Goal: Task Accomplishment & Management: Manage account settings

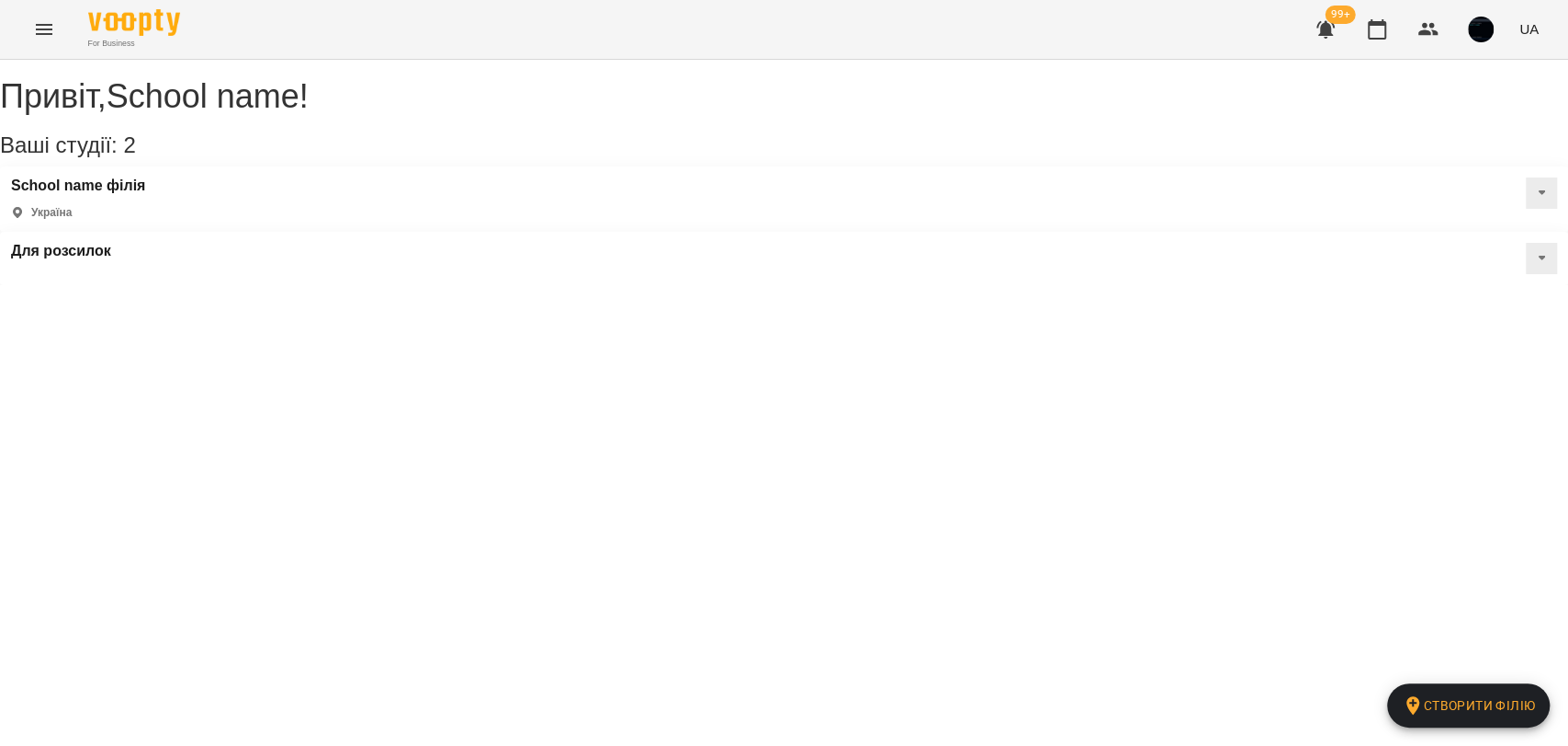
click at [38, 27] on icon "Menu" at bounding box center [44, 30] width 22 height 22
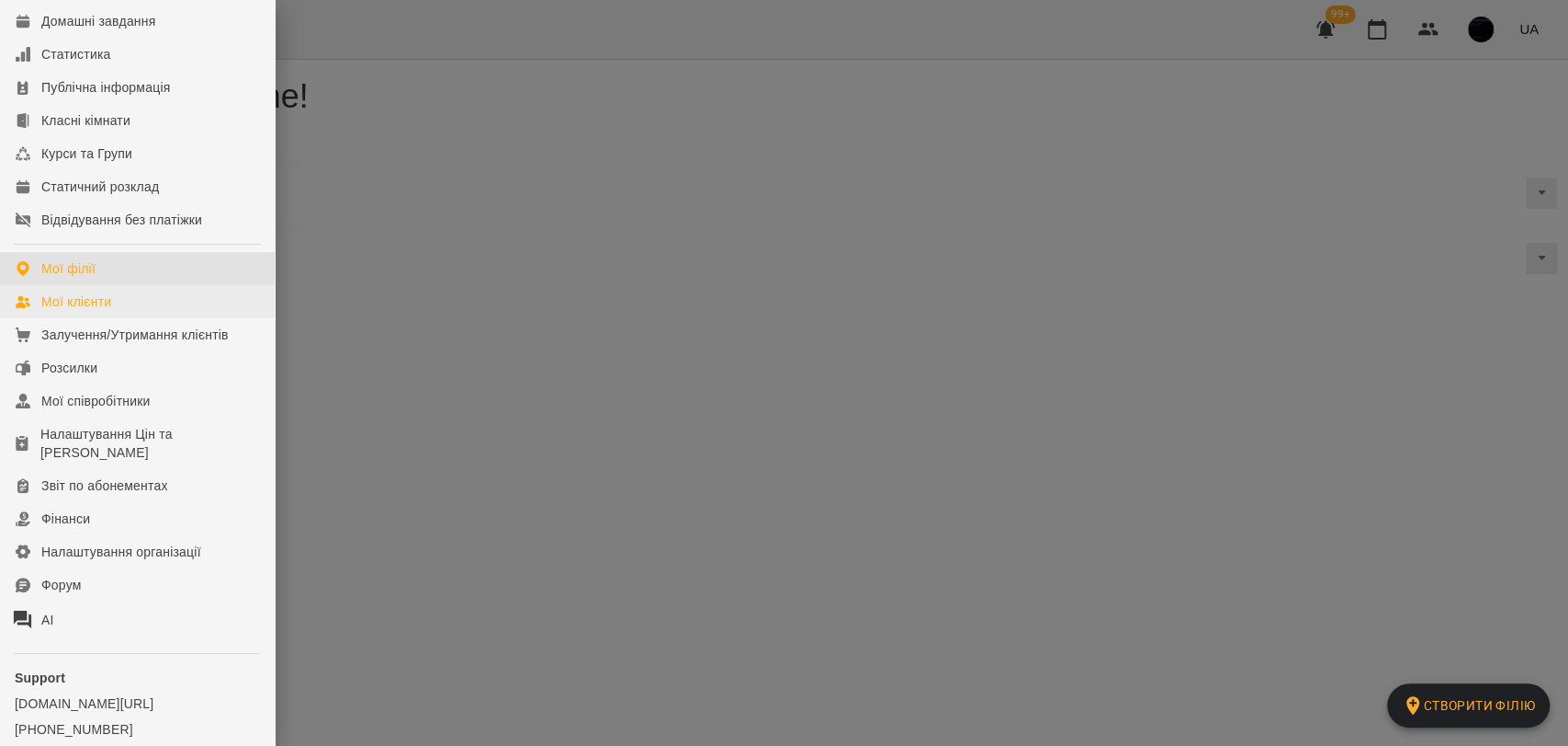
scroll to position [204, 0]
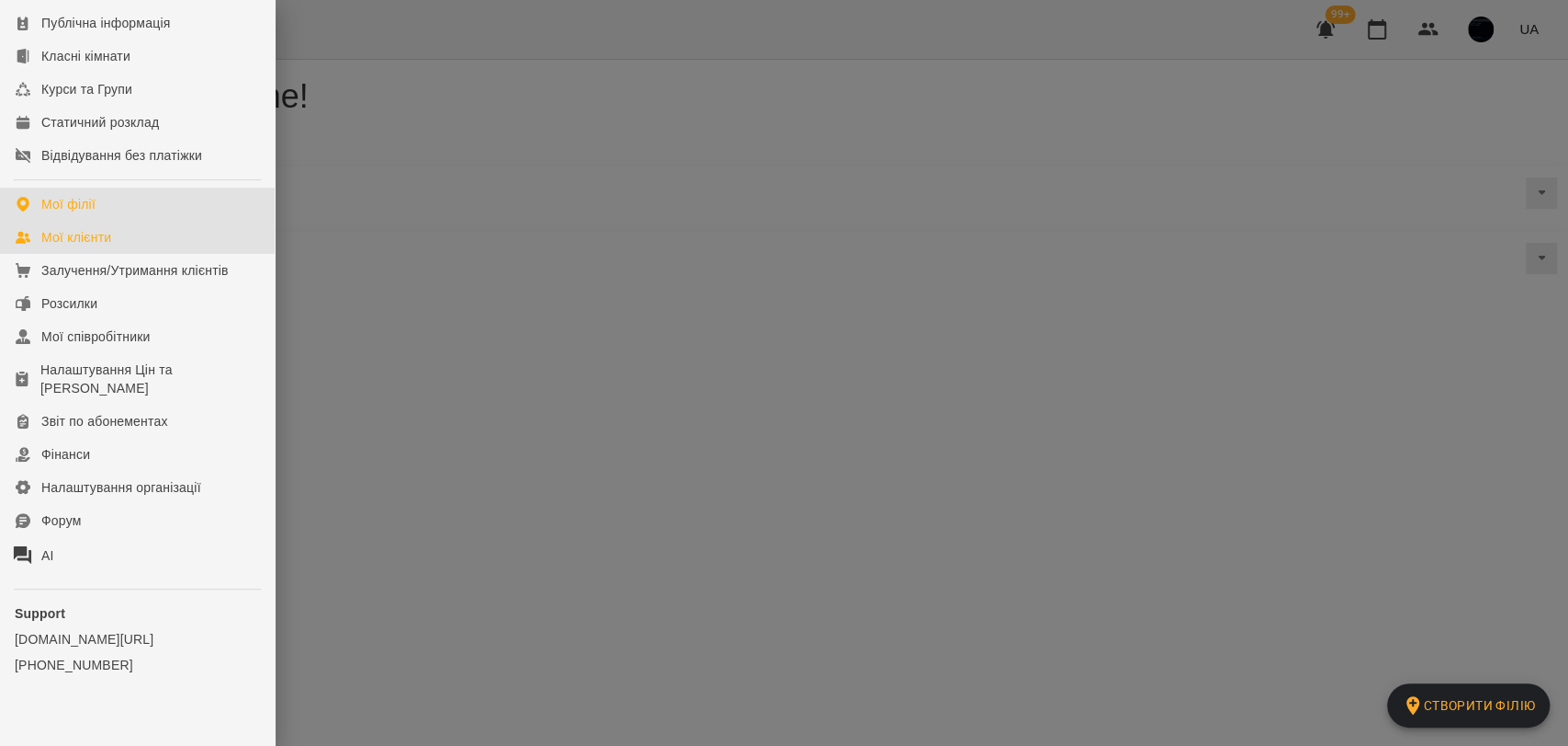
click at [116, 245] on link "Мої клієнти" at bounding box center [137, 237] width 275 height 34
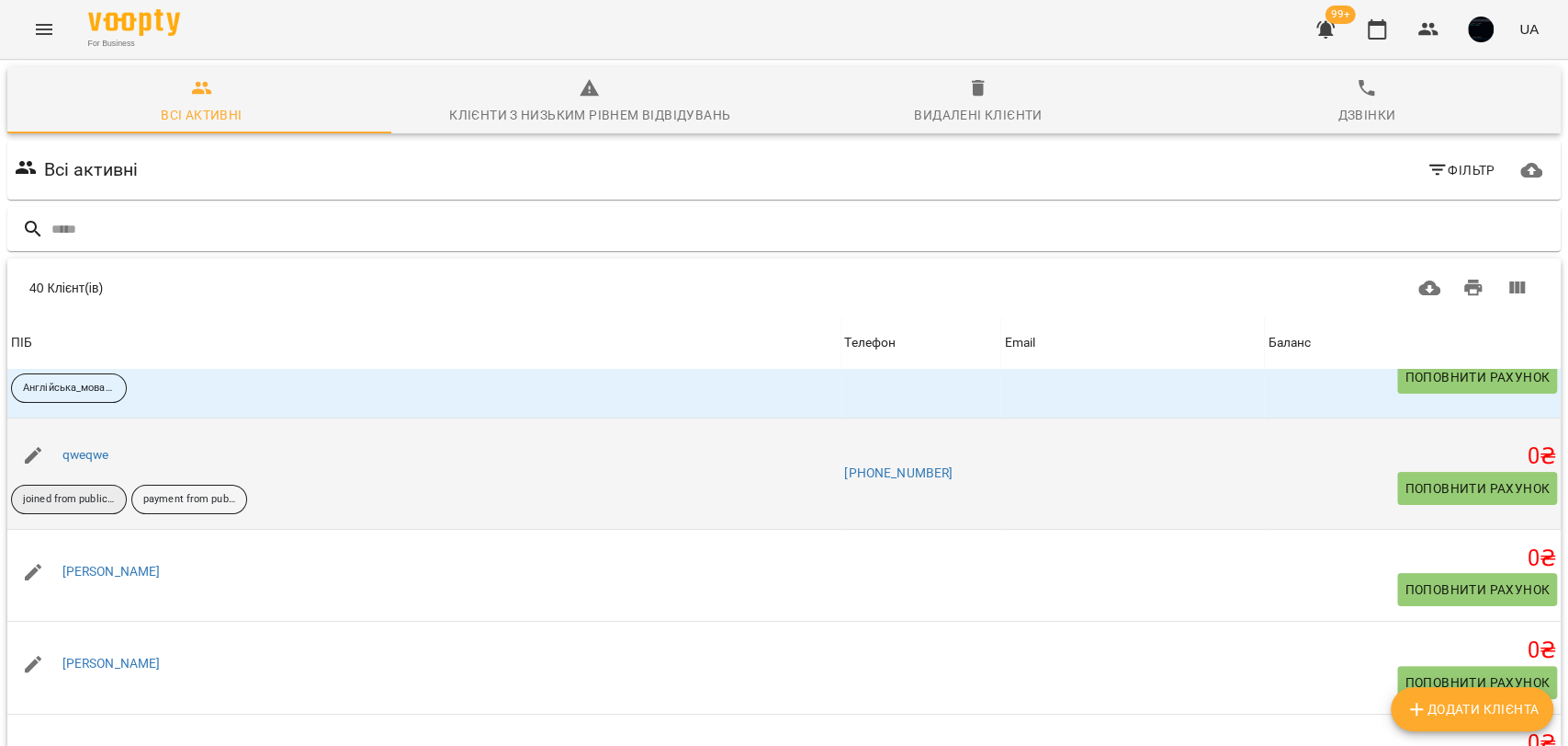
scroll to position [306, 0]
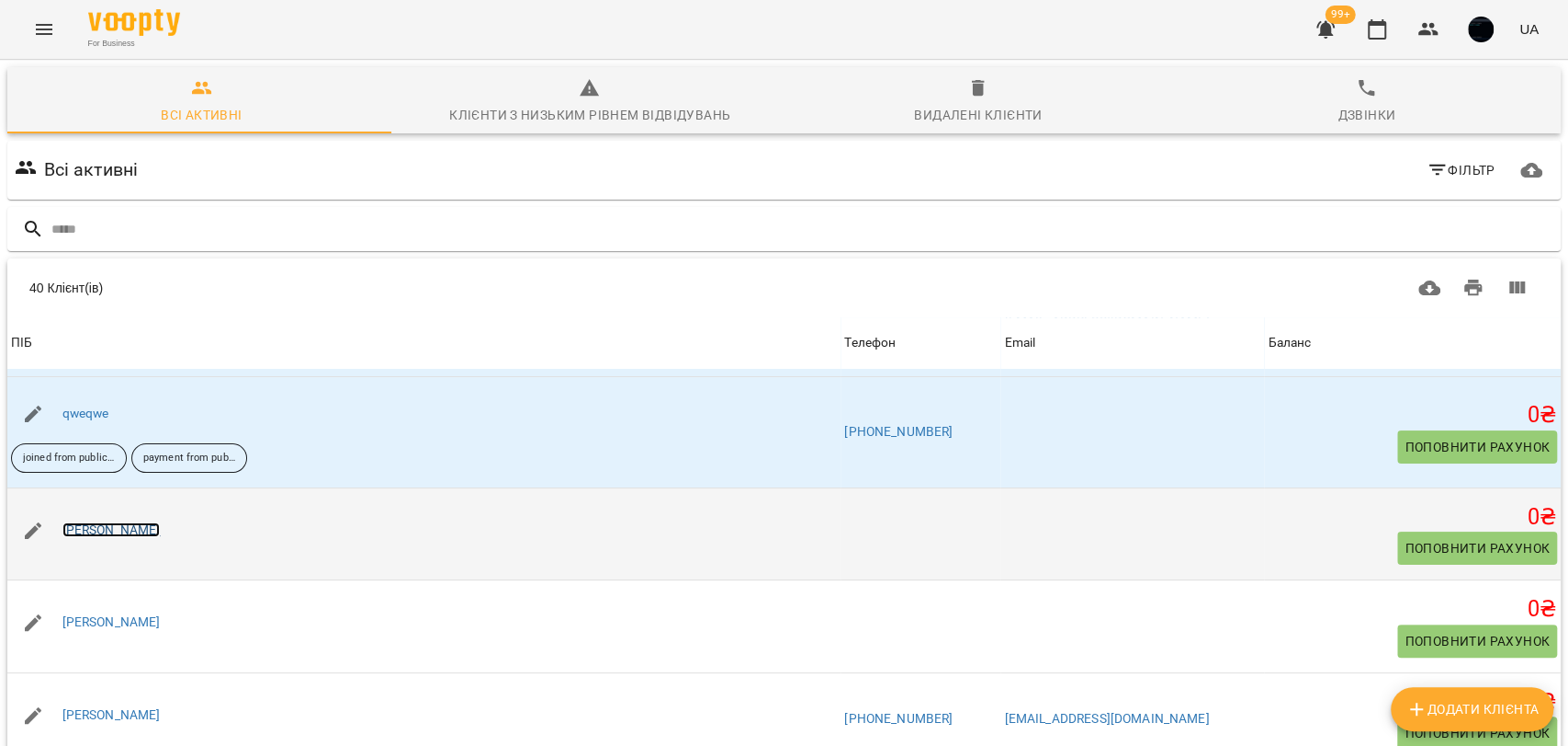
click at [89, 531] on link "[PERSON_NAME]" at bounding box center [111, 529] width 98 height 15
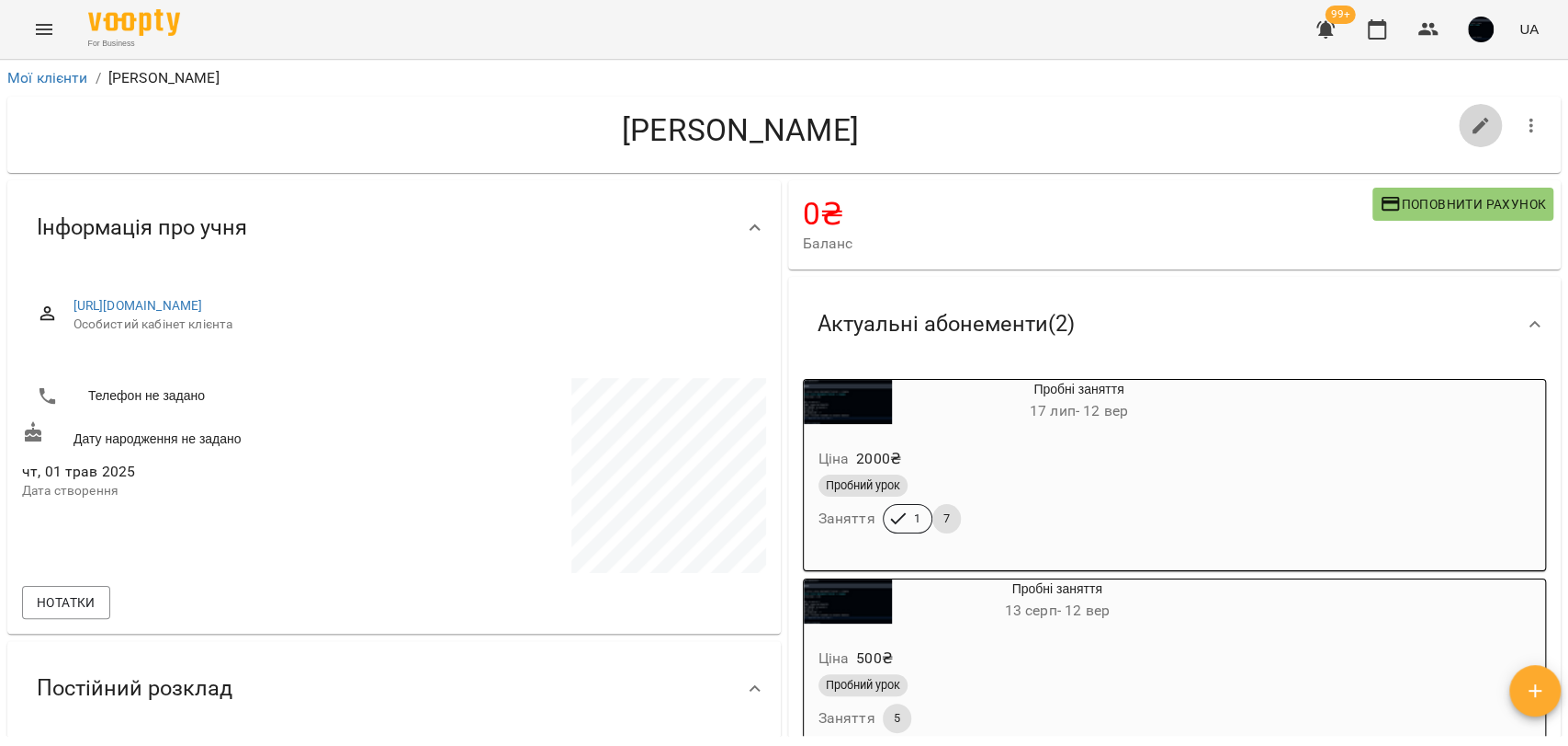
click at [1472, 125] on icon "button" at bounding box center [1480, 125] width 17 height 17
select select "**"
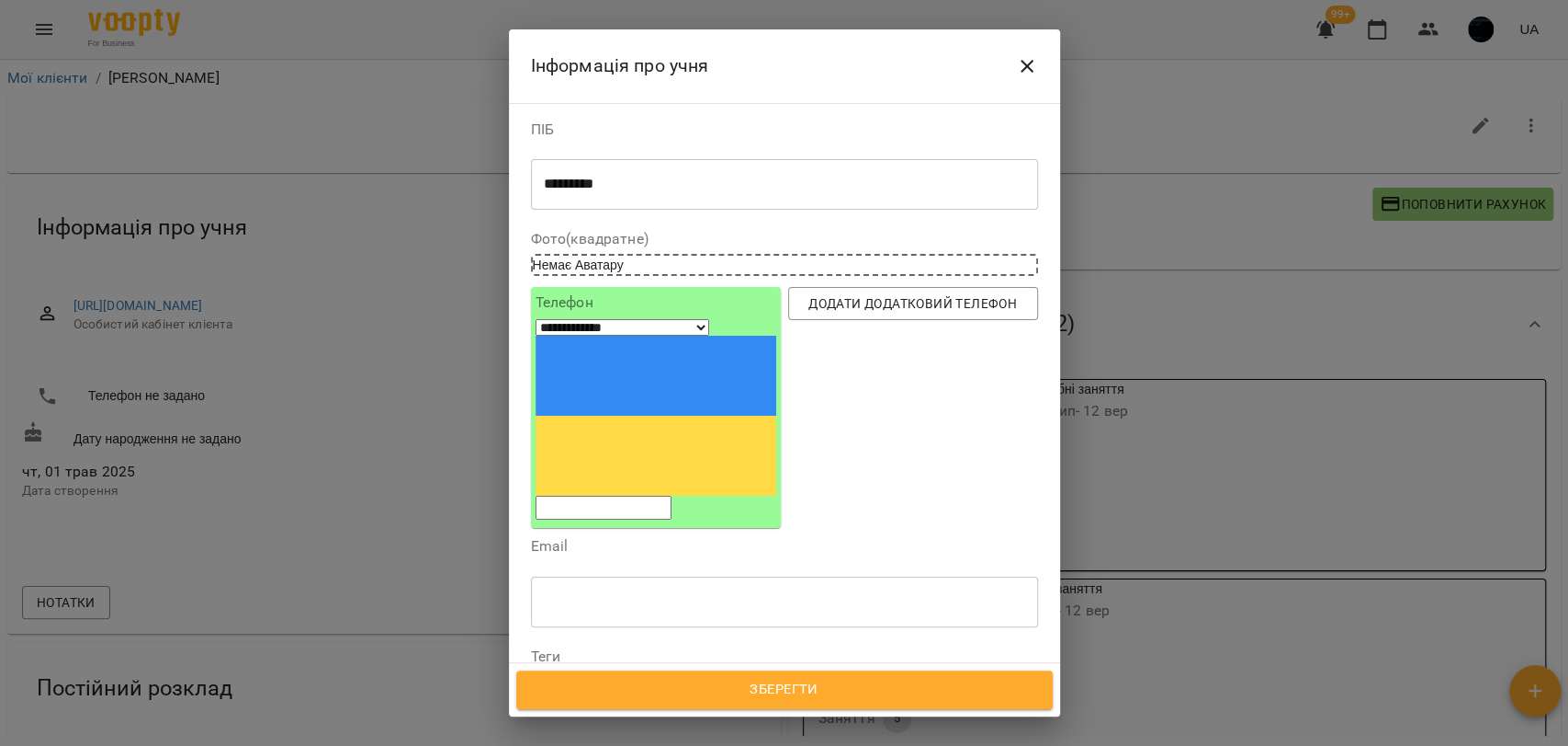
scroll to position [204, 0]
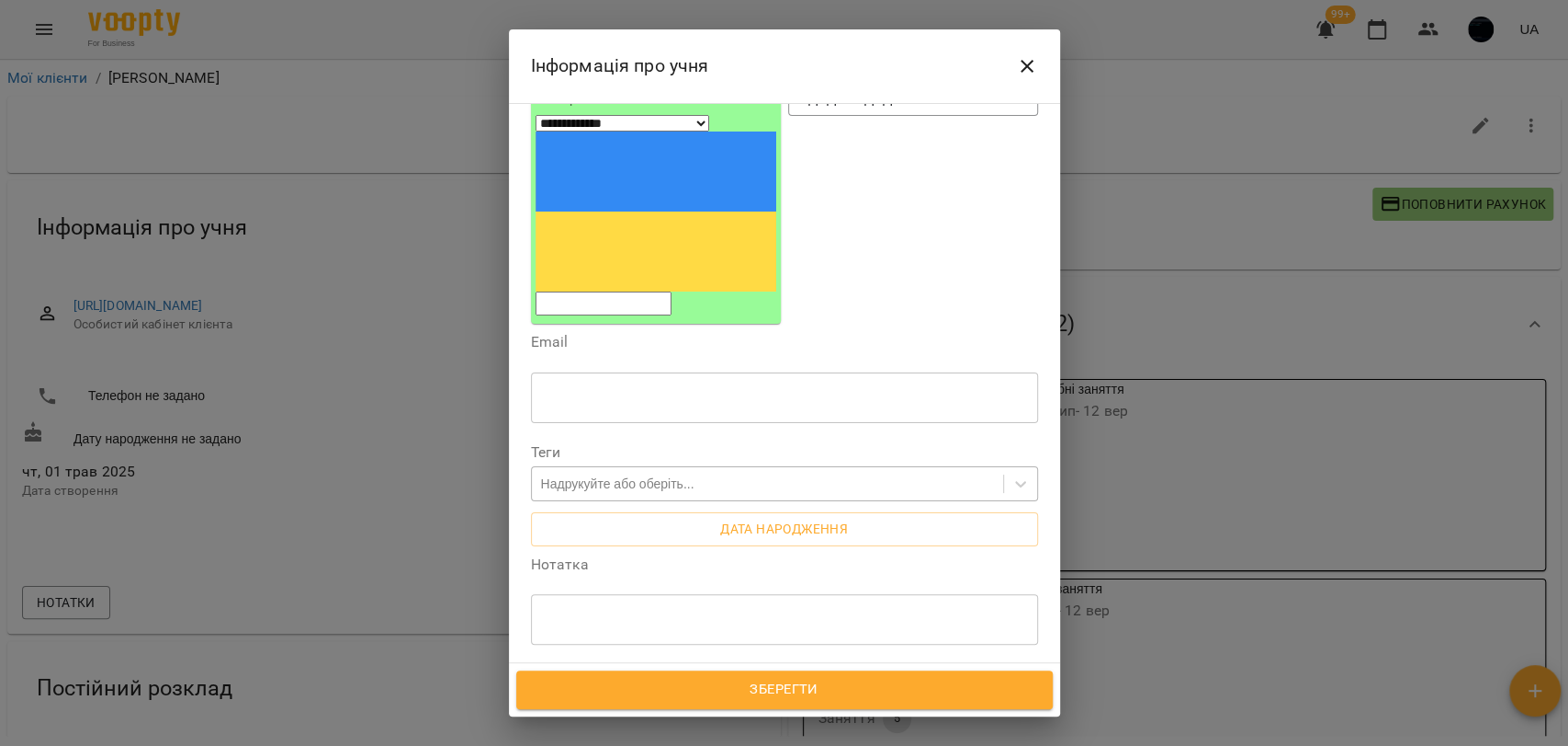
click at [558, 474] on div "Надрукуйте або оберіть..." at bounding box center [618, 483] width 154 height 19
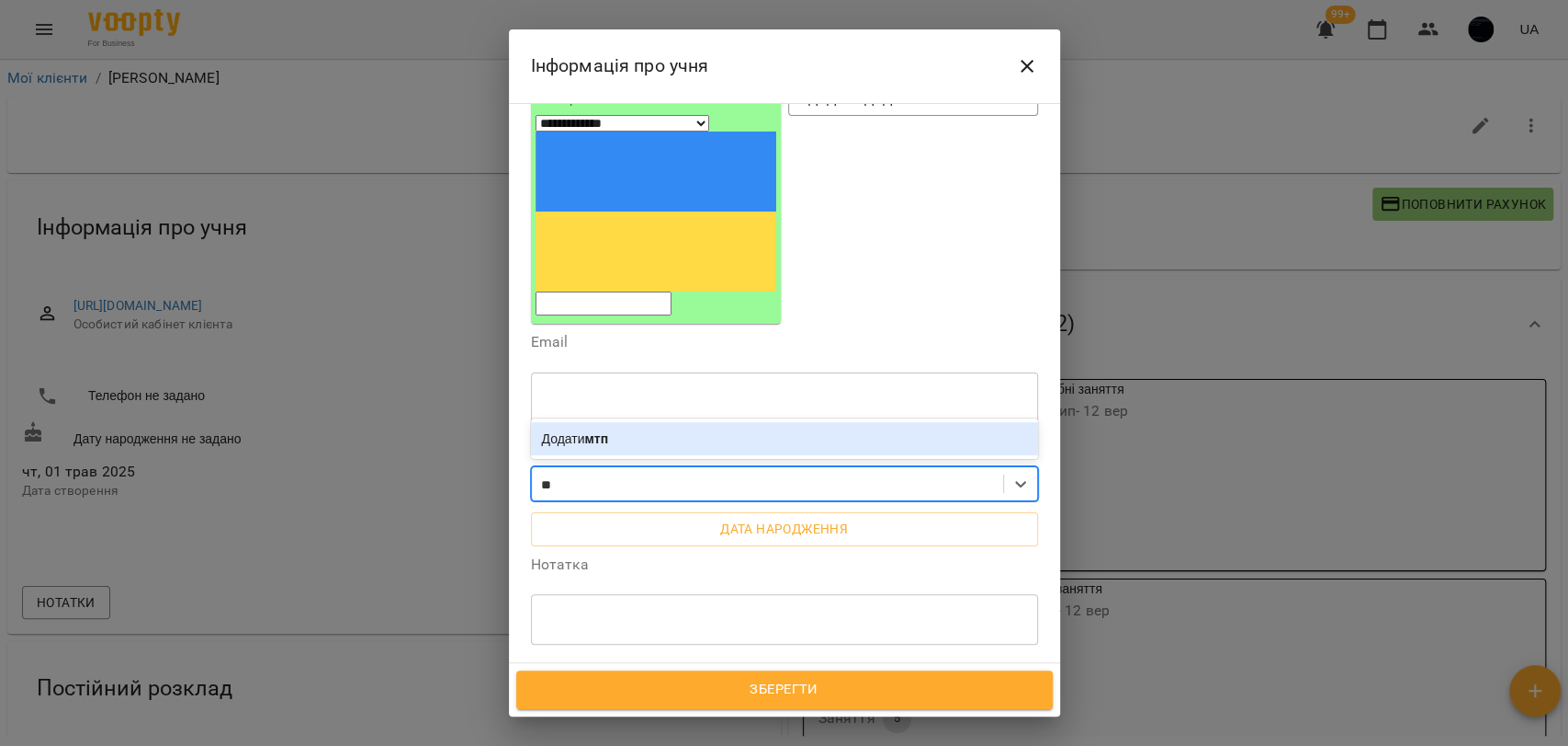
type input "*"
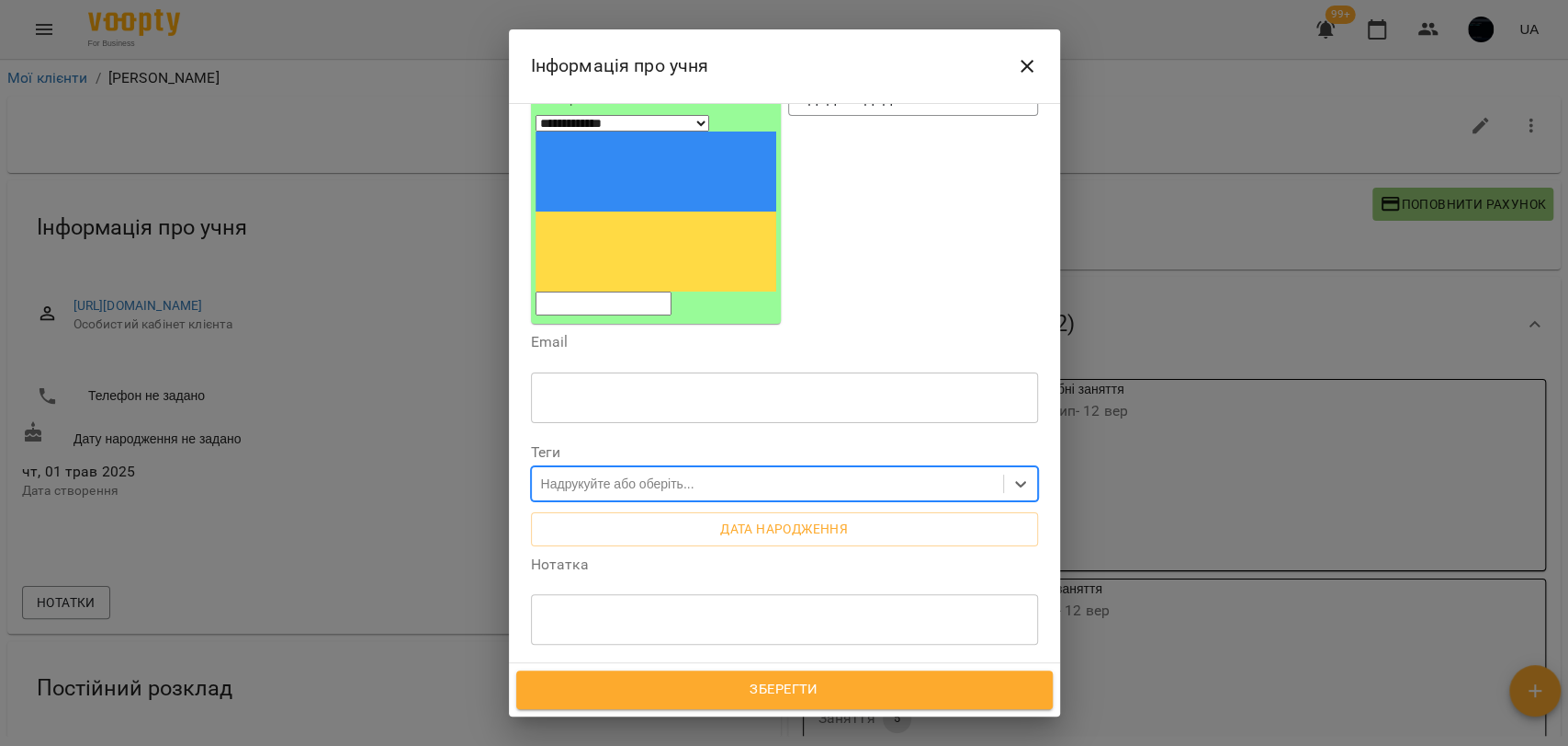
click at [575, 474] on div "Надрукуйте або оберіть..." at bounding box center [618, 483] width 154 height 19
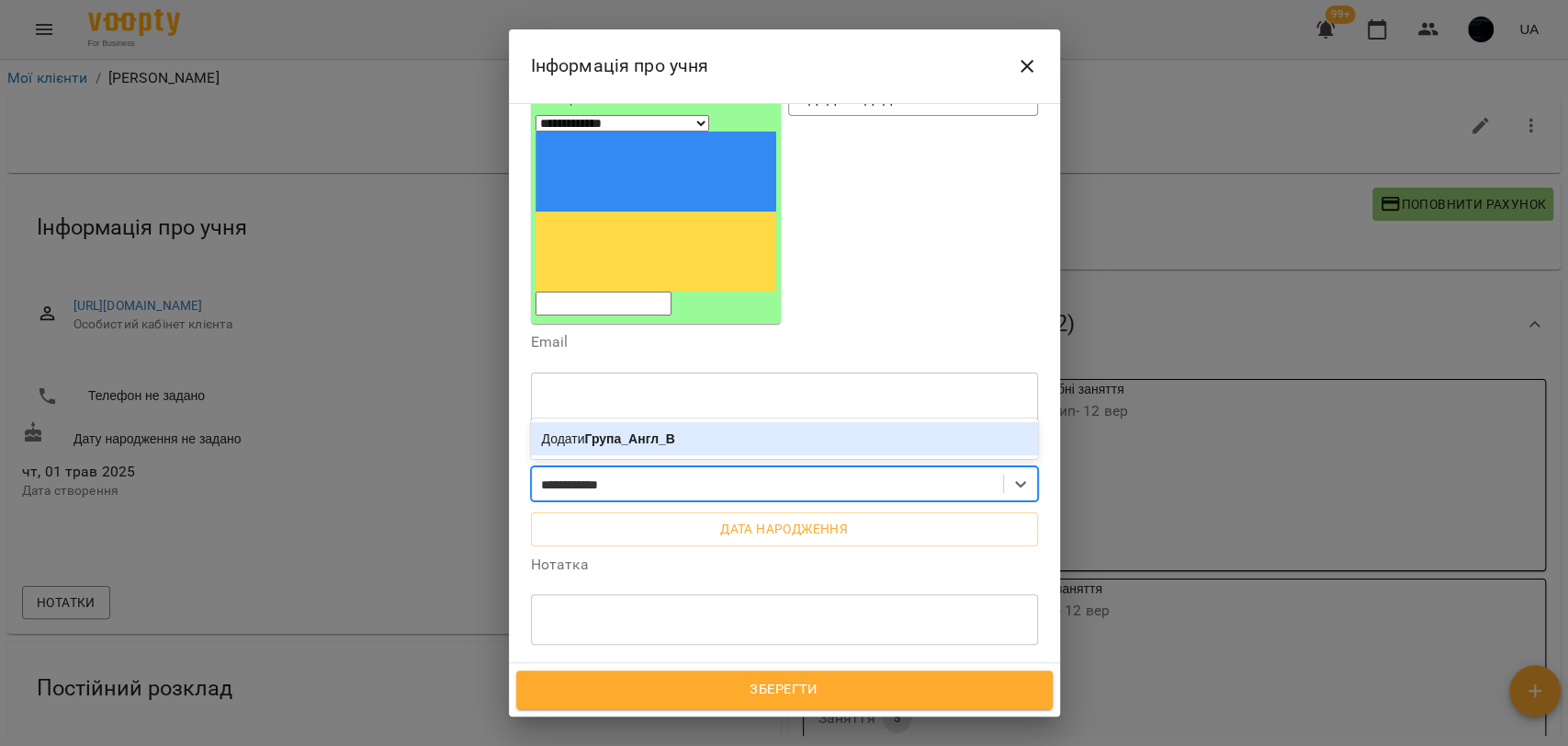
type input "**********"
click at [629, 431] on b "Група_Англ_В1" at bounding box center [633, 438] width 98 height 15
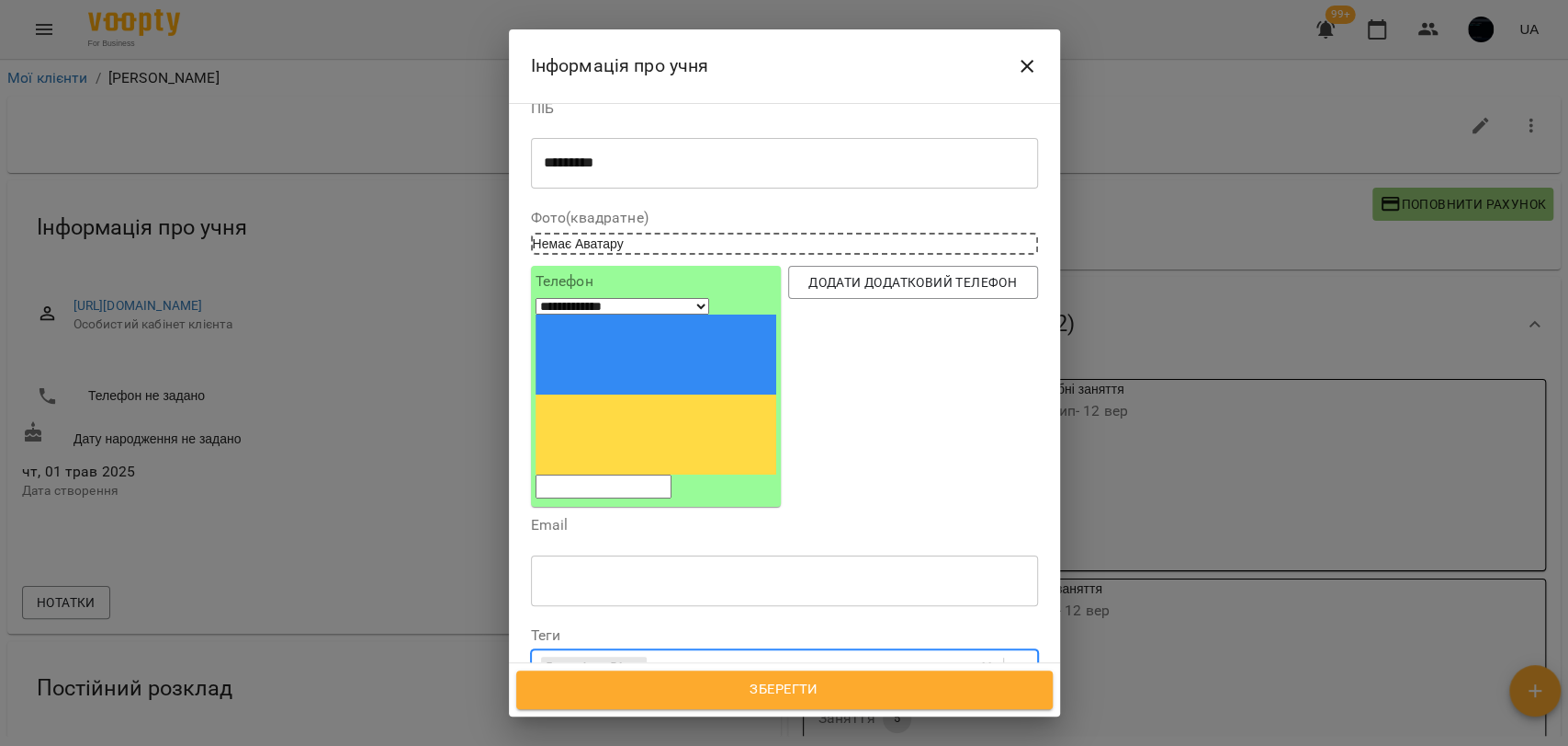
scroll to position [0, 0]
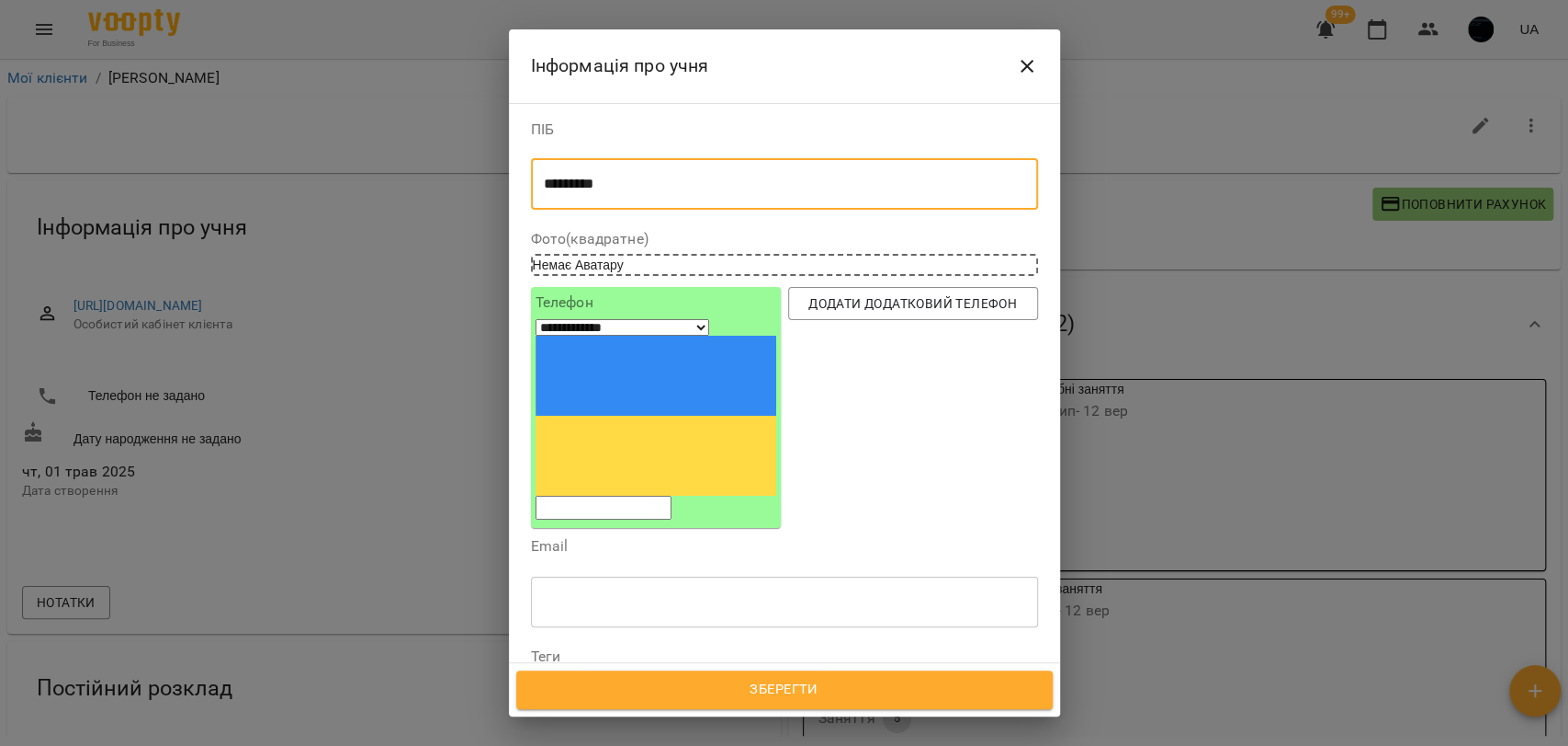
drag, startPoint x: 650, startPoint y: 178, endPoint x: 525, endPoint y: 185, distance: 125.2
click at [525, 185] on div "**********" at bounding box center [785, 382] width 552 height 561
click at [830, 690] on span "Зберегти" at bounding box center [785, 689] width 496 height 24
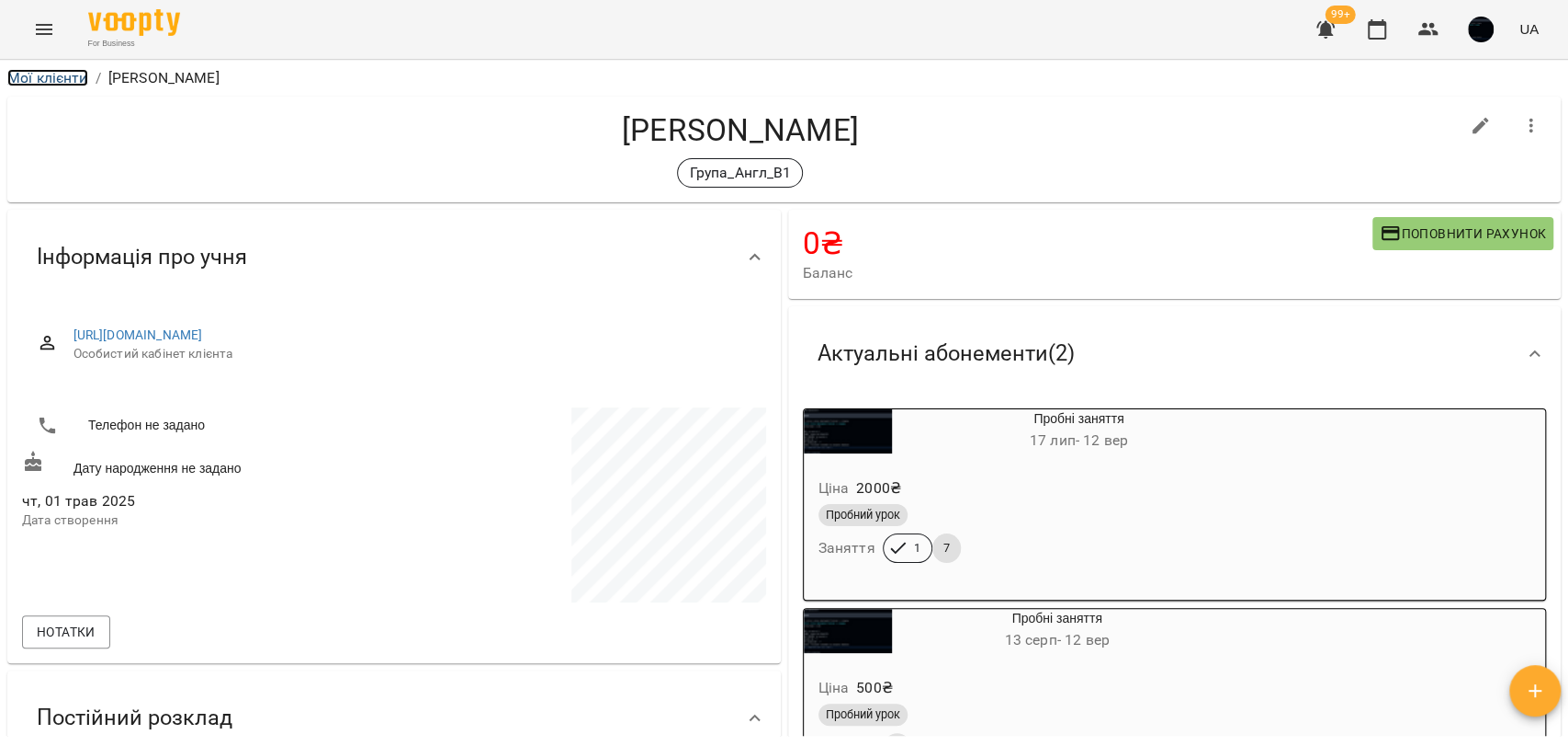
click at [60, 71] on link "Мої клієнти" at bounding box center [47, 78] width 81 height 18
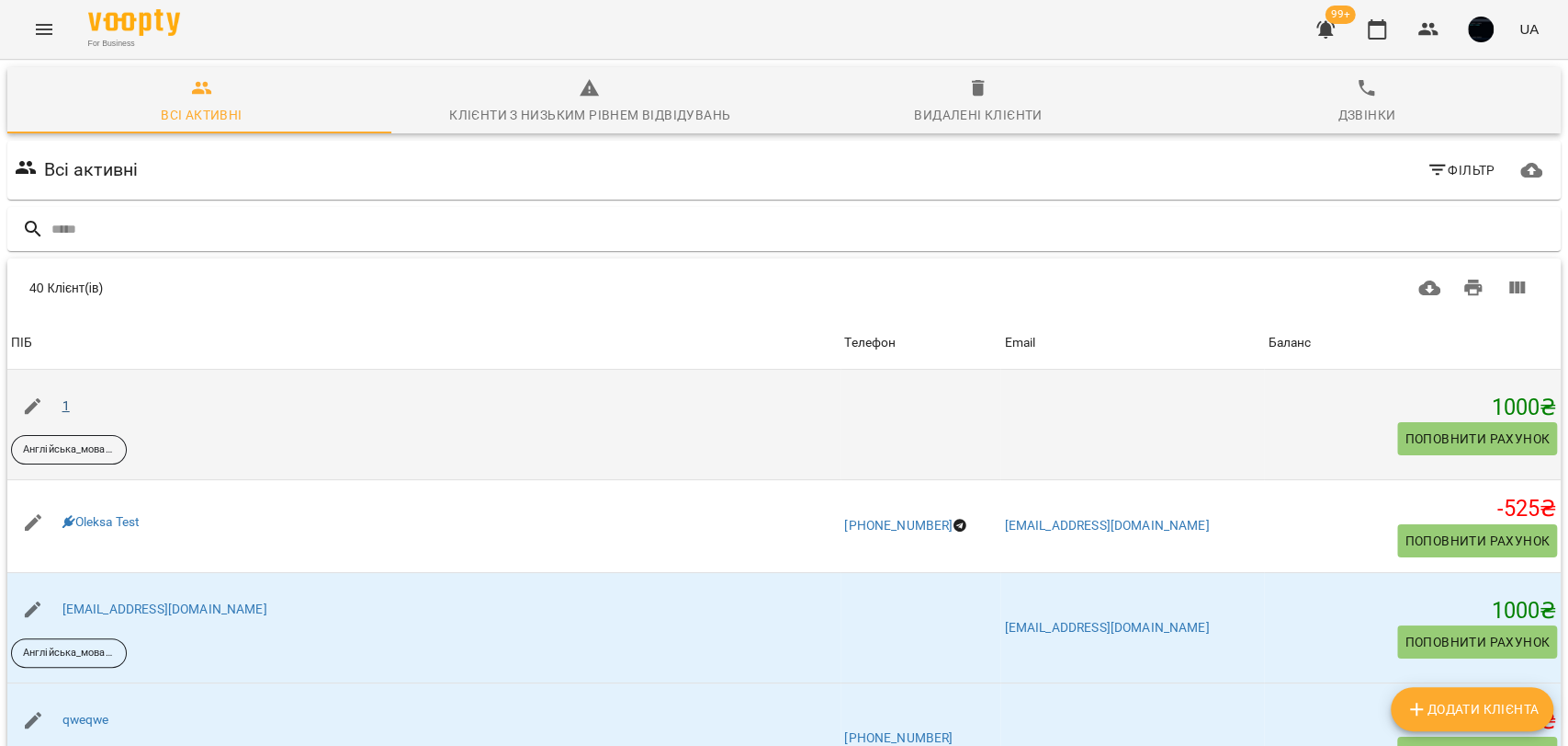
click at [61, 402] on div "1" at bounding box center [66, 406] width 15 height 26
click at [63, 406] on link "1" at bounding box center [65, 405] width 7 height 15
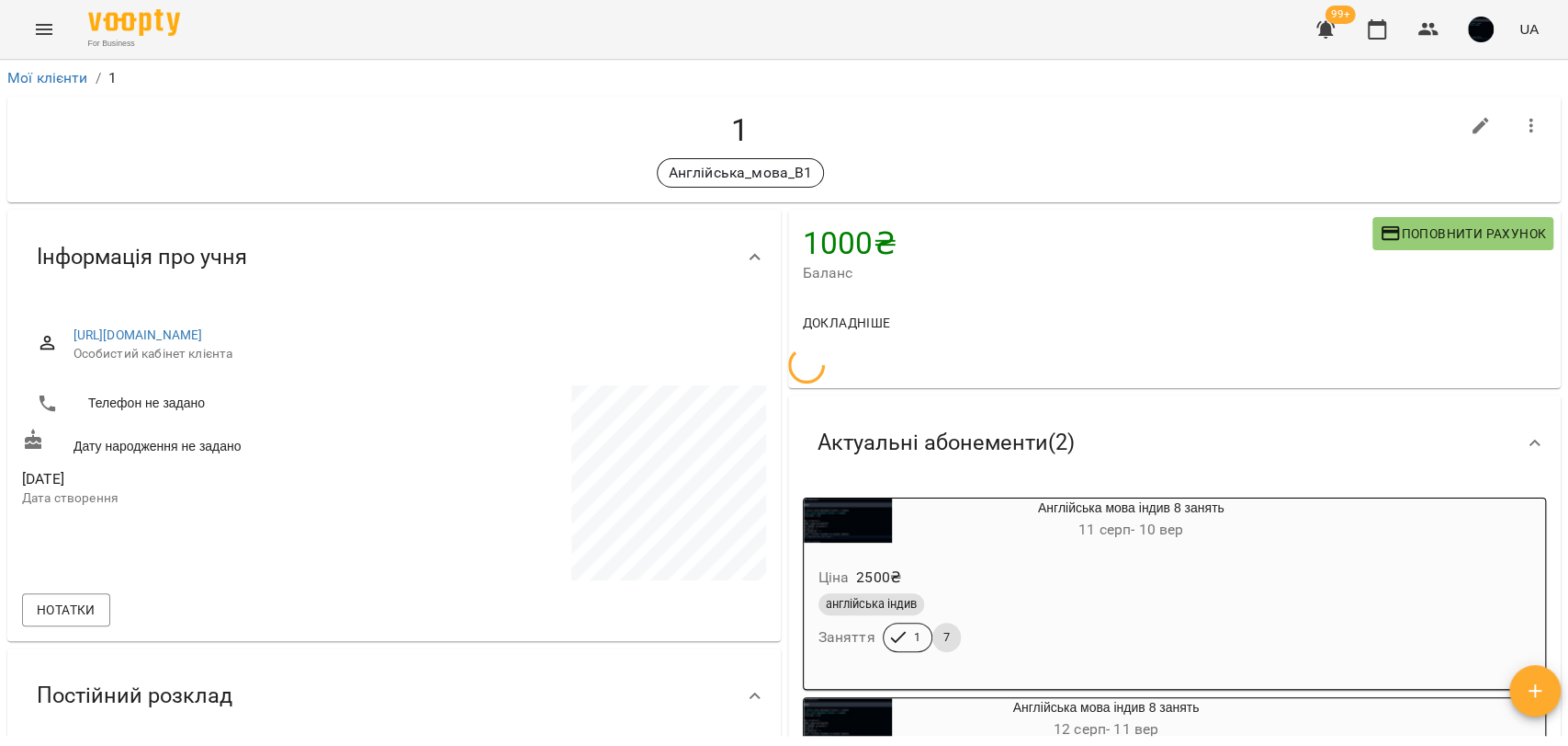
click at [1470, 122] on icon "button" at bounding box center [1481, 126] width 22 height 22
select select "**"
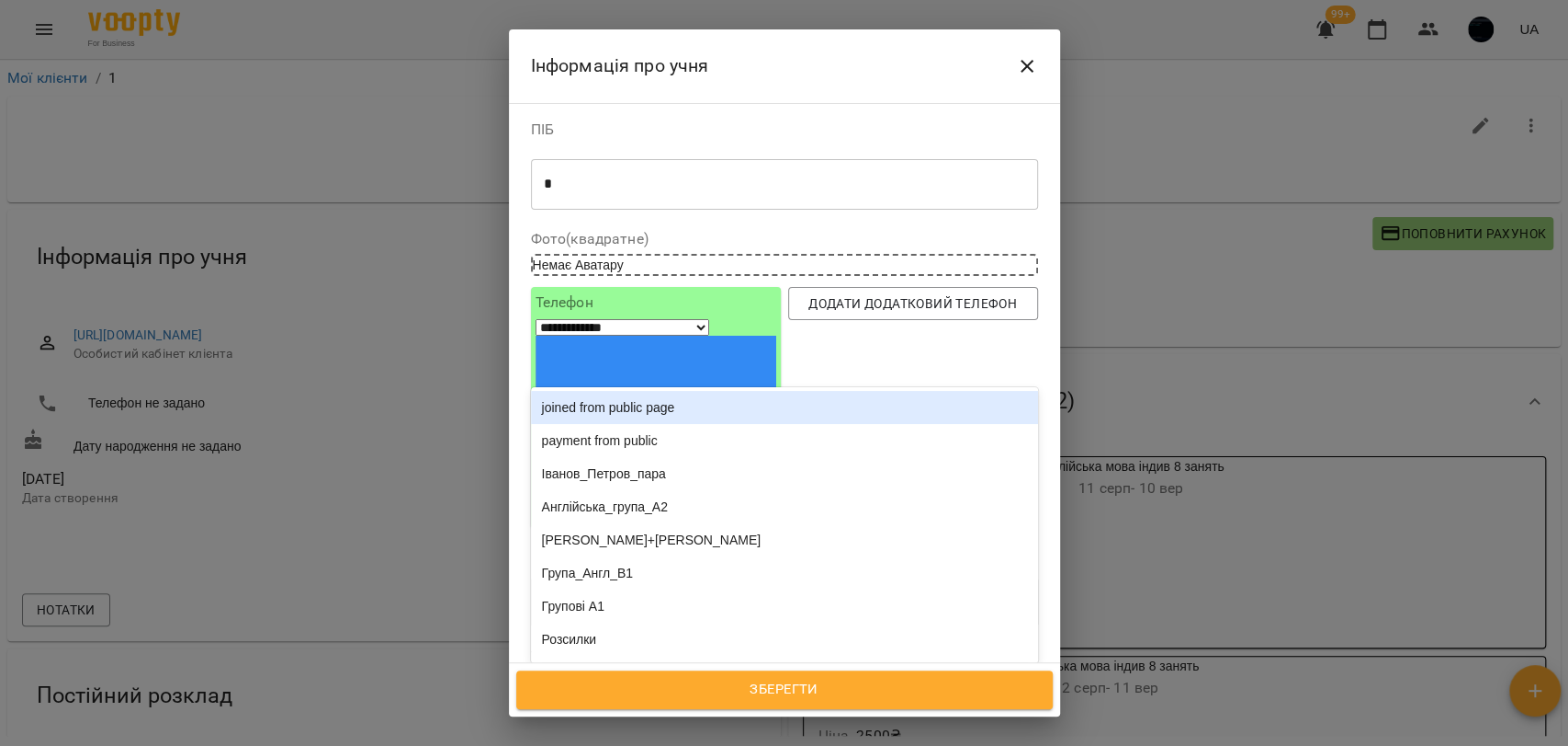
click at [750, 673] on div "Англійська_мова_В1" at bounding box center [751, 688] width 438 height 31
type input "*****"
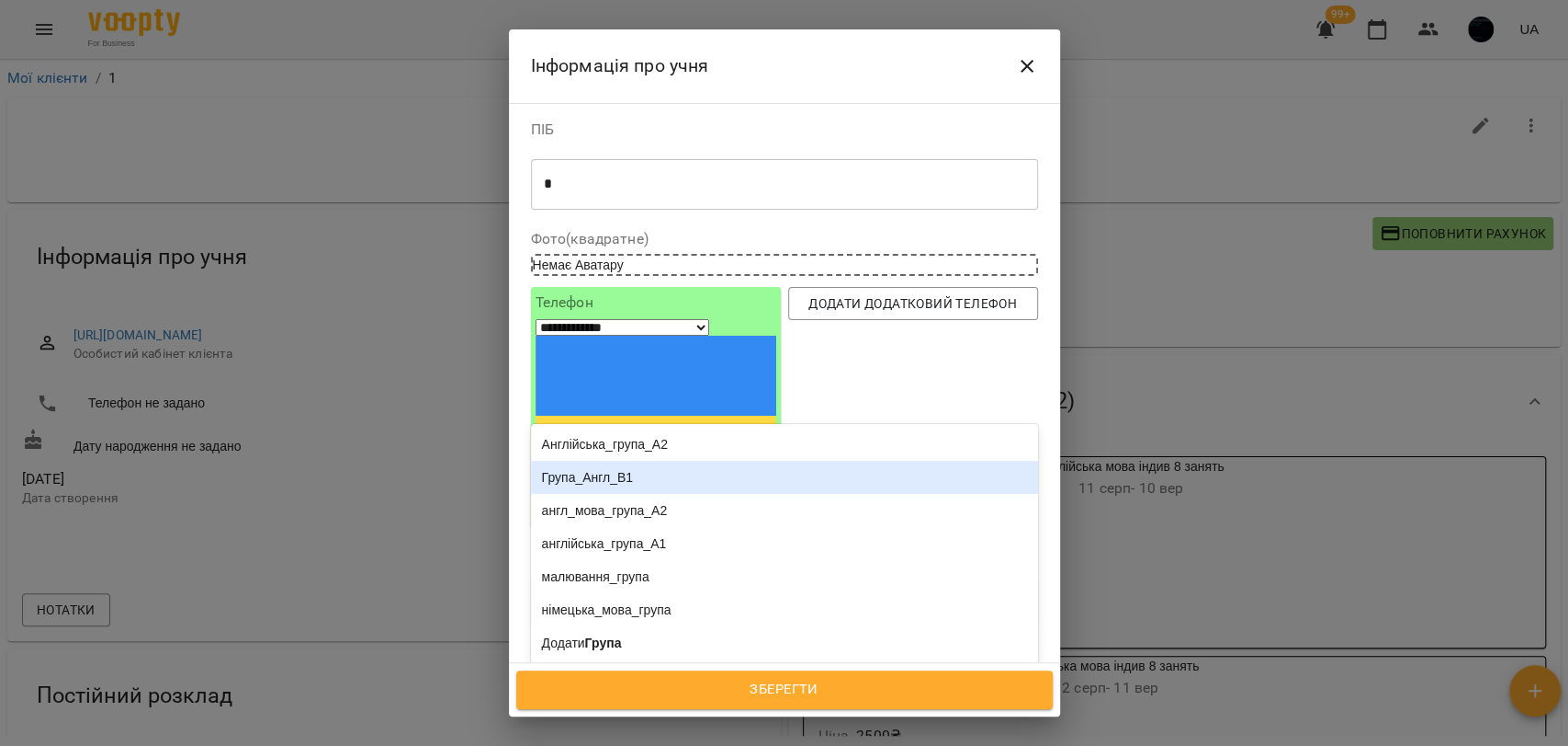
click at [632, 460] on div "Група_Англ_В1" at bounding box center [784, 477] width 507 height 34
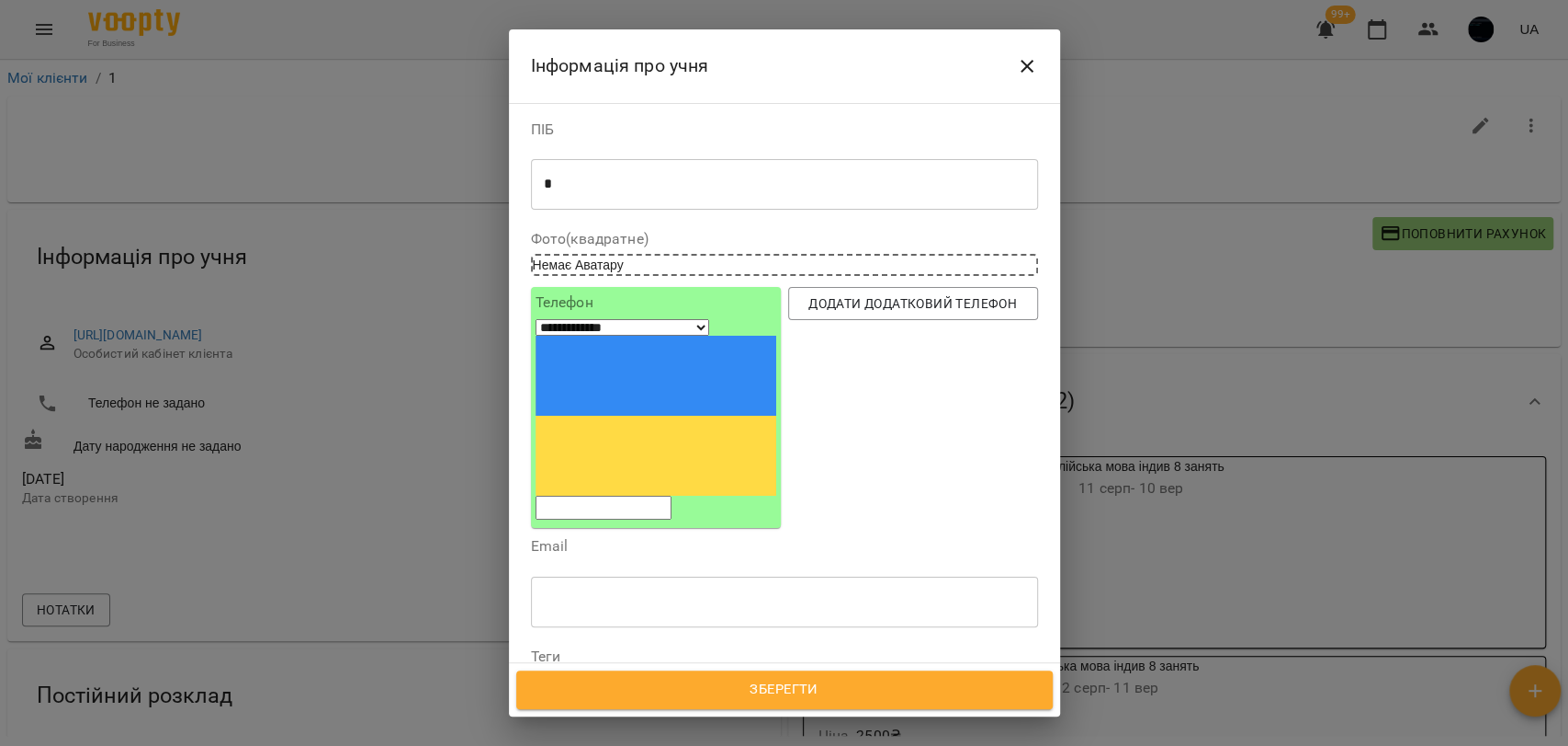
click at [830, 702] on button "Зберегти" at bounding box center [784, 689] width 537 height 38
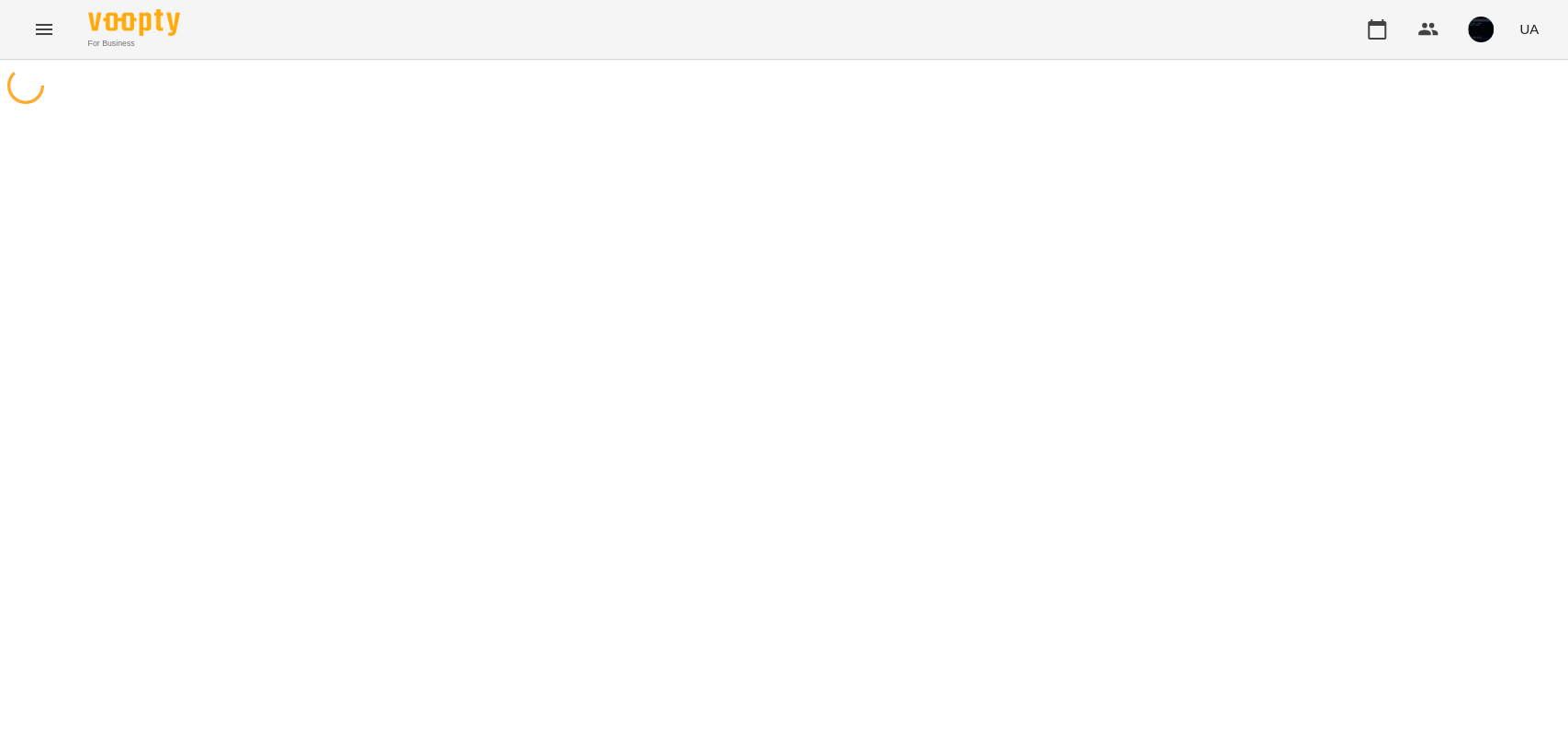
click at [45, 33] on icon "Menu" at bounding box center [44, 30] width 22 height 22
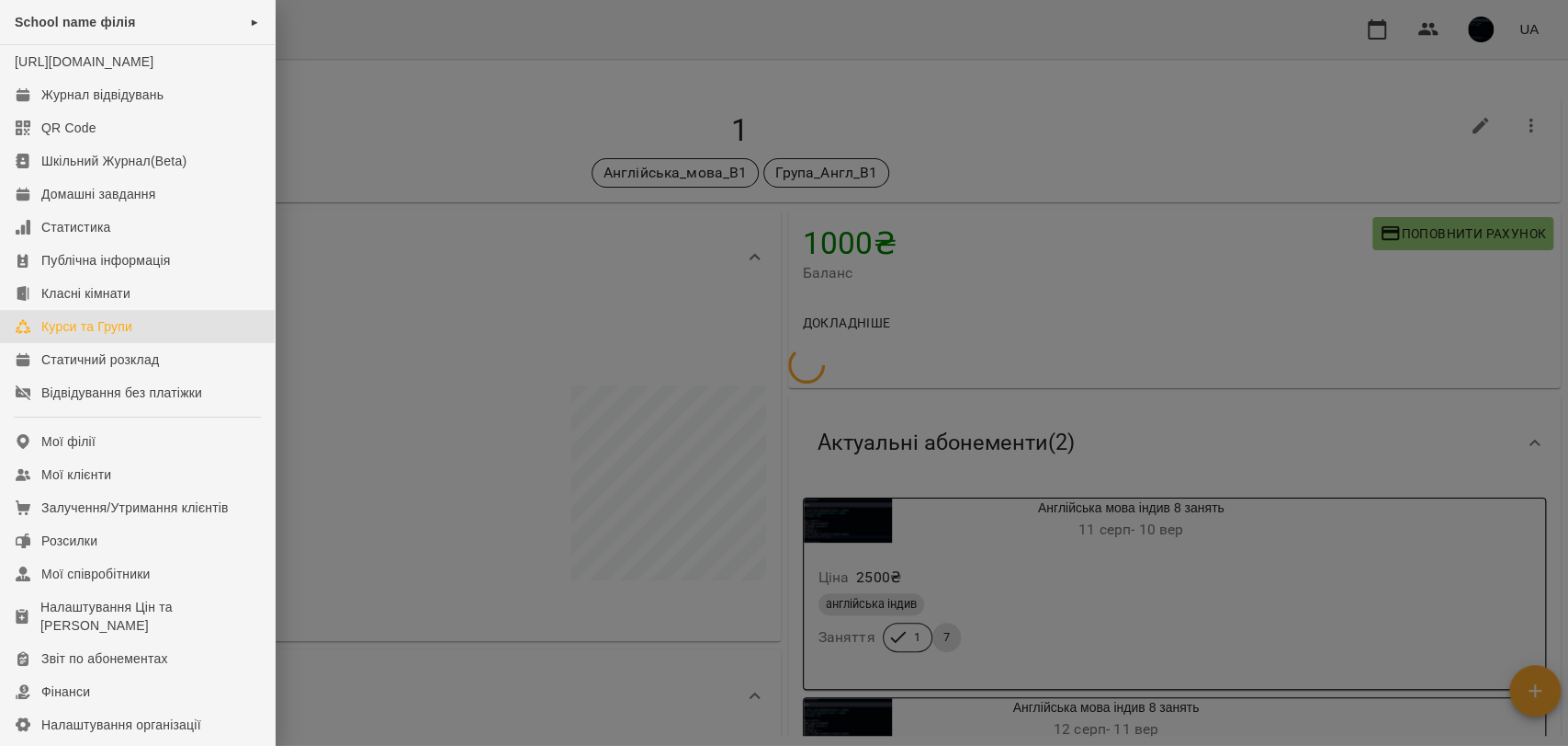
click at [98, 335] on div "Курси та Групи" at bounding box center [87, 326] width 91 height 19
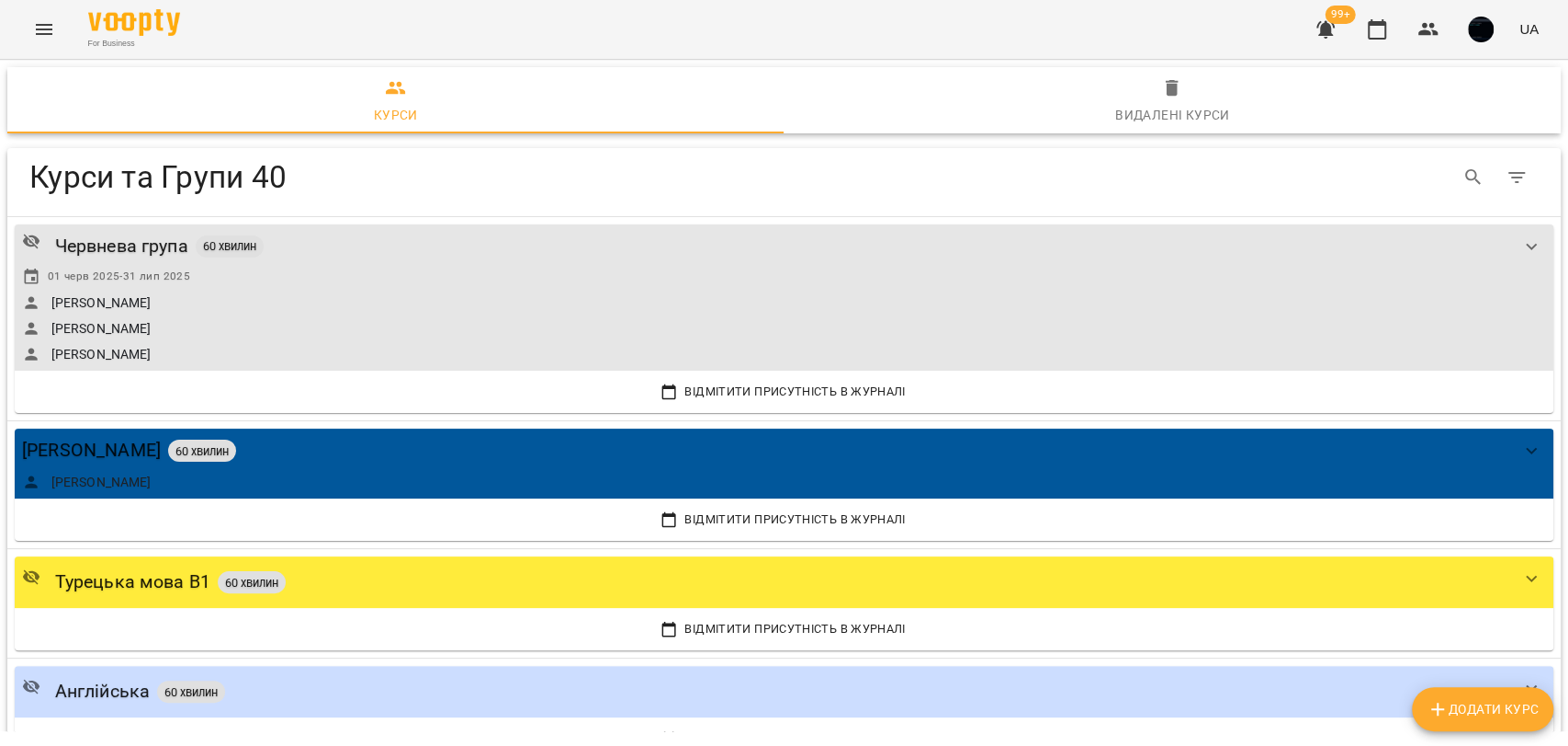
click at [1479, 710] on span "Додати Курс" at bounding box center [1483, 709] width 112 height 22
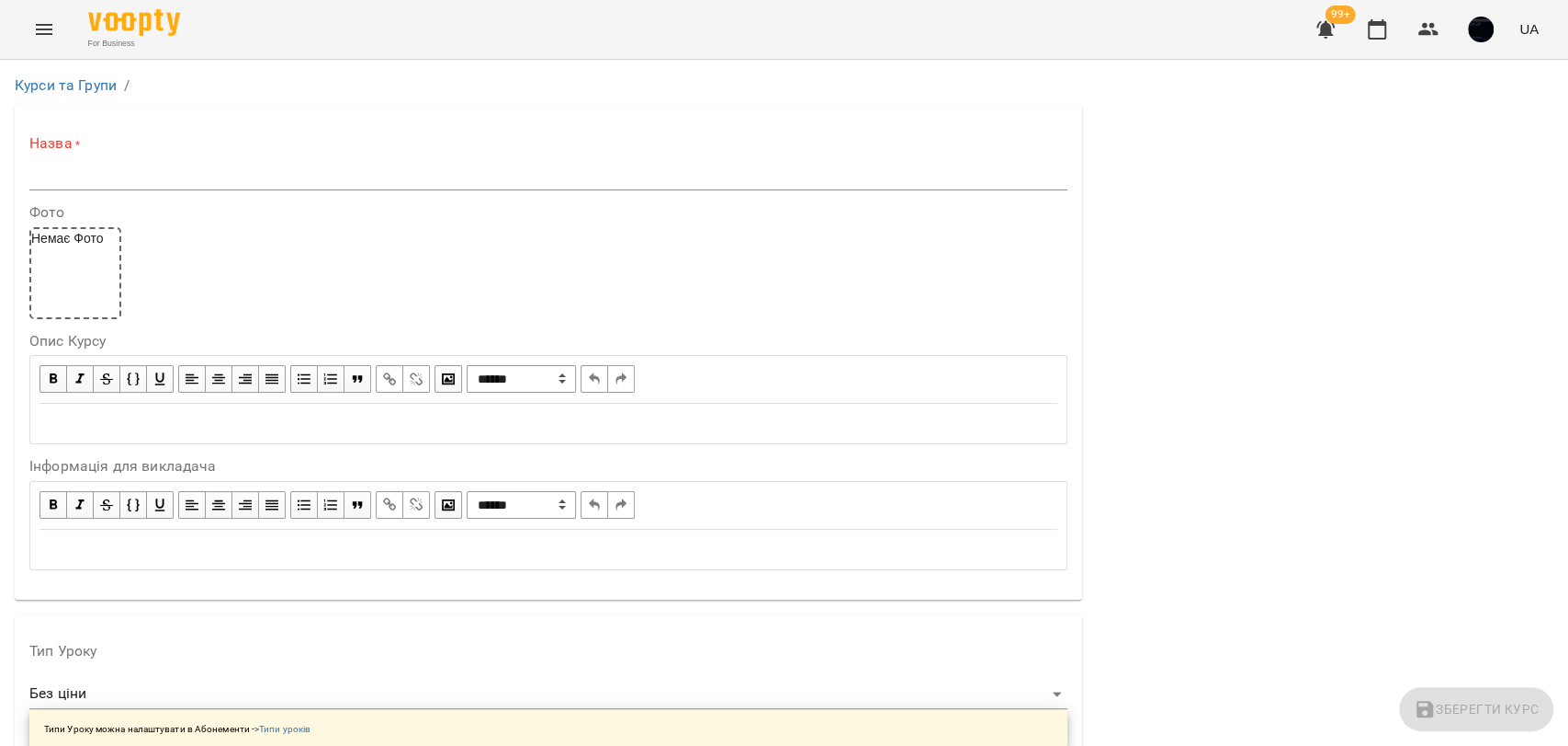
click at [87, 173] on input "text" at bounding box center [549, 175] width 1038 height 30
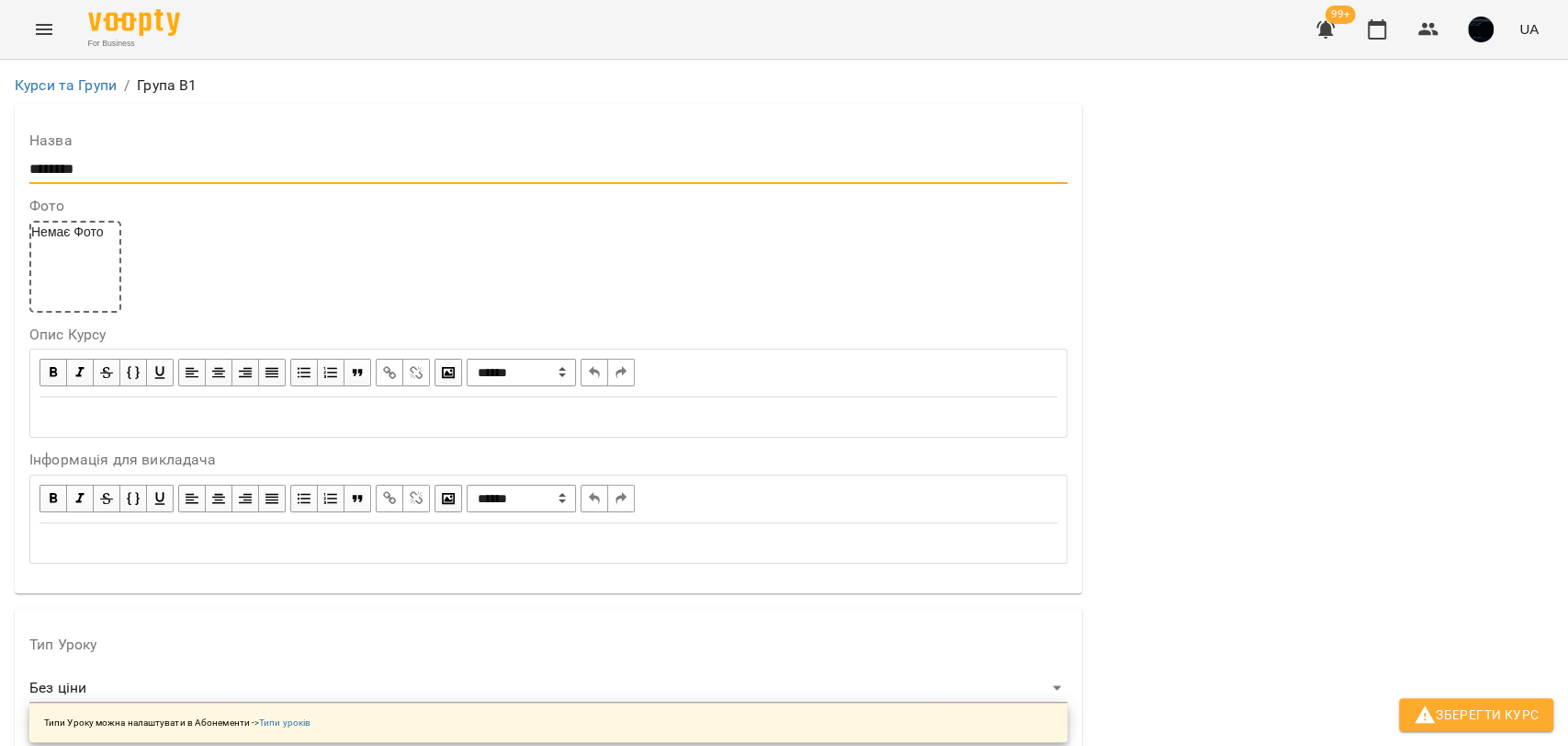
scroll to position [408, 0]
type input "********"
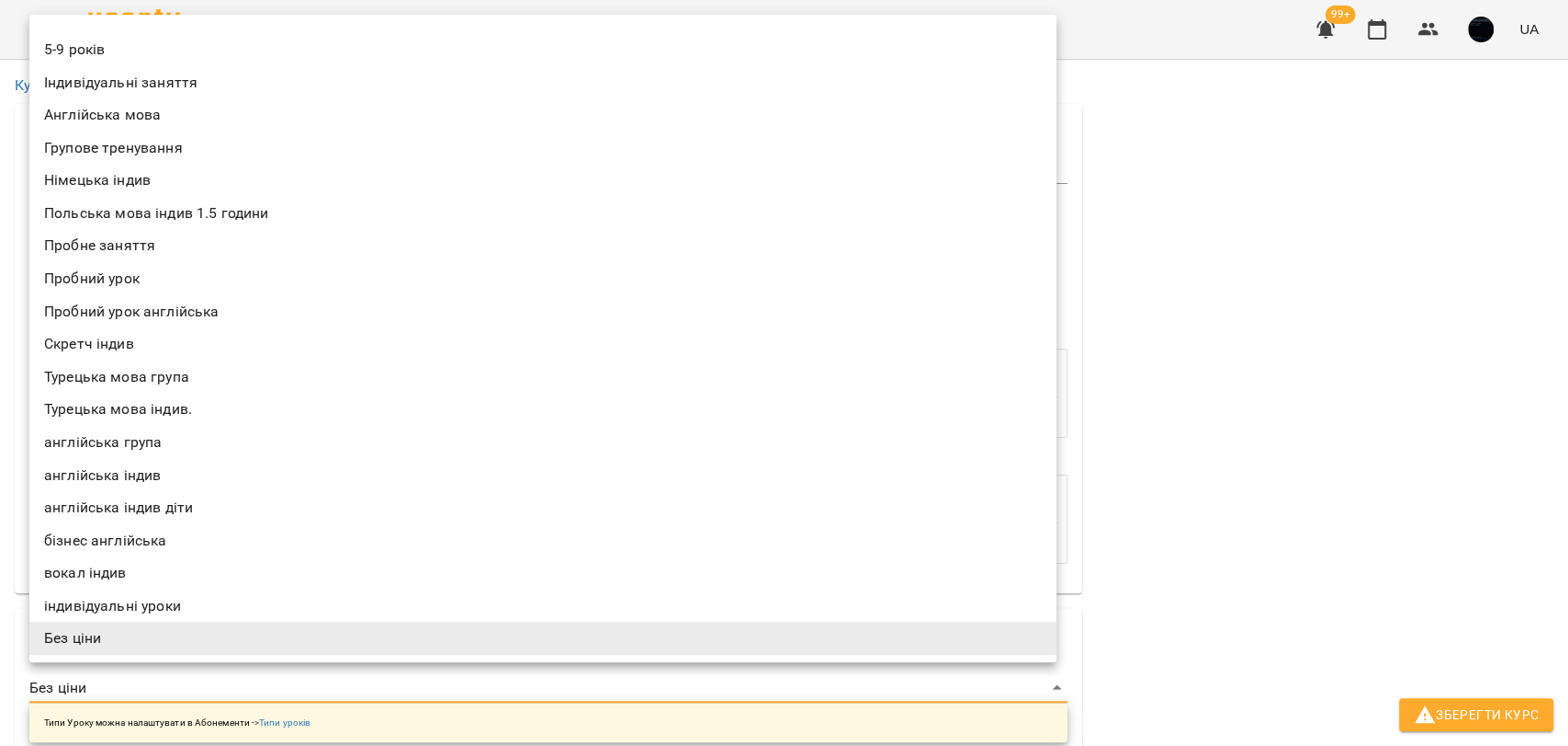
click at [96, 442] on li "англійська група" at bounding box center [543, 442] width 1027 height 34
type input "**********"
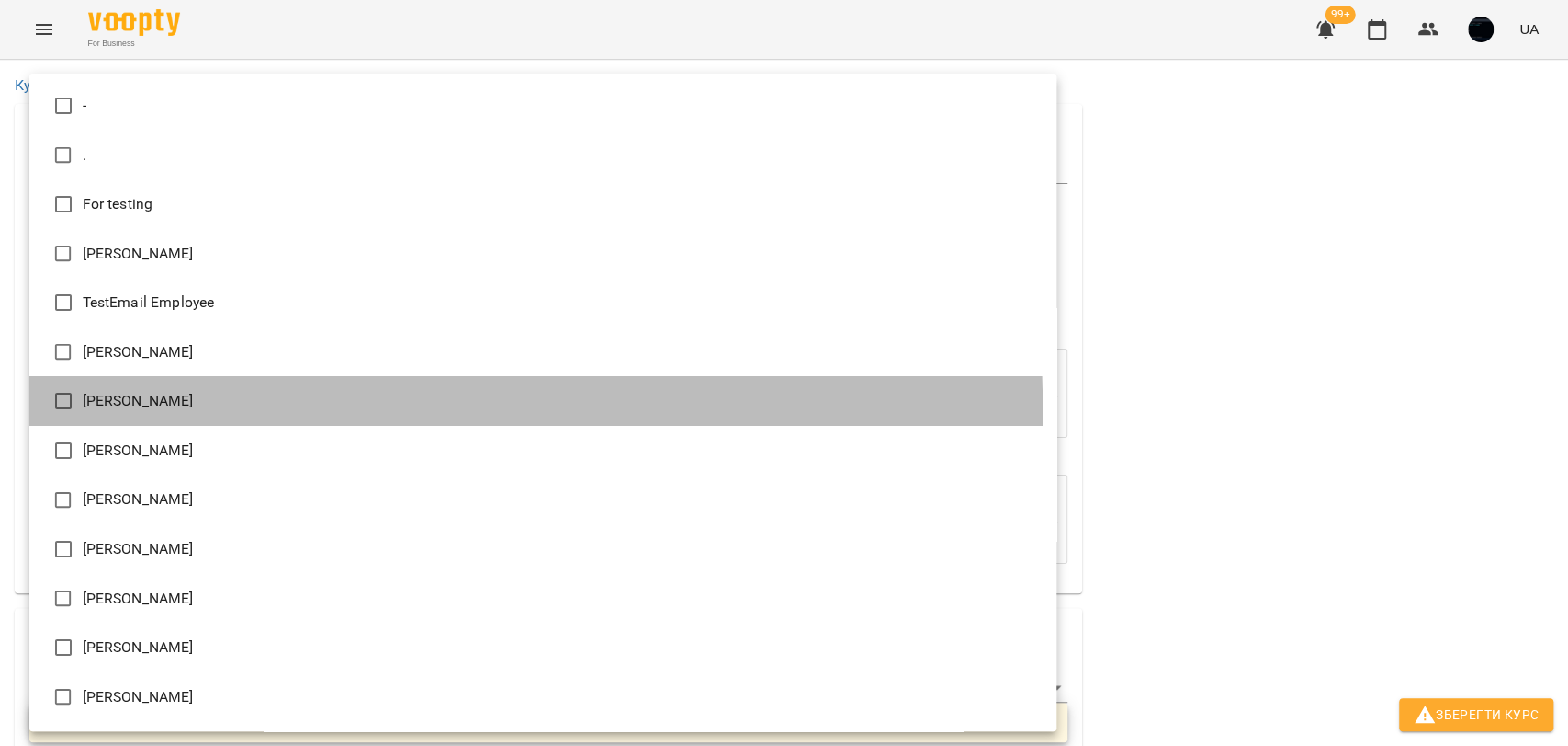
click at [132, 408] on li "[PERSON_NAME]" at bounding box center [543, 401] width 1027 height 49
type input "**********"
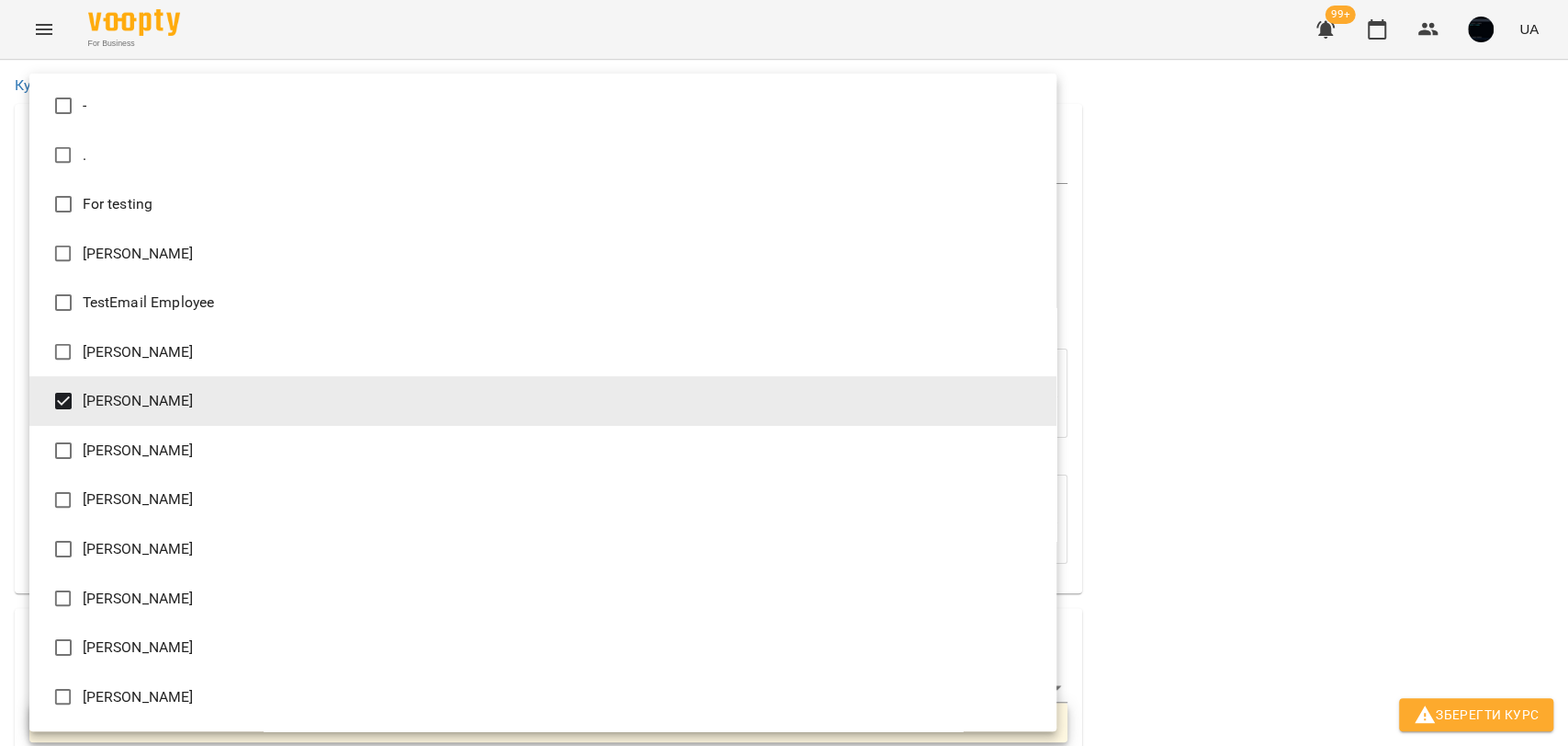
click at [1351, 398] on div at bounding box center [784, 373] width 1568 height 746
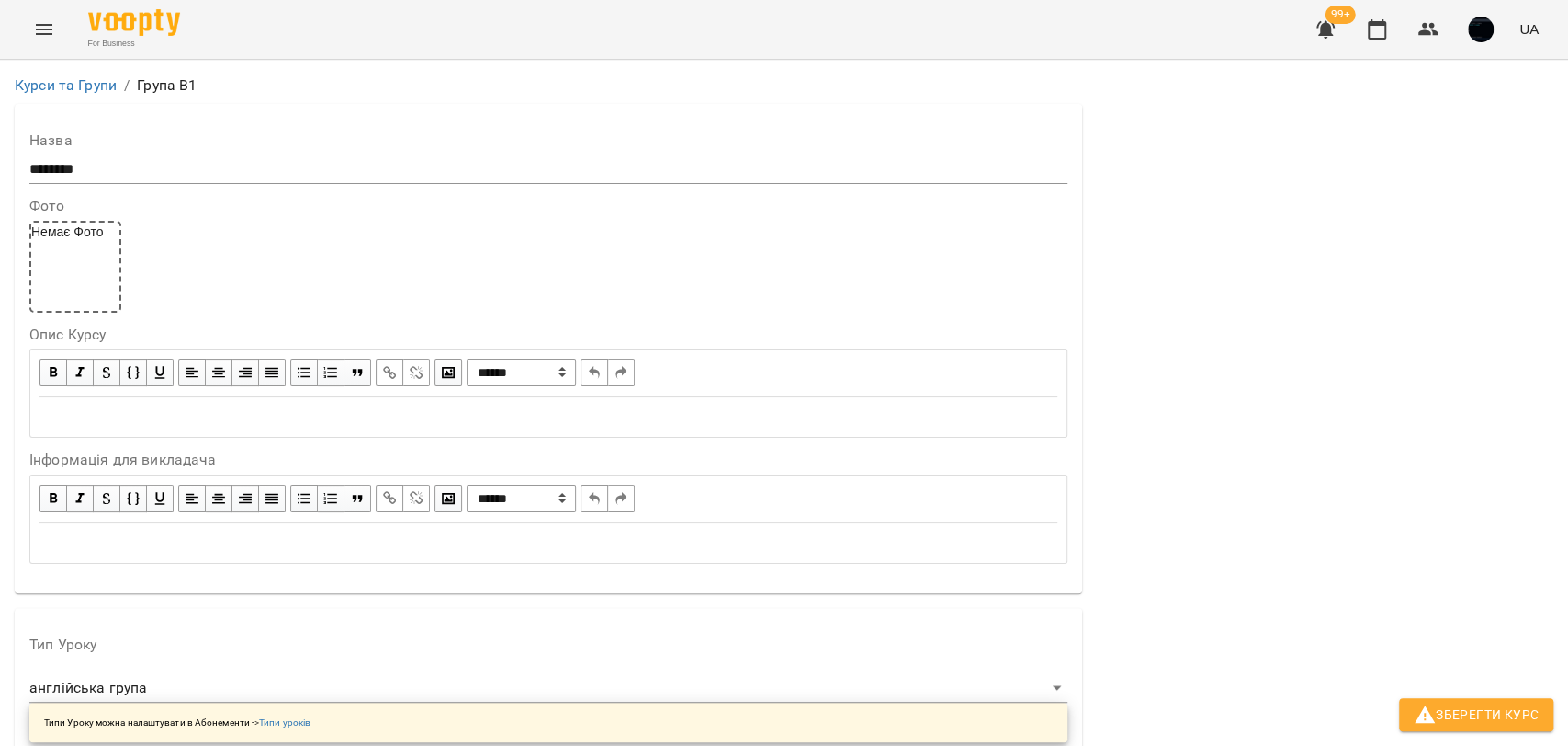
scroll to position [1480, 0]
drag, startPoint x: 35, startPoint y: 351, endPoint x: 132, endPoint y: 350, distance: 97.0
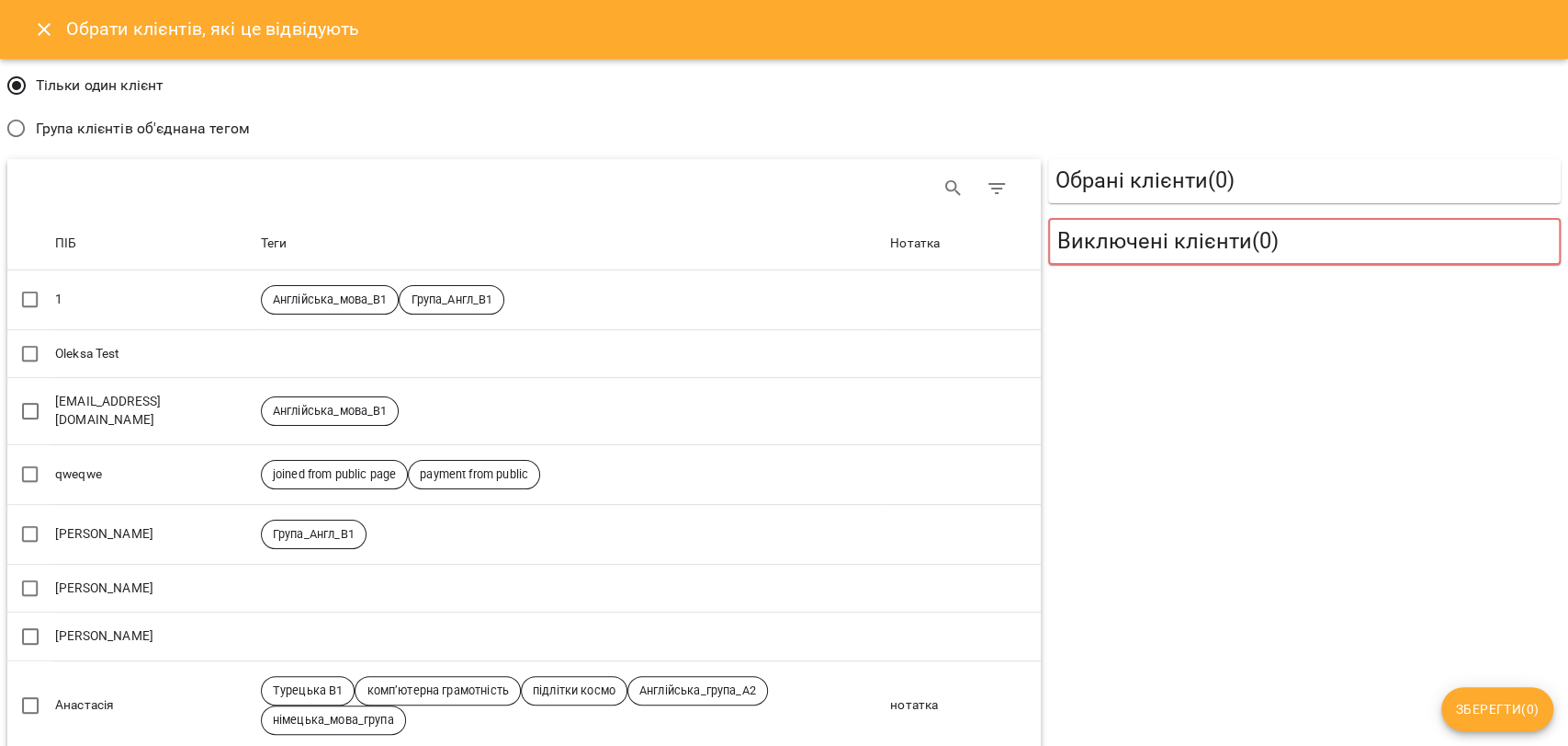
click at [118, 125] on span "Група клієнтів об'єднана тегом" at bounding box center [142, 128] width 214 height 22
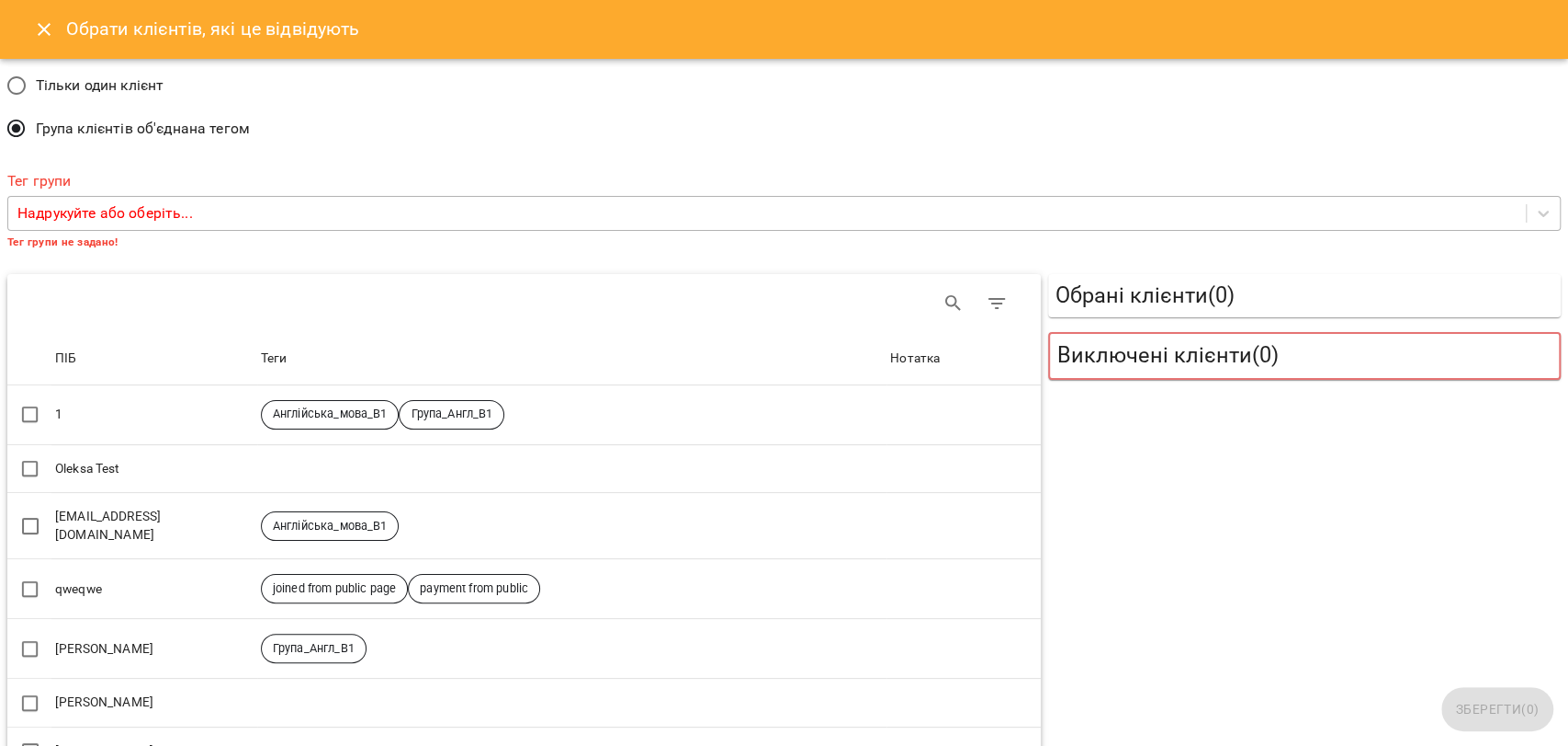
click at [162, 210] on p "Надрукуйте або оберіть..." at bounding box center [105, 213] width 175 height 22
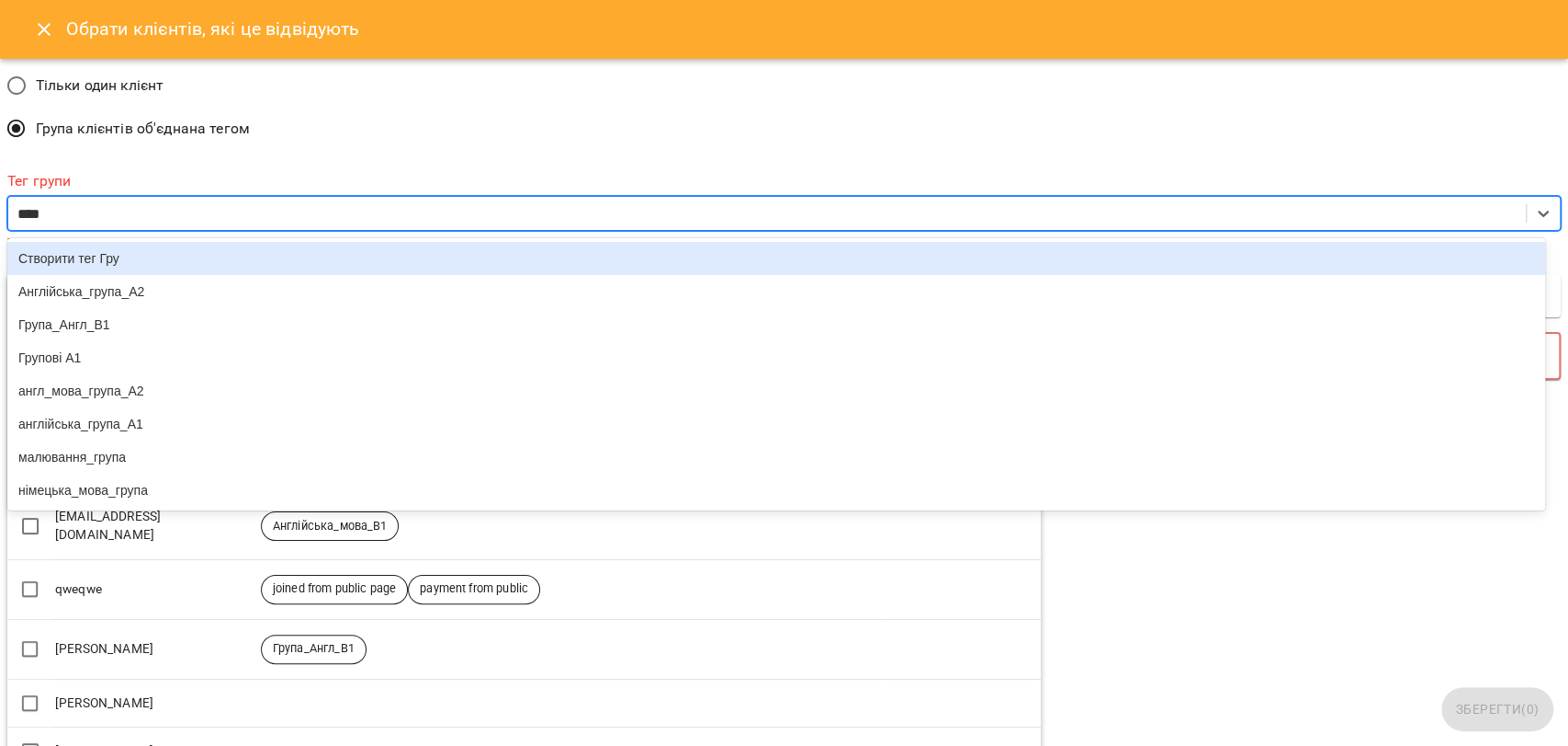
type input "*****"
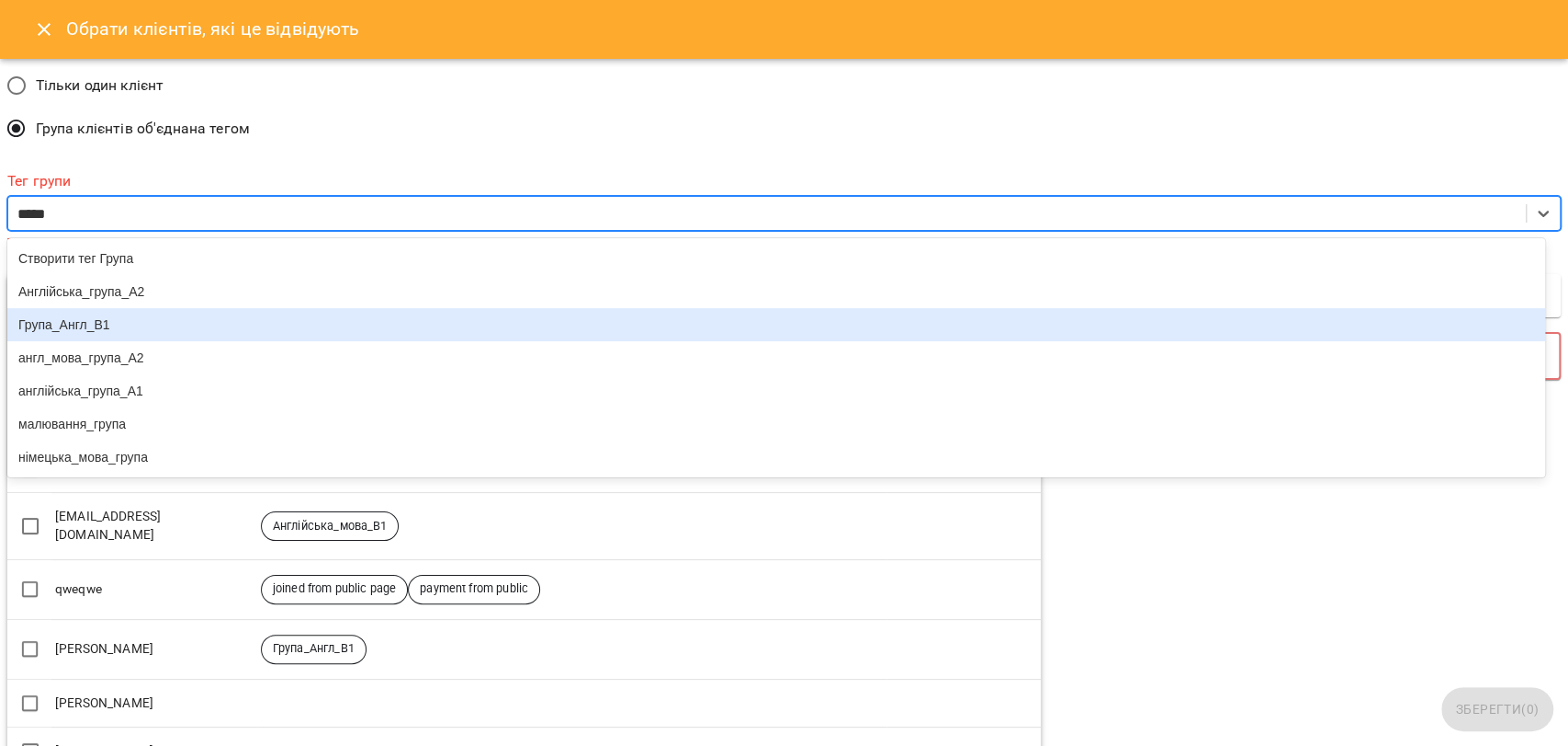
click at [56, 337] on div "Група_Англ_В1" at bounding box center [776, 324] width 1538 height 34
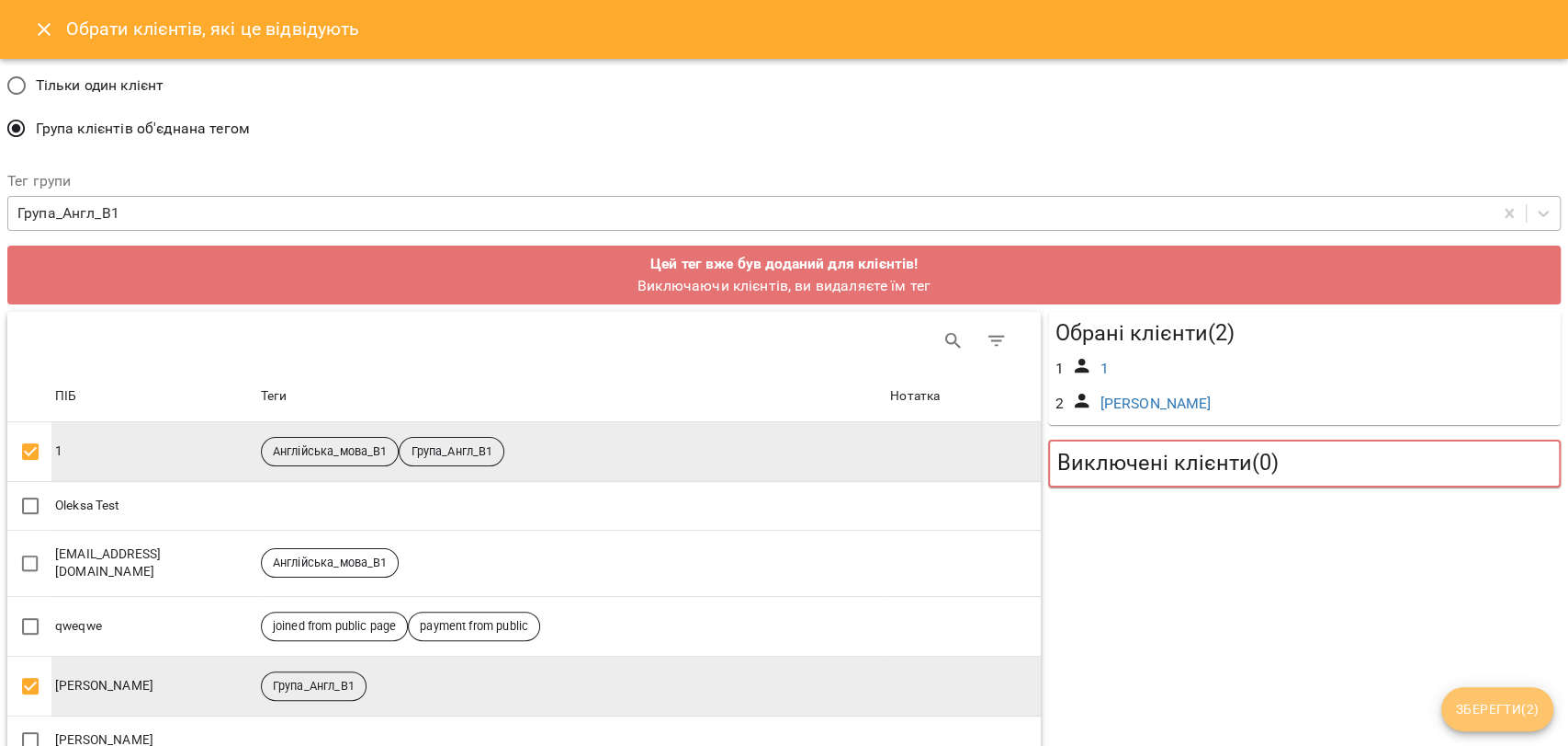
click at [1484, 707] on span "Зберегти ( 2 )" at bounding box center [1498, 709] width 83 height 22
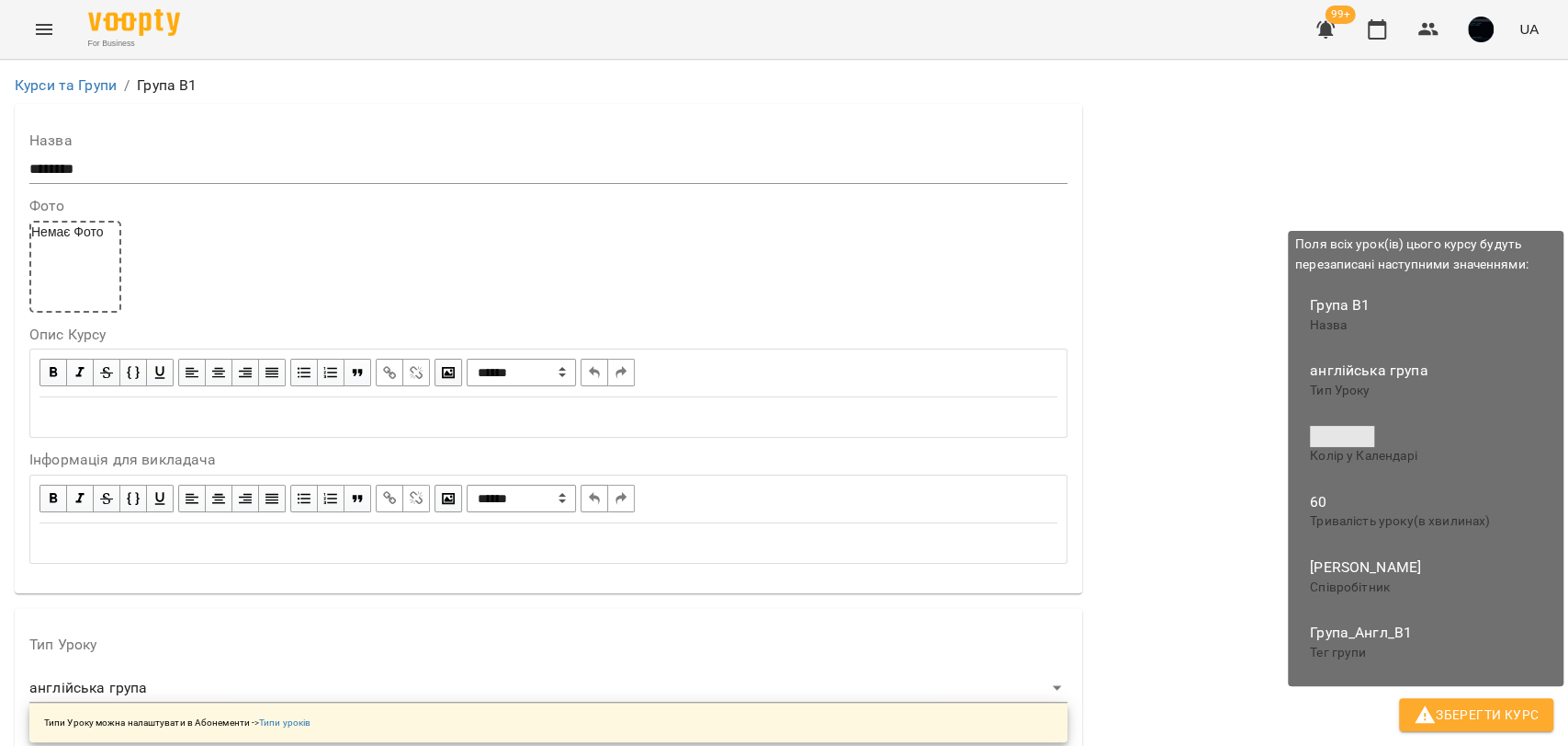
click at [1499, 715] on span "Зберегти Курс" at bounding box center [1476, 714] width 125 height 22
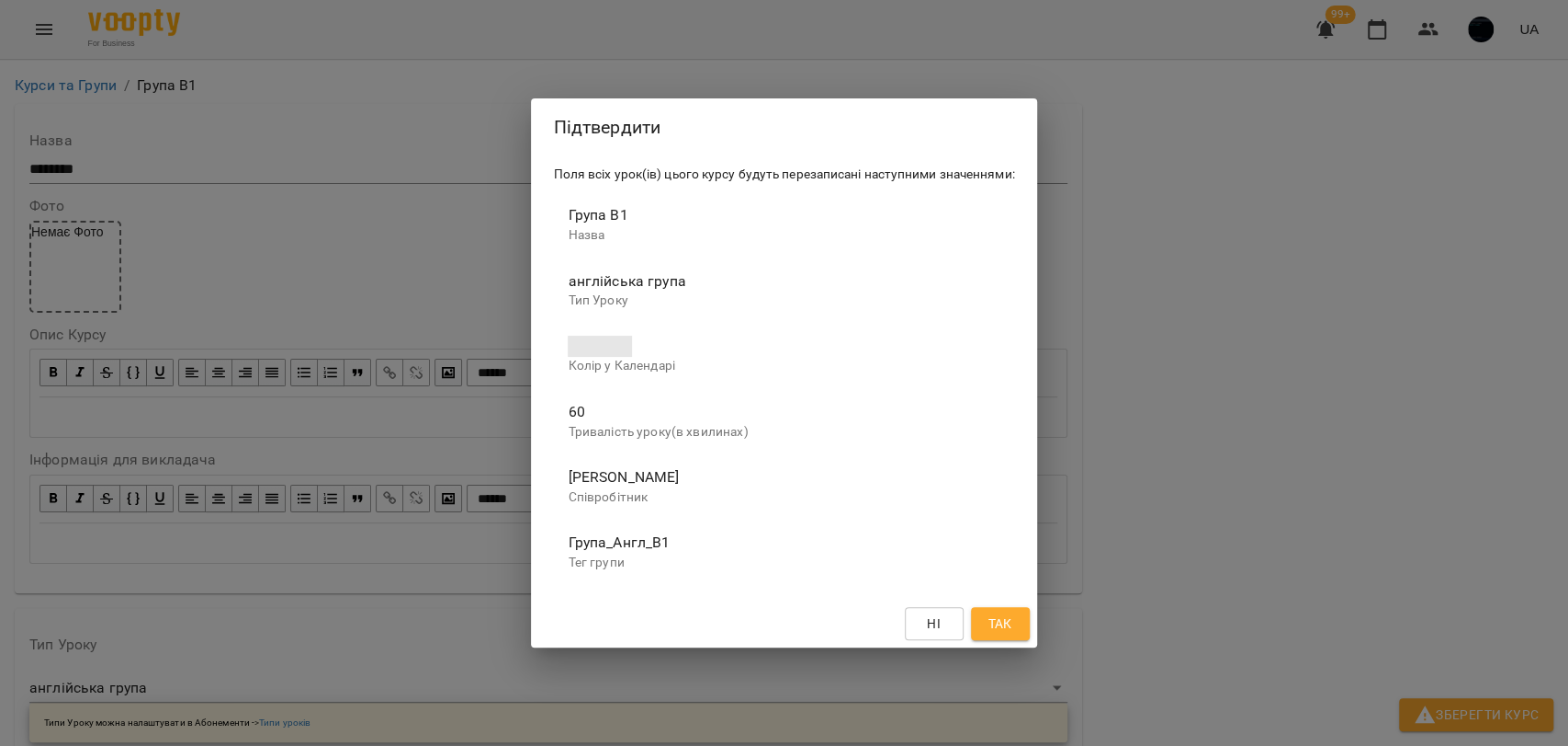
click at [1000, 616] on span "Так" at bounding box center [1000, 623] width 24 height 22
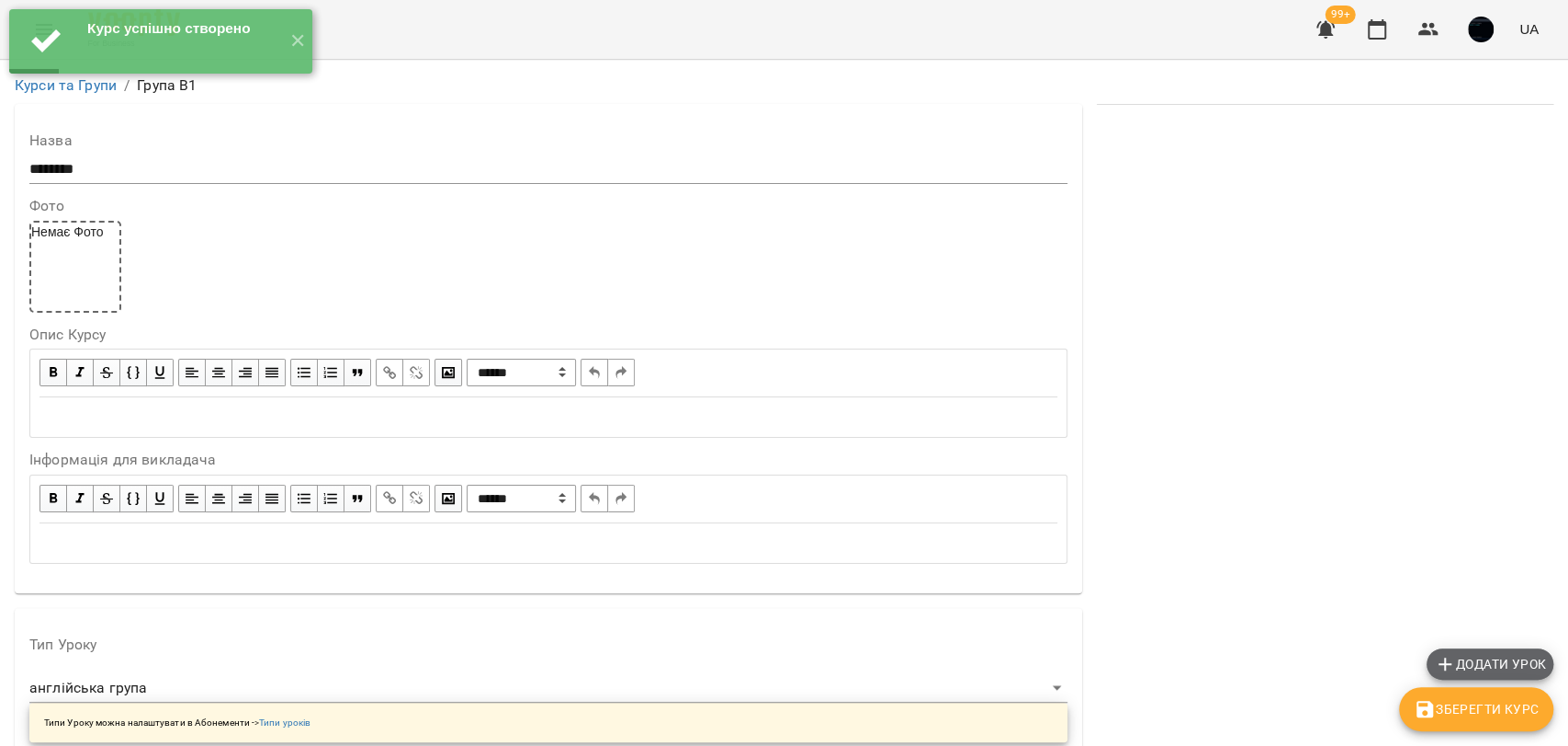
click at [1472, 665] on span "Додати урок" at bounding box center [1490, 663] width 112 height 22
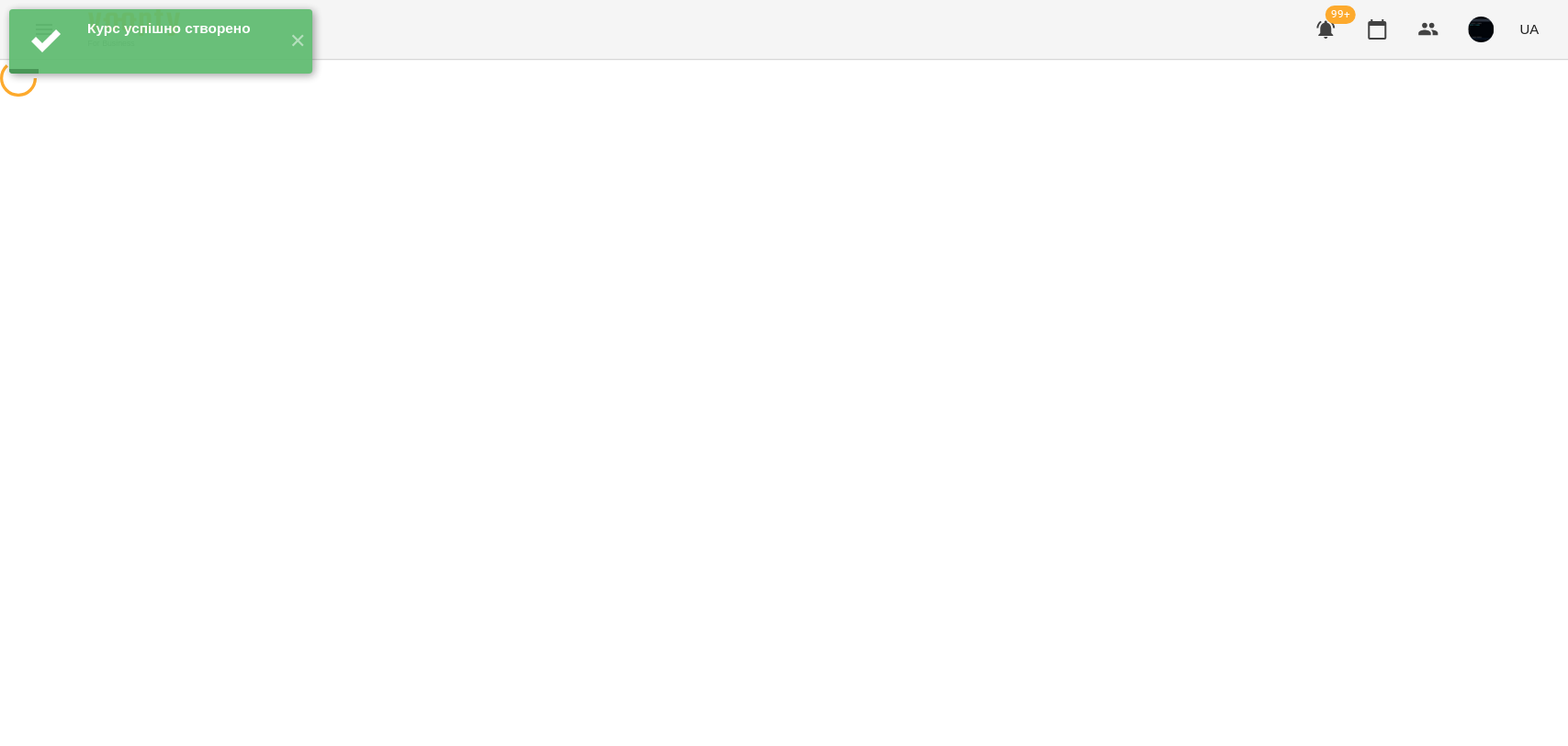
select select "**********"
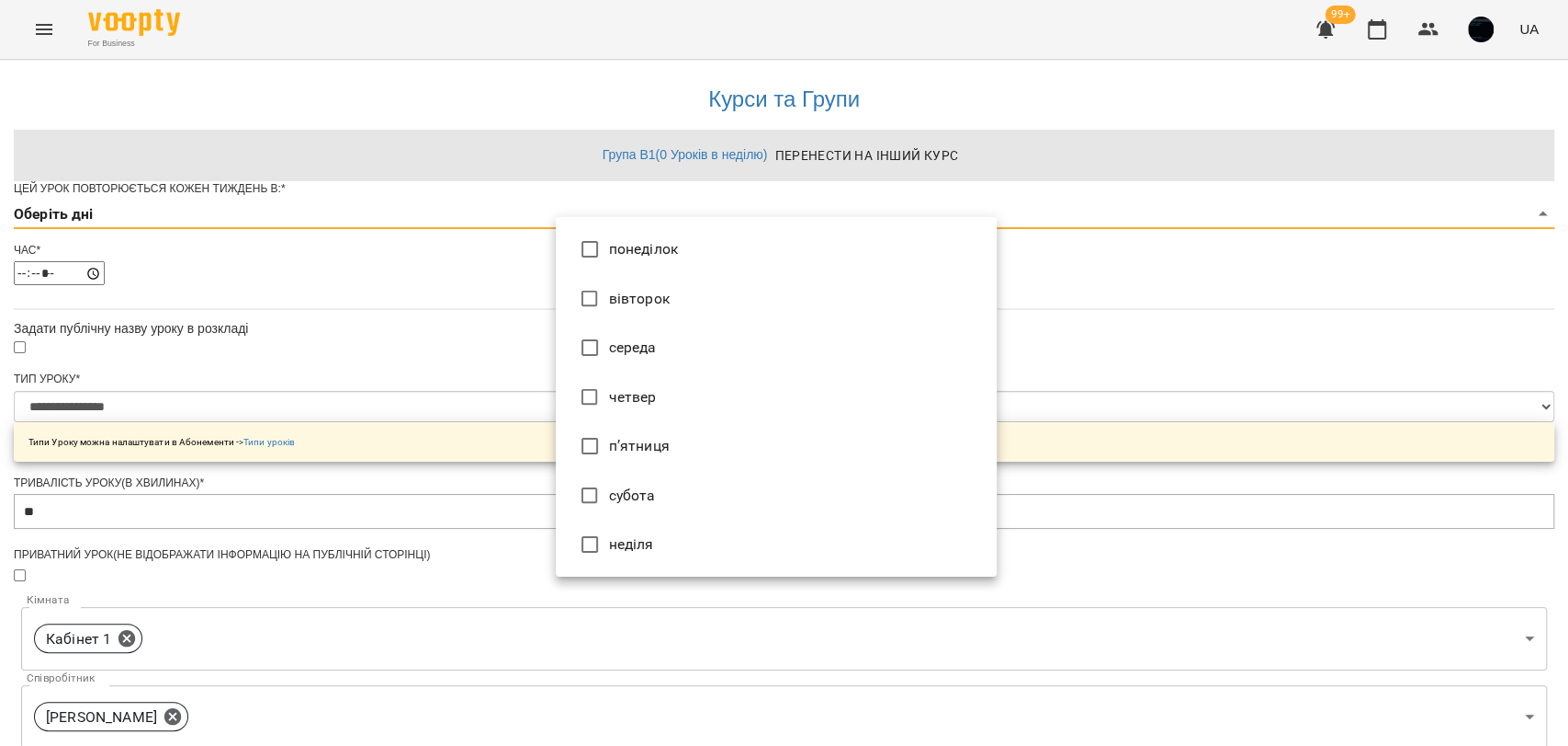
click at [648, 253] on body "**********" at bounding box center [784, 607] width 1568 height 1215
click at [529, 391] on div at bounding box center [784, 373] width 1568 height 746
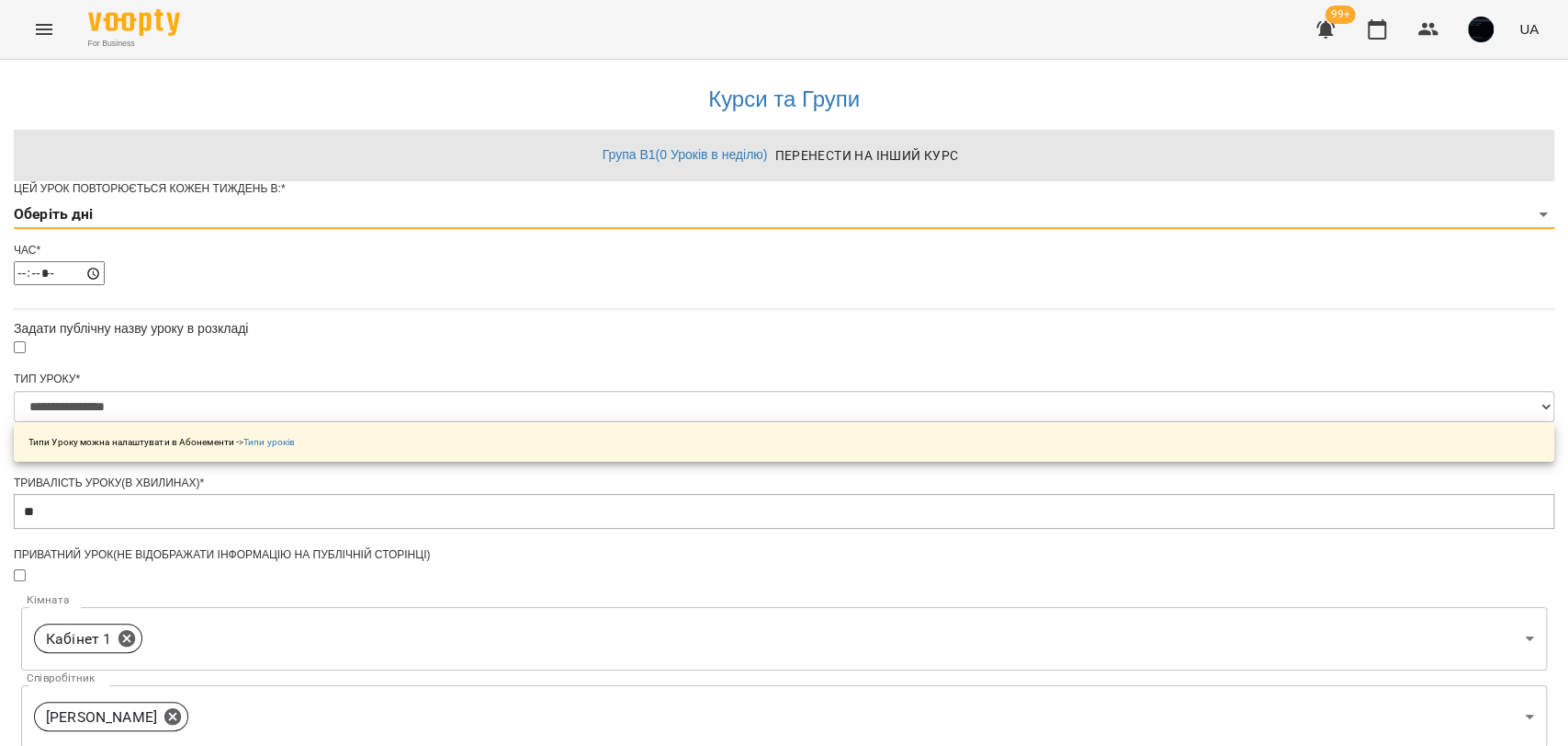
click at [34, 34] on icon "Menu" at bounding box center [44, 30] width 22 height 22
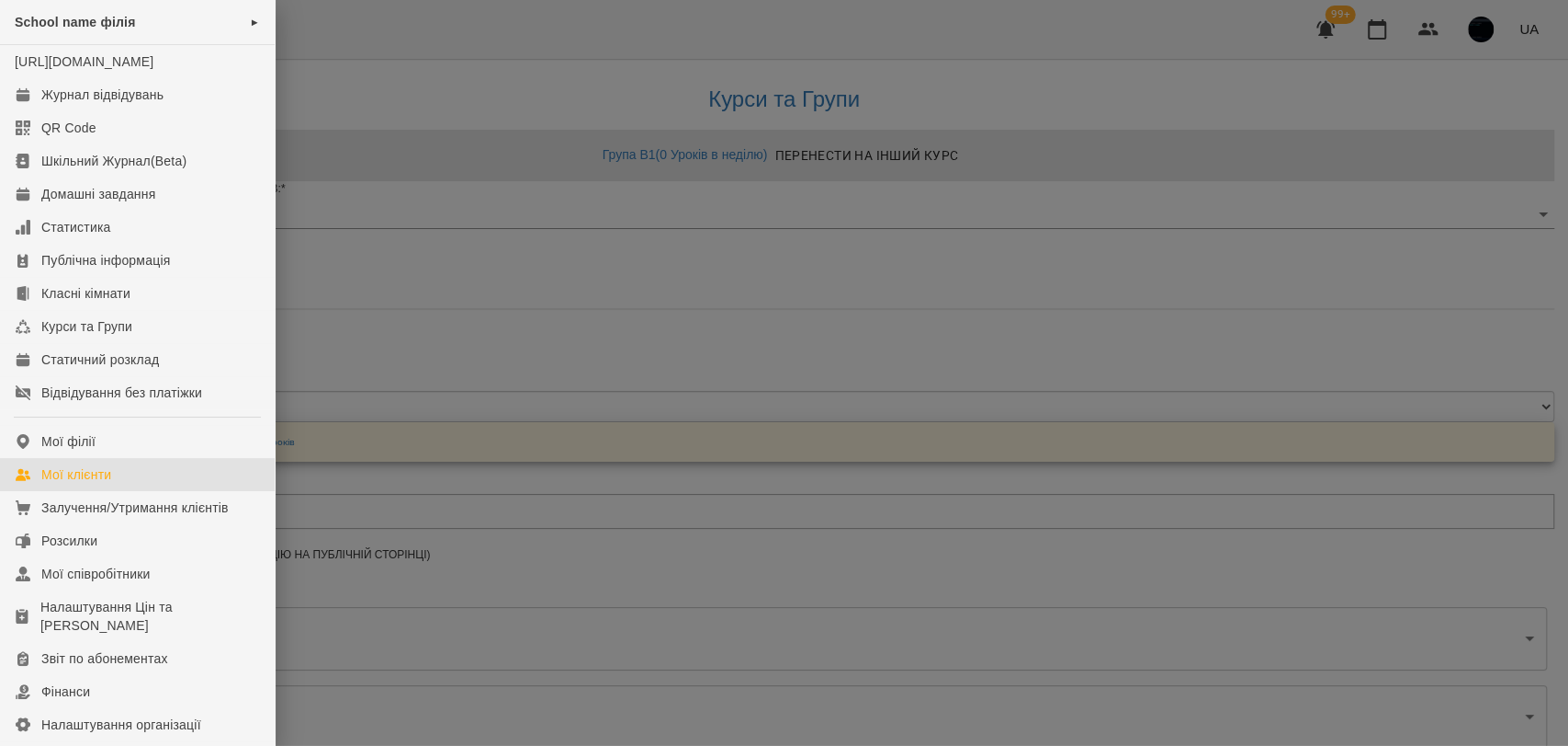
click at [84, 484] on div "Мої клієнти" at bounding box center [76, 474] width 70 height 19
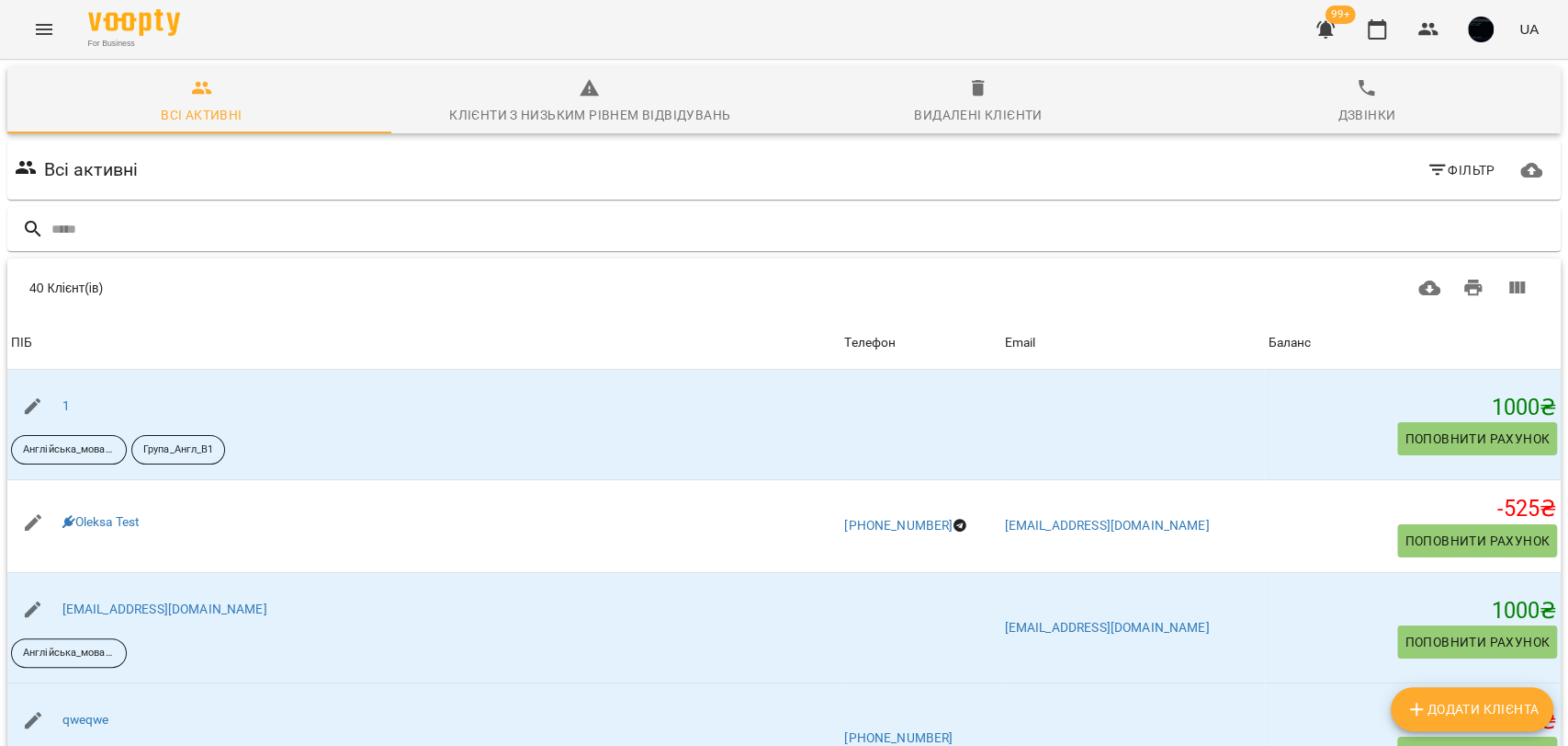
click at [1442, 164] on span "Фільтр" at bounding box center [1462, 170] width 69 height 22
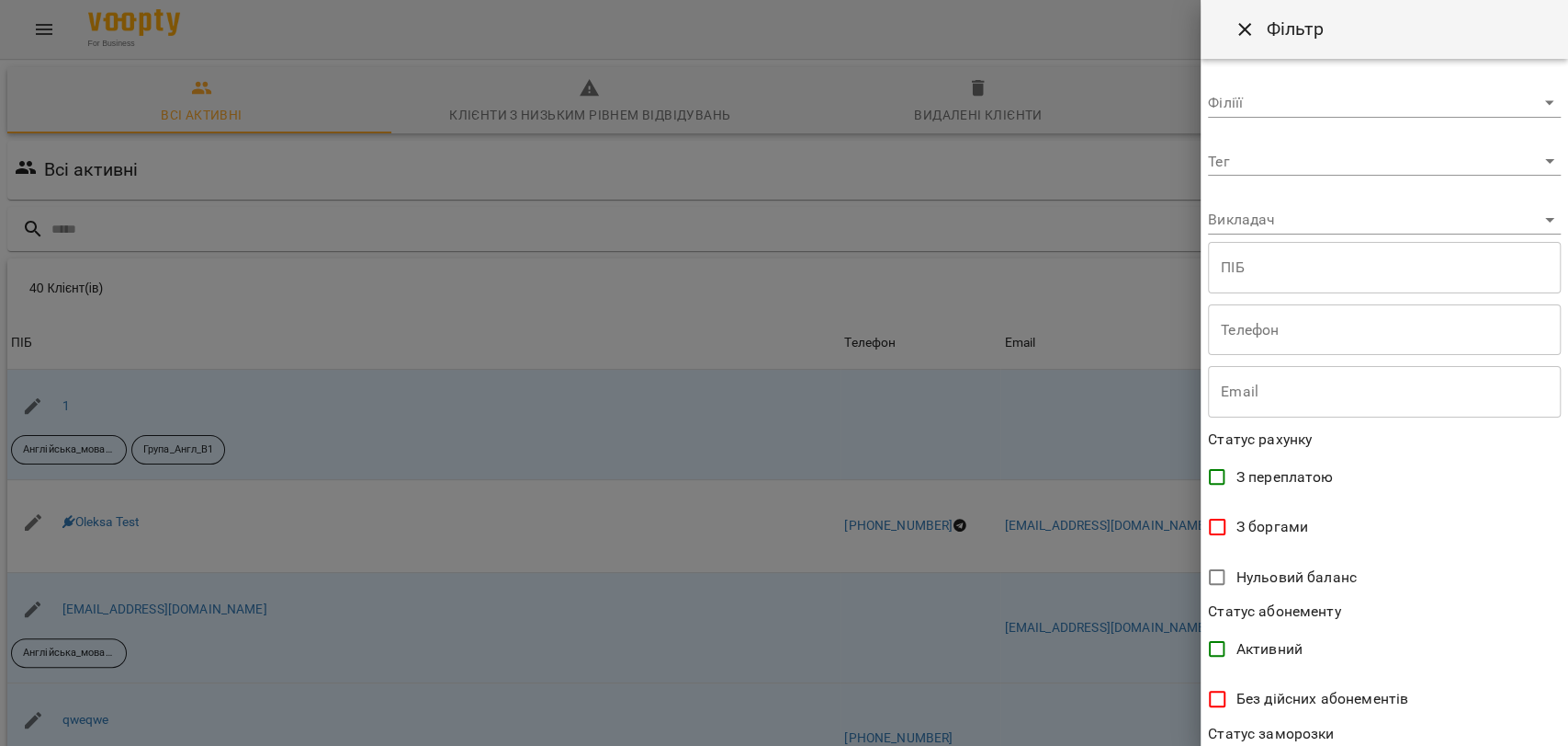
click at [1274, 163] on body "For Business 99+ UA Всі активні Клієнти з низьким рівнем відвідувань Видалені к…" at bounding box center [784, 480] width 1568 height 961
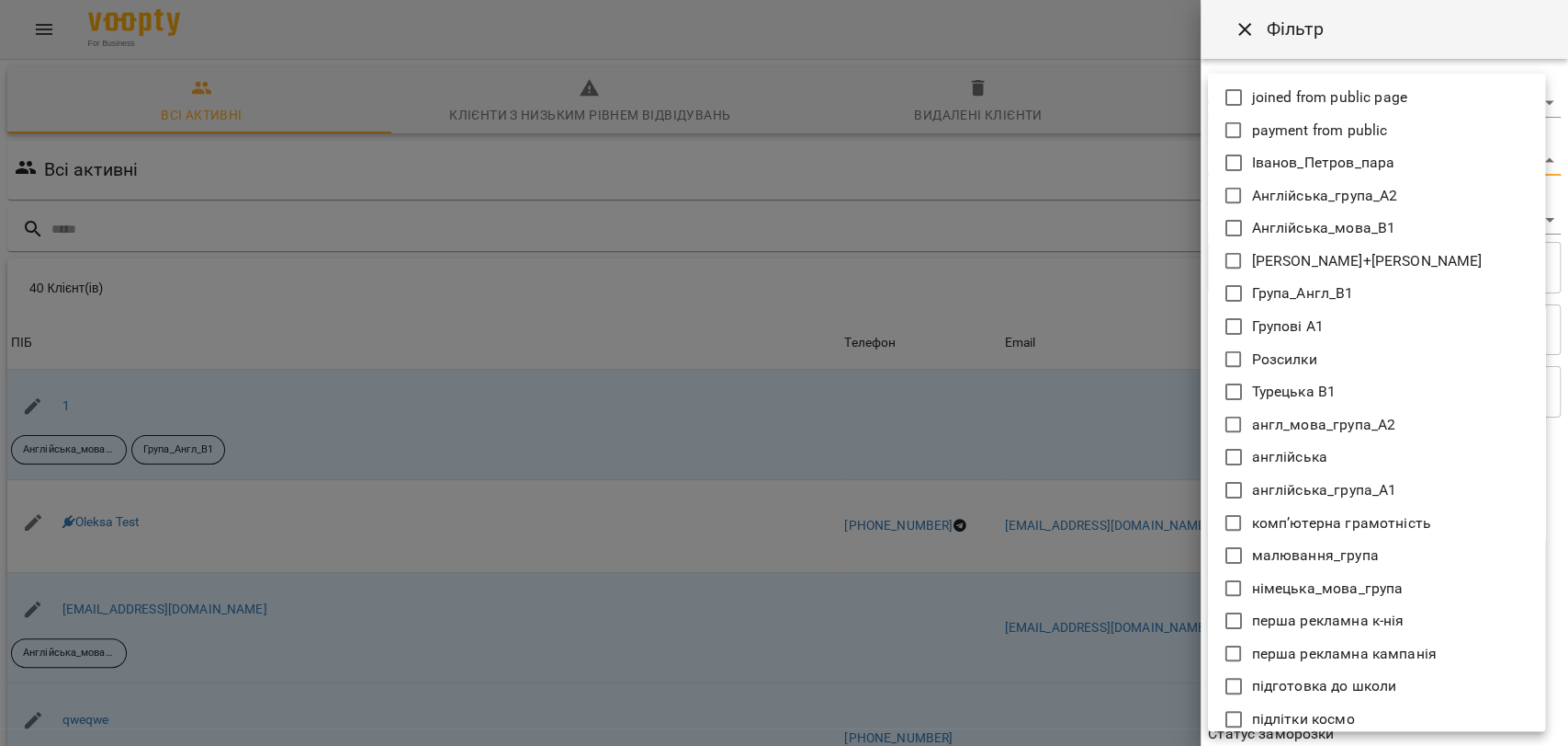
click at [1007, 297] on div at bounding box center [784, 373] width 1568 height 746
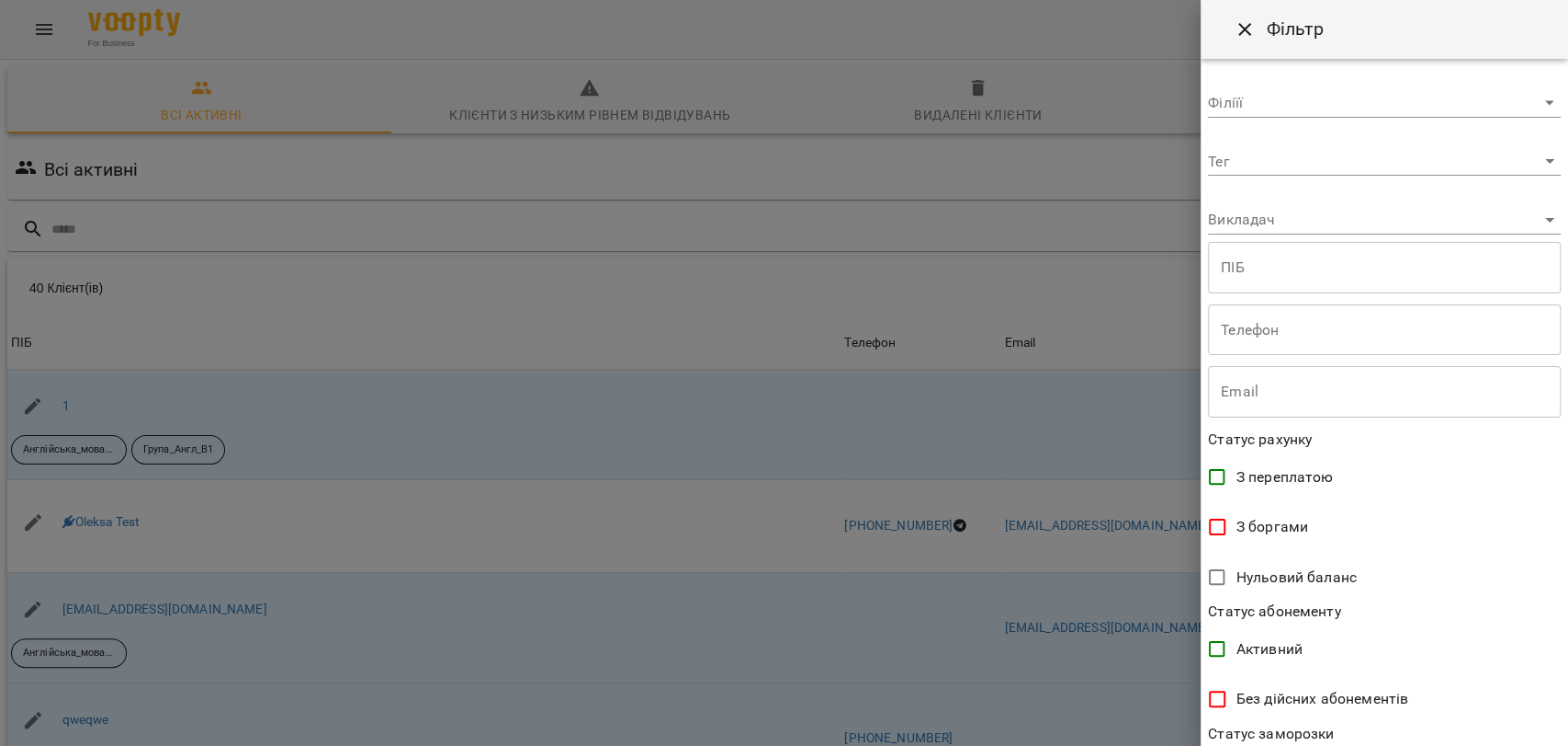
click at [636, 261] on div at bounding box center [784, 373] width 1568 height 746
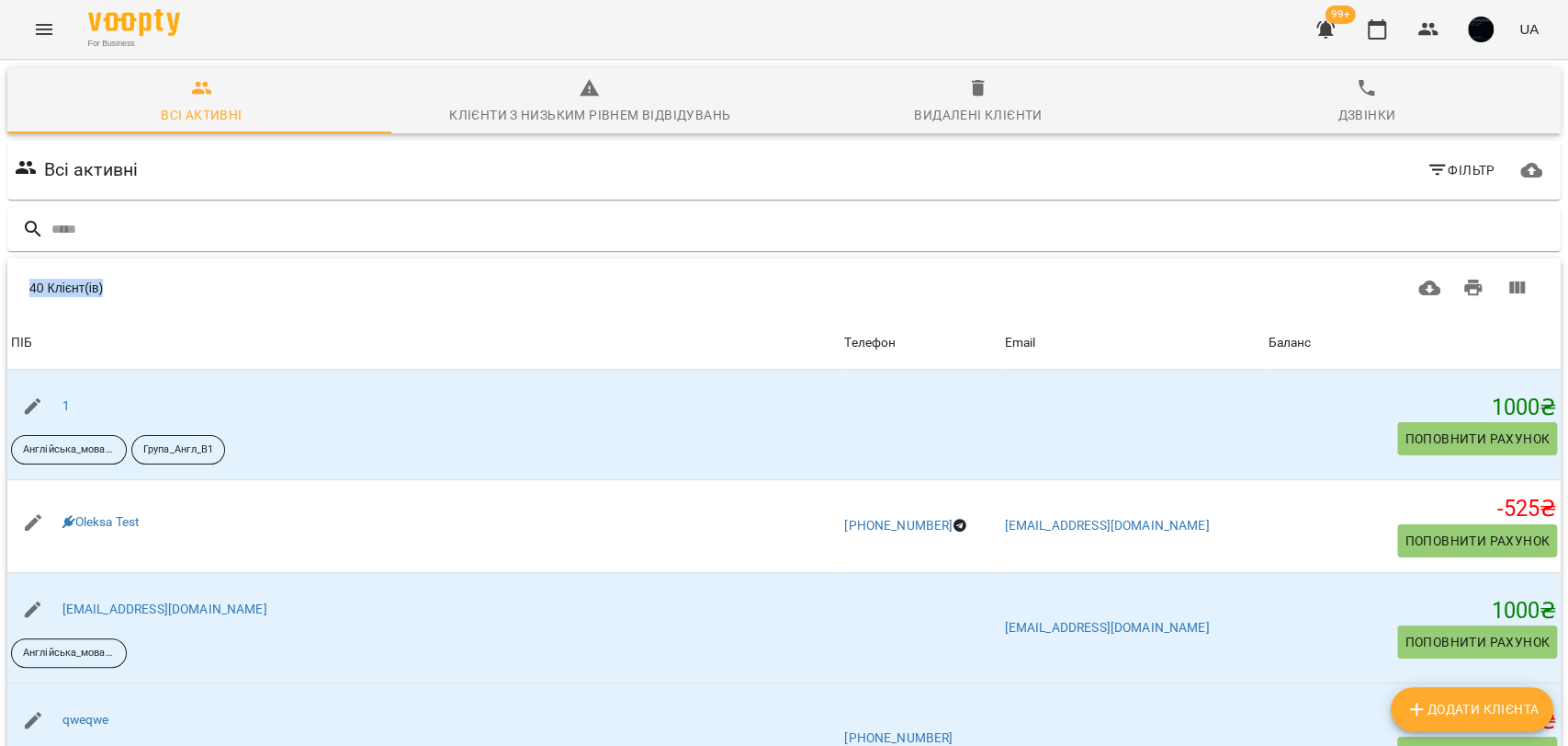
drag, startPoint x: 37, startPoint y: 289, endPoint x: 147, endPoint y: 293, distance: 110.1
click at [147, 293] on div "40 Клієнт(ів)" at bounding box center [783, 288] width 1553 height 59
click at [52, 285] on div "40 Клієнт(ів)" at bounding box center [392, 288] width 726 height 19
click at [1456, 167] on span "Фільтр" at bounding box center [1462, 170] width 69 height 22
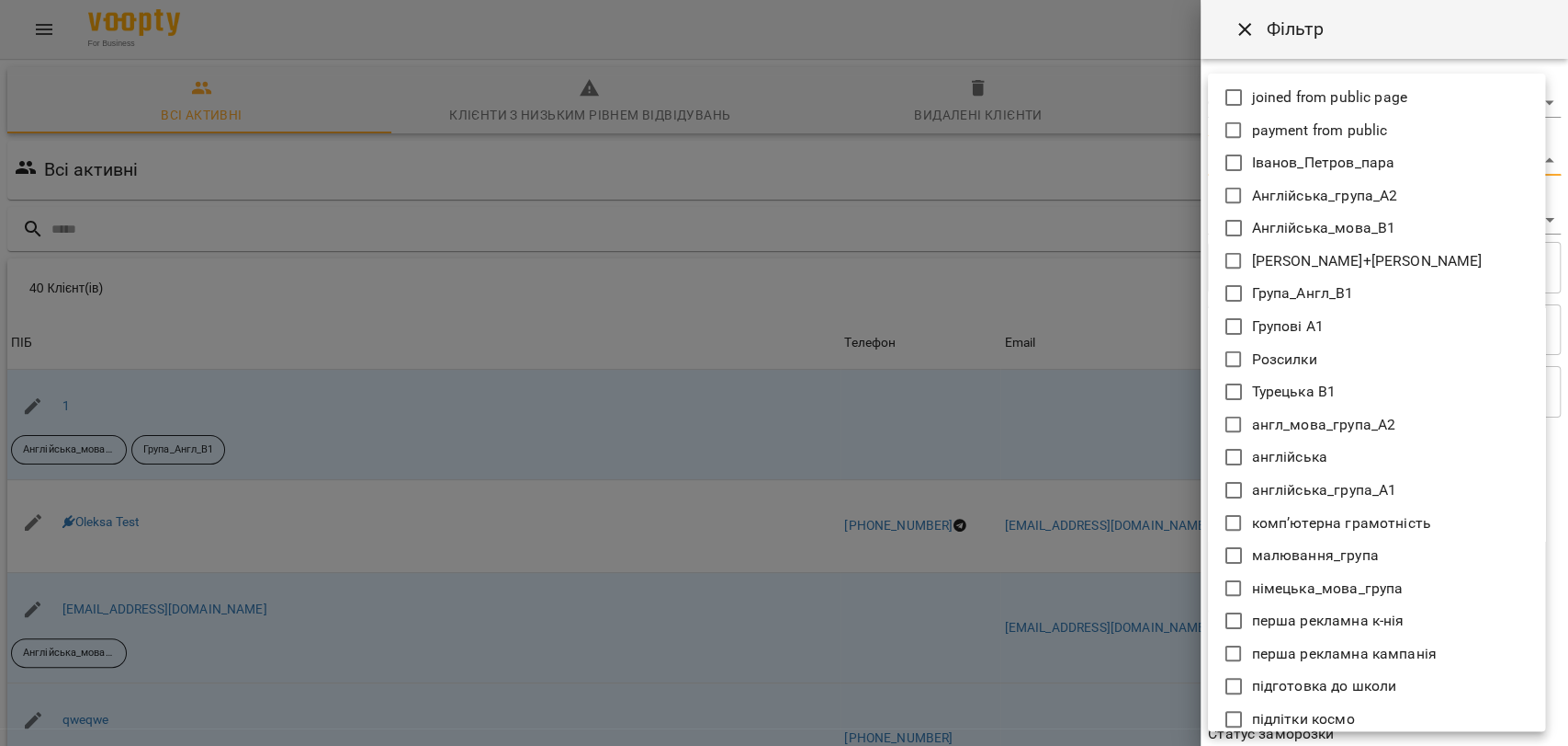
click at [1247, 163] on body "For Business 99+ UA Всі активні Клієнти з низьким рівнем відвідувань Видалені к…" at bounding box center [784, 480] width 1568 height 961
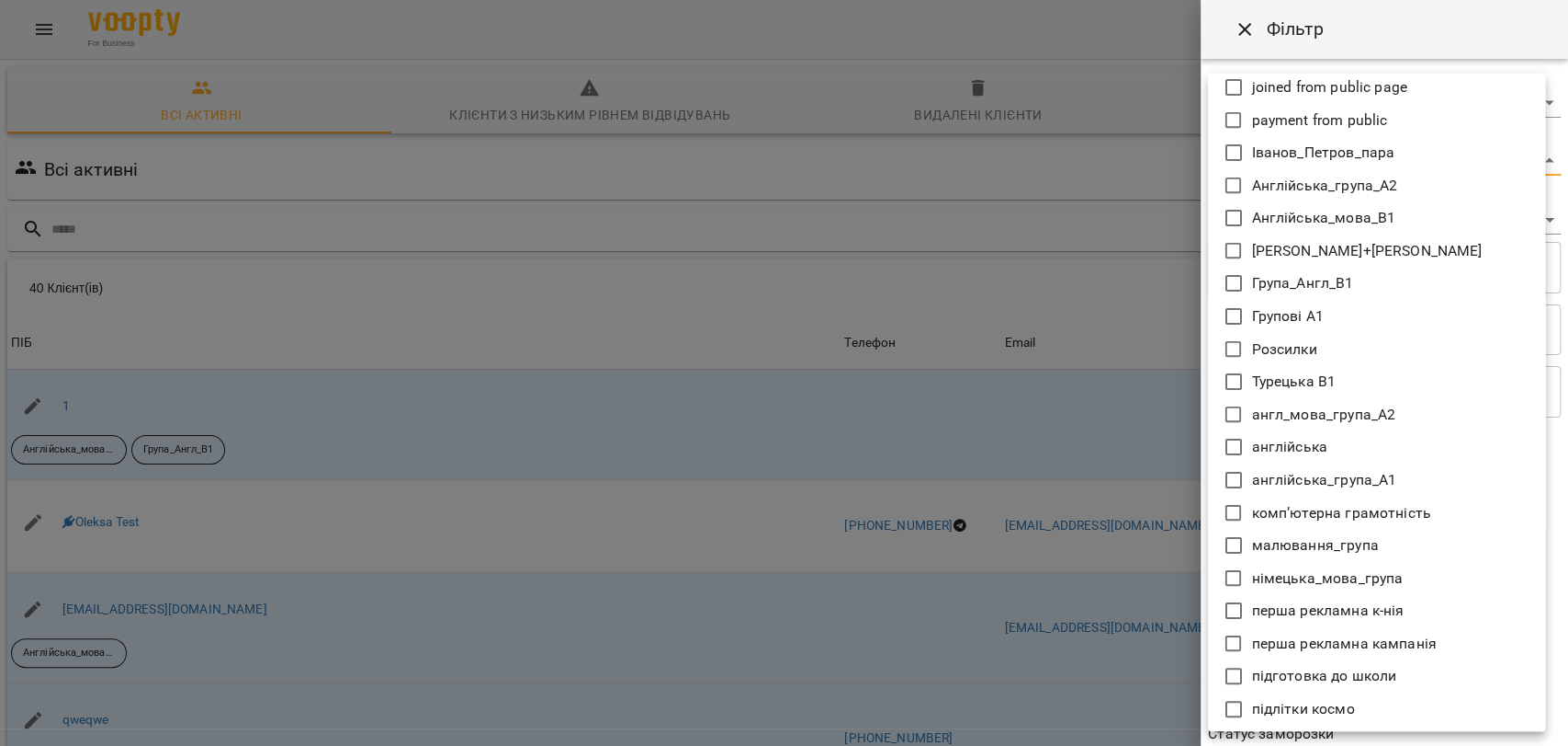
scroll to position [11, 0]
click at [1231, 422] on icon at bounding box center [1234, 414] width 22 height 22
type input "**********"
click at [1172, 415] on div at bounding box center [784, 373] width 1568 height 746
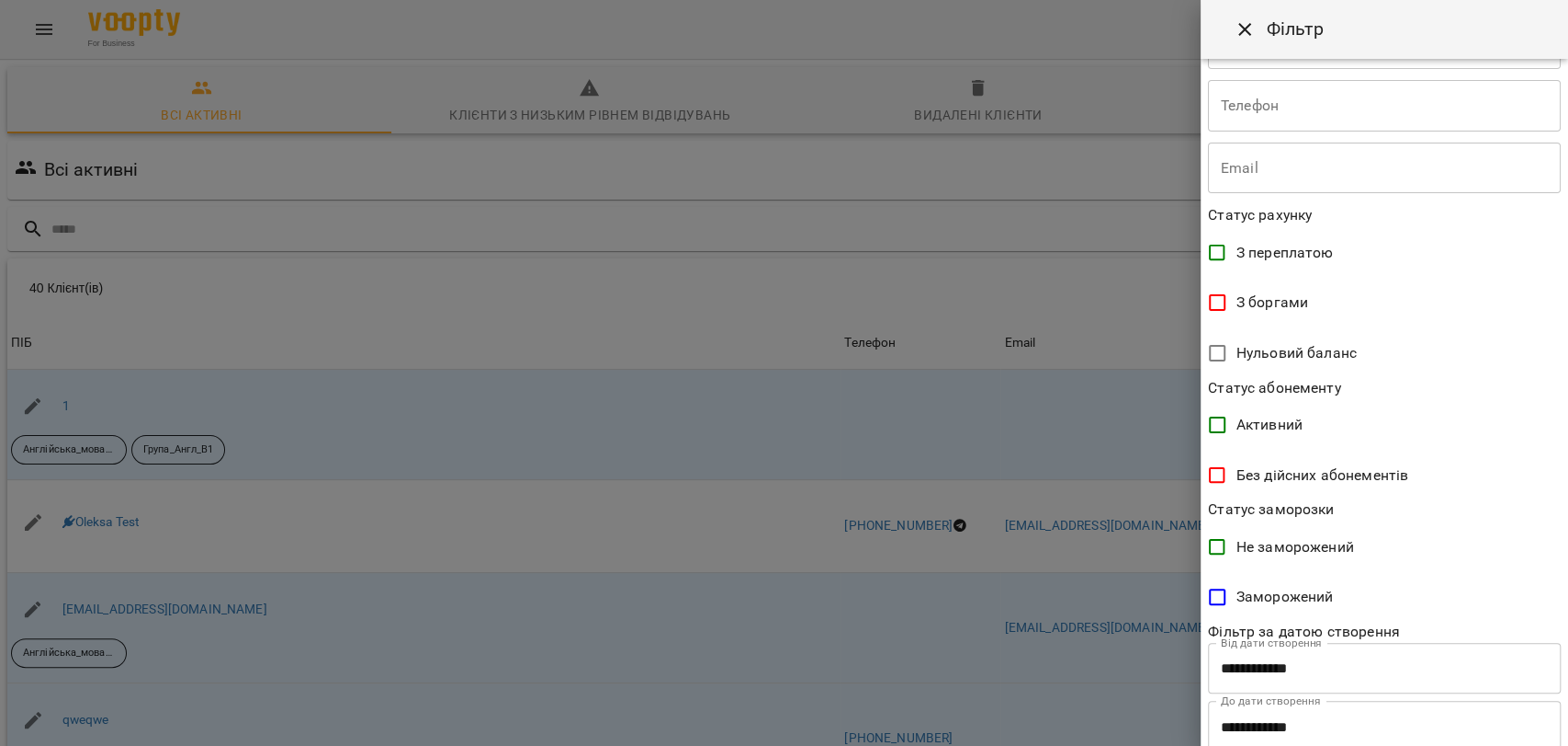
scroll to position [291, 0]
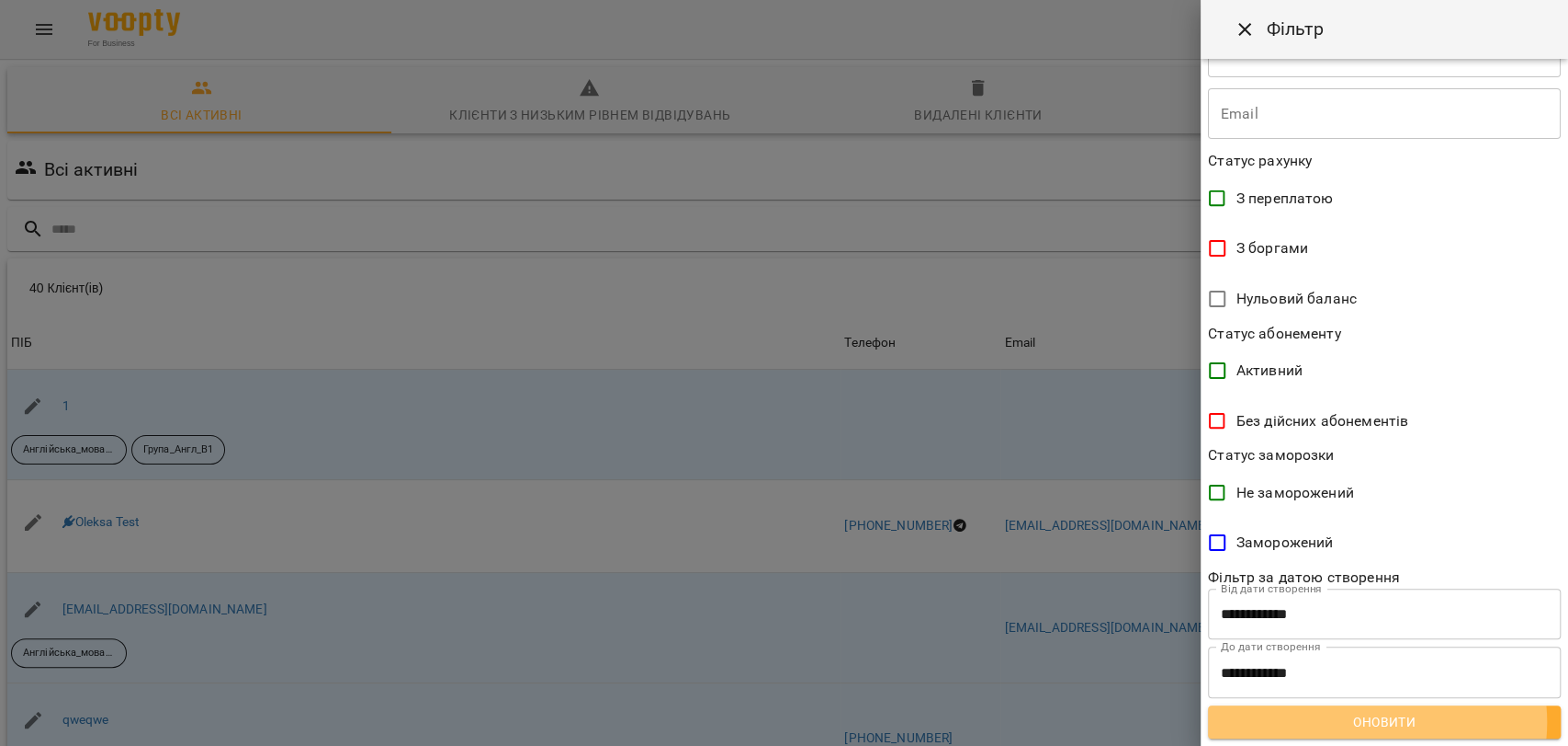
click at [1375, 720] on span "Оновити" at bounding box center [1385, 721] width 323 height 22
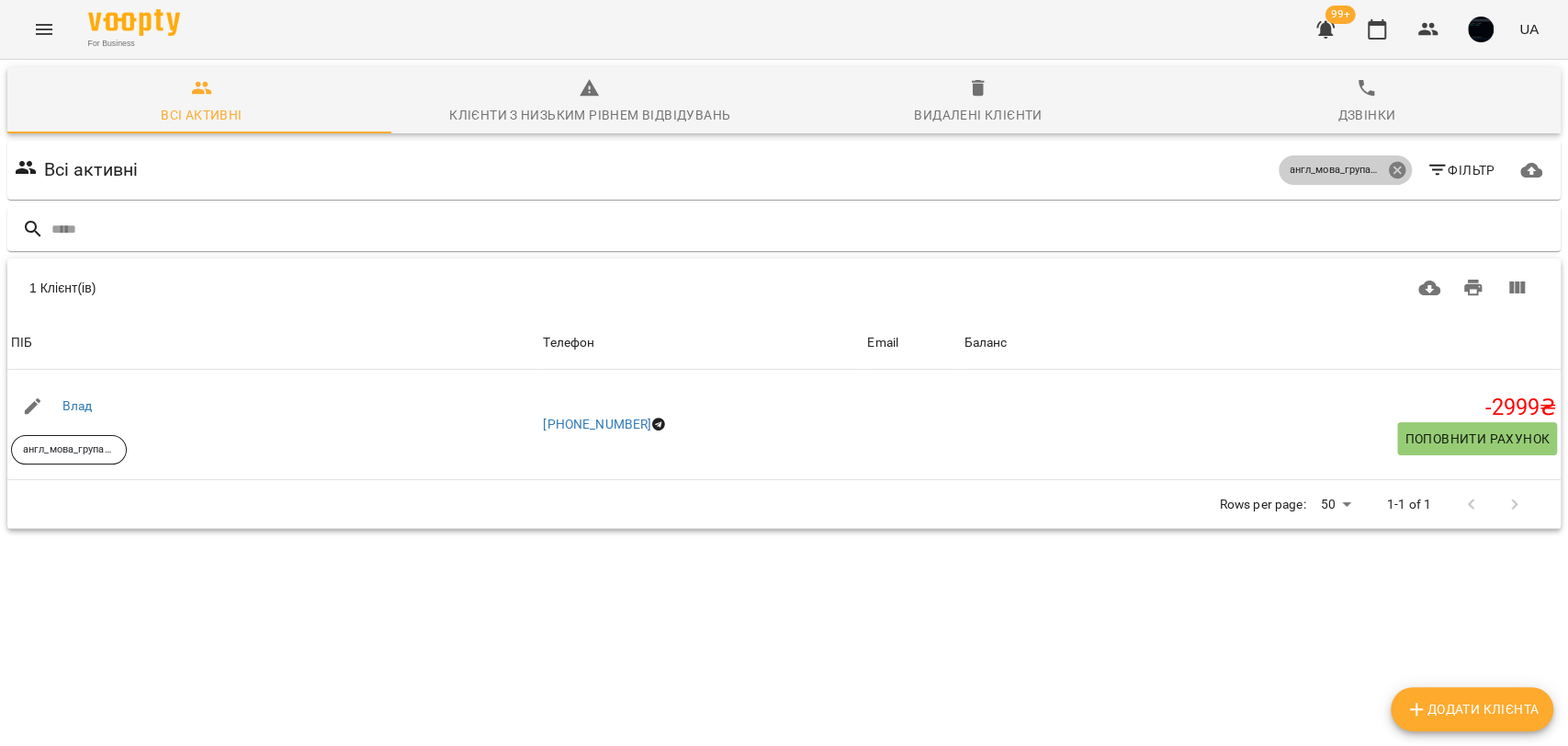
click at [1388, 171] on icon at bounding box center [1398, 170] width 21 height 21
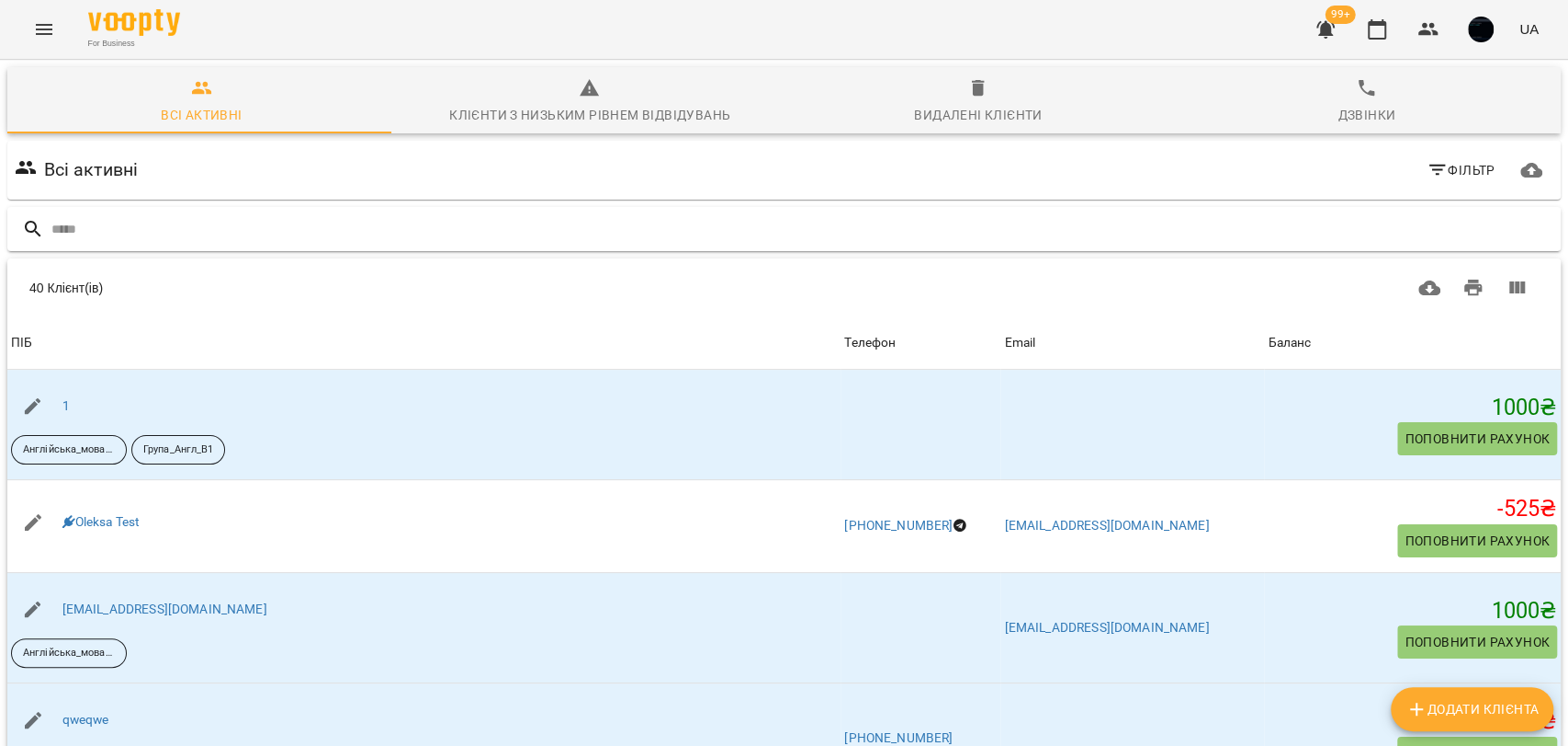
scroll to position [0, 0]
click at [132, 238] on input "text" at bounding box center [802, 229] width 1502 height 31
type input "*"
click at [1434, 178] on span "Фільтр" at bounding box center [1462, 170] width 69 height 22
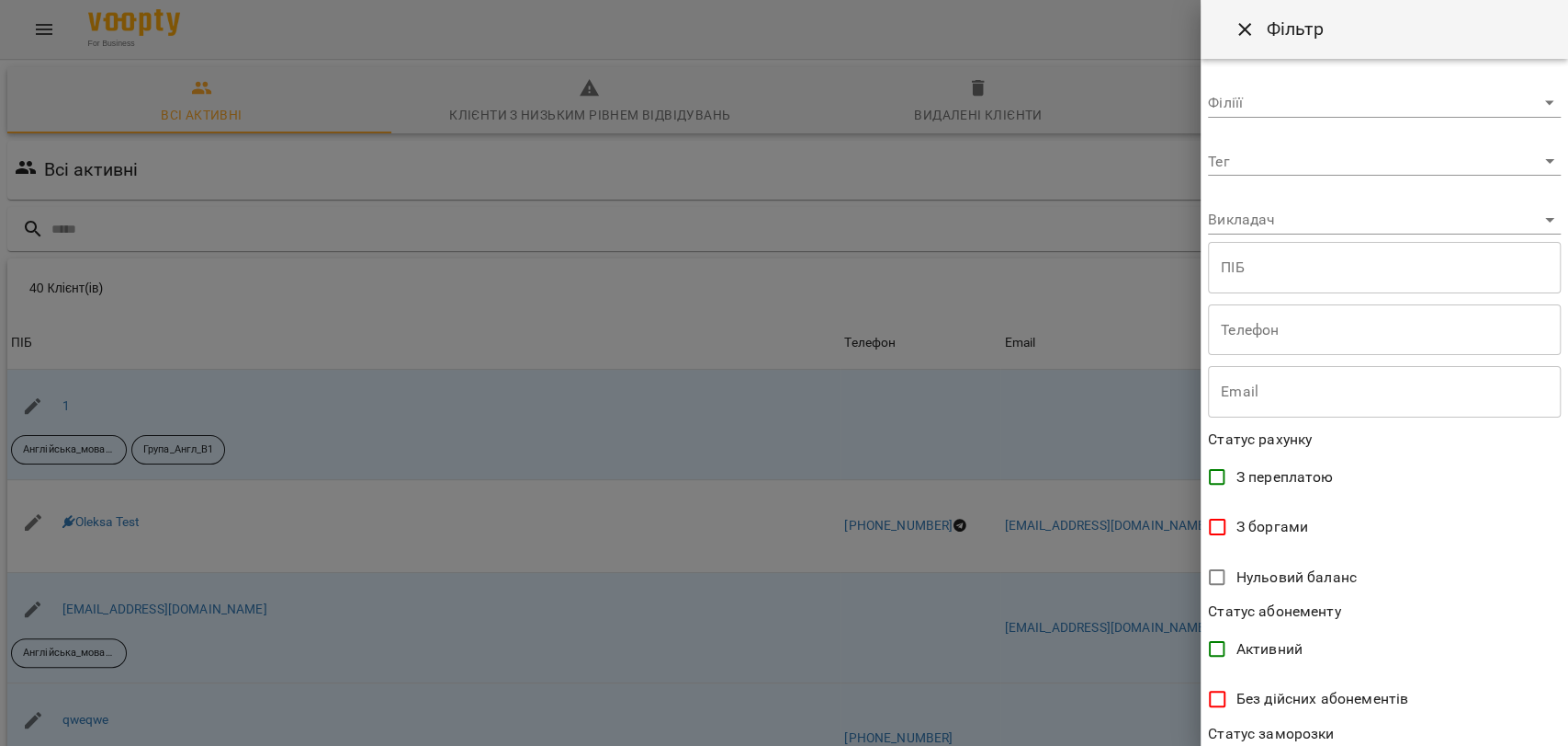
click at [1252, 152] on body "For Business 99+ UA Всі активні Клієнти з низьким рівнем відвідувань Видалені к…" at bounding box center [784, 480] width 1568 height 961
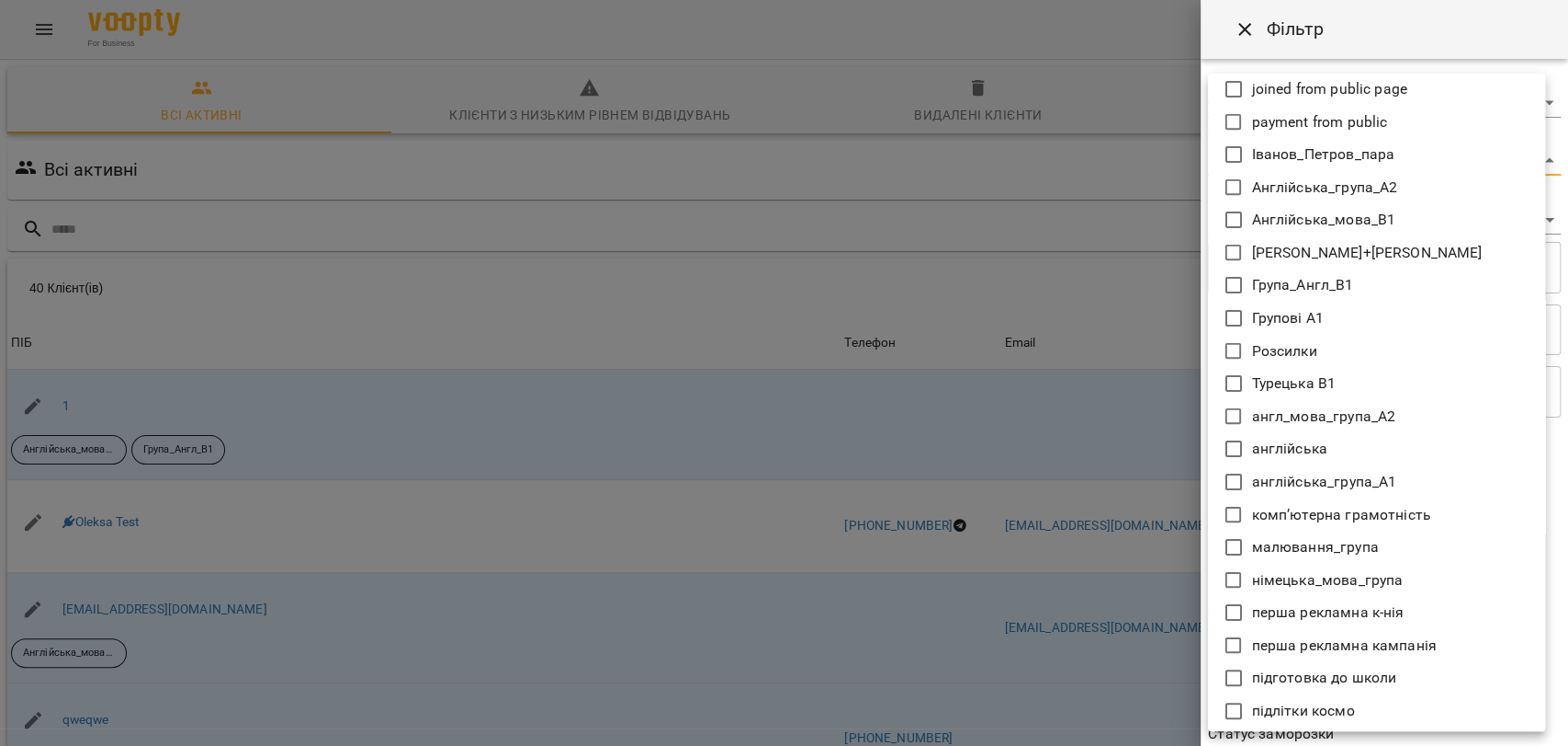
scroll to position [11, 0]
click at [1117, 373] on div at bounding box center [784, 373] width 1568 height 746
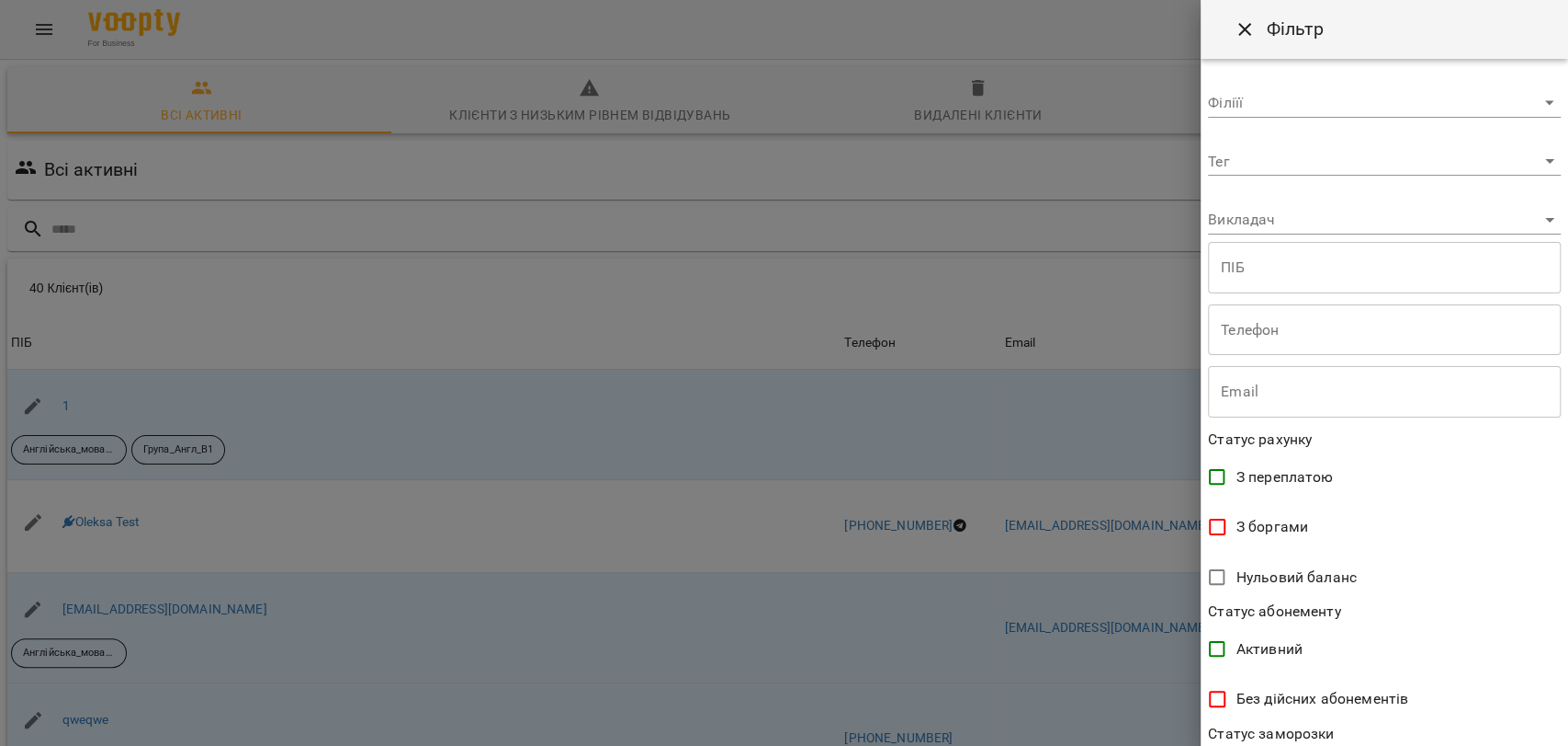
click at [1109, 348] on div at bounding box center [784, 373] width 1568 height 746
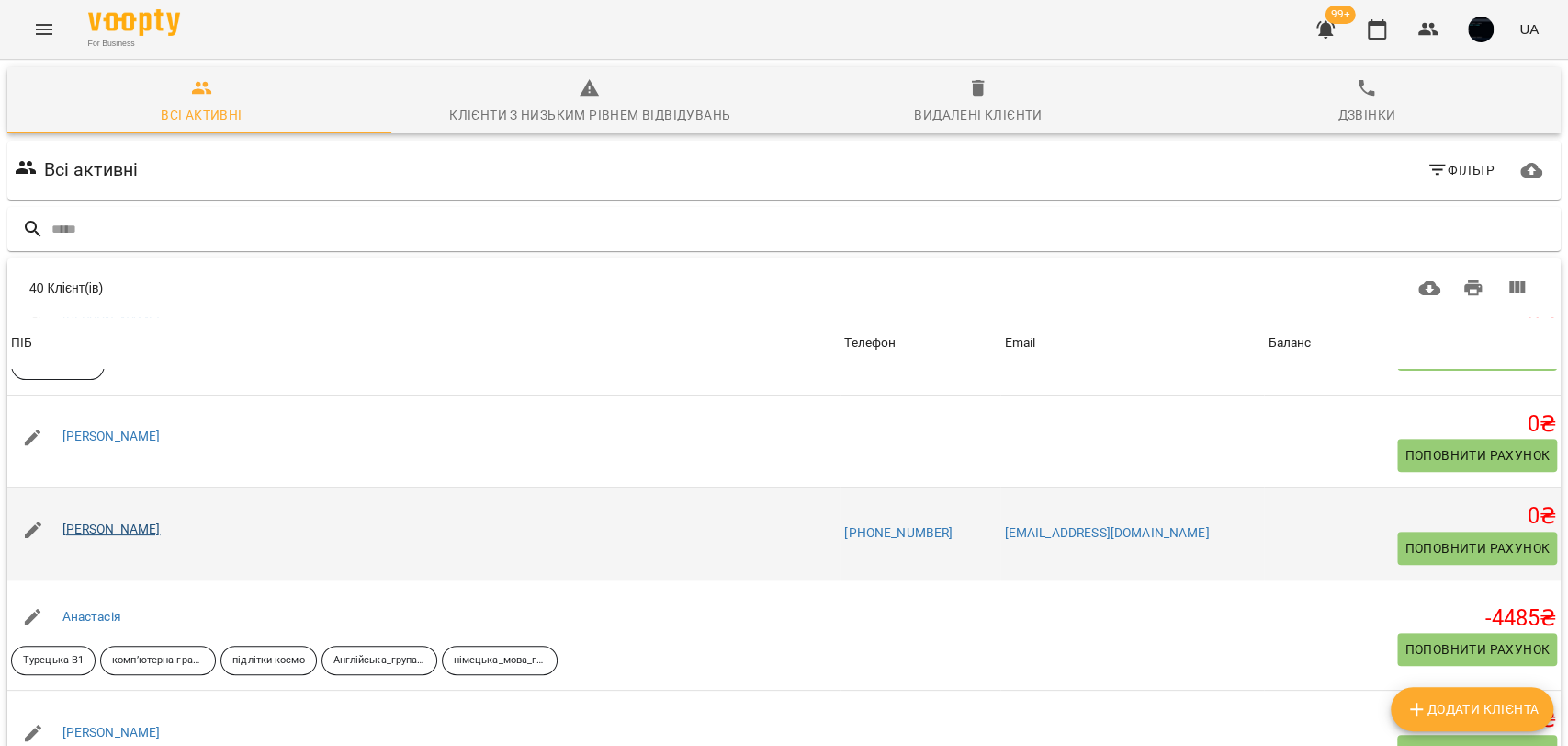
scroll to position [612, 0]
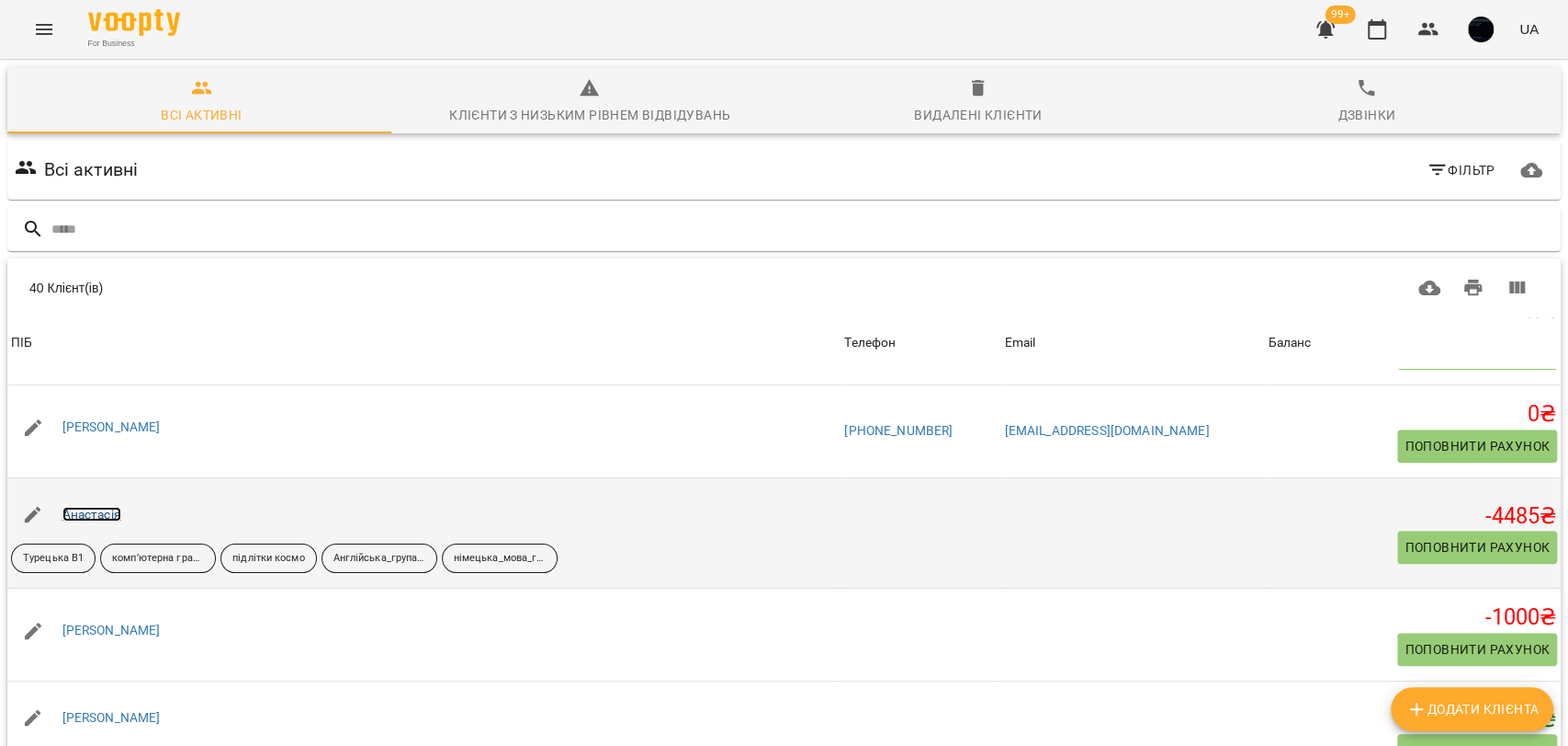
click at [94, 509] on link "Анастасія" at bounding box center [92, 513] width 59 height 15
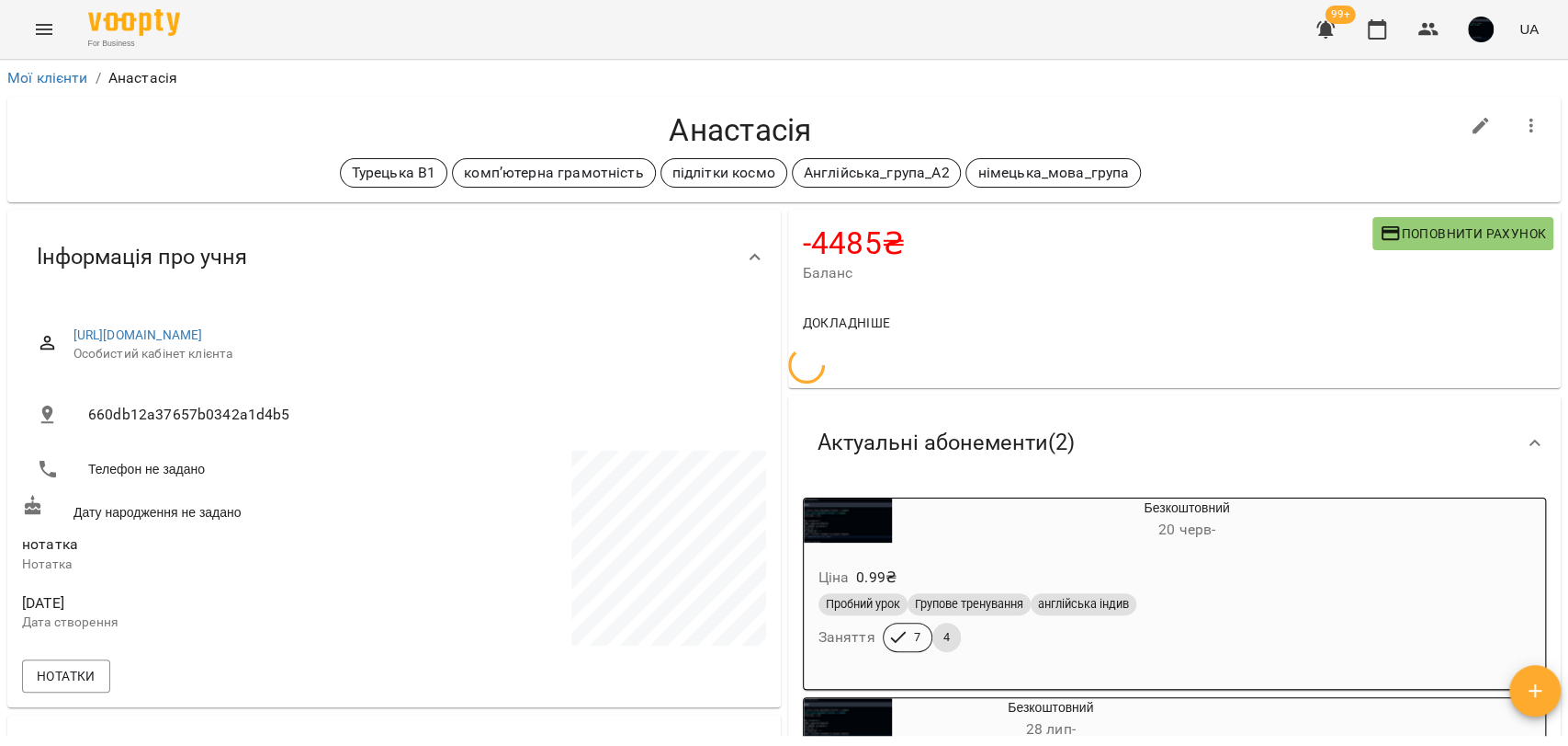
click at [1472, 132] on icon "button" at bounding box center [1480, 125] width 17 height 17
select select "**"
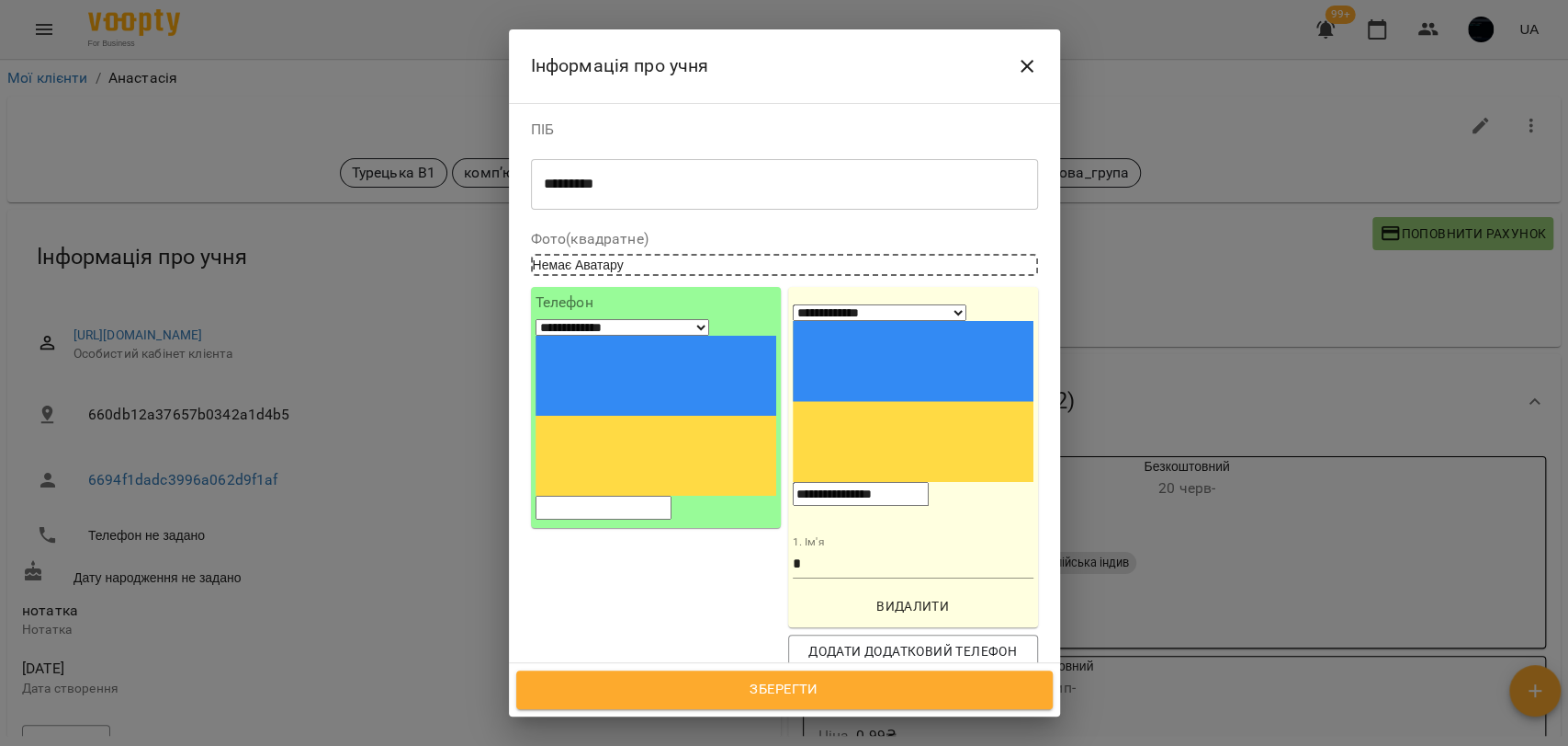
scroll to position [408, 0]
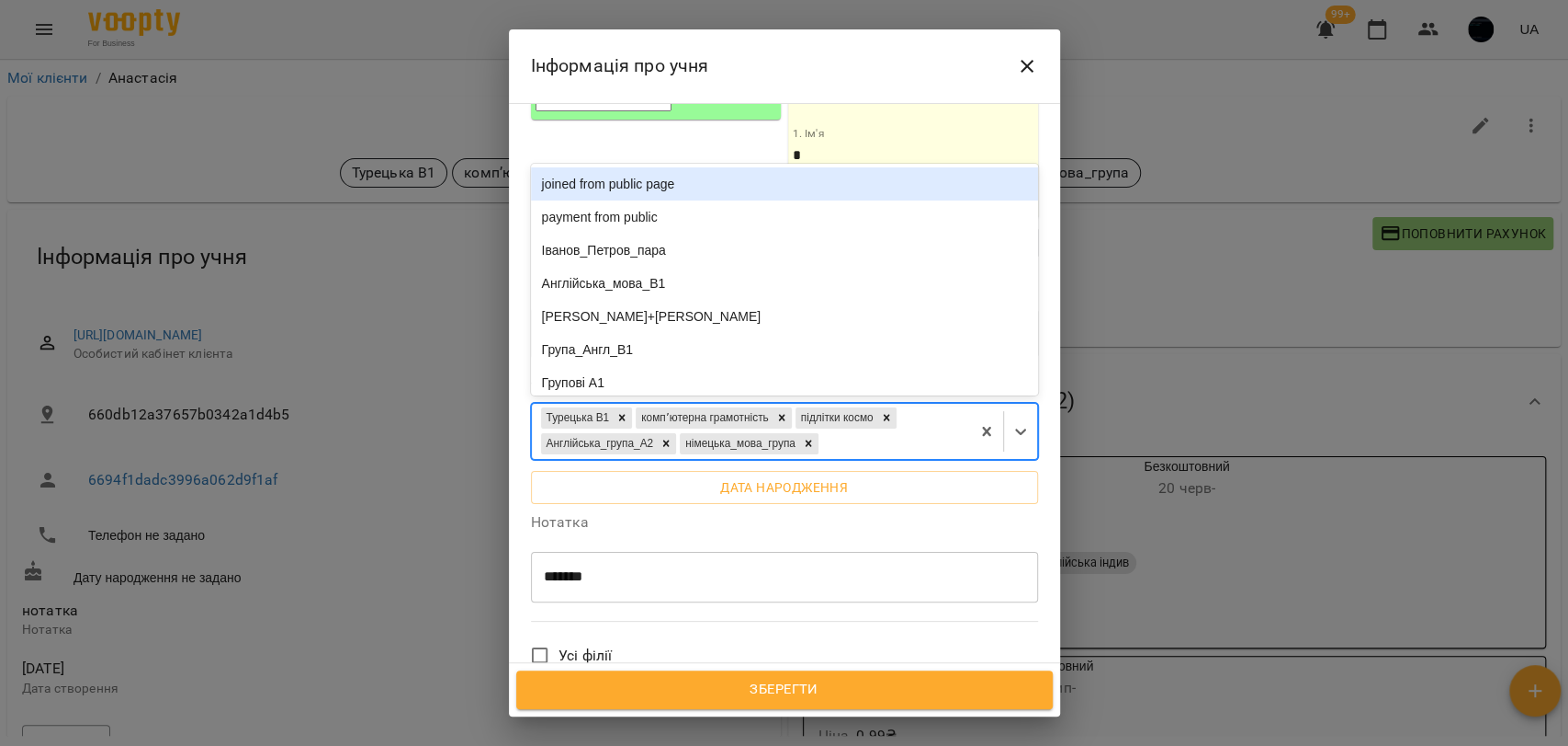
click at [868, 404] on div "Турецька В1 компʼютерна грамотність підлітки космо Англійська_група_А2 німецька…" at bounding box center [751, 432] width 438 height 55
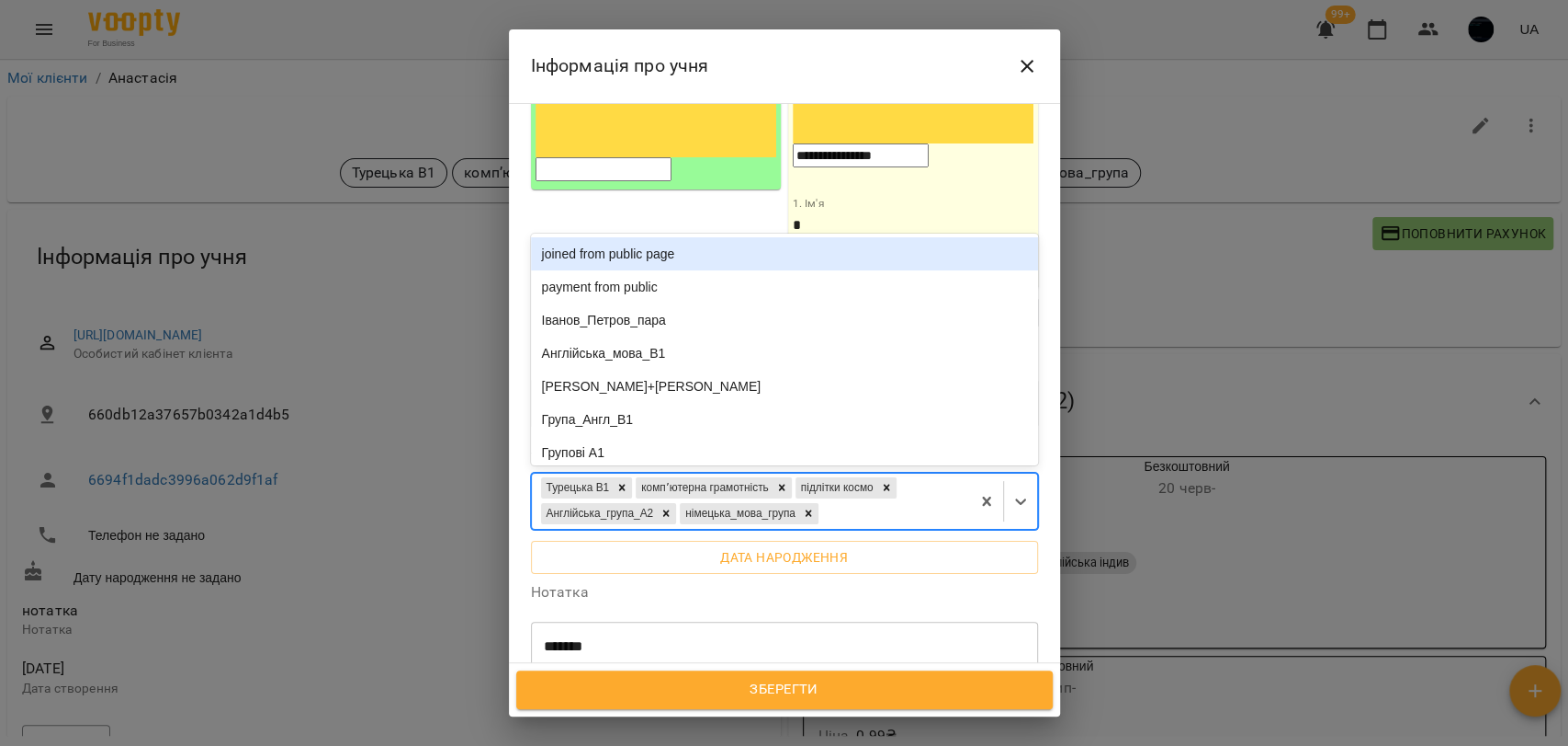
scroll to position [306, 0]
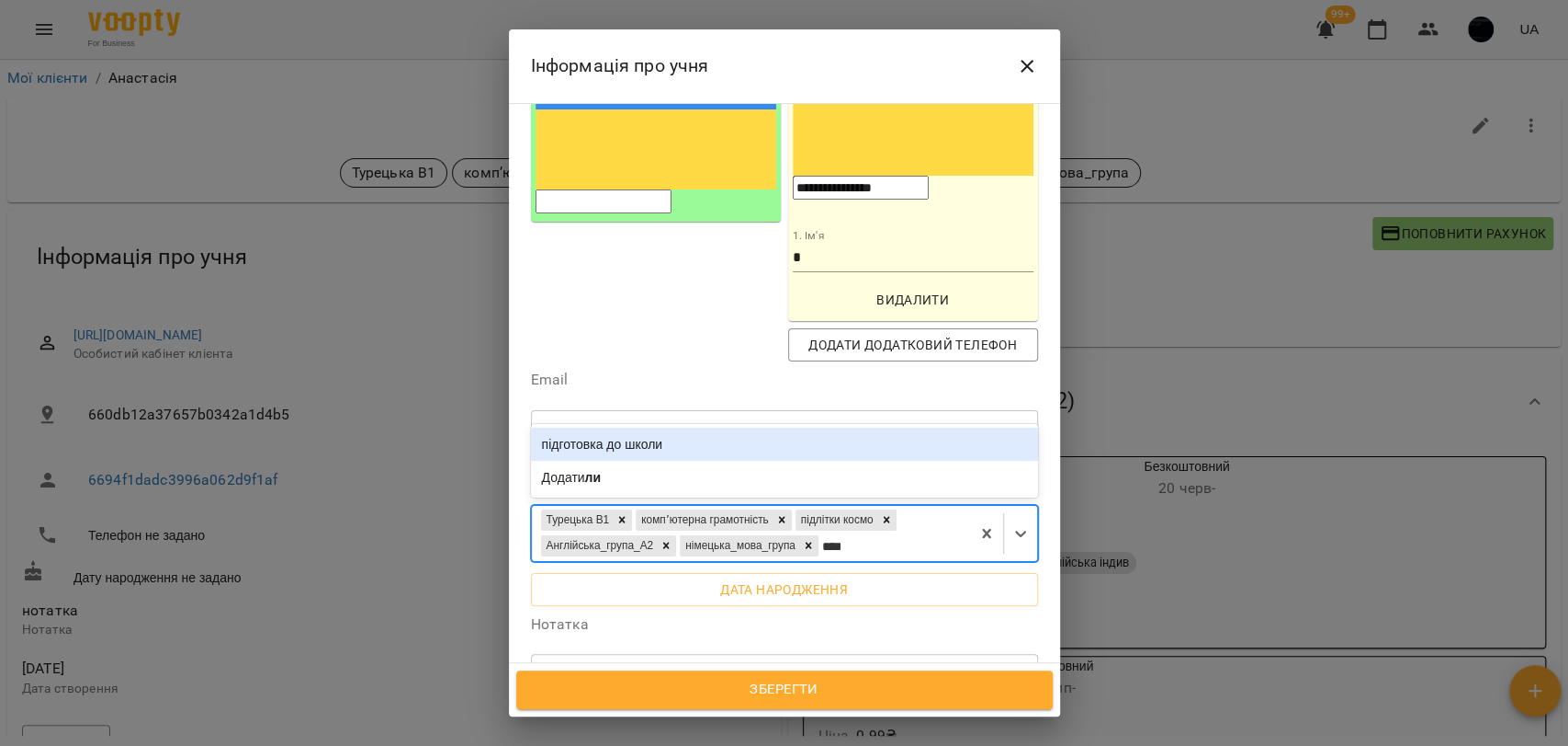
type input "*****"
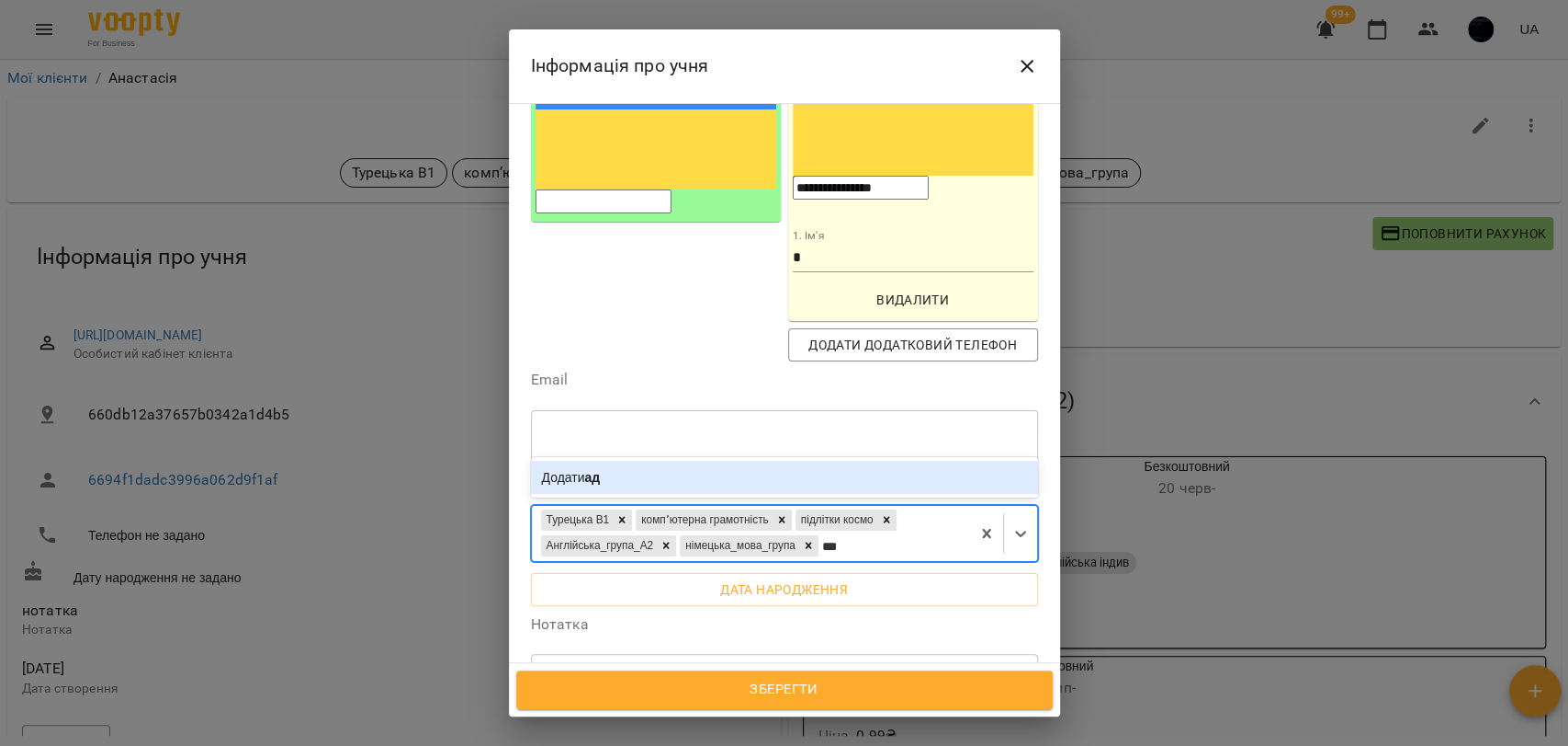
type input "****"
click at [617, 470] on b "аддп" at bounding box center [601, 477] width 32 height 15
type input "******"
click at [684, 460] on div "Додати 308484" at bounding box center [784, 477] width 507 height 34
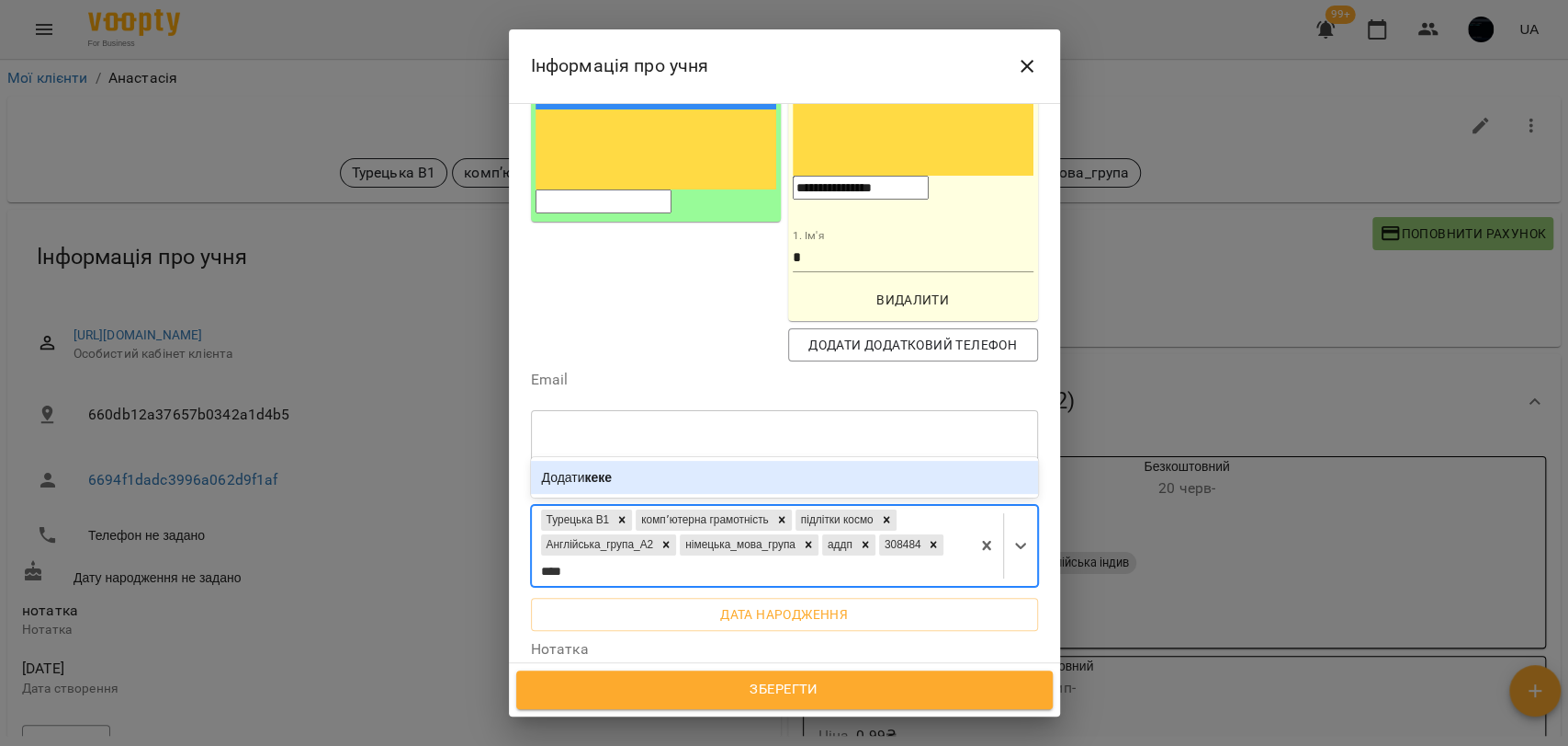
type input "*****"
click at [597, 470] on b "кекек" at bounding box center [602, 477] width 34 height 15
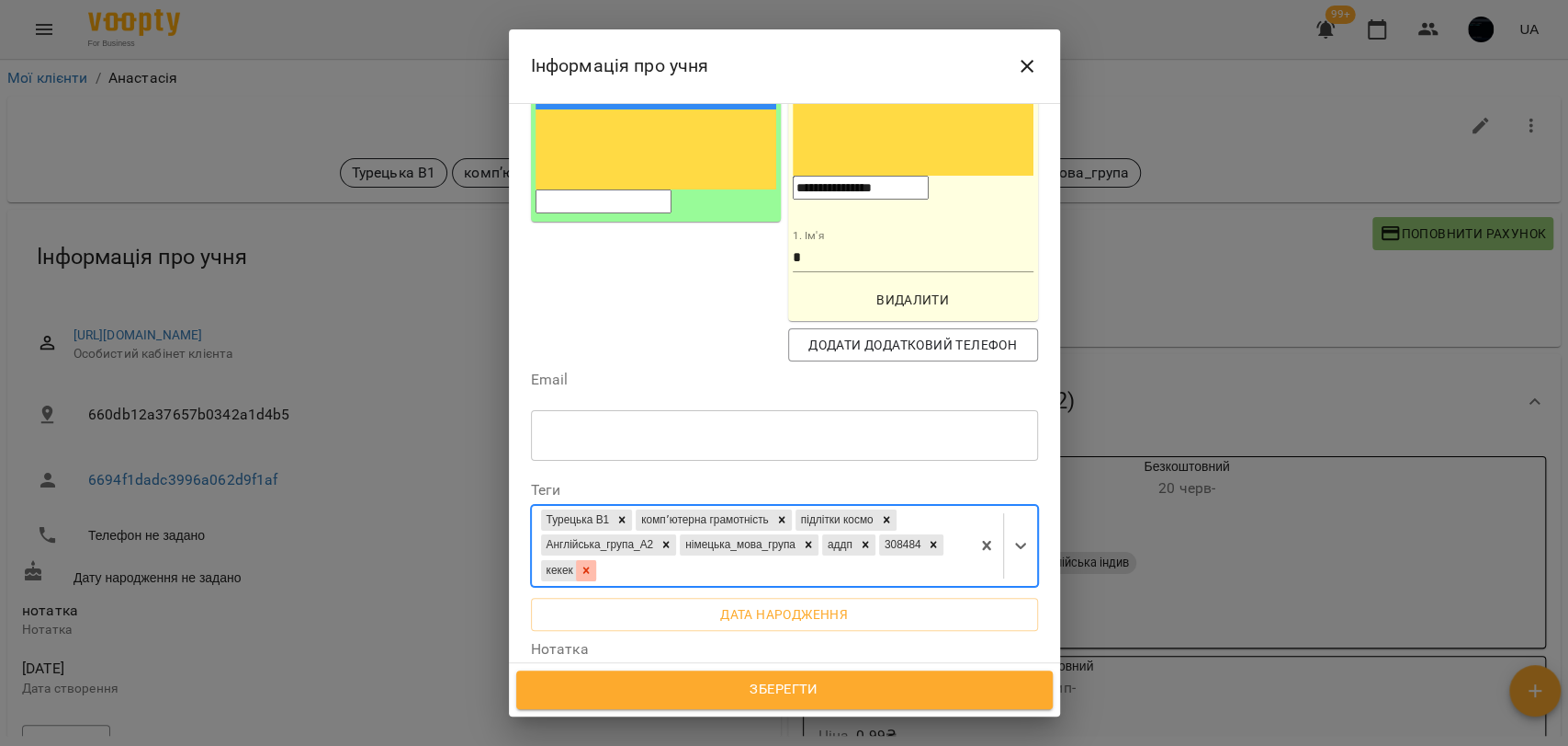
click at [593, 564] on icon at bounding box center [586, 570] width 13 height 13
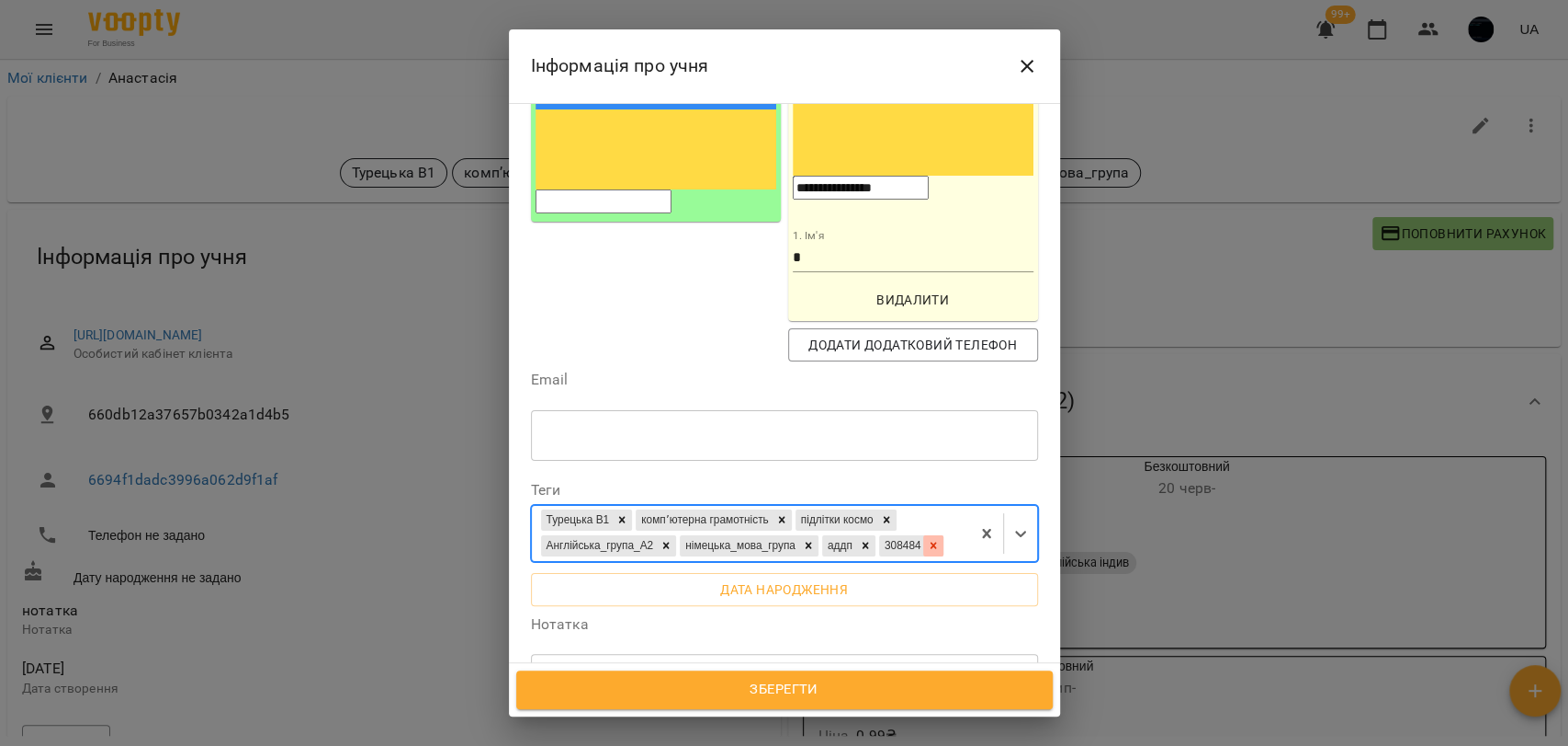
click at [927, 539] on icon at bounding box center [933, 545] width 13 height 13
click at [876, 535] on div at bounding box center [865, 545] width 21 height 21
click at [845, 713] on div "Зберегти" at bounding box center [785, 690] width 552 height 53
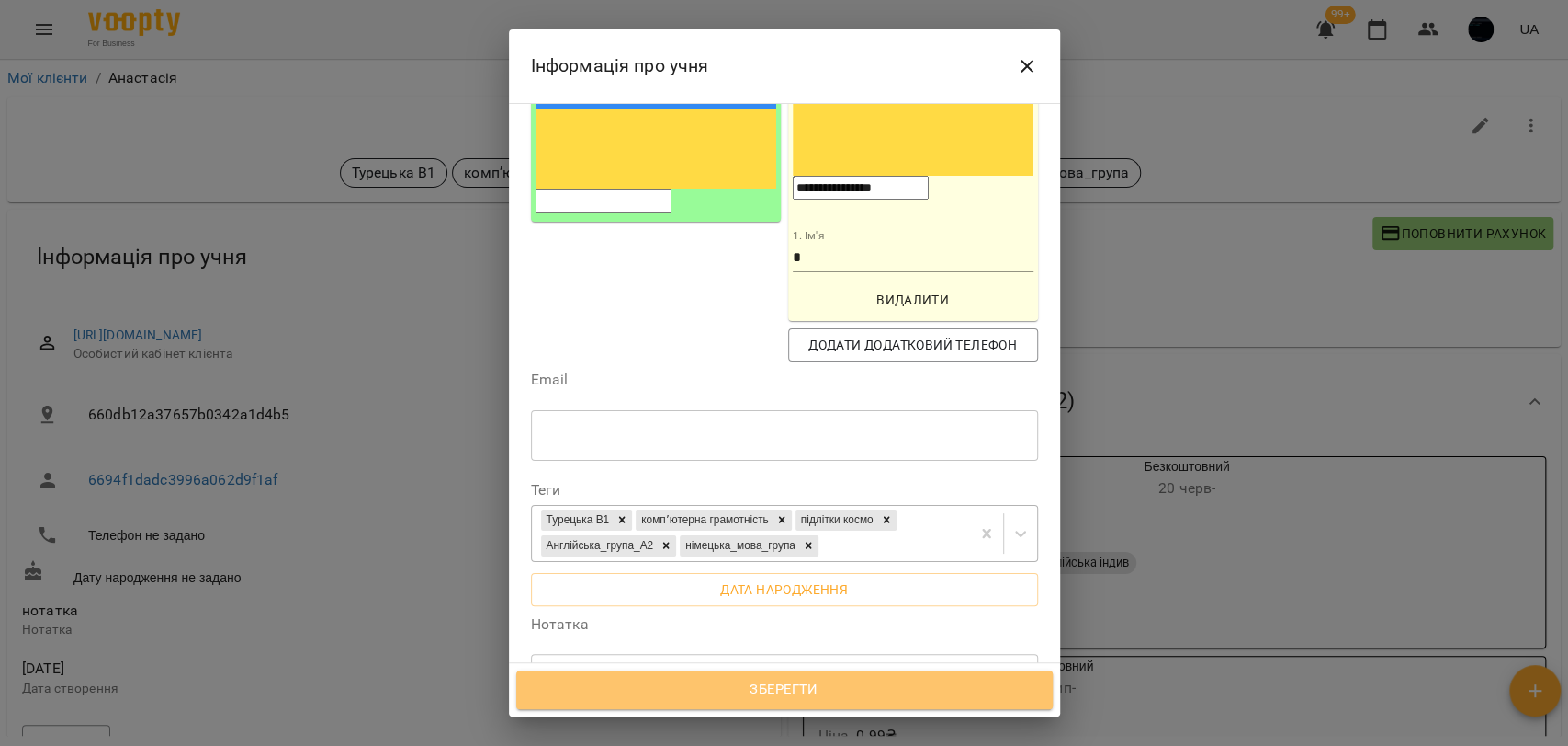
click at [843, 699] on span "Зберегти" at bounding box center [785, 689] width 496 height 24
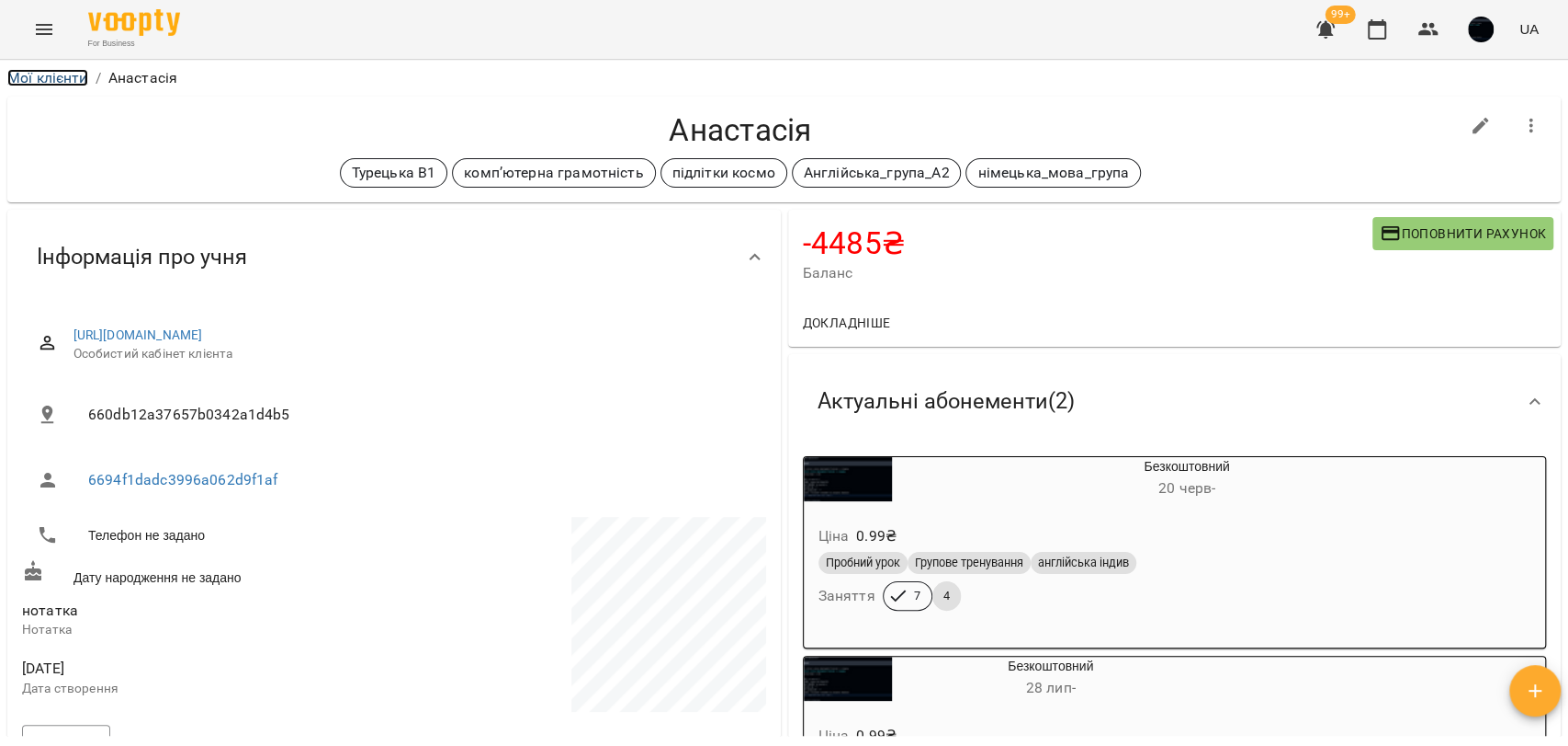
click at [55, 75] on link "Мої клієнти" at bounding box center [47, 78] width 81 height 18
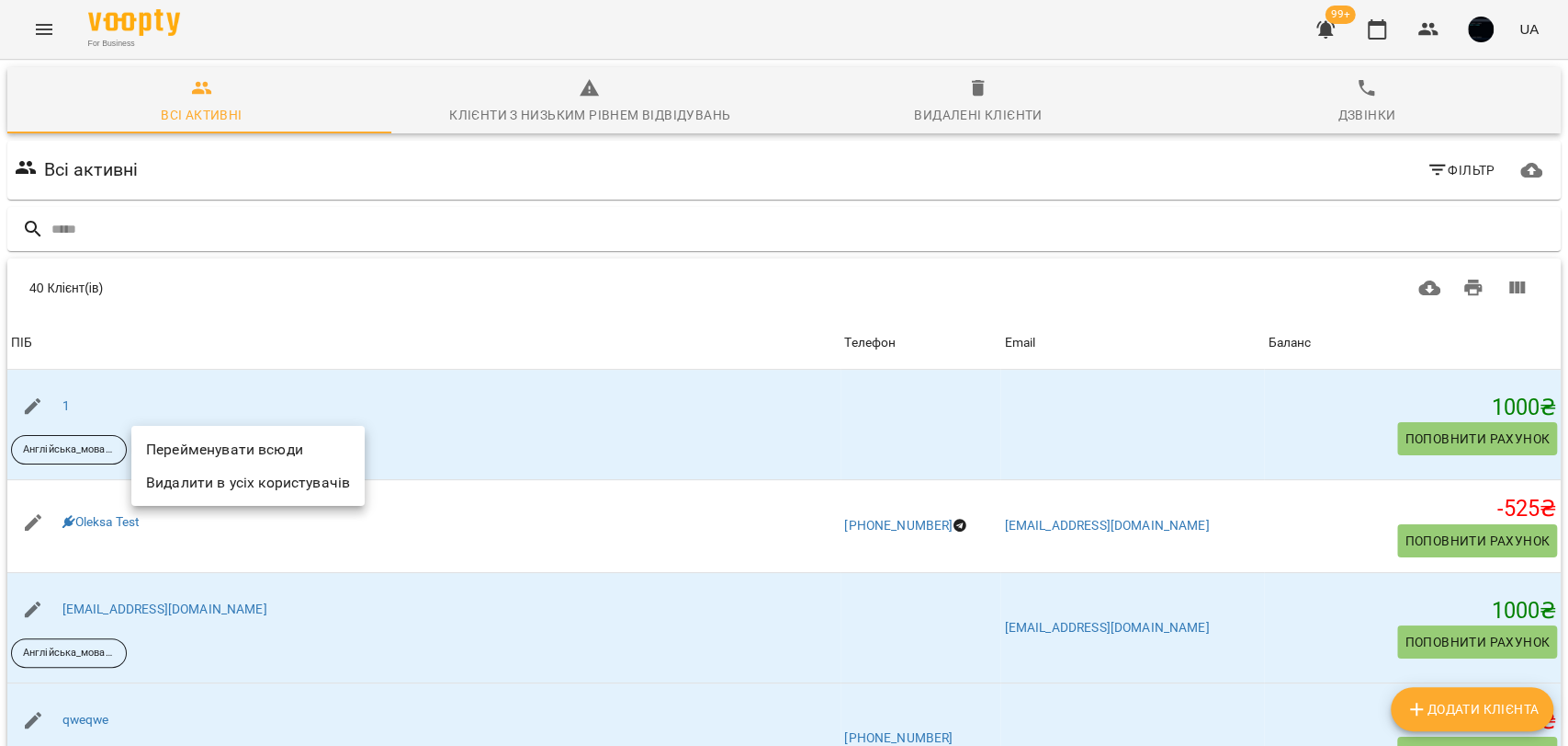
click at [0, 291] on div at bounding box center [784, 373] width 1568 height 746
click at [247, 448] on li "Перейменувати всюди" at bounding box center [247, 449] width 233 height 34
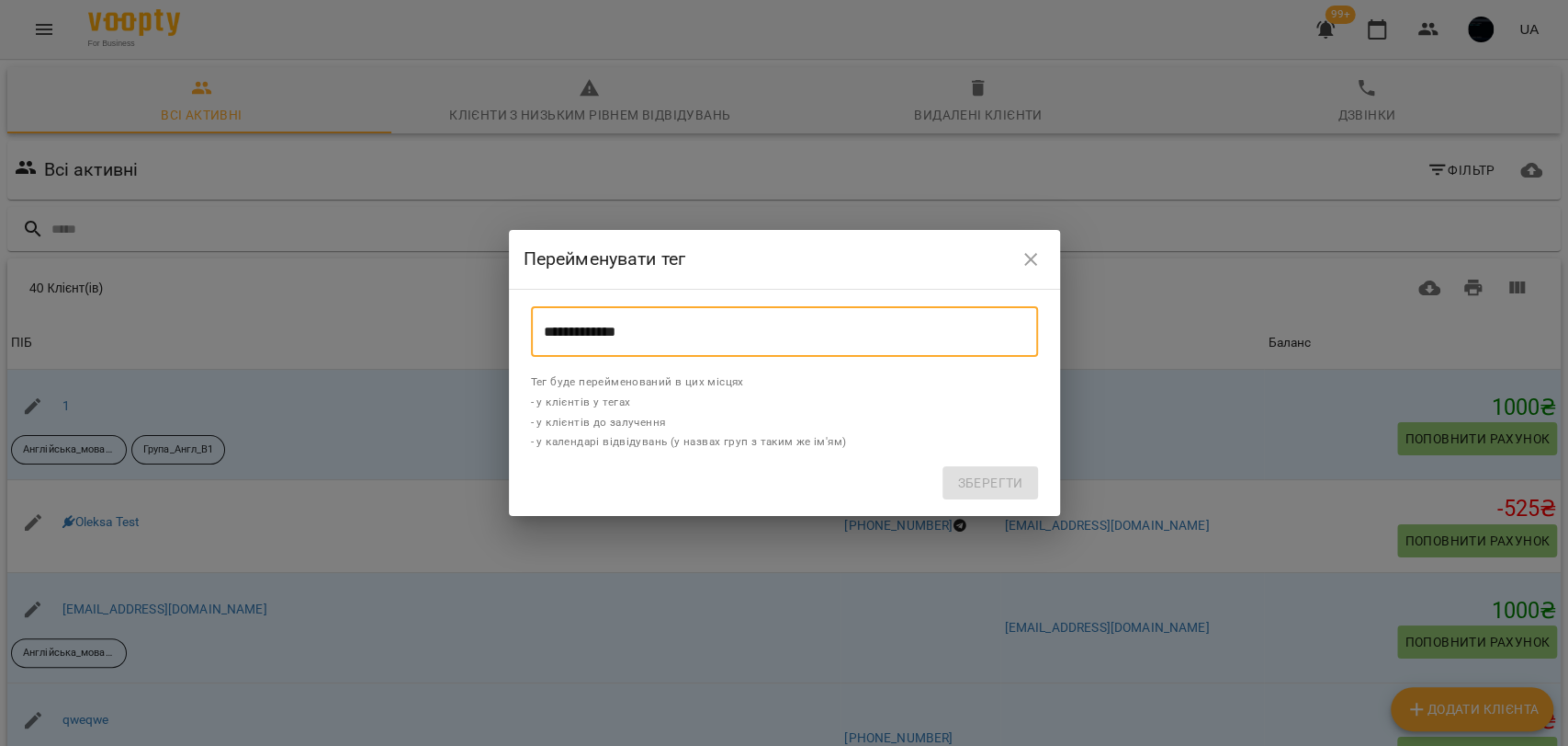
drag, startPoint x: 632, startPoint y: 350, endPoint x: 527, endPoint y: 340, distance: 105.5
click at [527, 340] on div "**********" at bounding box center [785, 331] width 522 height 66
click at [597, 328] on input "**********" at bounding box center [784, 332] width 507 height 51
click at [1029, 254] on icon "close" at bounding box center [1030, 259] width 13 height 13
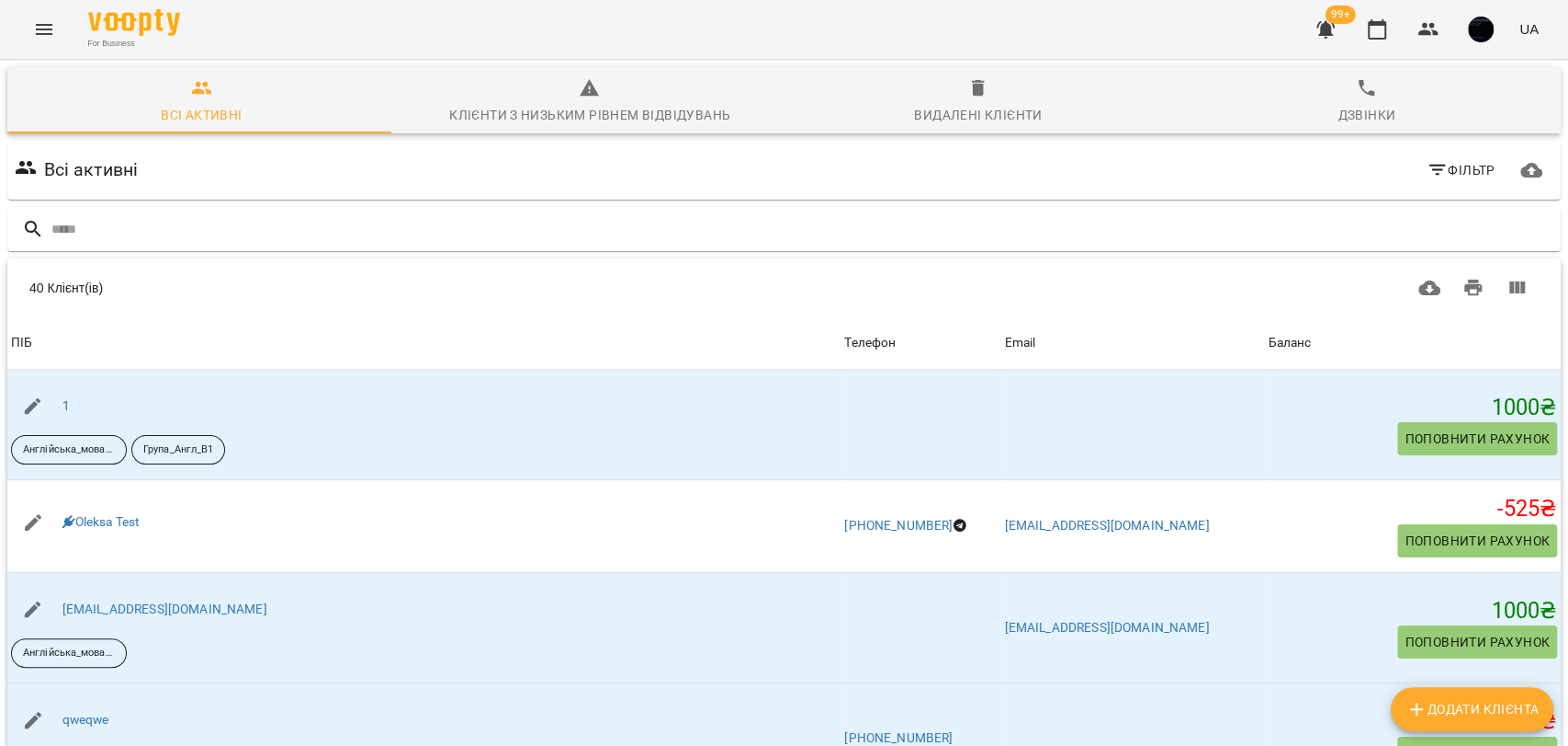
click at [33, 21] on icon "Menu" at bounding box center [44, 30] width 22 height 22
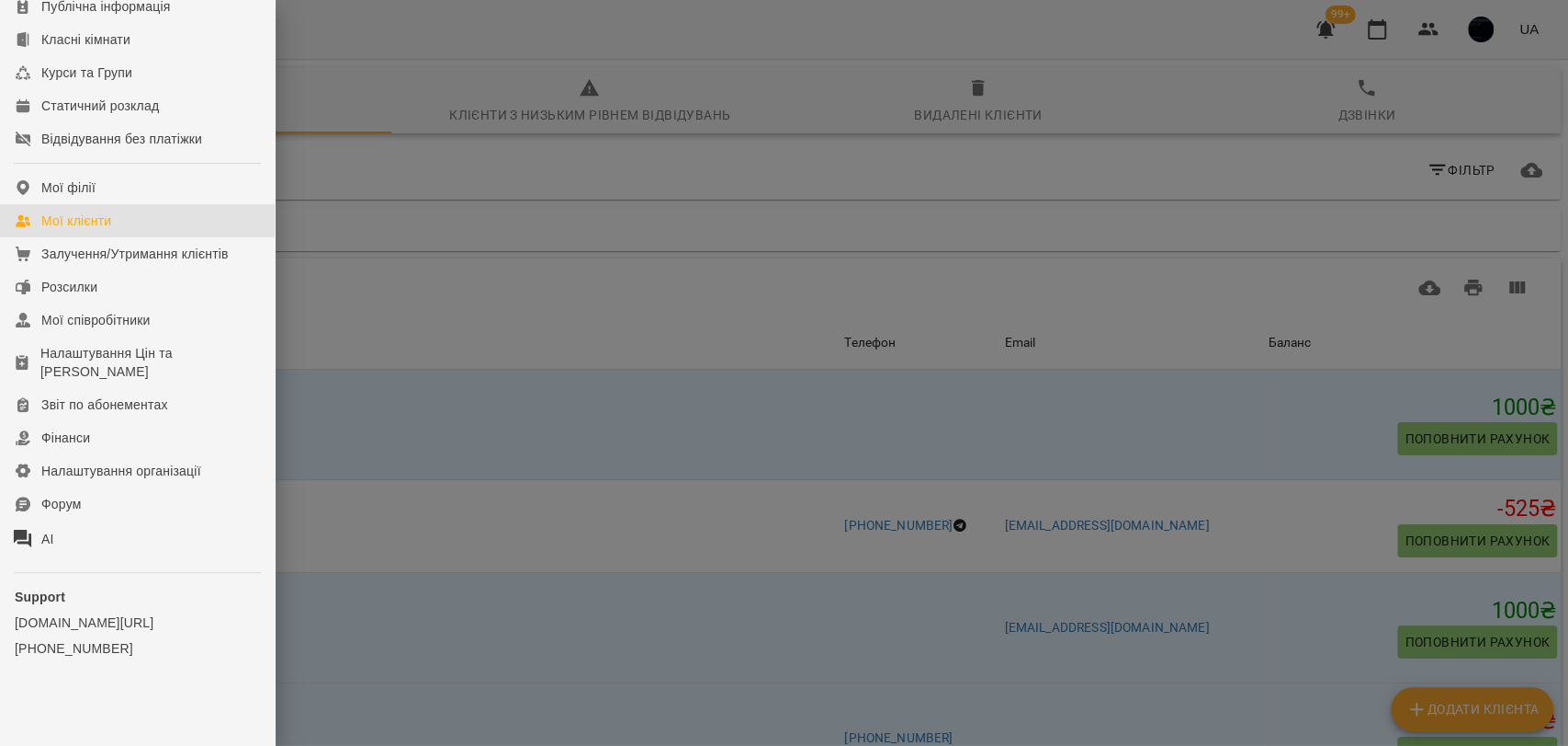
scroll to position [272, 0]
drag, startPoint x: 114, startPoint y: 333, endPoint x: 42, endPoint y: 480, distance: 163.7
click at [114, 332] on link "Мої співробітники" at bounding box center [137, 320] width 275 height 34
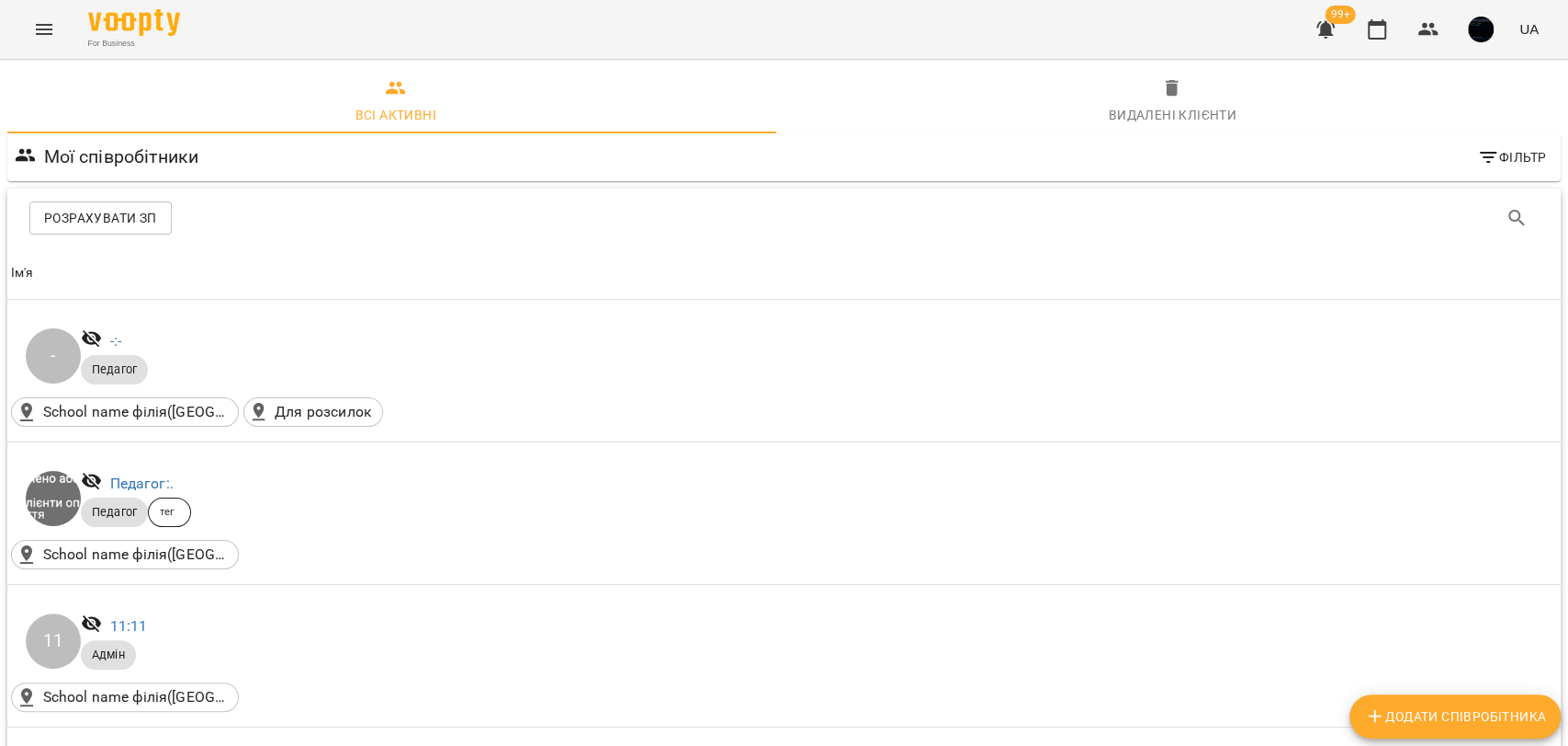
click at [53, 33] on icon "Menu" at bounding box center [44, 30] width 22 height 22
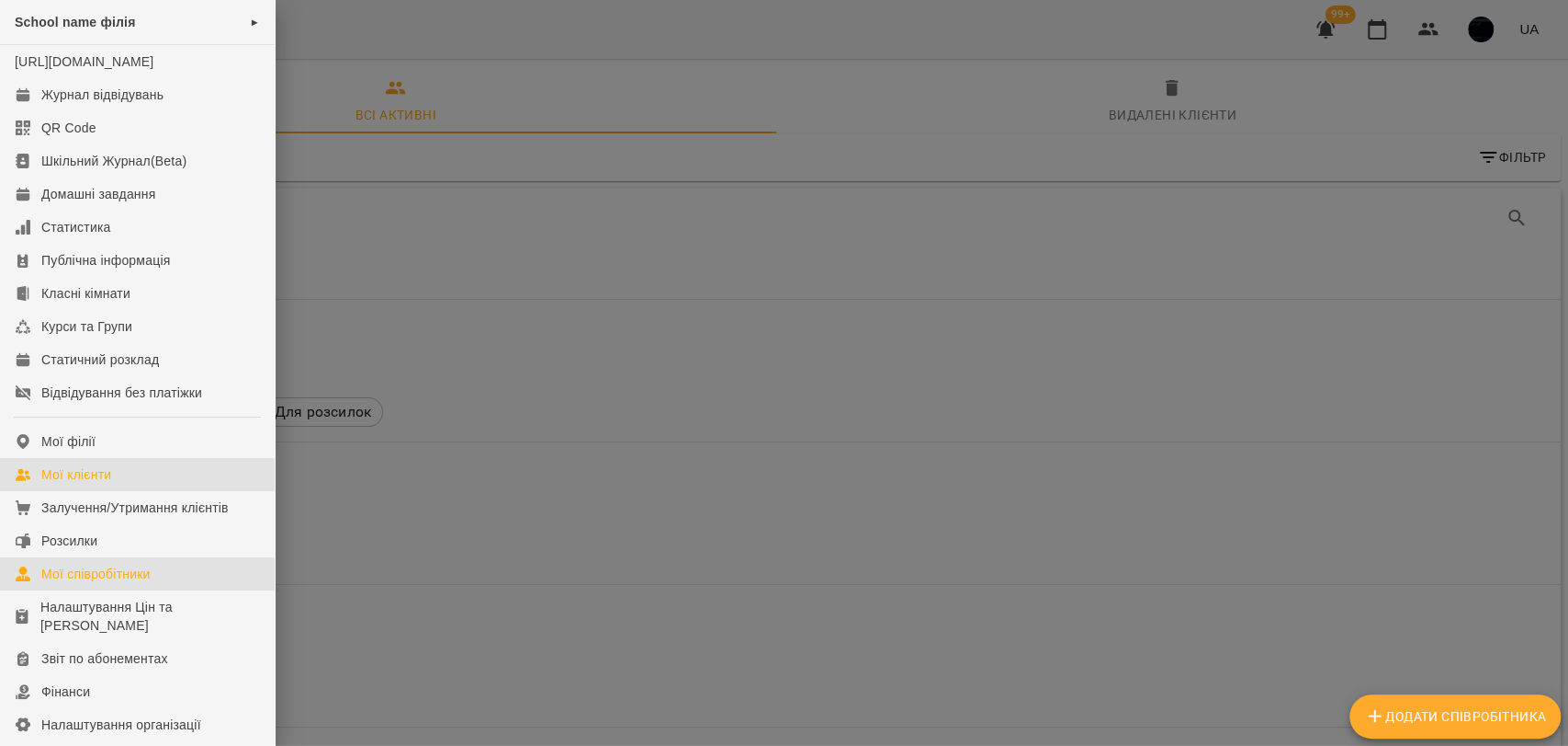
click at [119, 491] on link "Мої клієнти" at bounding box center [137, 475] width 275 height 34
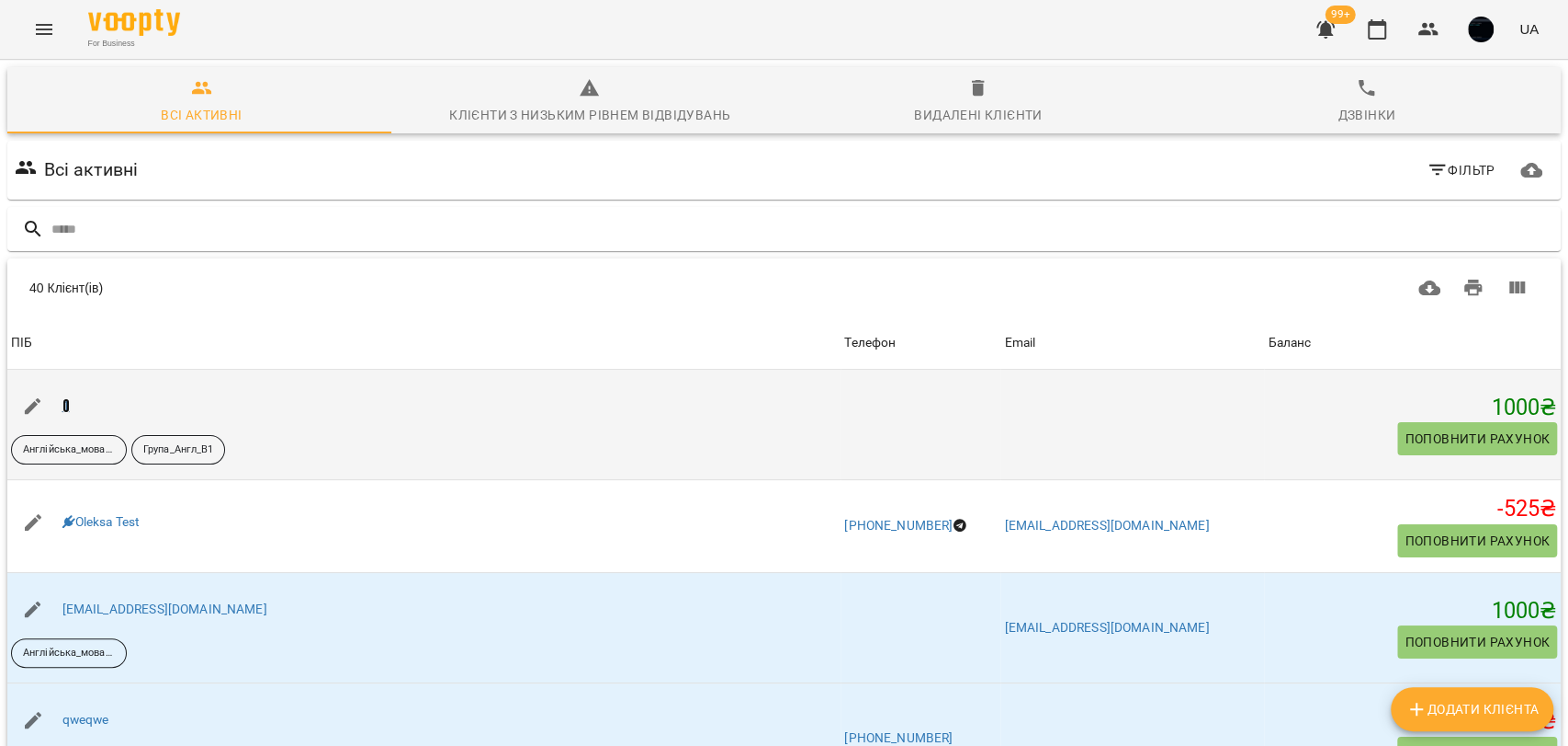
click at [66, 401] on link "1" at bounding box center [65, 405] width 7 height 15
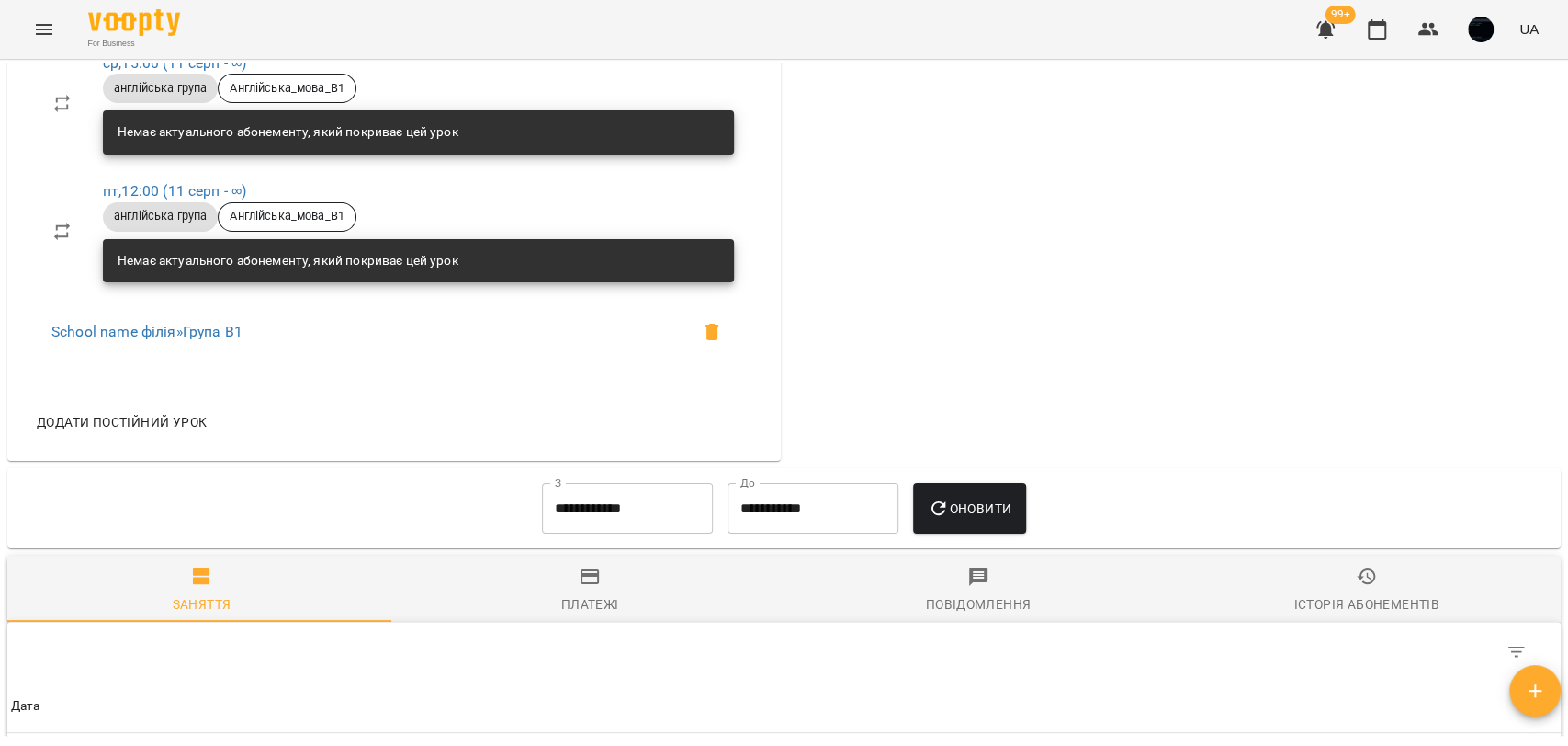
scroll to position [1327, 0]
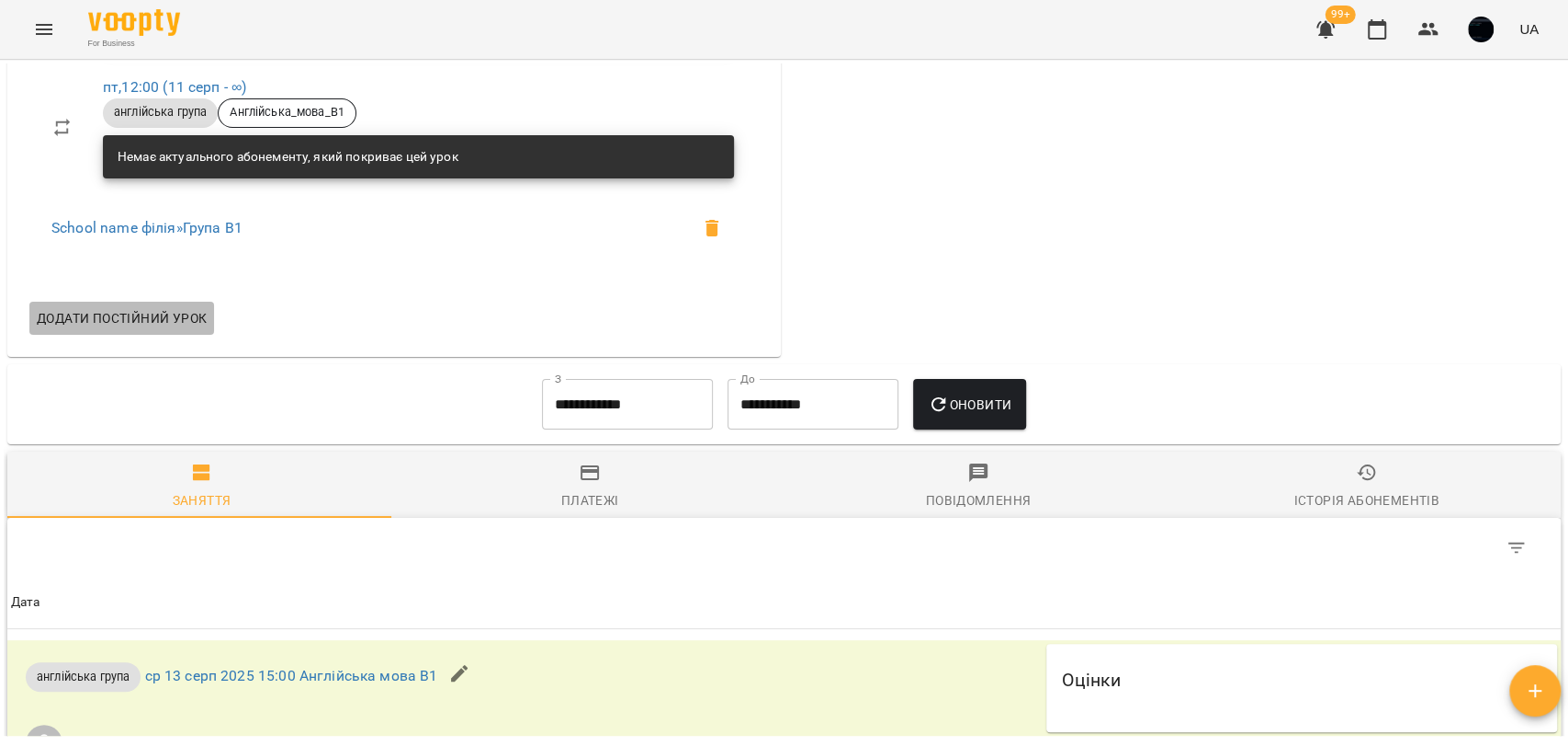
click at [166, 310] on span "Додати постійний урок" at bounding box center [121, 318] width 170 height 22
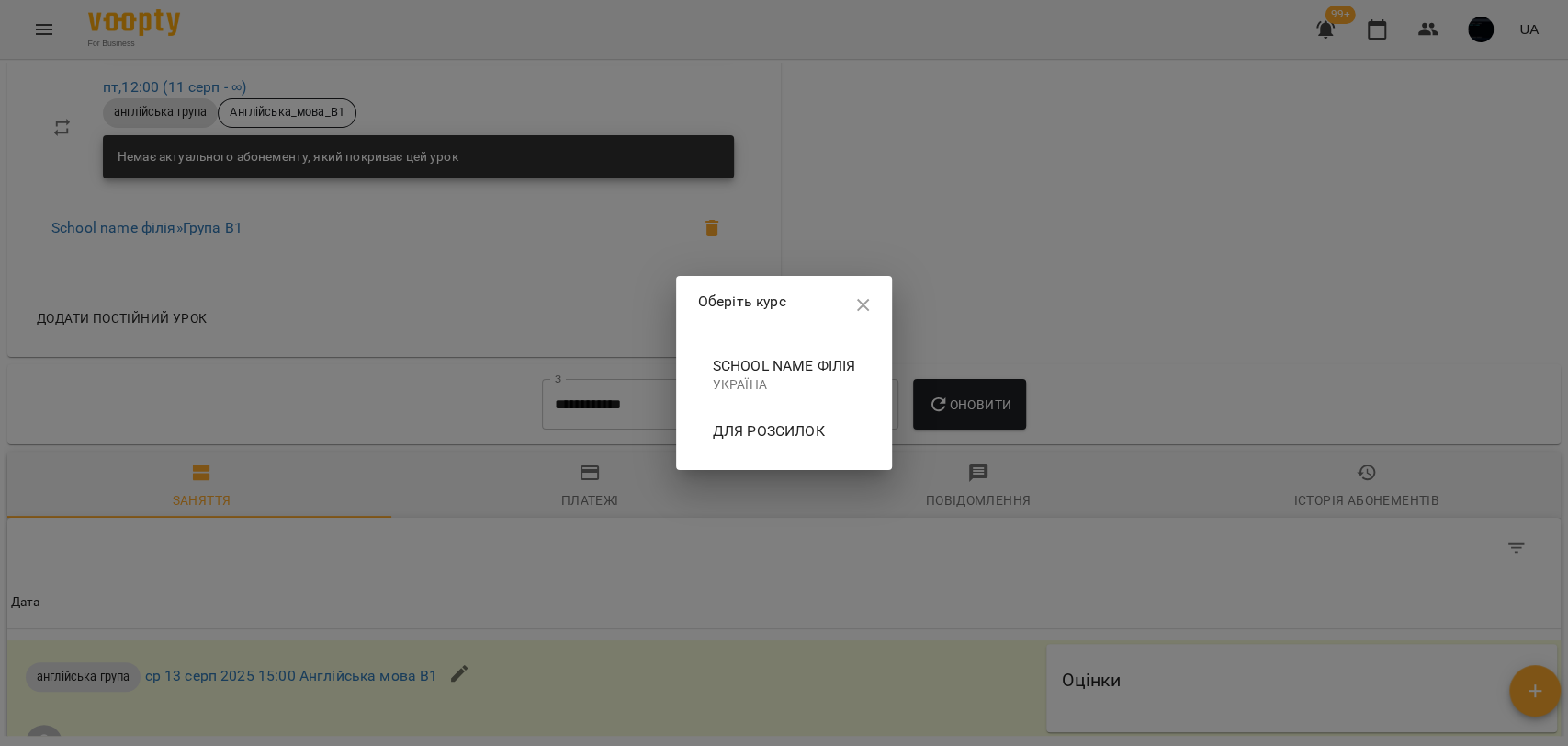
click at [748, 363] on span "School name філія" at bounding box center [785, 366] width 144 height 22
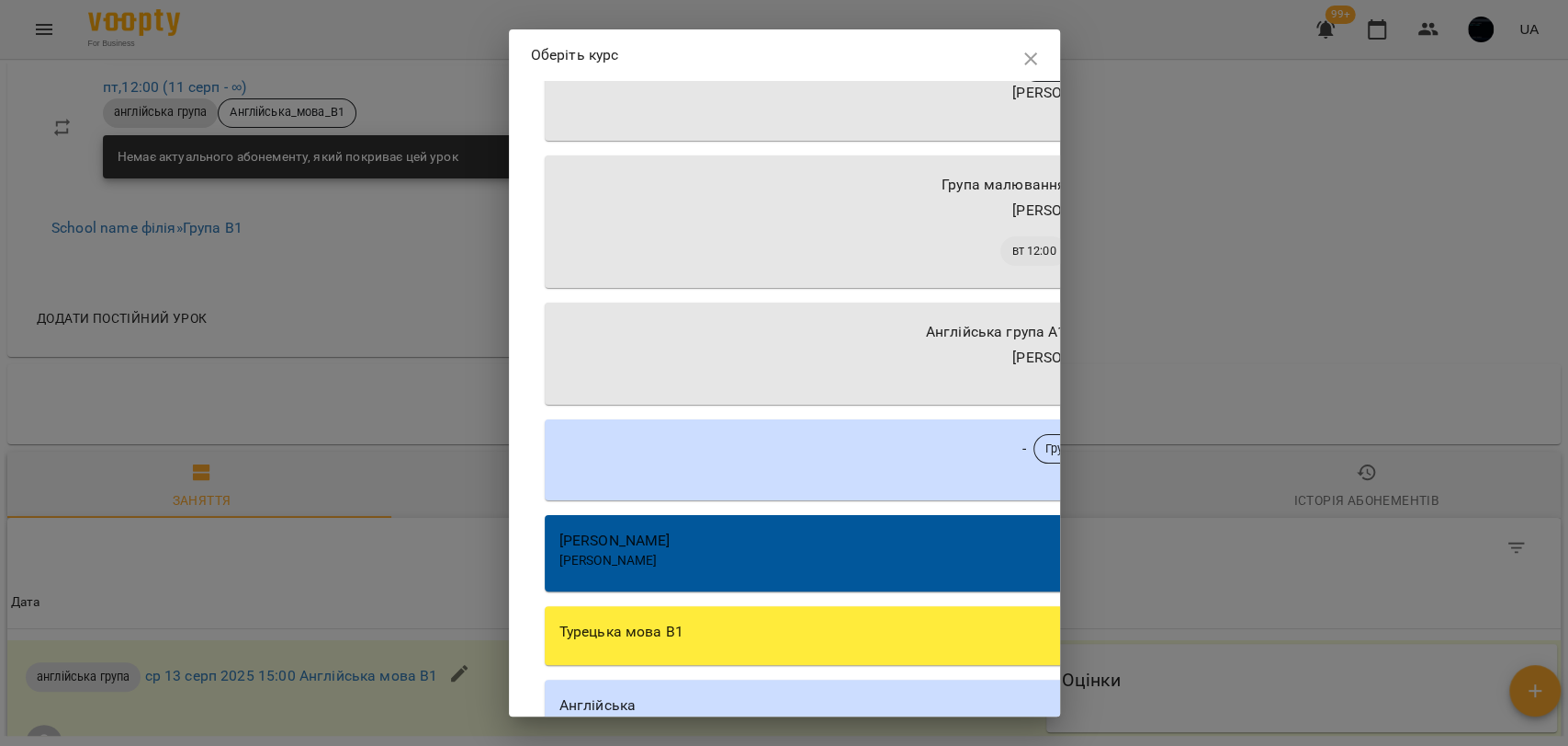
scroll to position [1430, 0]
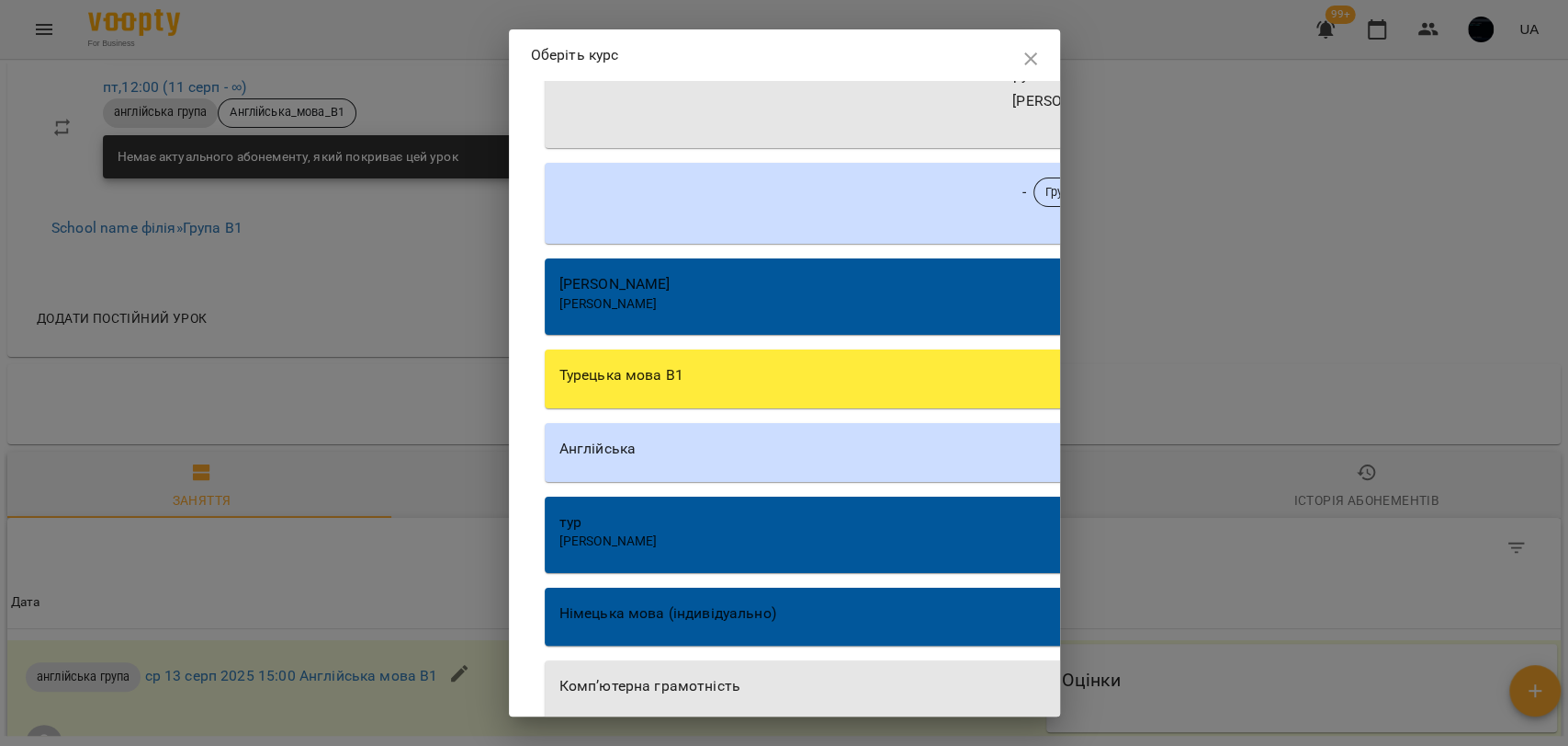
click at [724, 290] on div "[PERSON_NAME]" at bounding box center [1069, 284] width 1018 height 22
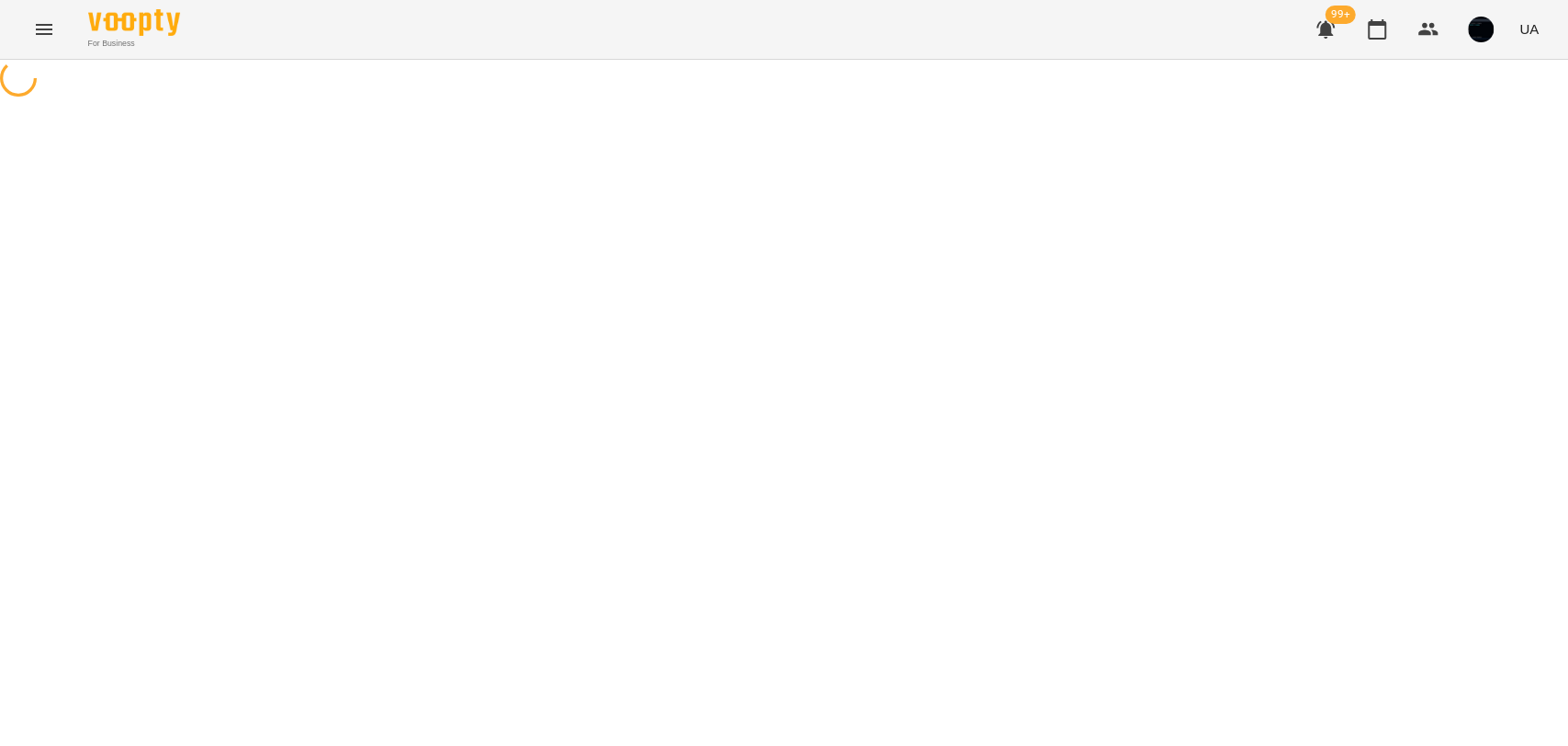
select select "**********"
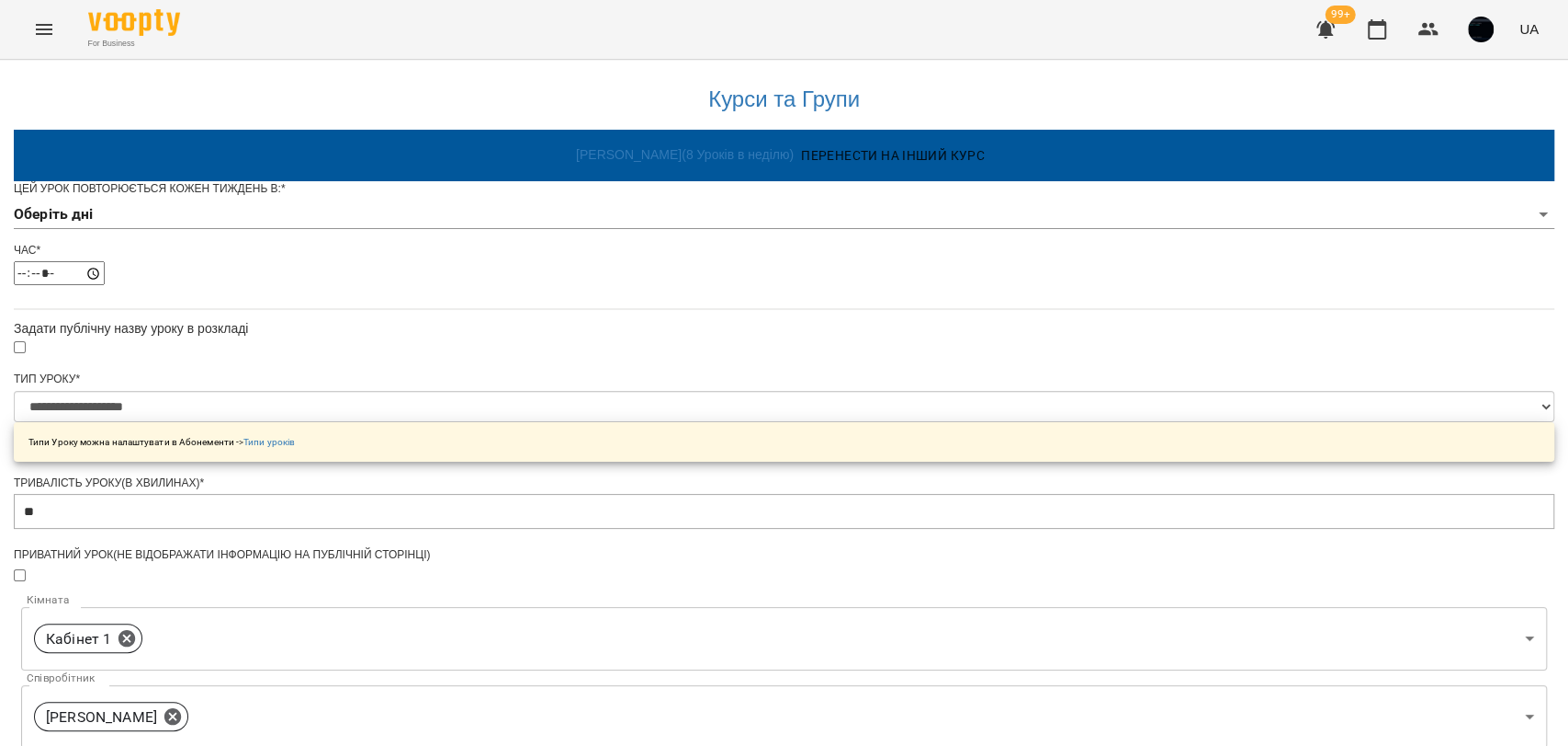
click at [610, 240] on body "**********" at bounding box center [784, 592] width 1568 height 1185
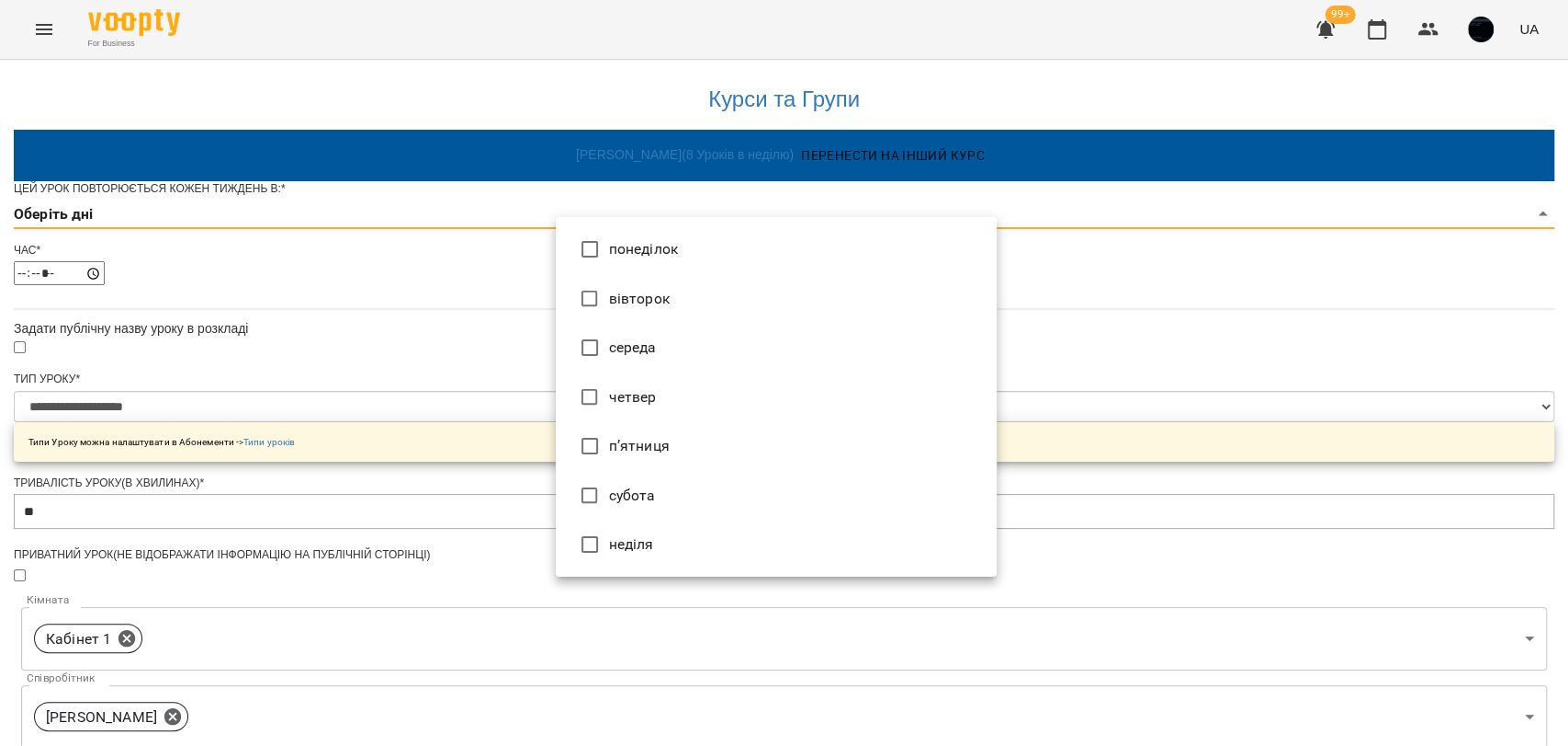
click at [486, 366] on div at bounding box center [784, 373] width 1568 height 746
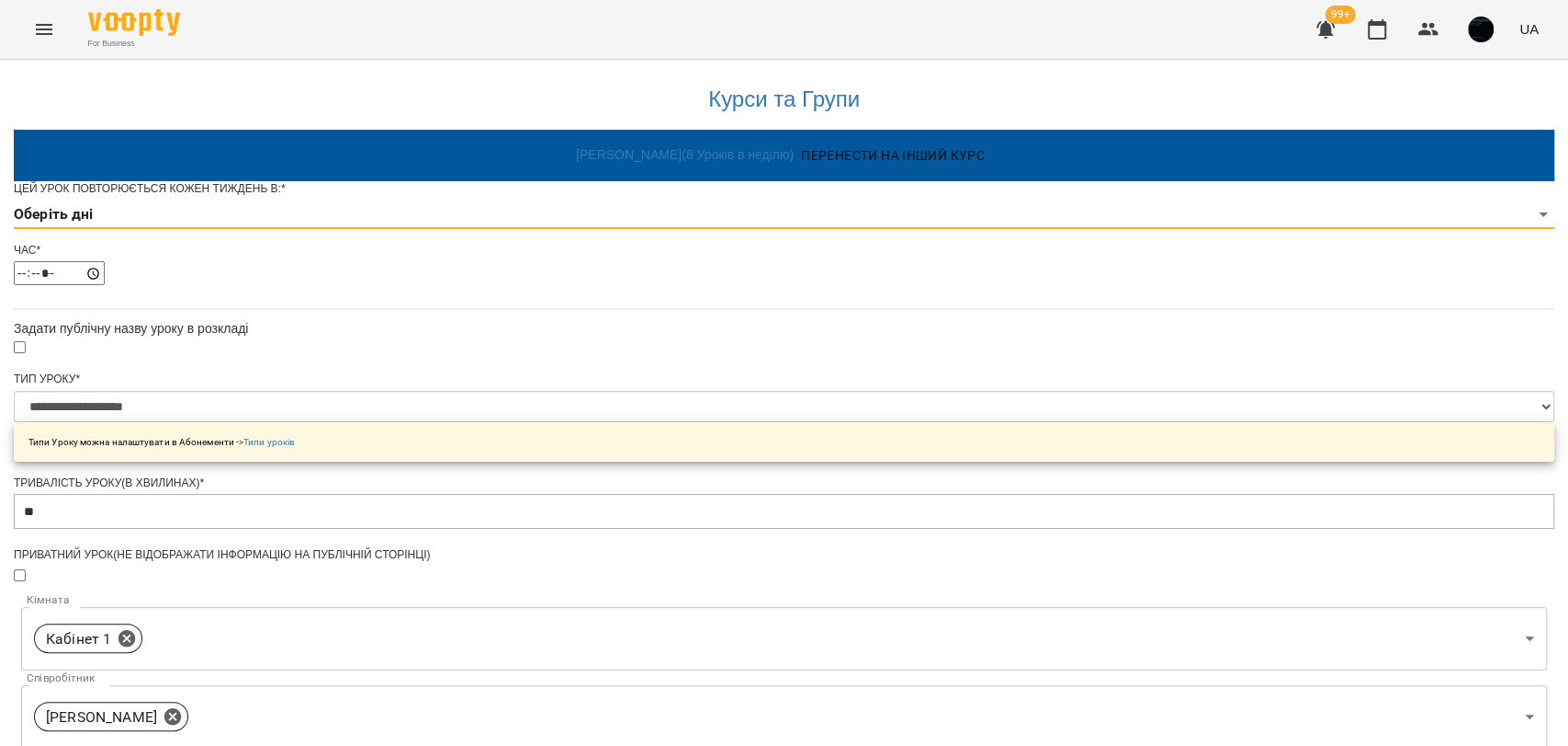
click at [59, 33] on button "Menu" at bounding box center [43, 29] width 44 height 44
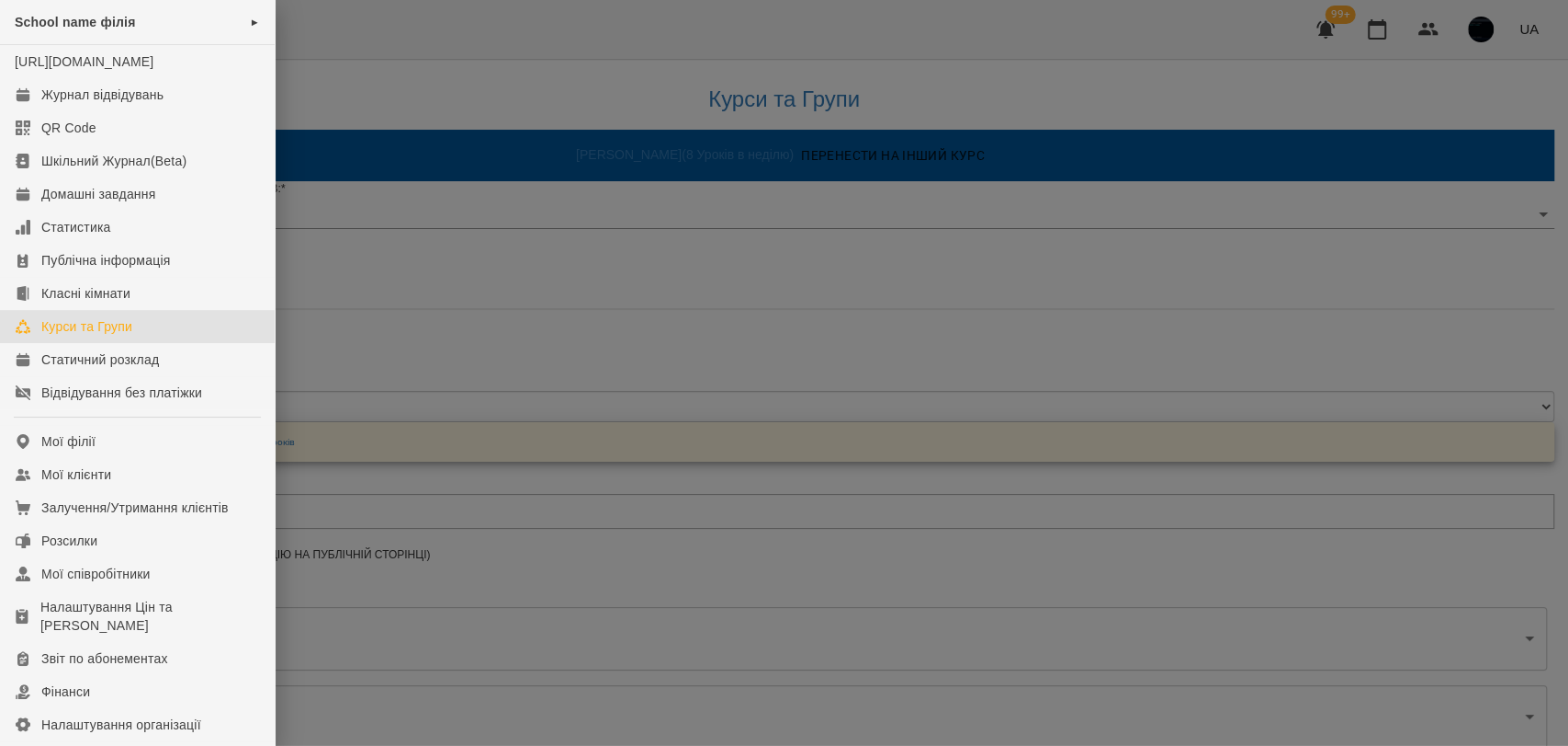
click at [155, 343] on link "Курси та Групи" at bounding box center [137, 326] width 275 height 34
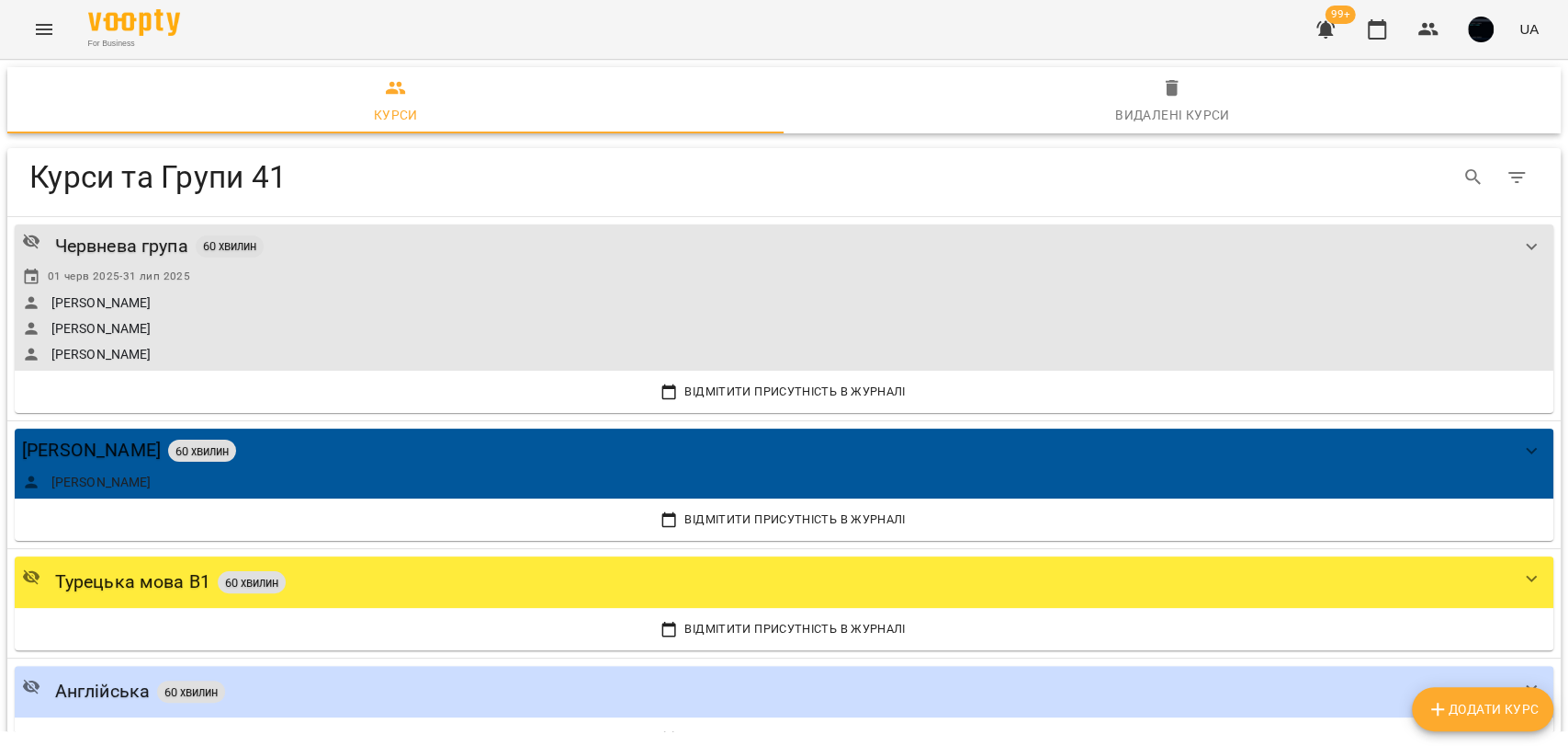
click at [1508, 702] on span "Додати Курс" at bounding box center [1483, 709] width 112 height 22
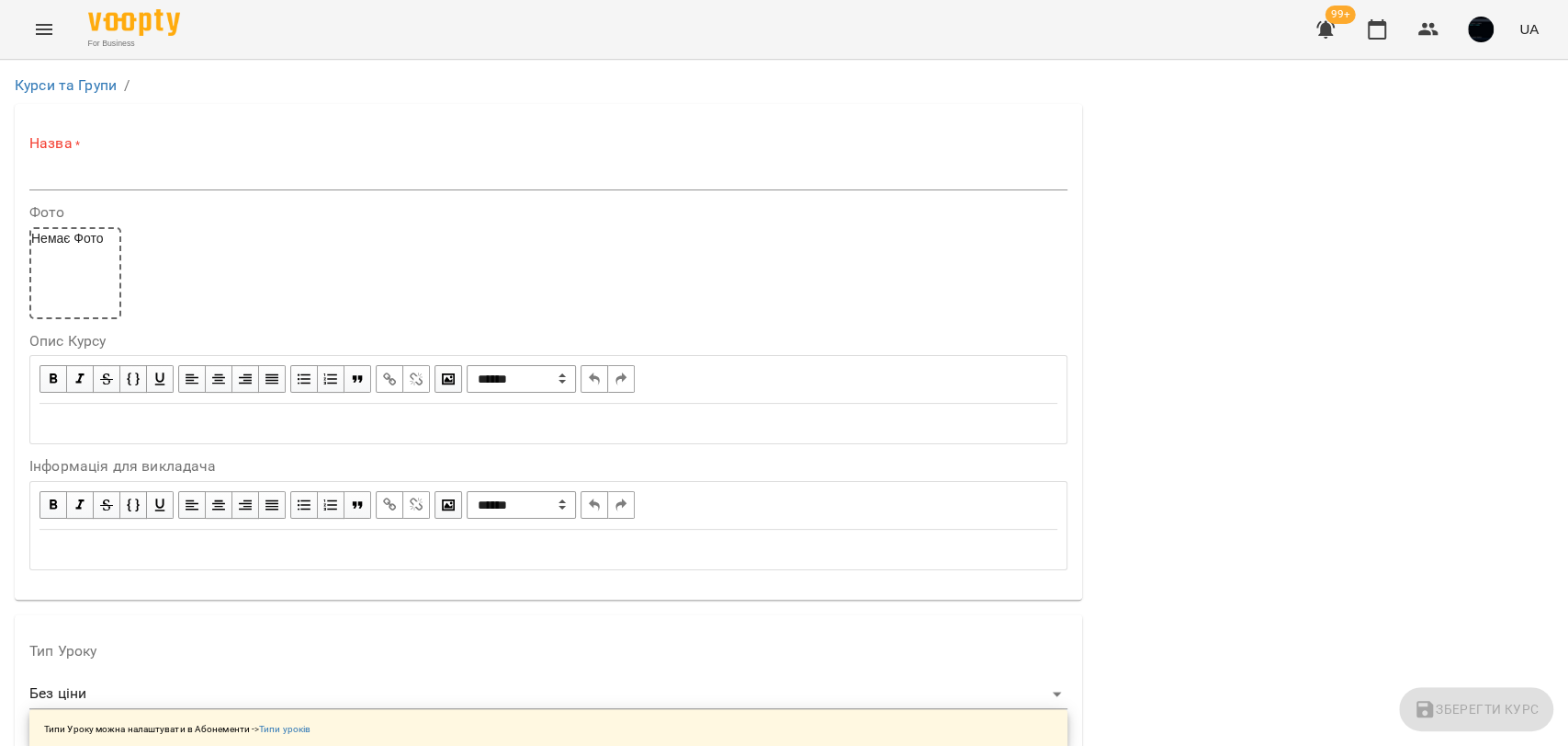
scroll to position [714, 0]
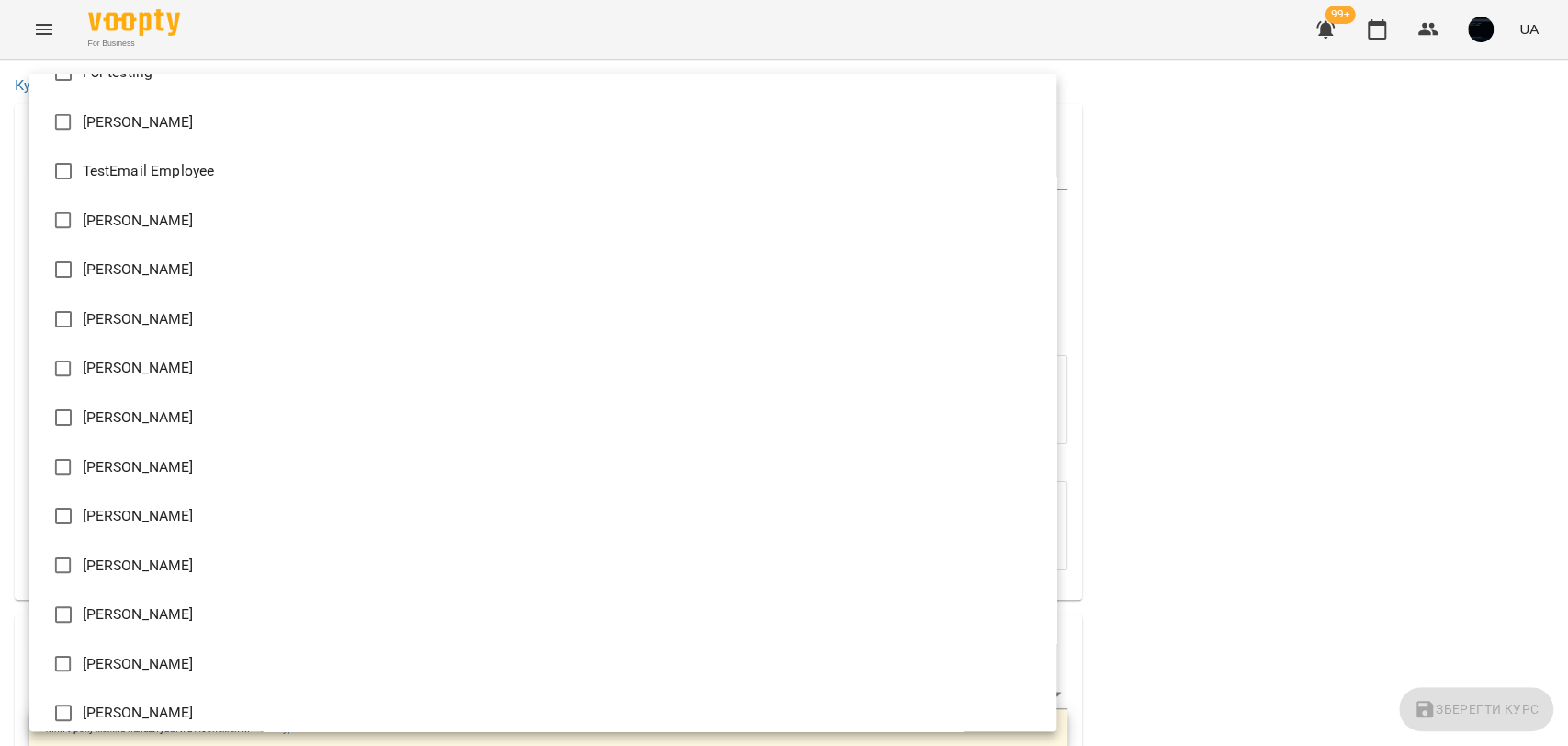
scroll to position [243, 0]
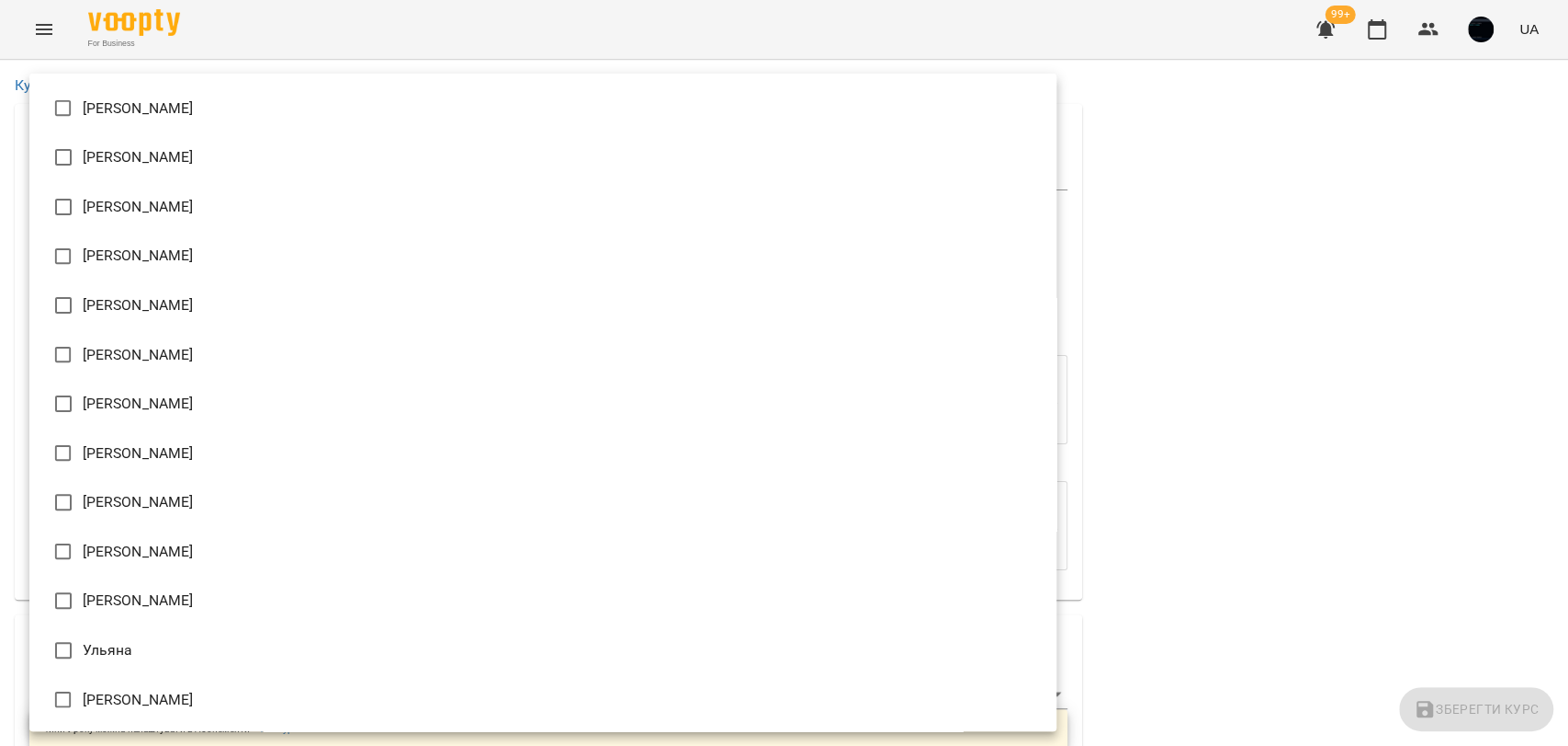
click at [140, 547] on li "[PERSON_NAME]" at bounding box center [543, 552] width 1027 height 49
type input "**********"
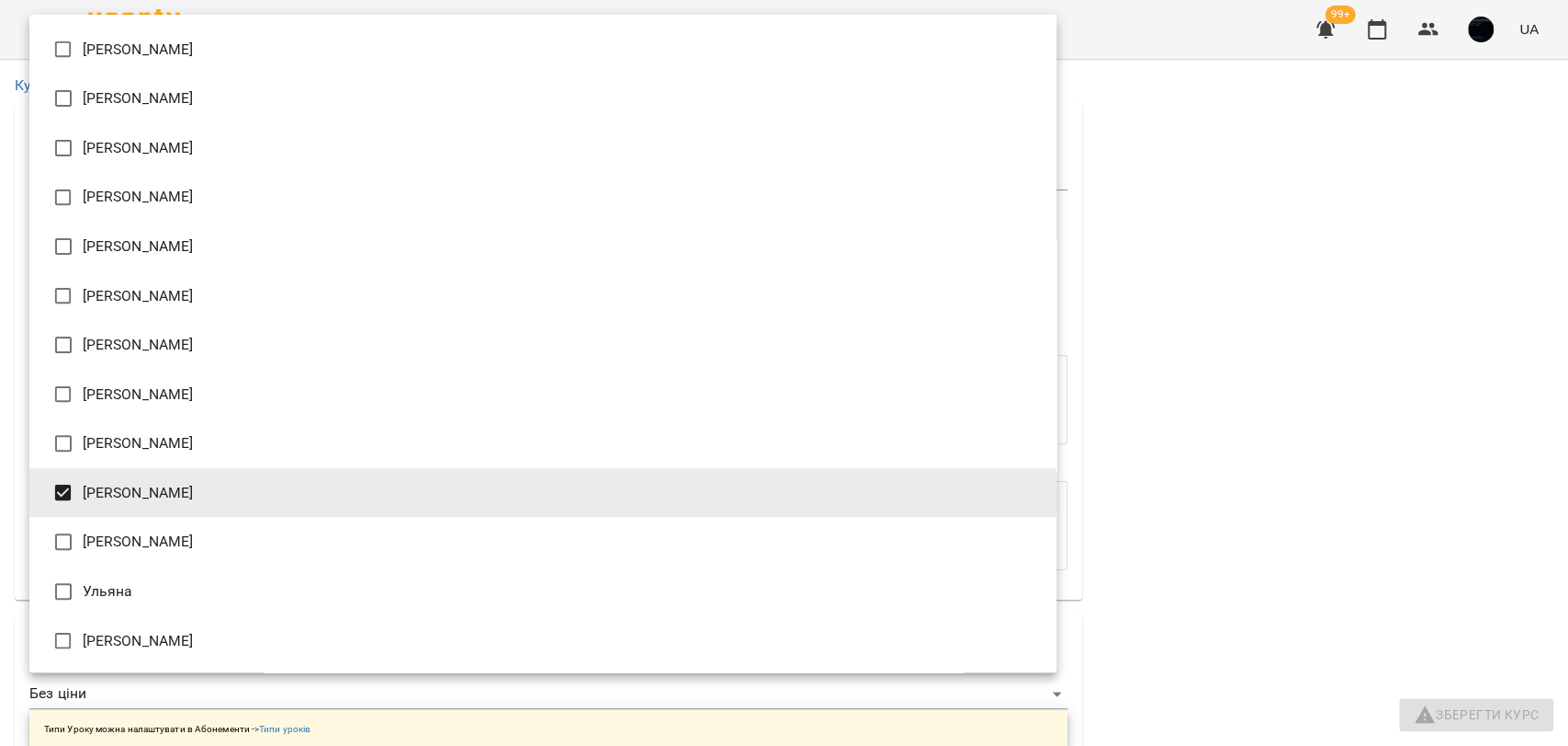
click at [1220, 355] on div at bounding box center [784, 373] width 1568 height 746
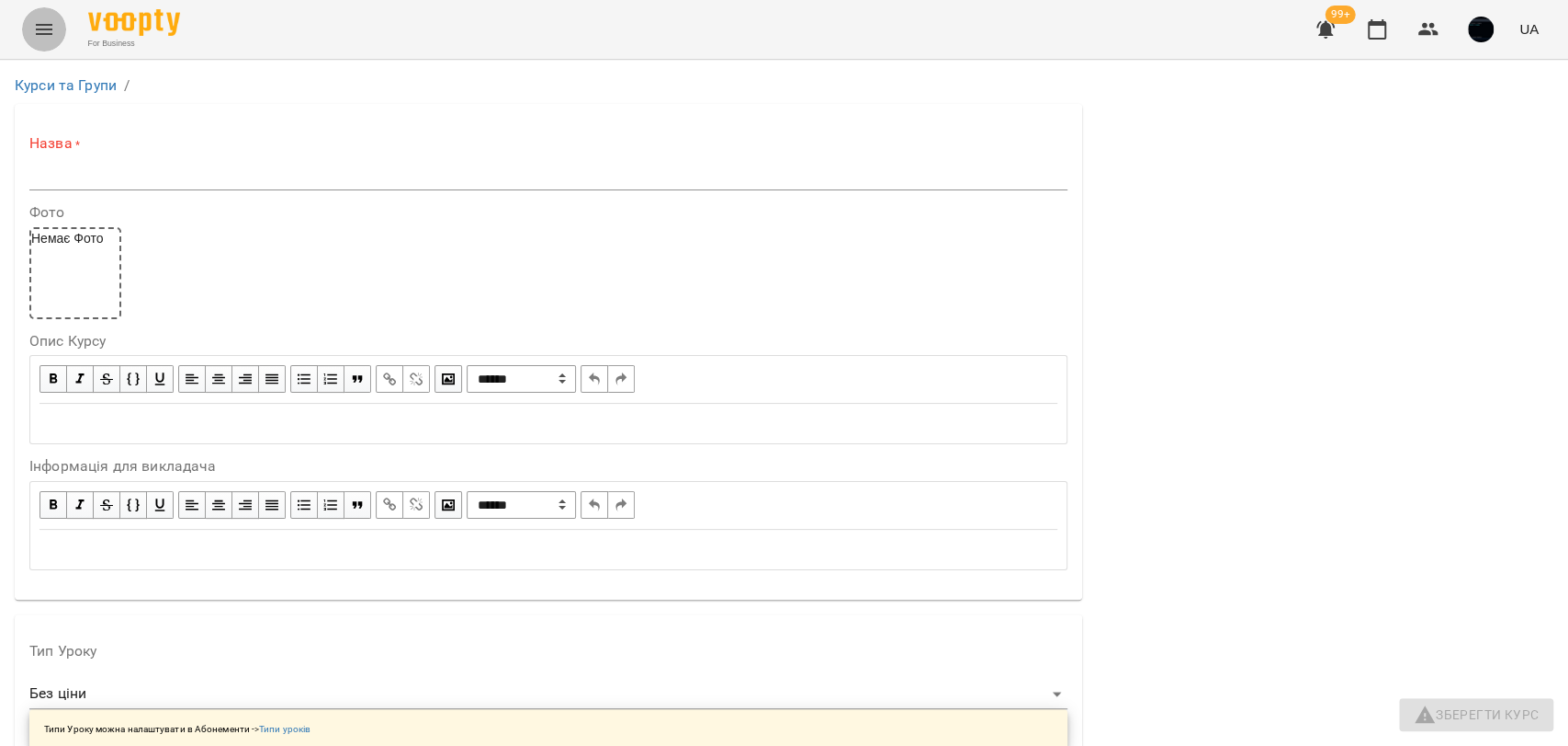
click at [59, 31] on button "Menu" at bounding box center [43, 29] width 44 height 44
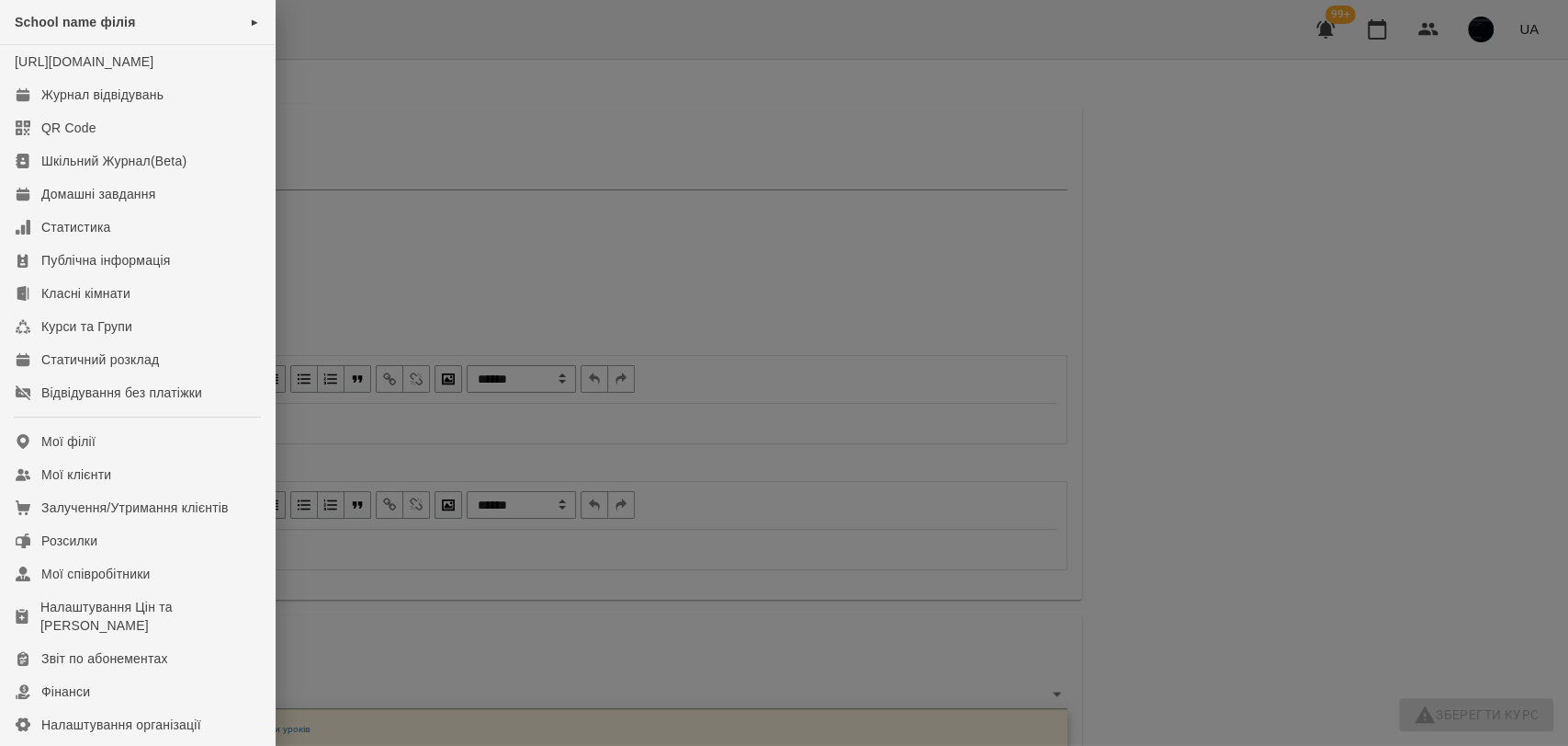
click at [613, 416] on div at bounding box center [784, 373] width 1568 height 746
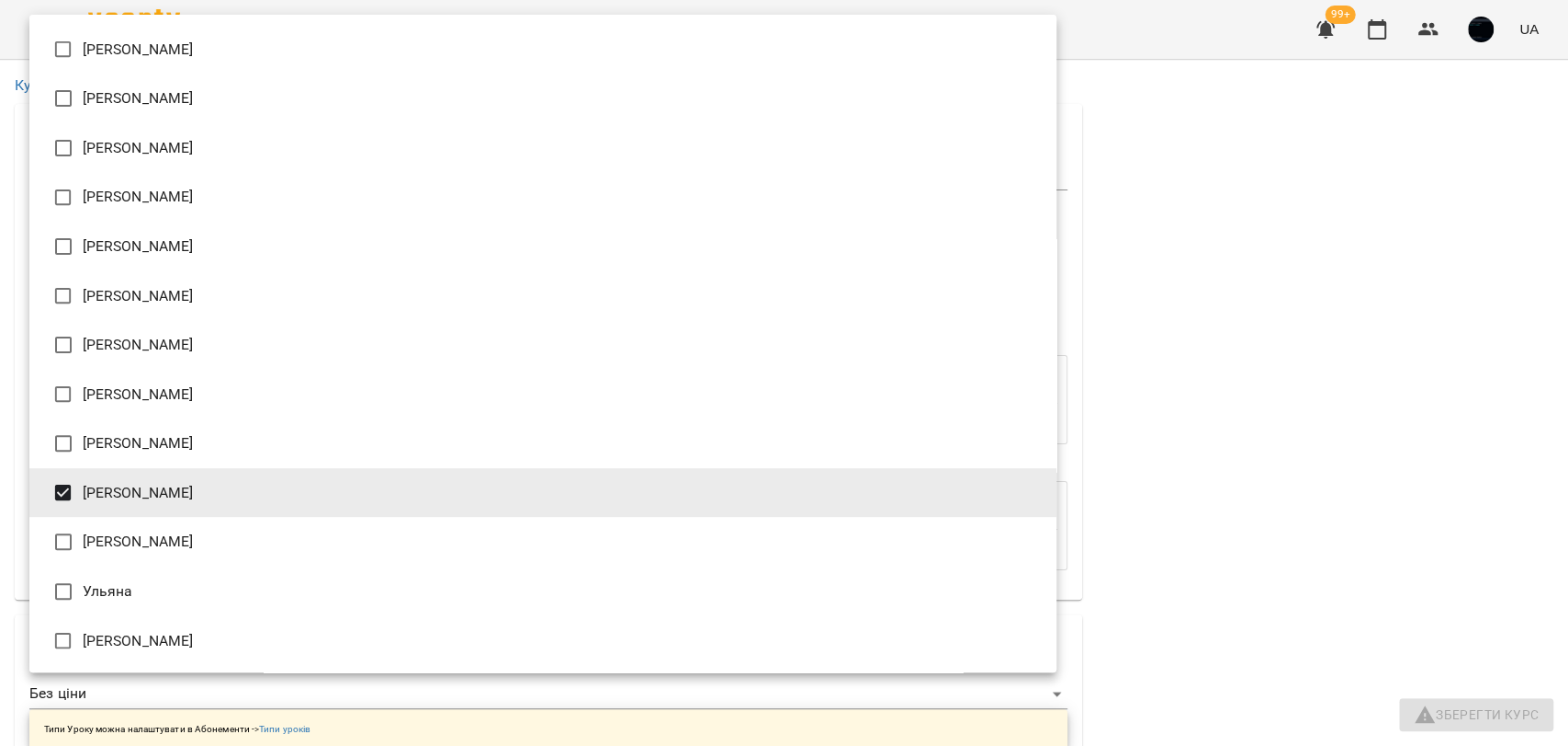
click at [1169, 406] on div at bounding box center [784, 373] width 1568 height 746
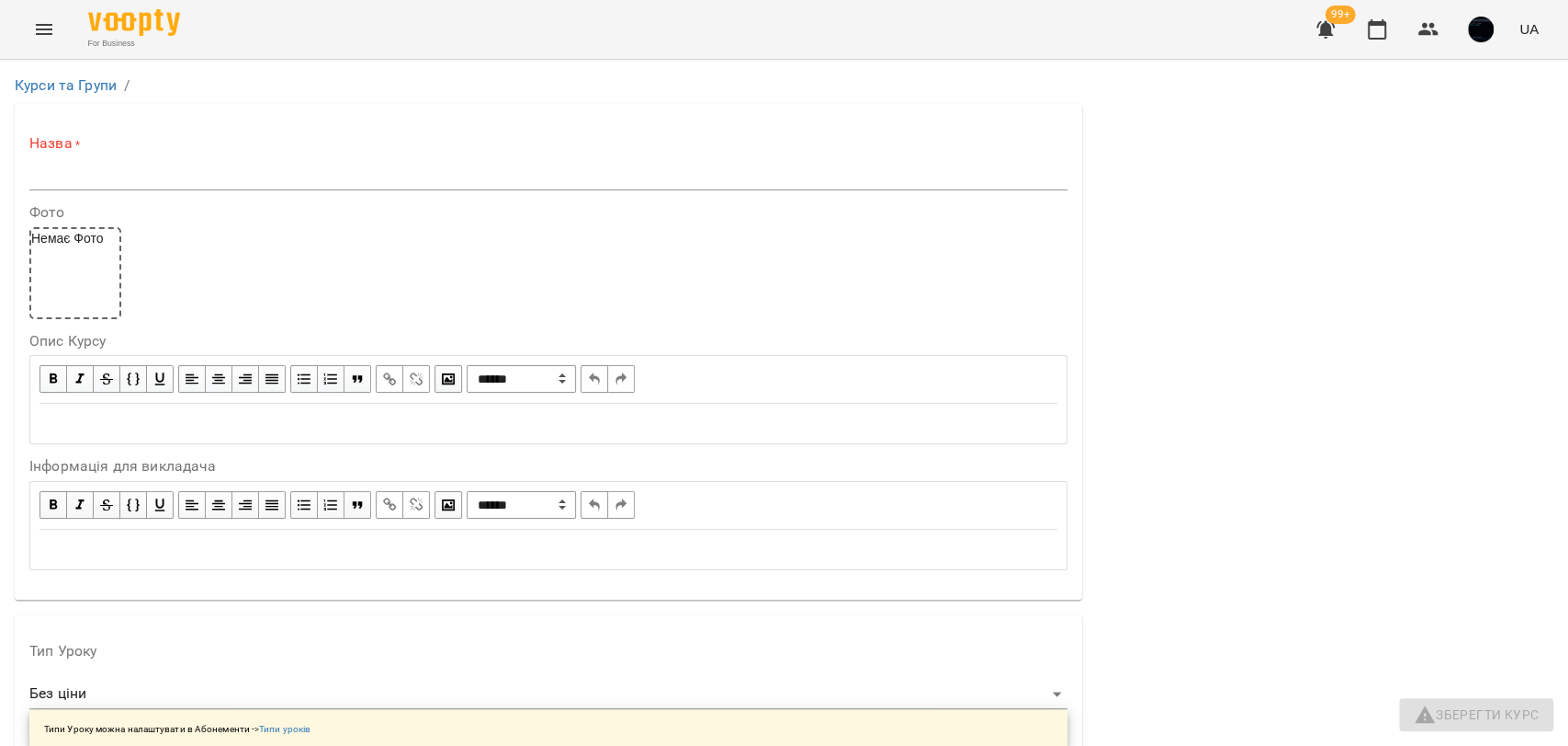
scroll to position [0, 0]
click at [59, 86] on link "Курси та Групи" at bounding box center [66, 85] width 102 height 18
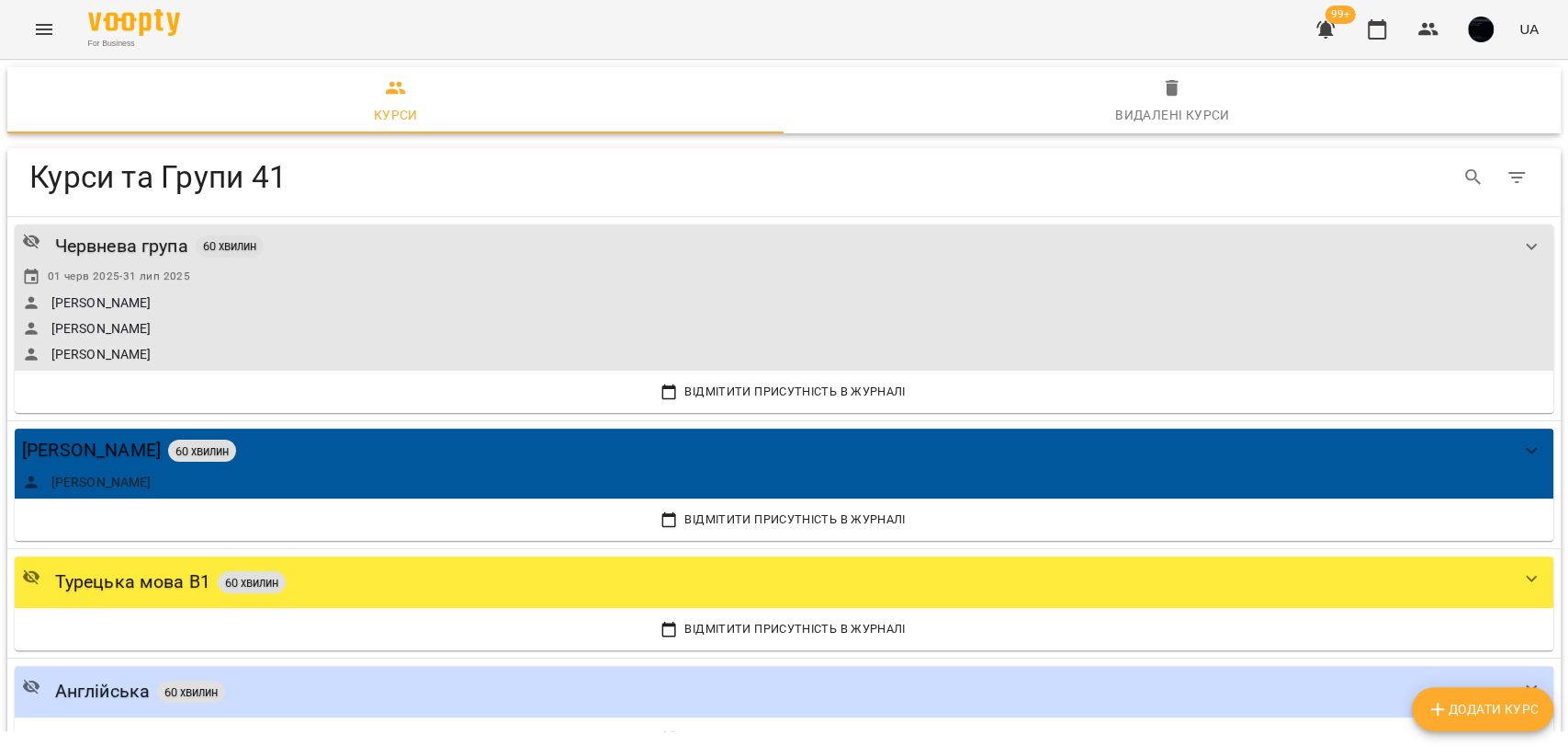
click at [41, 38] on icon "Menu" at bounding box center [44, 30] width 22 height 22
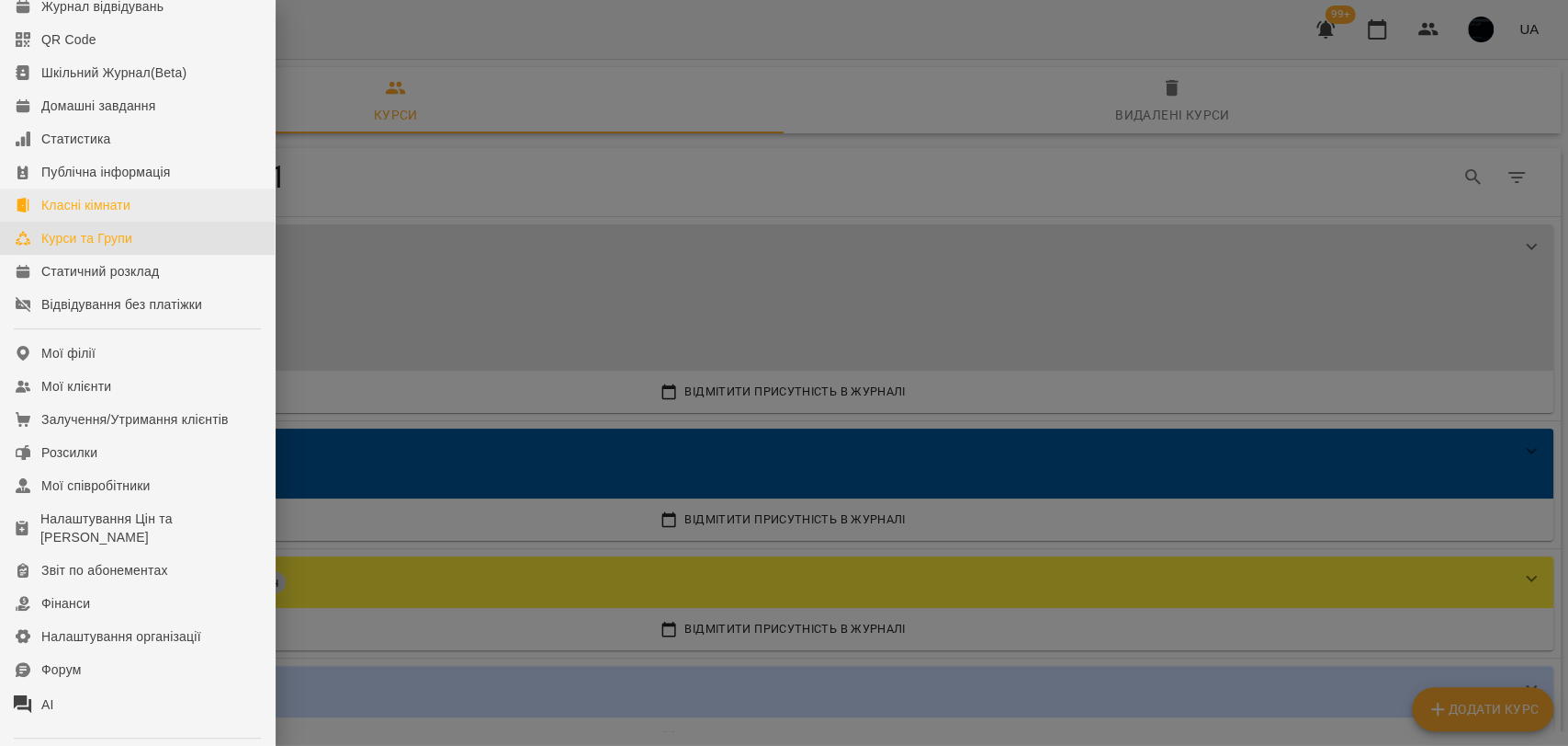
scroll to position [272, 0]
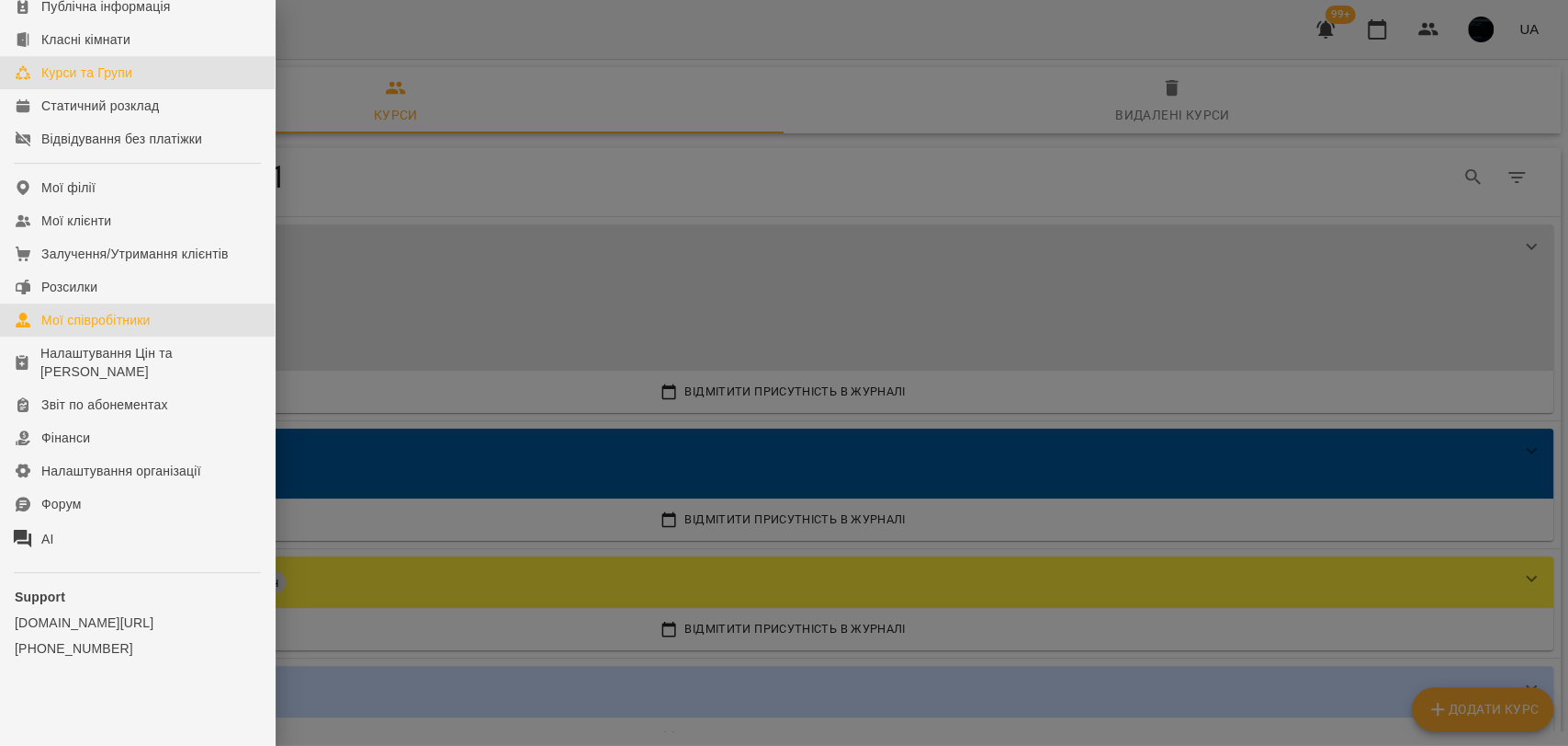
click at [120, 322] on div "Мої співробітники" at bounding box center [96, 319] width 109 height 19
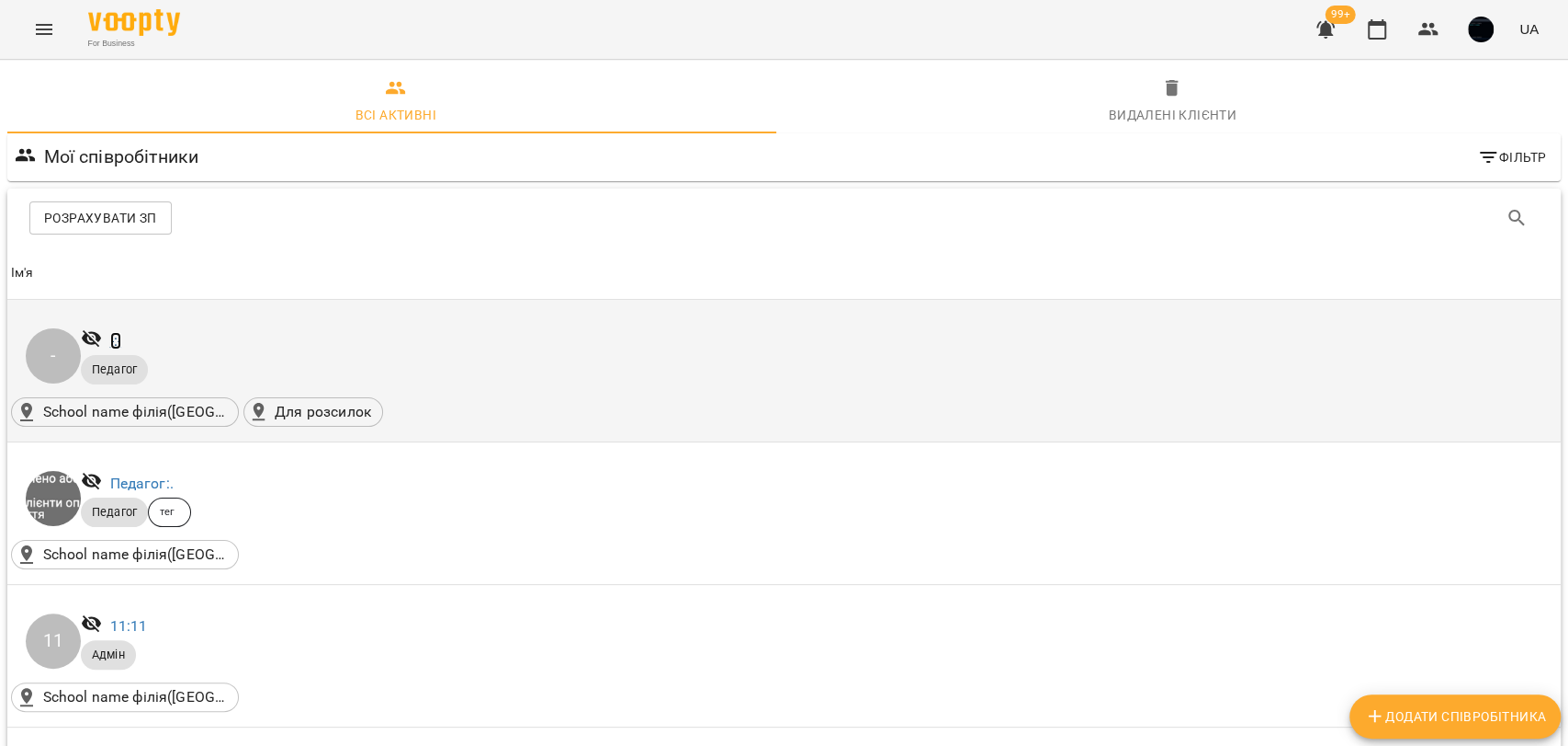
click at [117, 333] on link "-: -" at bounding box center [115, 341] width 11 height 18
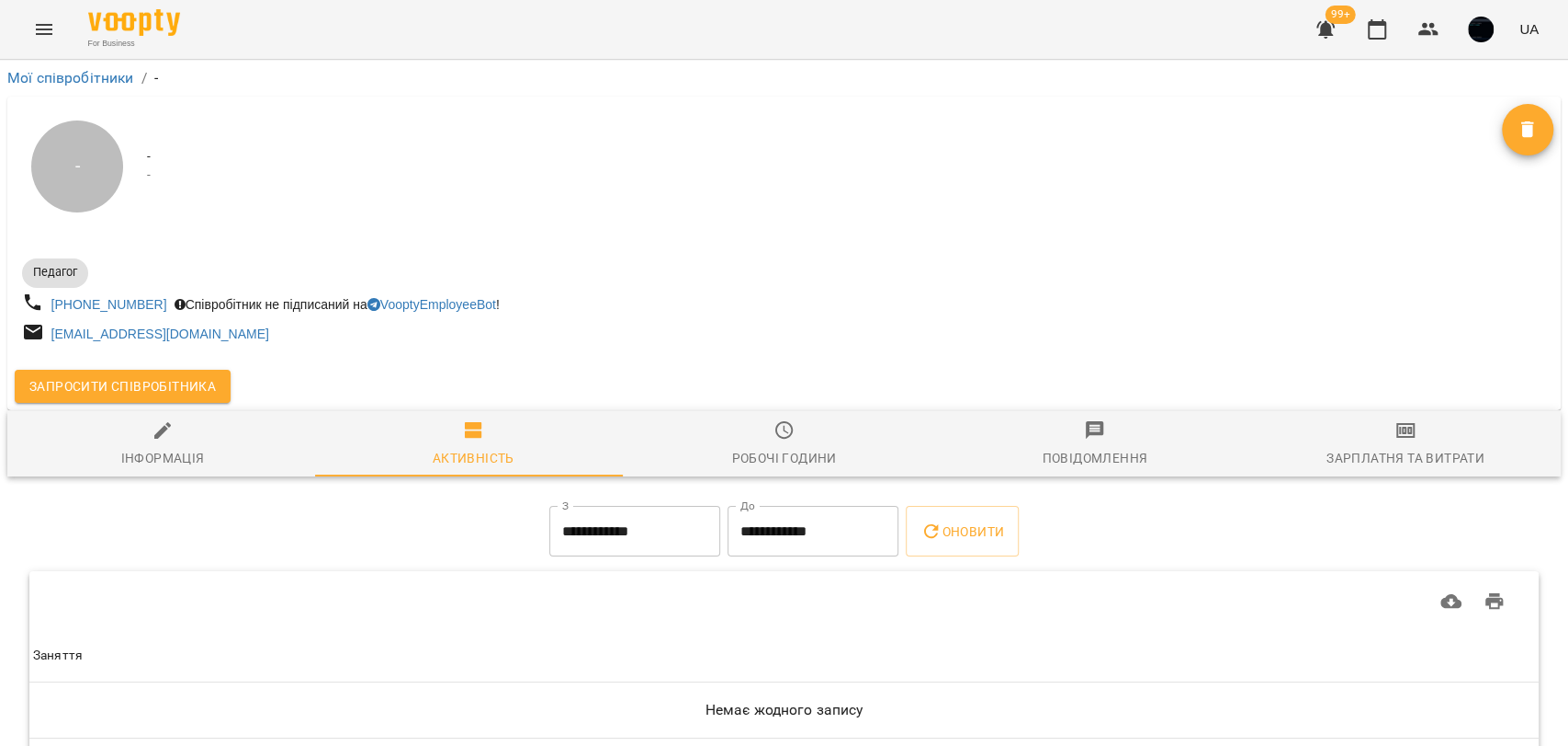
click at [159, 434] on icon "button" at bounding box center [163, 430] width 17 height 17
select select "**"
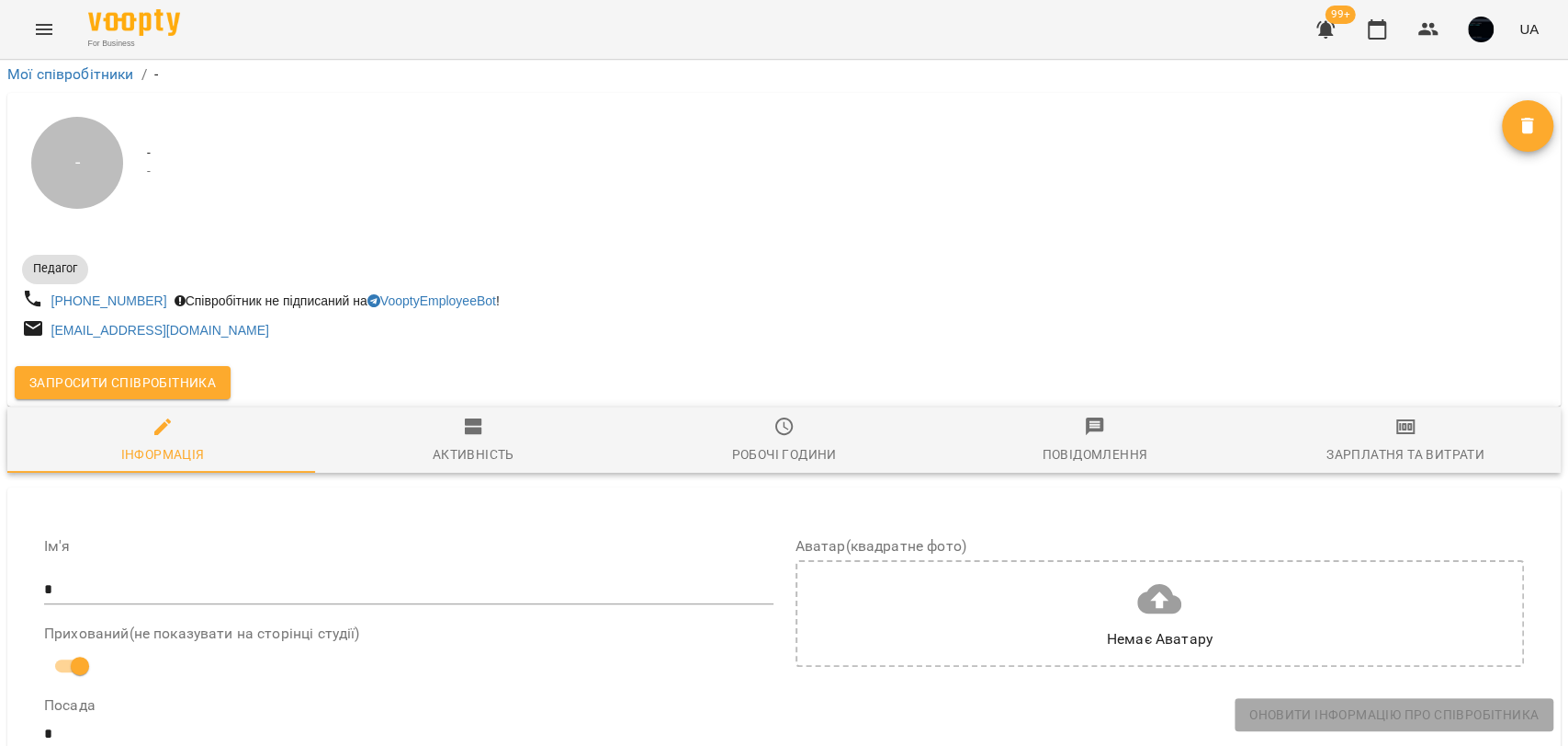
scroll to position [306, 0]
drag, startPoint x: 78, startPoint y: 286, endPoint x: 40, endPoint y: 289, distance: 38.1
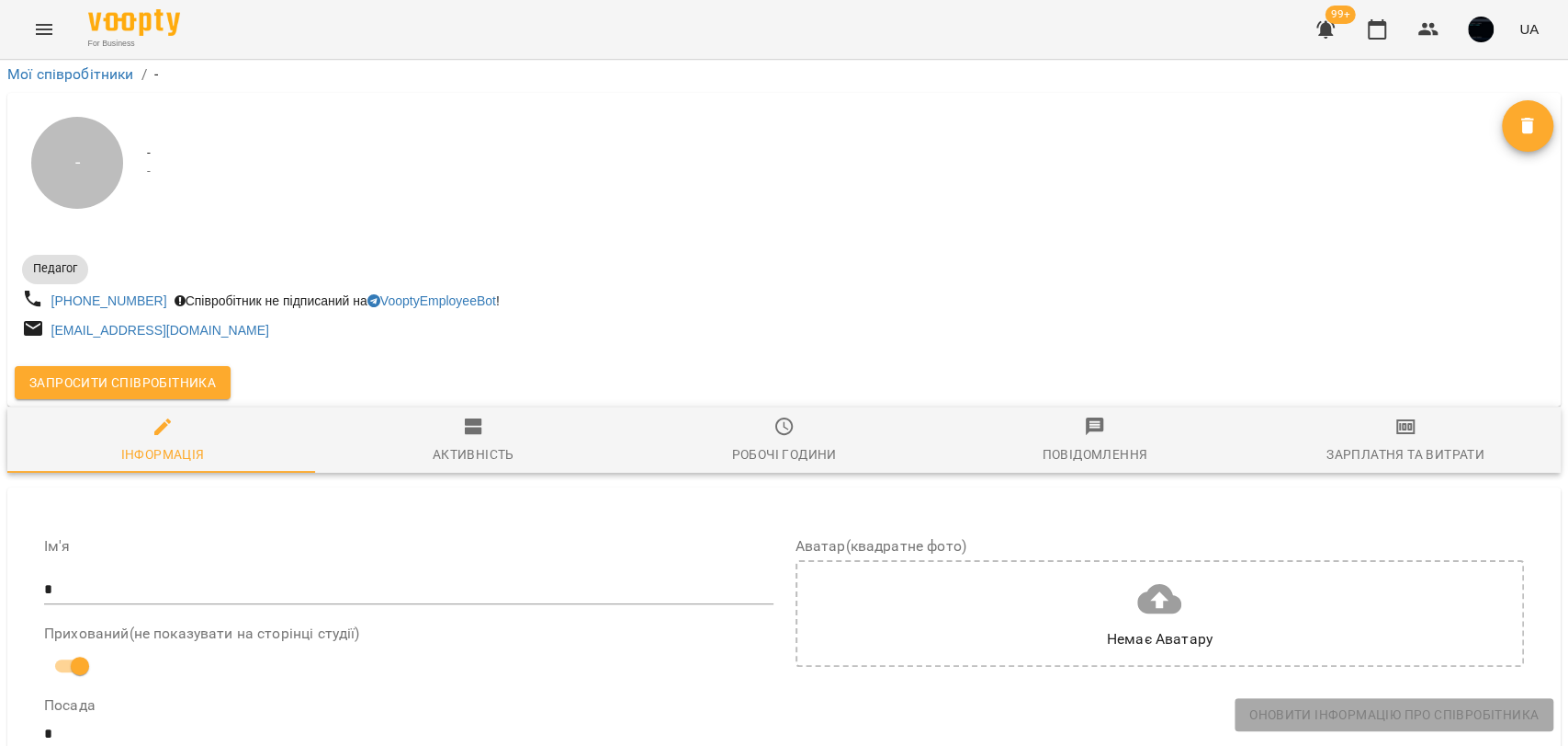
drag, startPoint x: 73, startPoint y: 305, endPoint x: 139, endPoint y: 303, distance: 66.0
drag, startPoint x: 604, startPoint y: 166, endPoint x: 817, endPoint y: 184, distance: 213.8
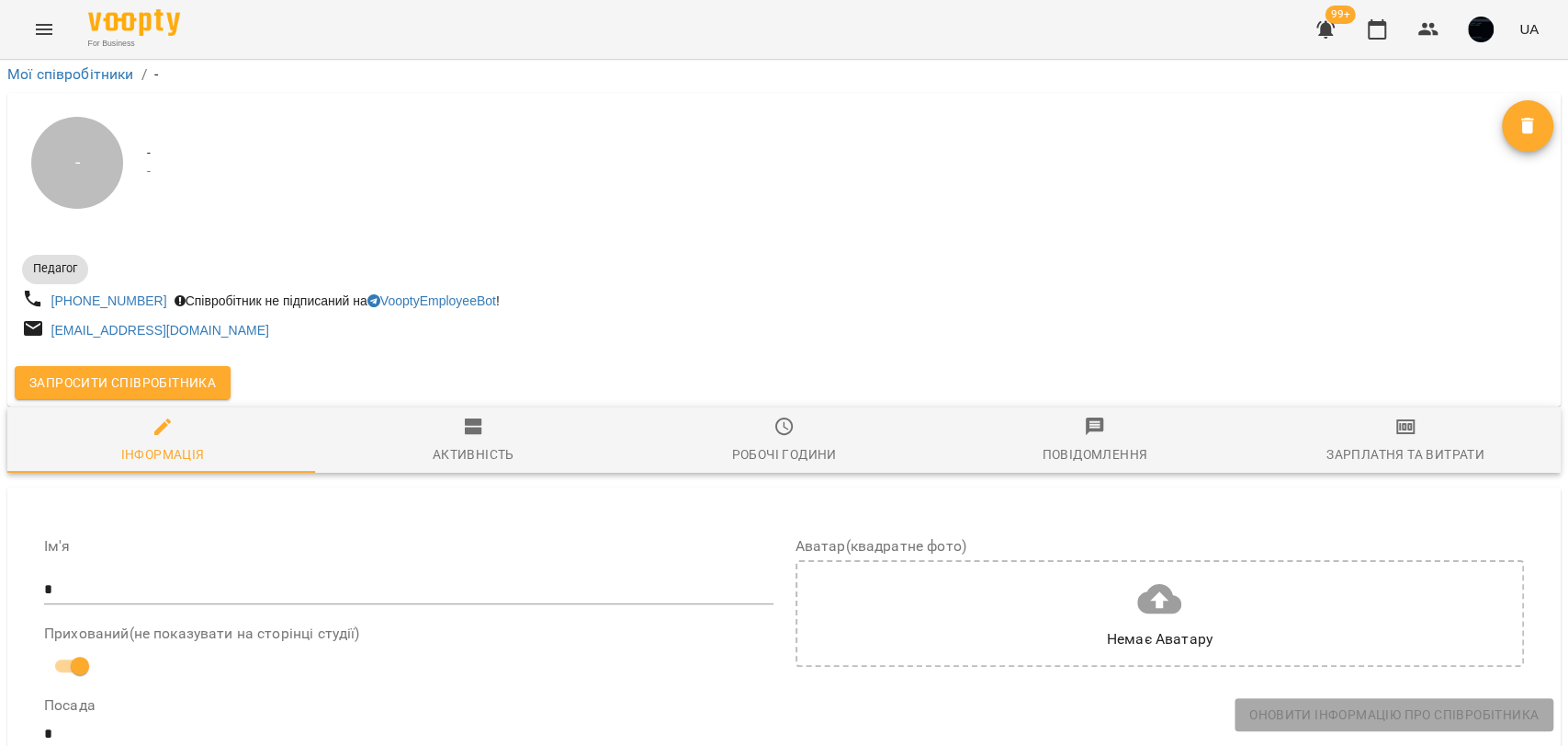
drag, startPoint x: 1078, startPoint y: 161, endPoint x: 1269, endPoint y: 171, distance: 191.3
drag, startPoint x: 1066, startPoint y: 484, endPoint x: 1232, endPoint y: 485, distance: 166.0
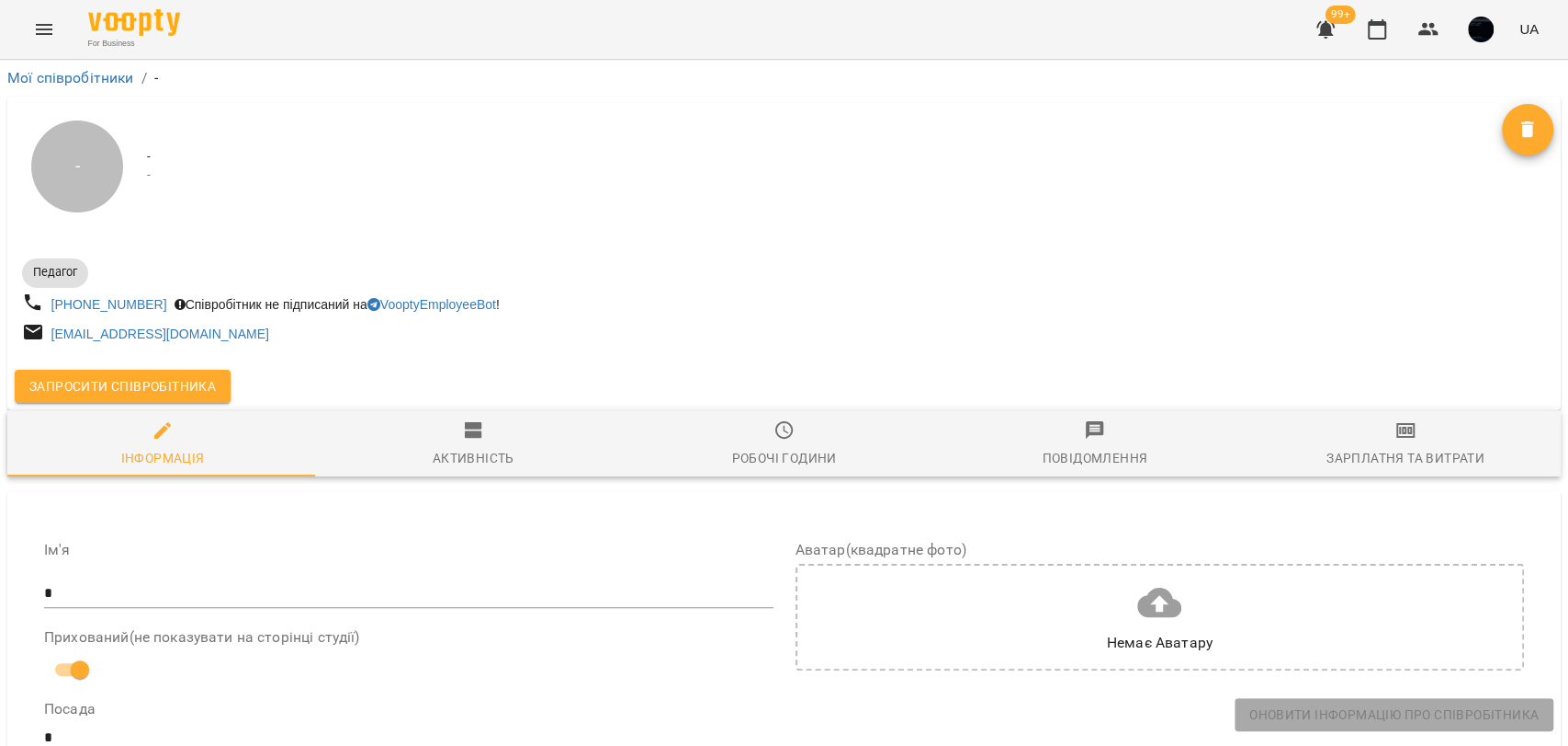
scroll to position [0, 0]
click at [44, 34] on icon "Menu" at bounding box center [43, 29] width 17 height 11
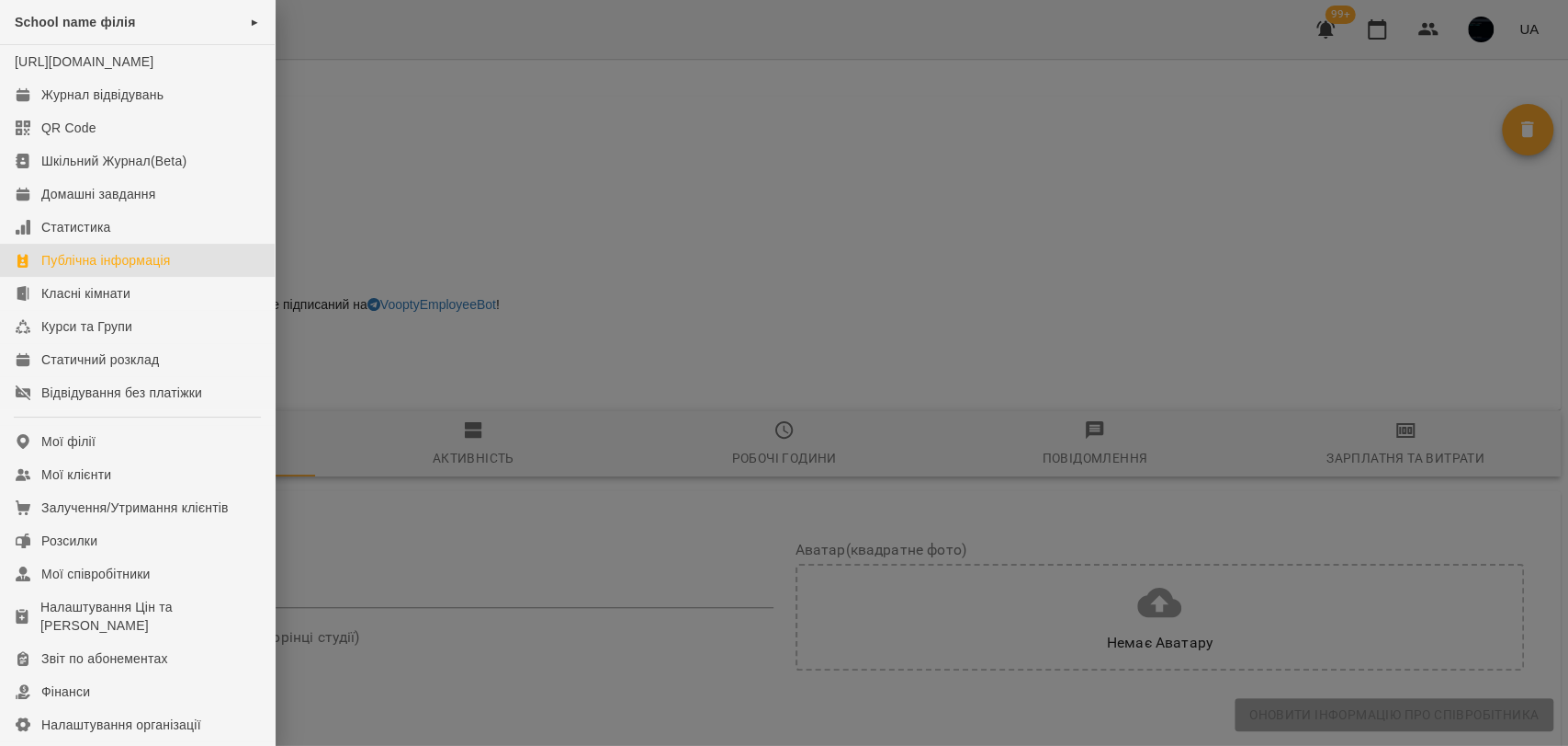
click at [176, 271] on link "Публічна інформація" at bounding box center [137, 260] width 275 height 34
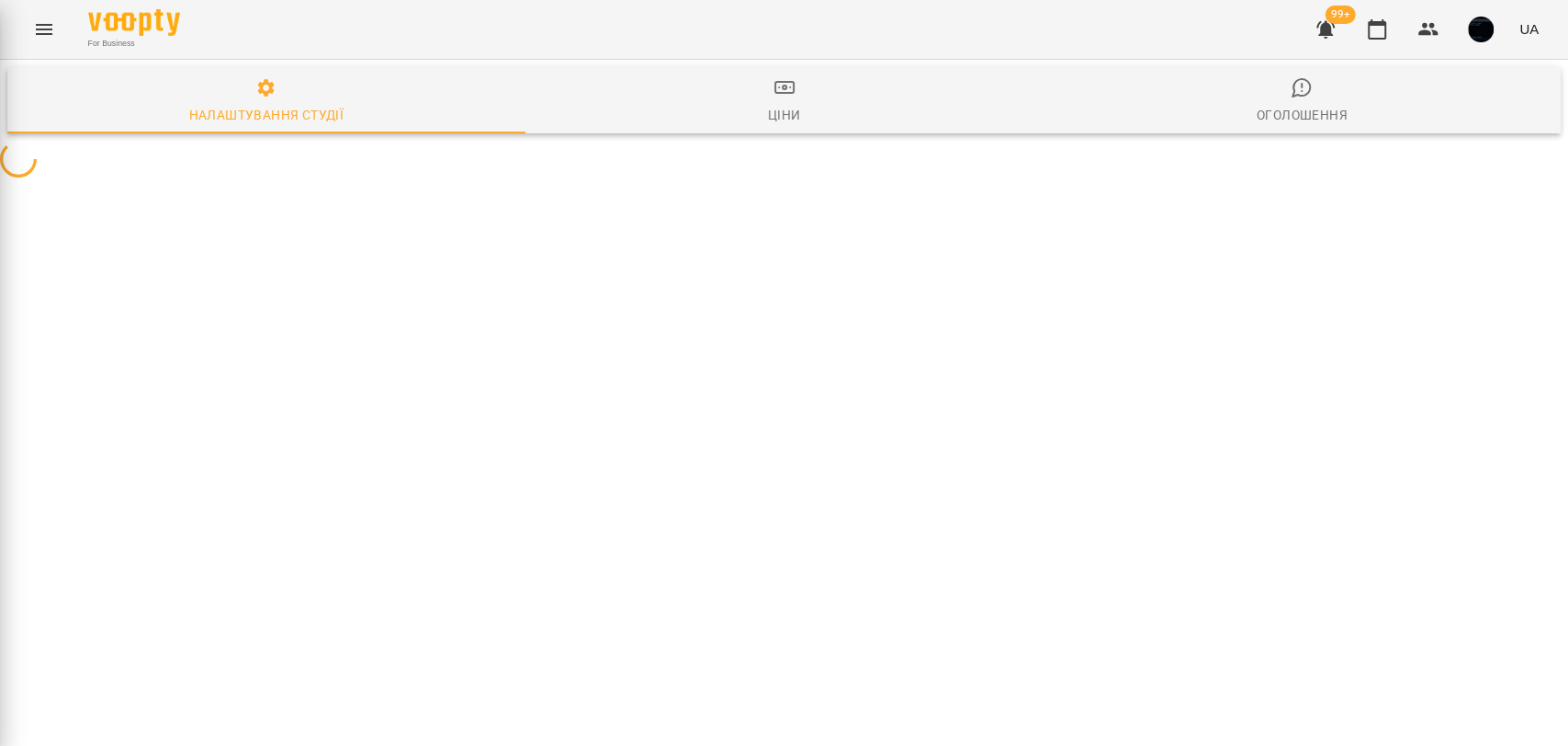
select select "**"
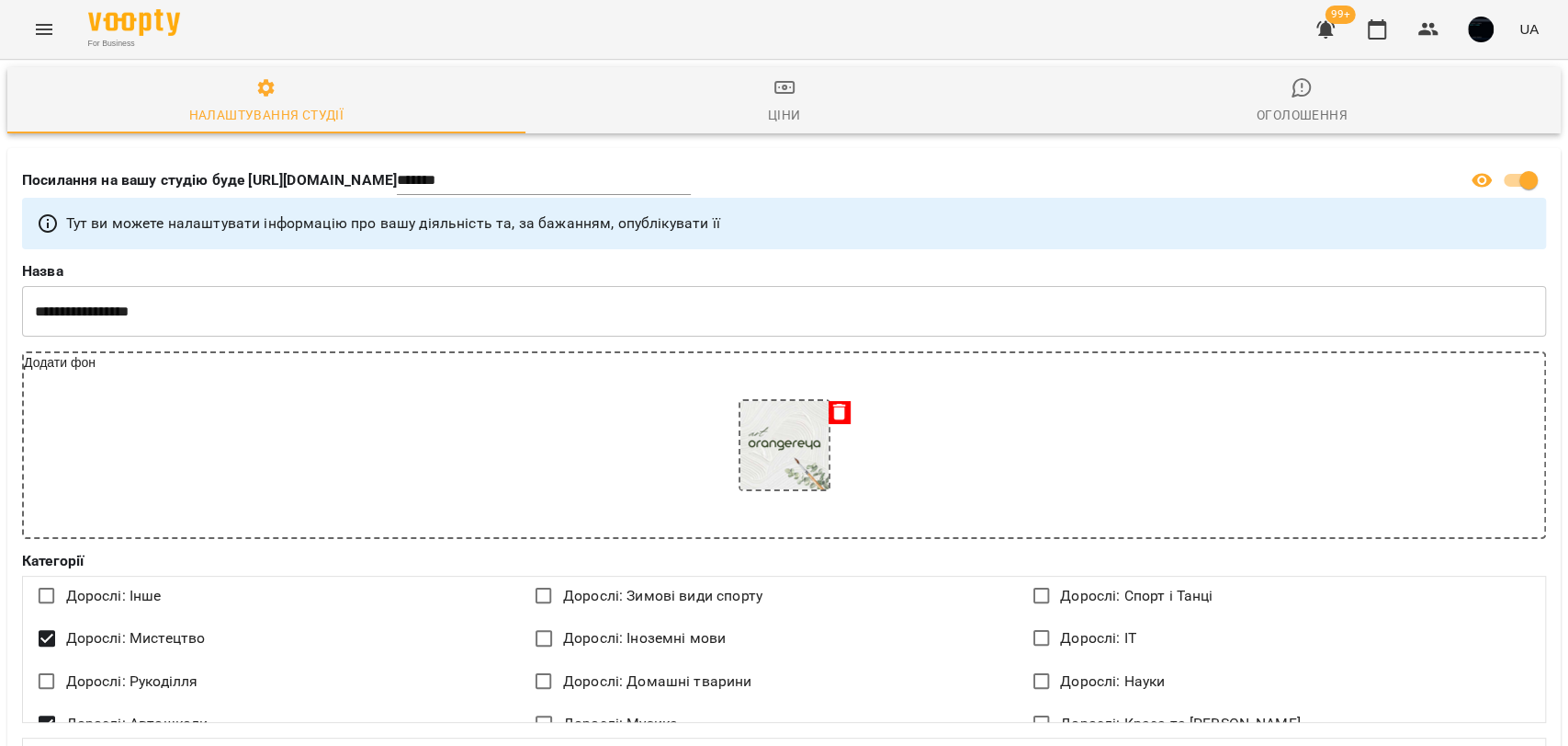
click at [48, 16] on button "Menu" at bounding box center [43, 29] width 44 height 44
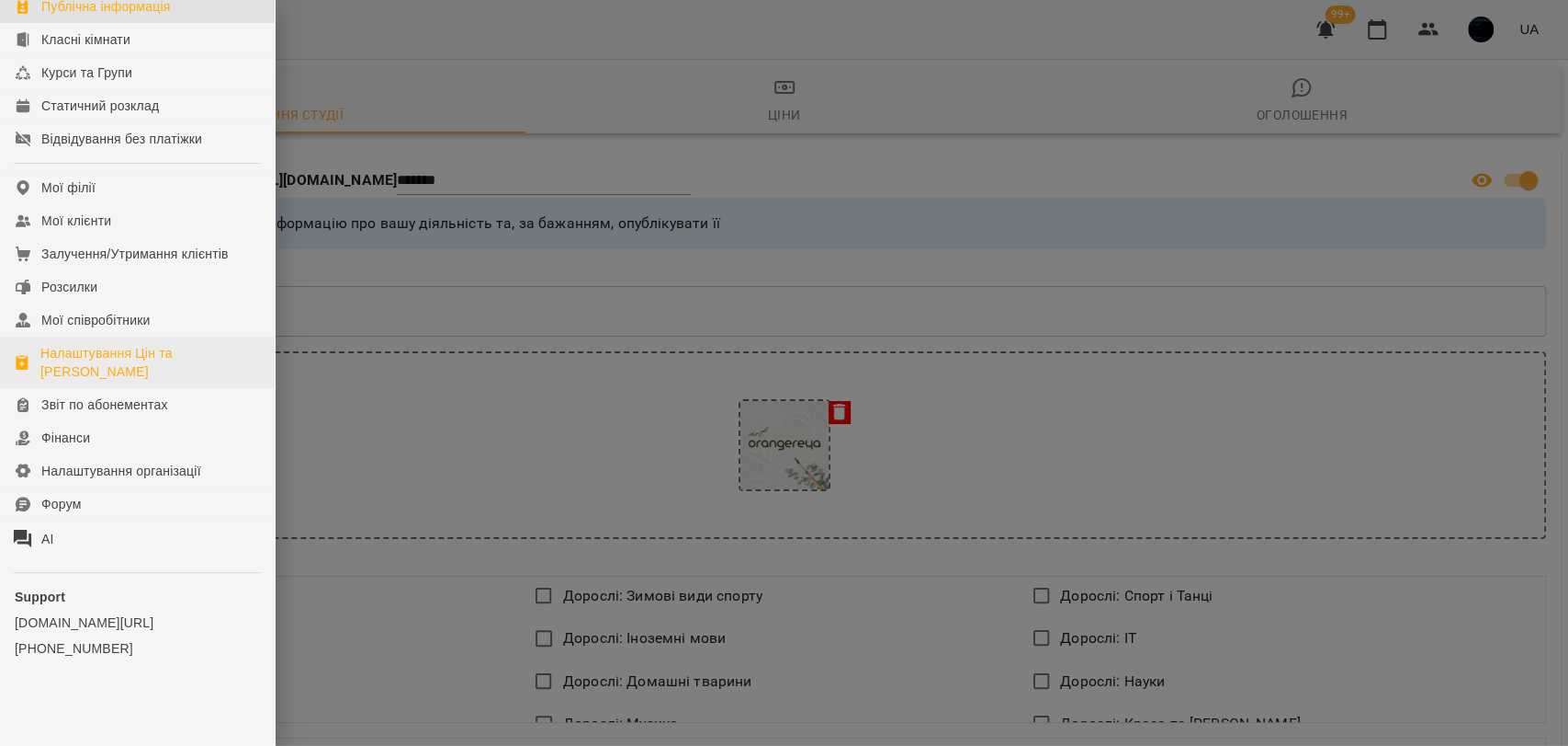
scroll to position [272, 0]
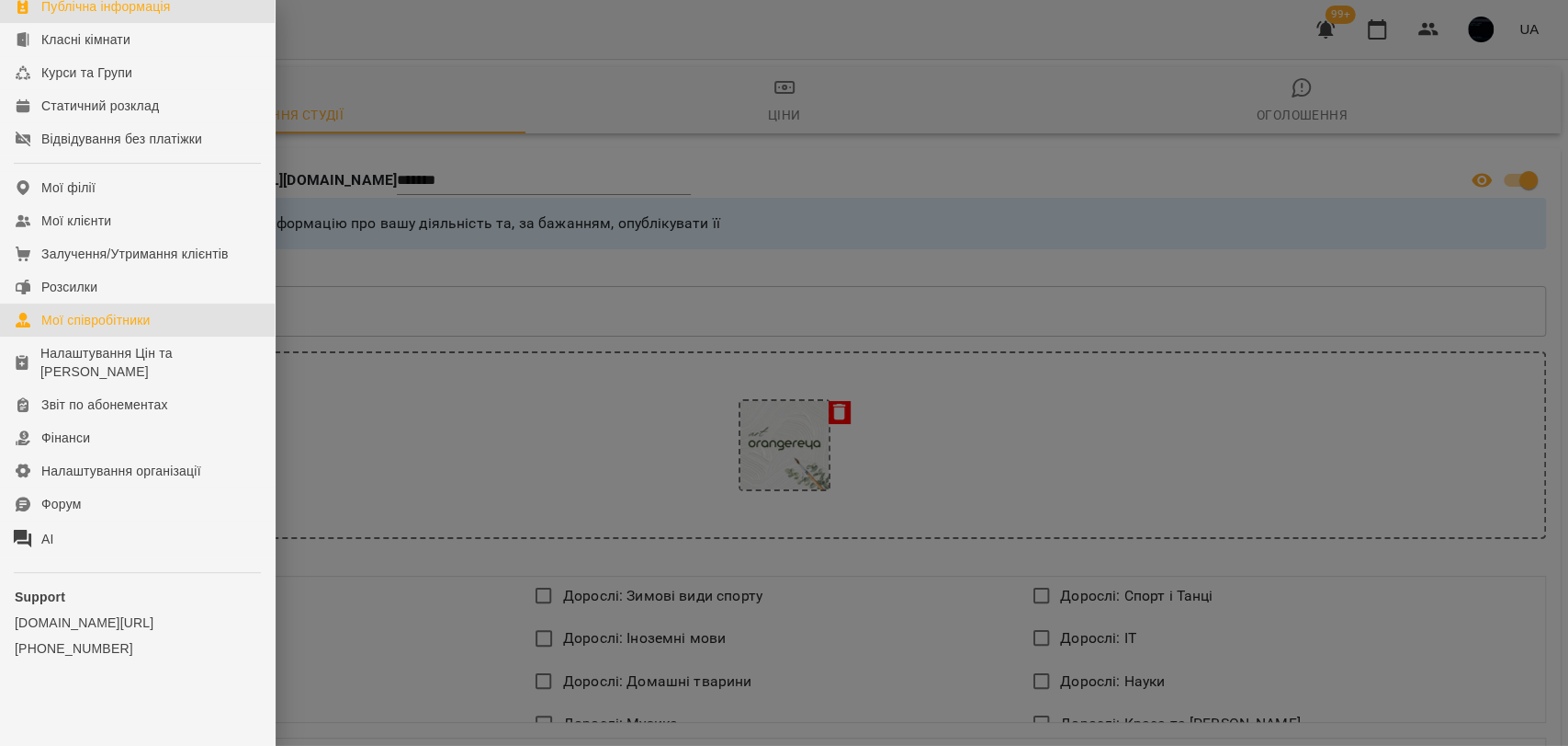
click at [126, 318] on div "Мої співробітники" at bounding box center [96, 319] width 109 height 19
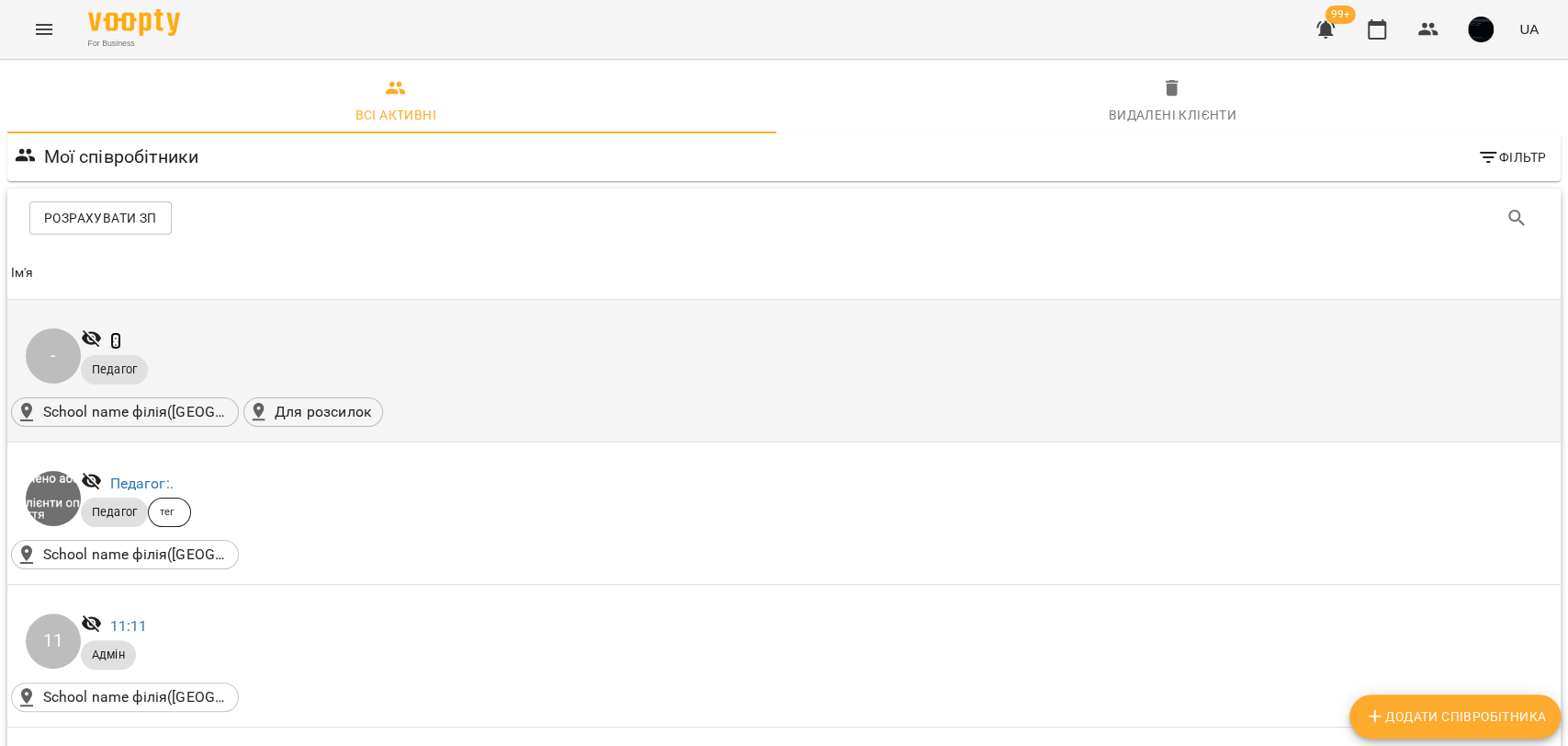
click at [112, 340] on link "-: -" at bounding box center [115, 341] width 11 height 18
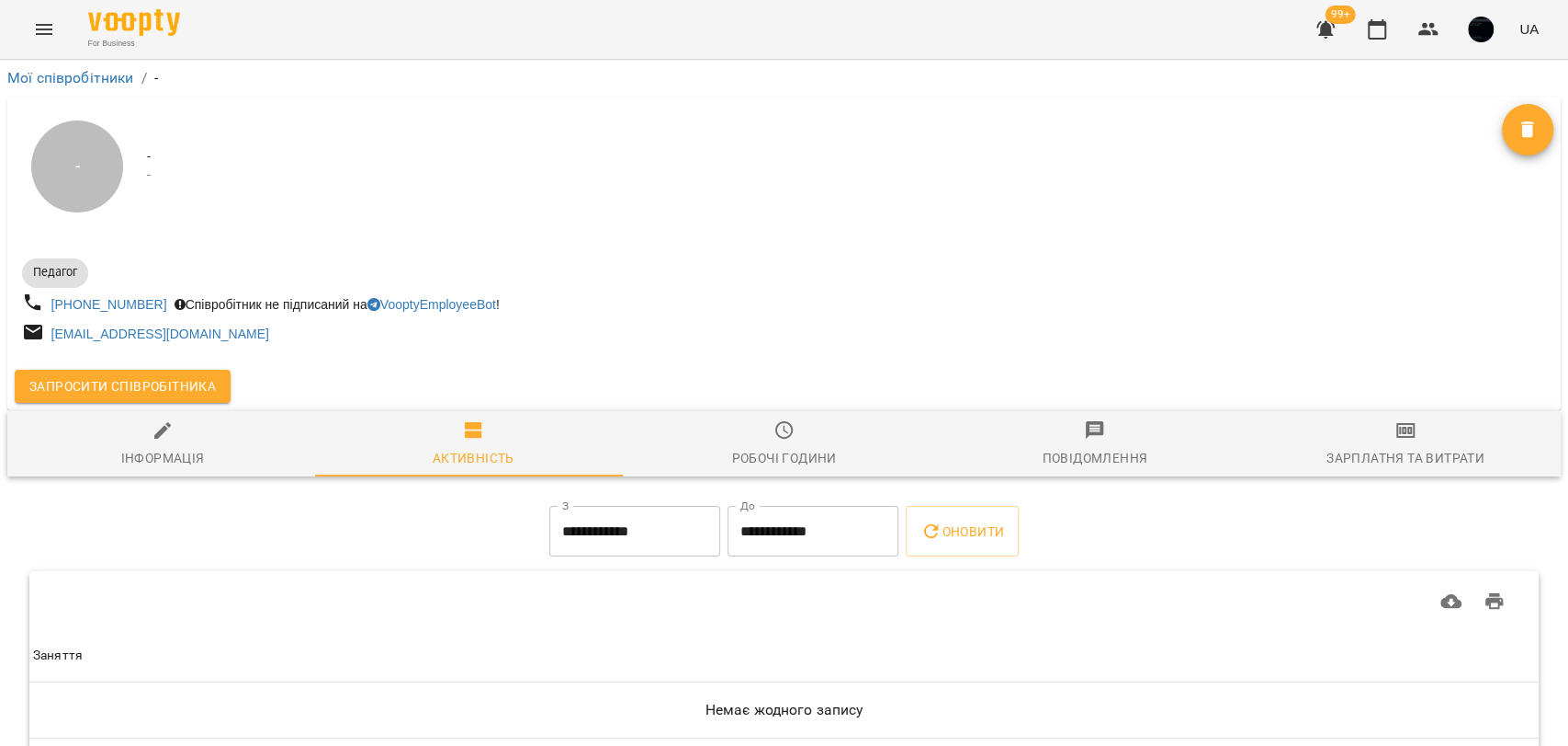
click at [146, 431] on span "Інформація" at bounding box center [163, 443] width 289 height 49
select select "**"
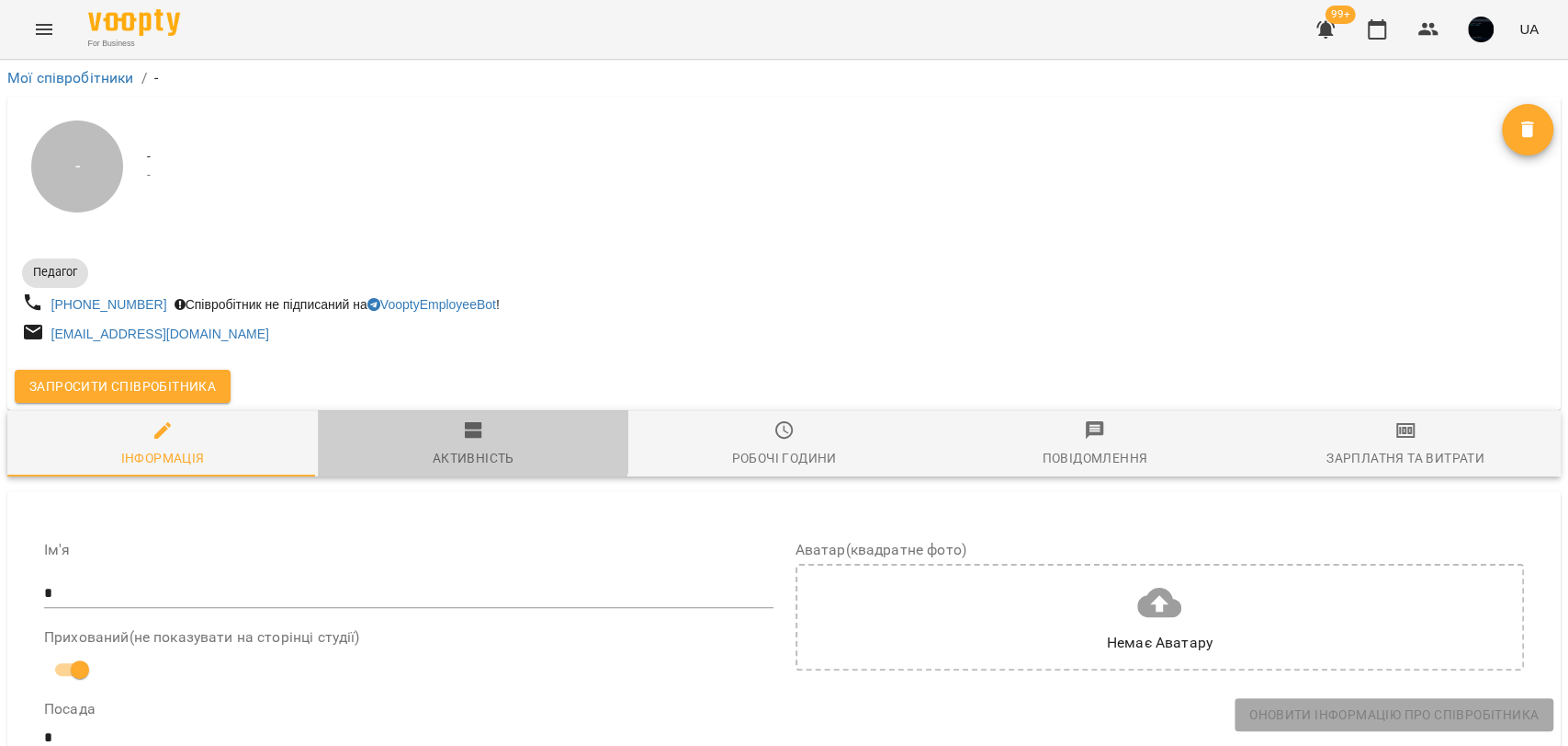
click at [464, 431] on icon "button" at bounding box center [473, 430] width 18 height 17
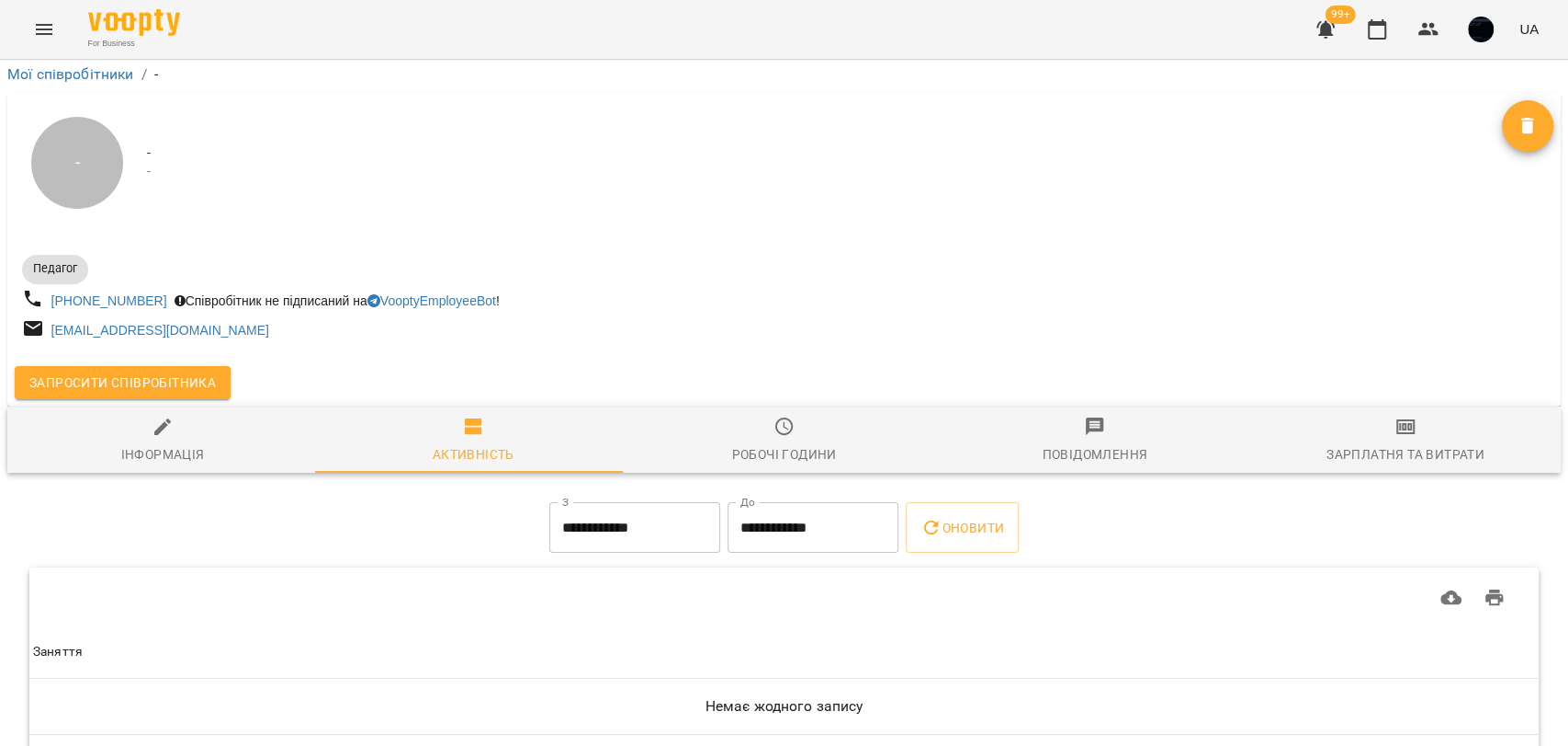
scroll to position [86, 0]
click at [1153, 416] on span "Повідомлення" at bounding box center [1094, 441] width 289 height 49
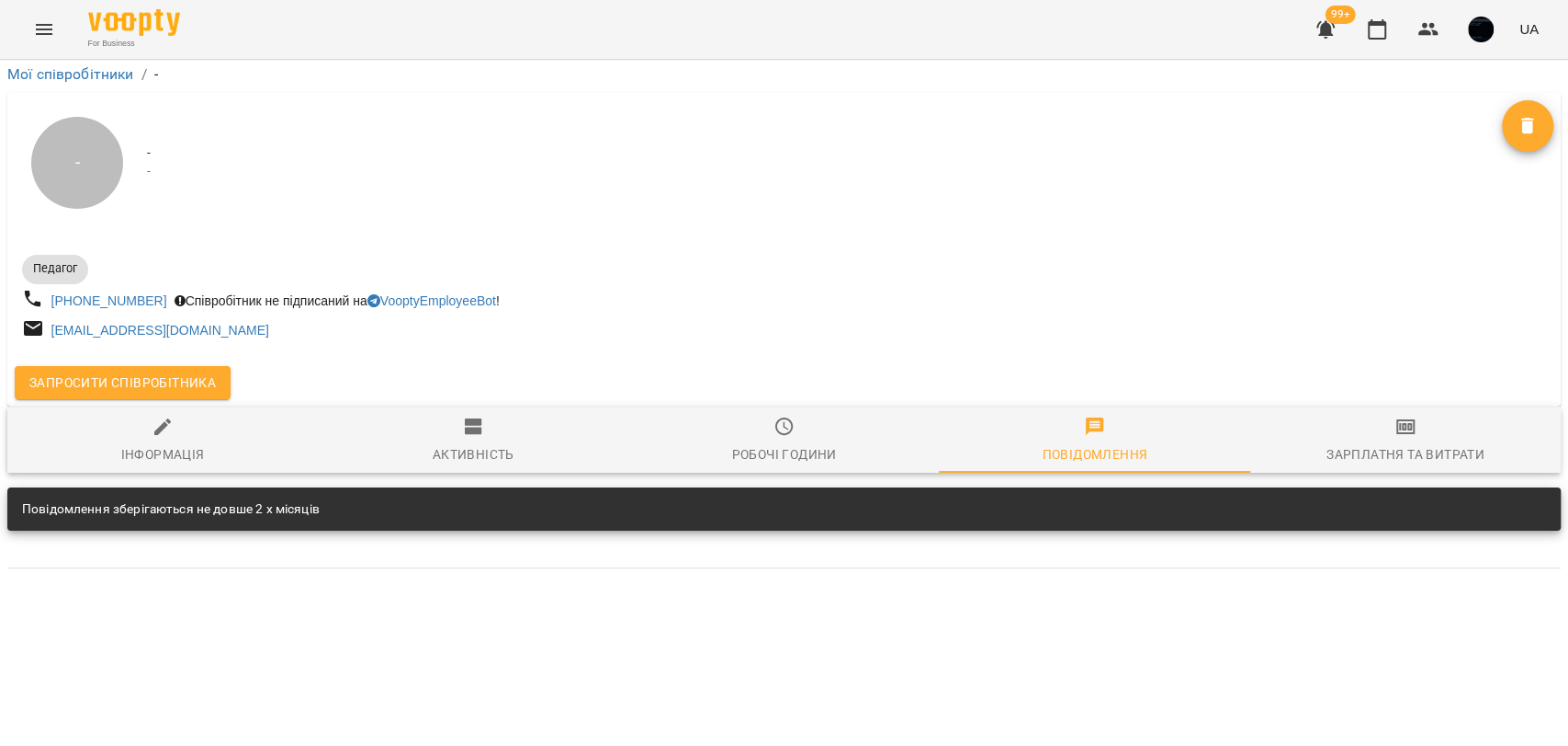
scroll to position [0, 0]
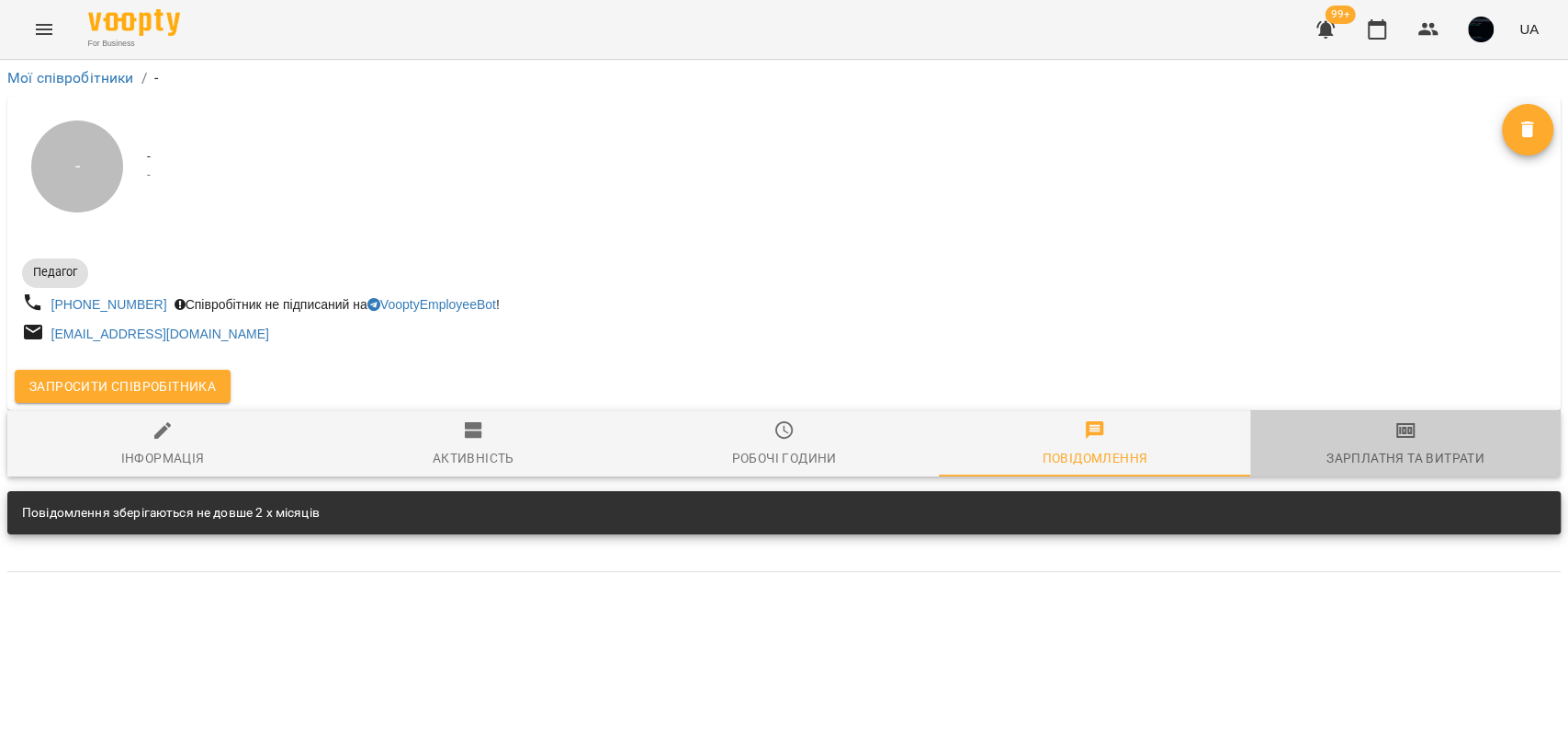
click at [1377, 444] on span "Зарплатня та Витрати" at bounding box center [1405, 443] width 289 height 49
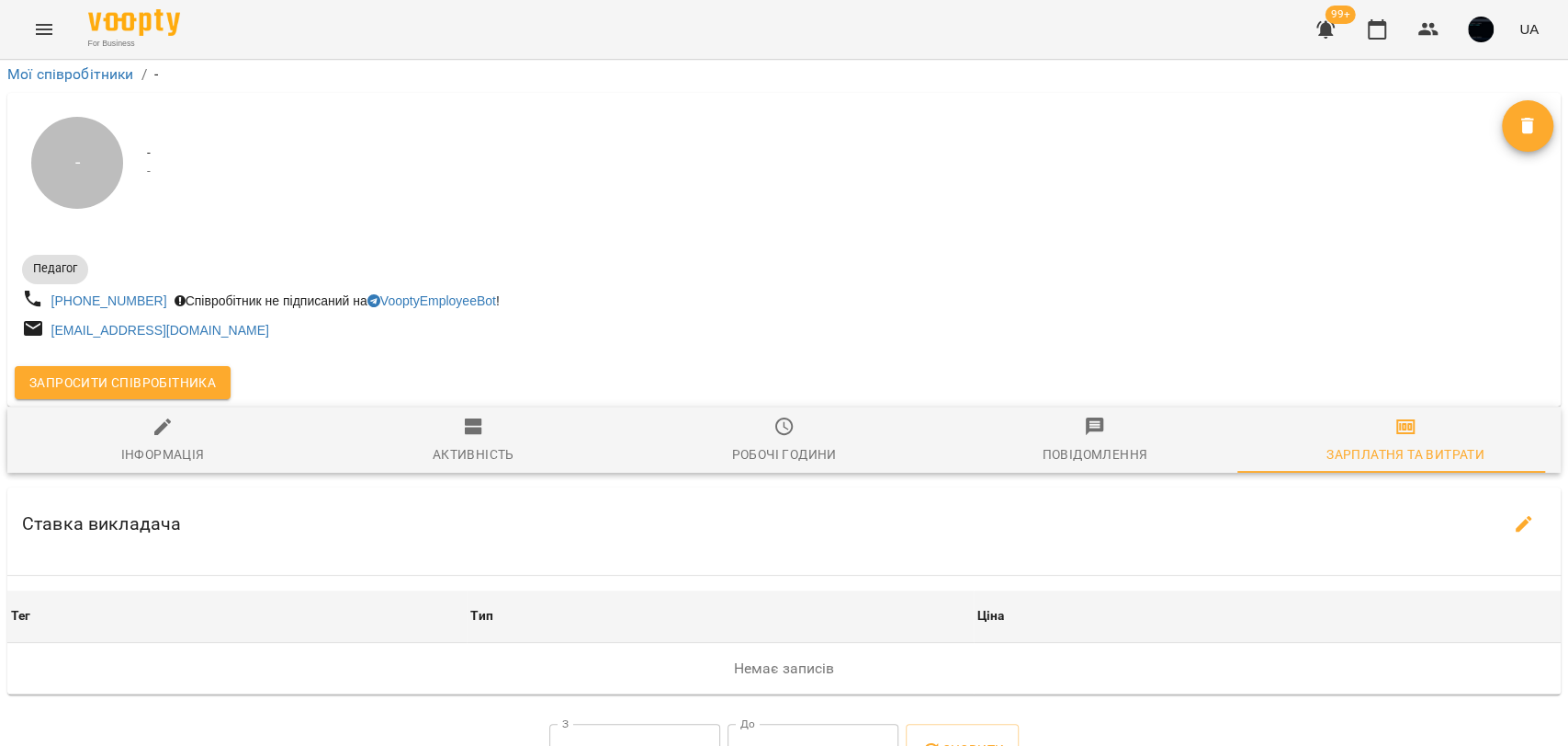
scroll to position [102, 0]
click at [775, 443] on div "Робочі години" at bounding box center [784, 454] width 104 height 22
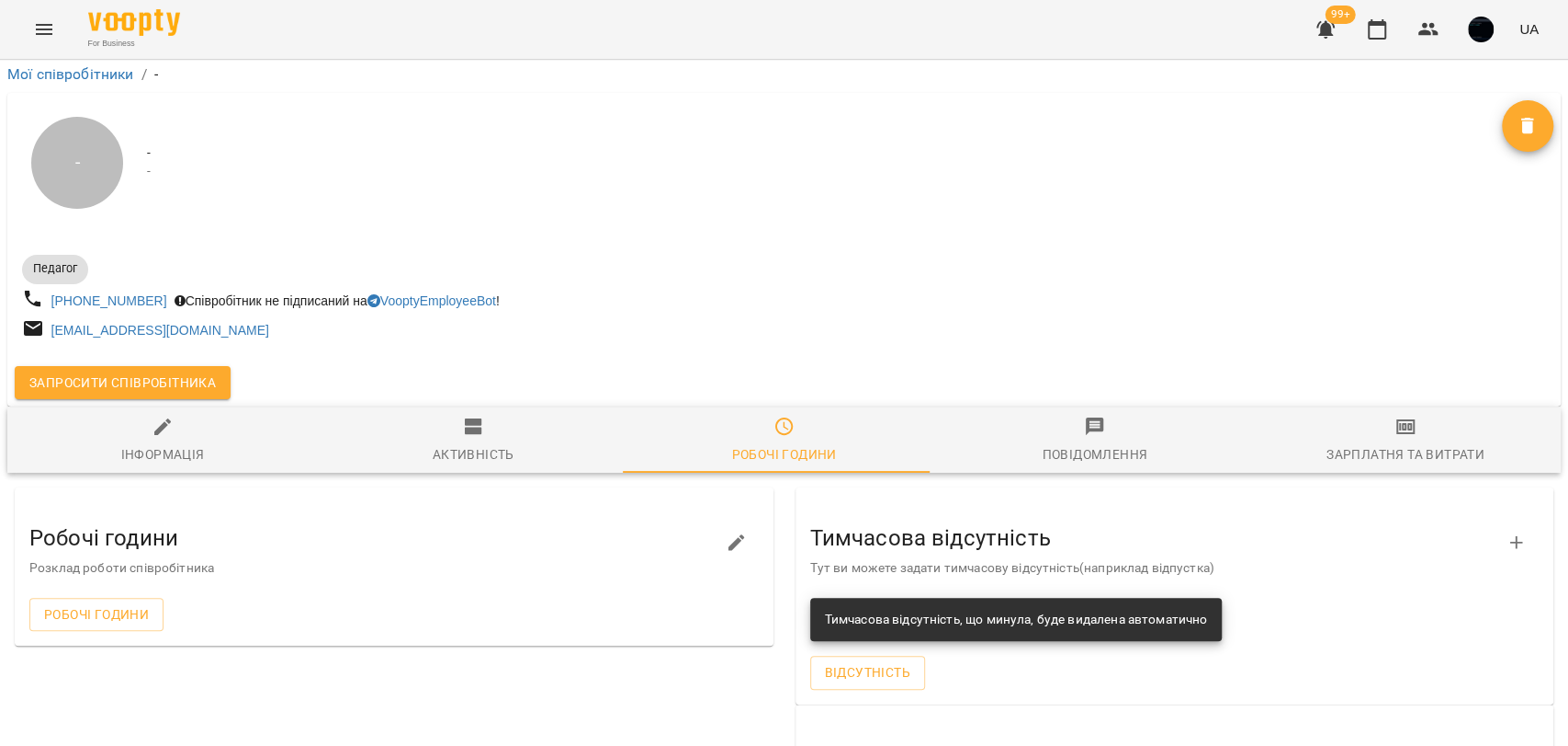
scroll to position [0, 0]
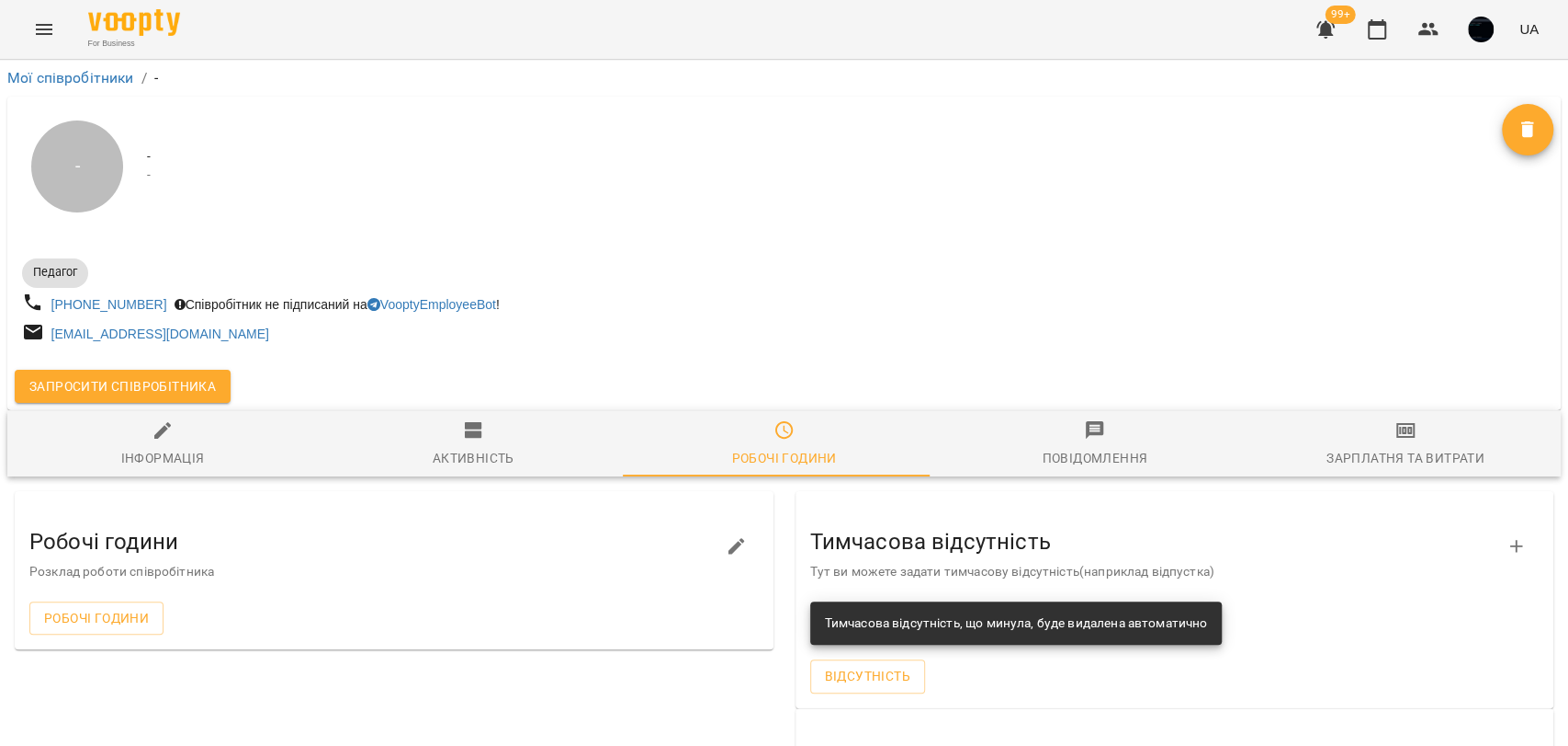
click at [193, 424] on span "Інформація" at bounding box center [163, 443] width 289 height 49
select select "**"
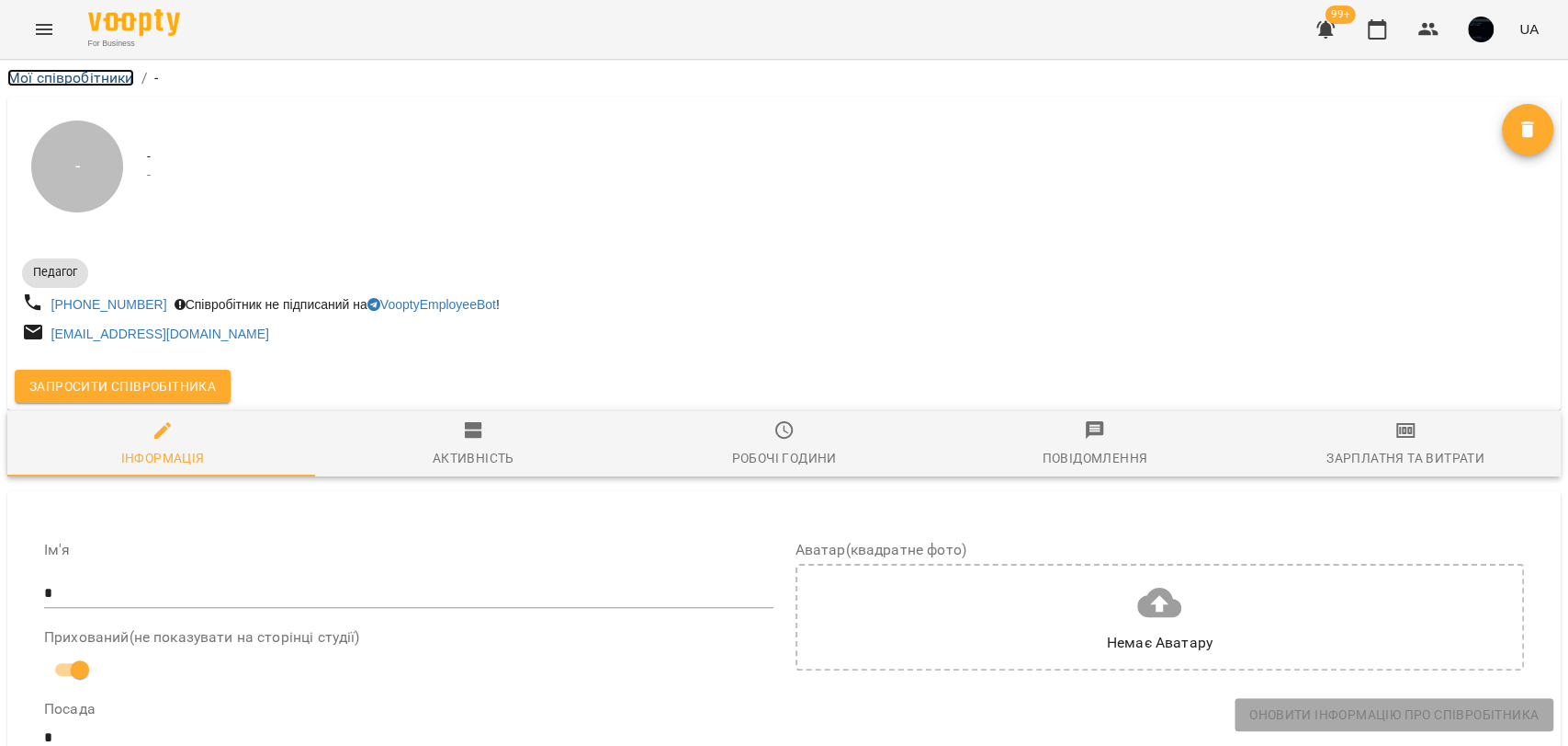
click at [103, 78] on link "Мої співробітники" at bounding box center [70, 78] width 127 height 18
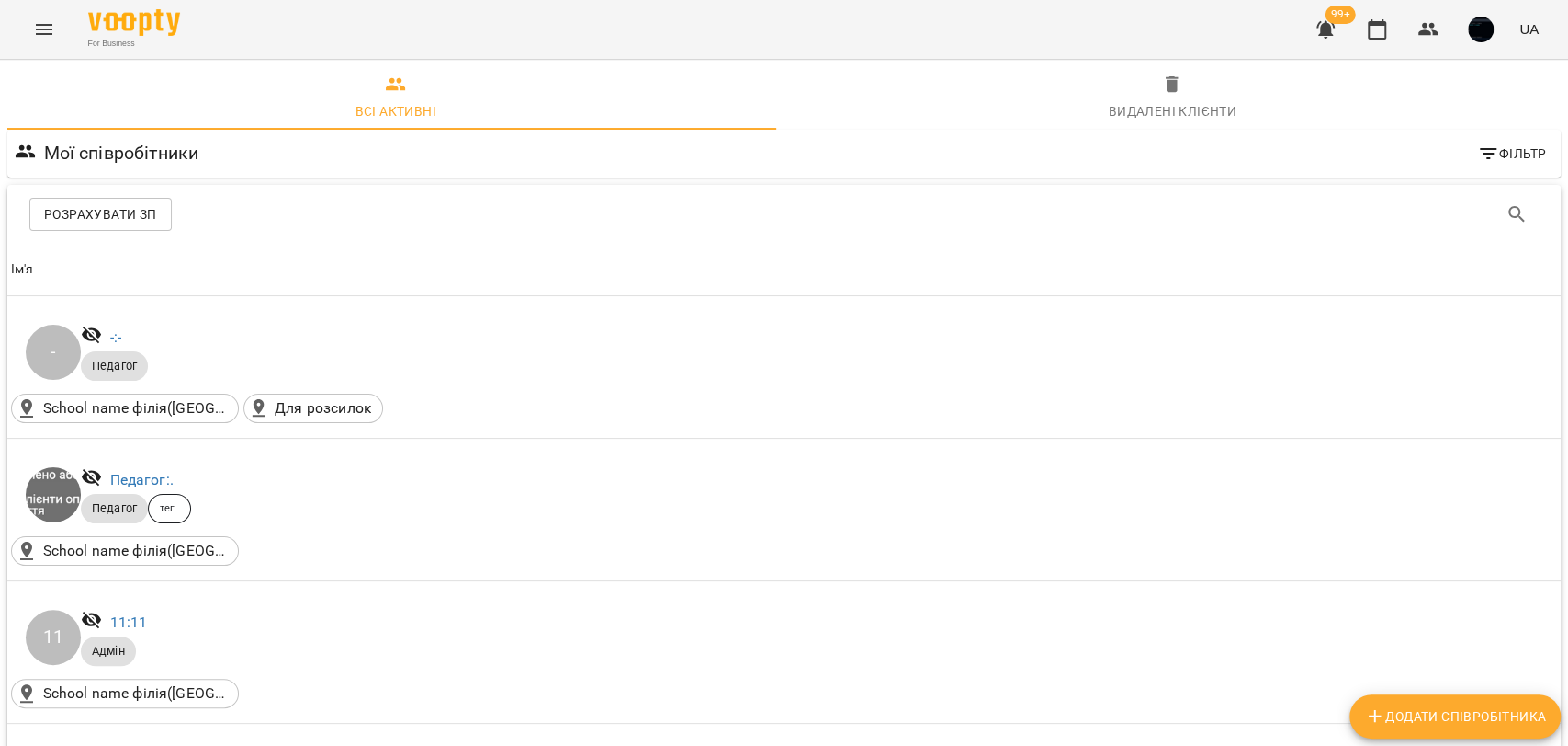
scroll to position [1021, 0]
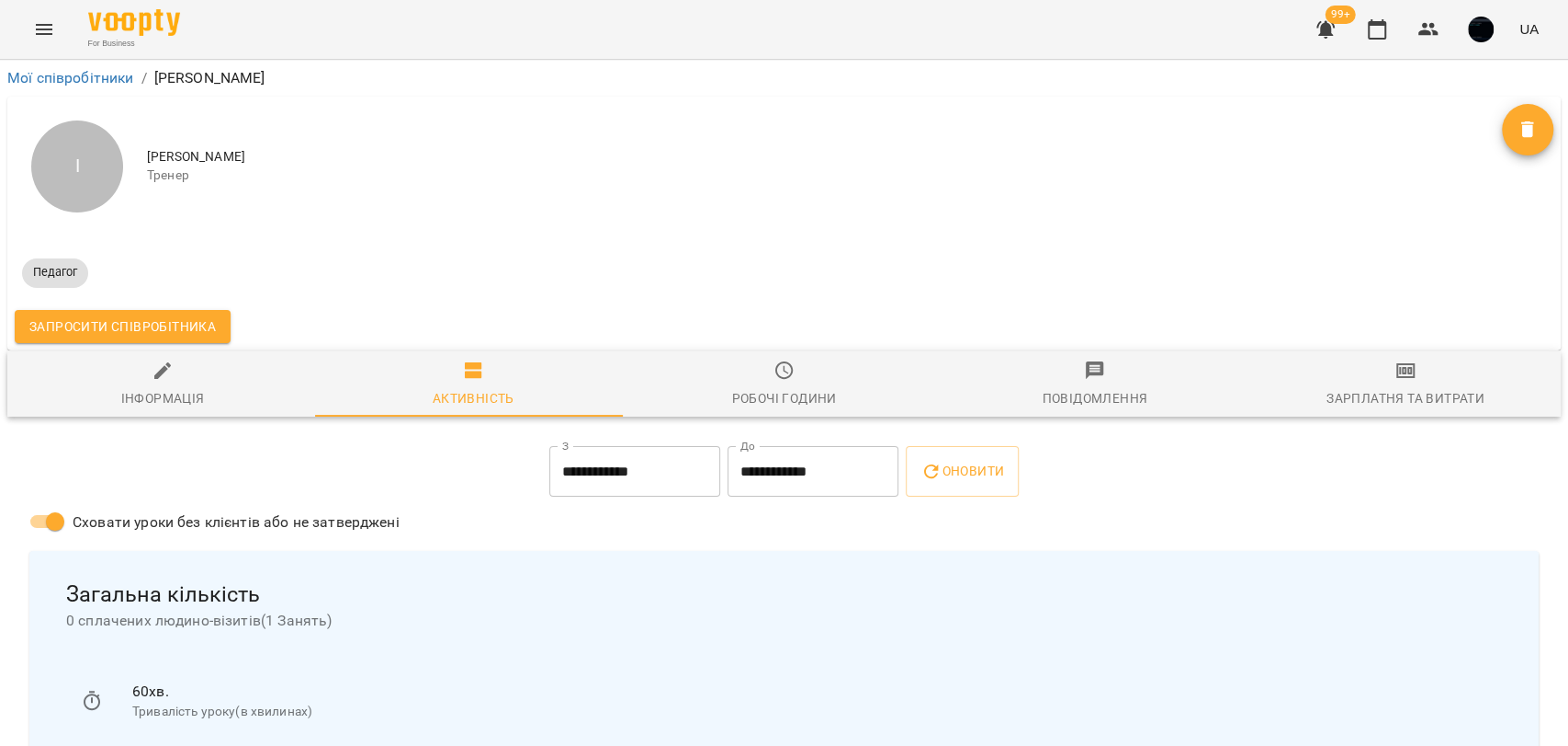
click at [147, 370] on span "Інформація" at bounding box center [163, 384] width 289 height 49
select select "**"
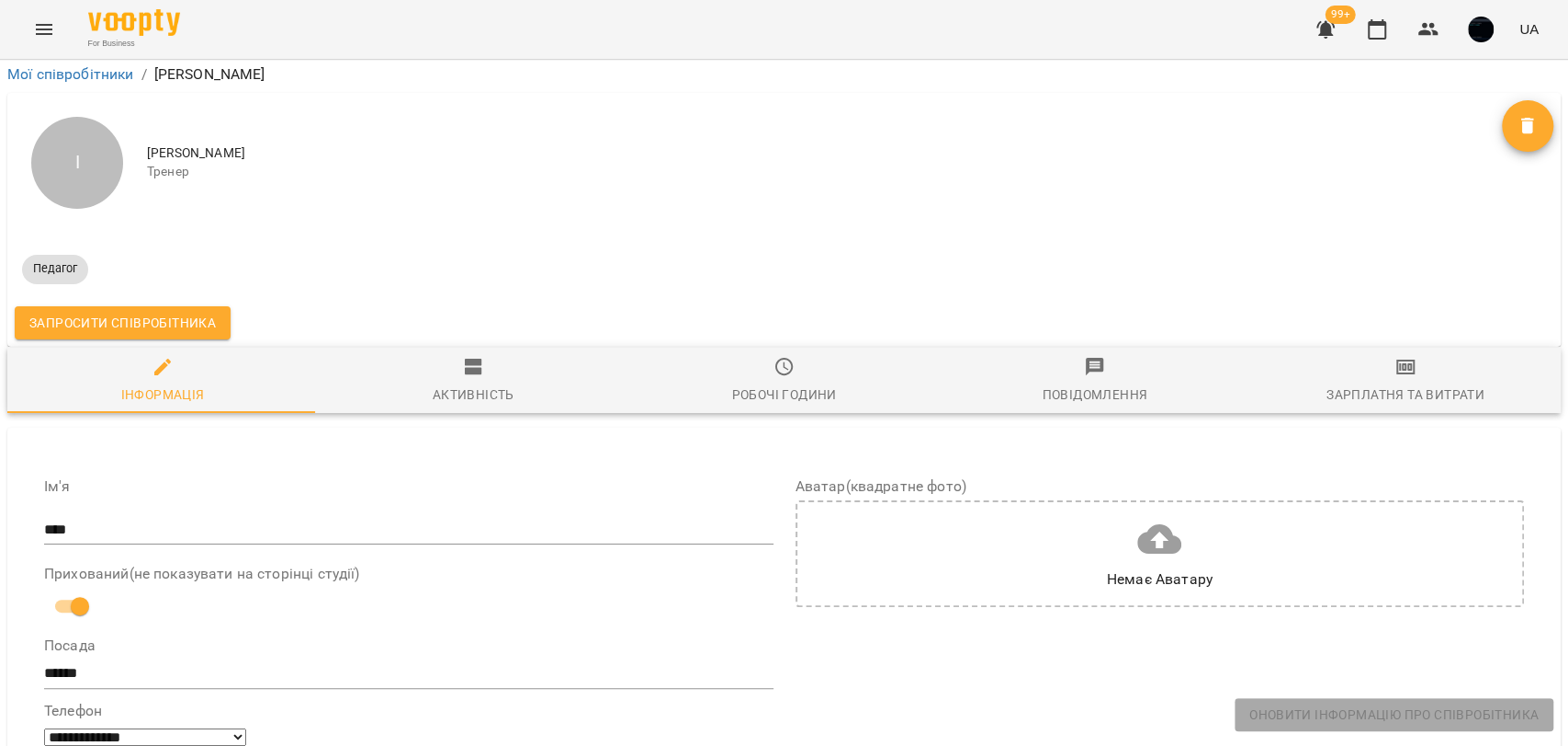
scroll to position [612, 0]
drag, startPoint x: 125, startPoint y: 396, endPoint x: 144, endPoint y: 397, distance: 19.0
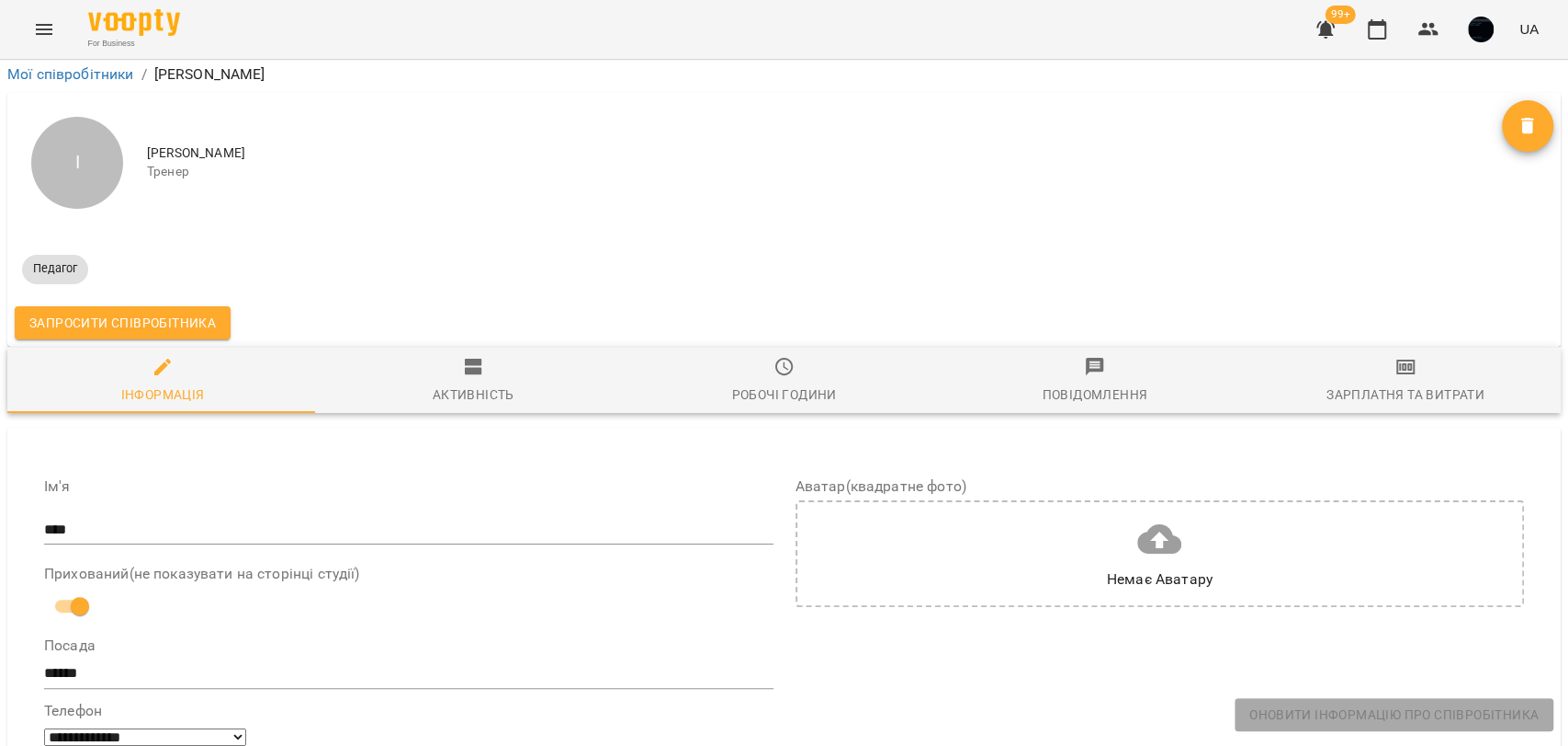
click at [151, 514] on input "****" at bounding box center [409, 529] width 730 height 30
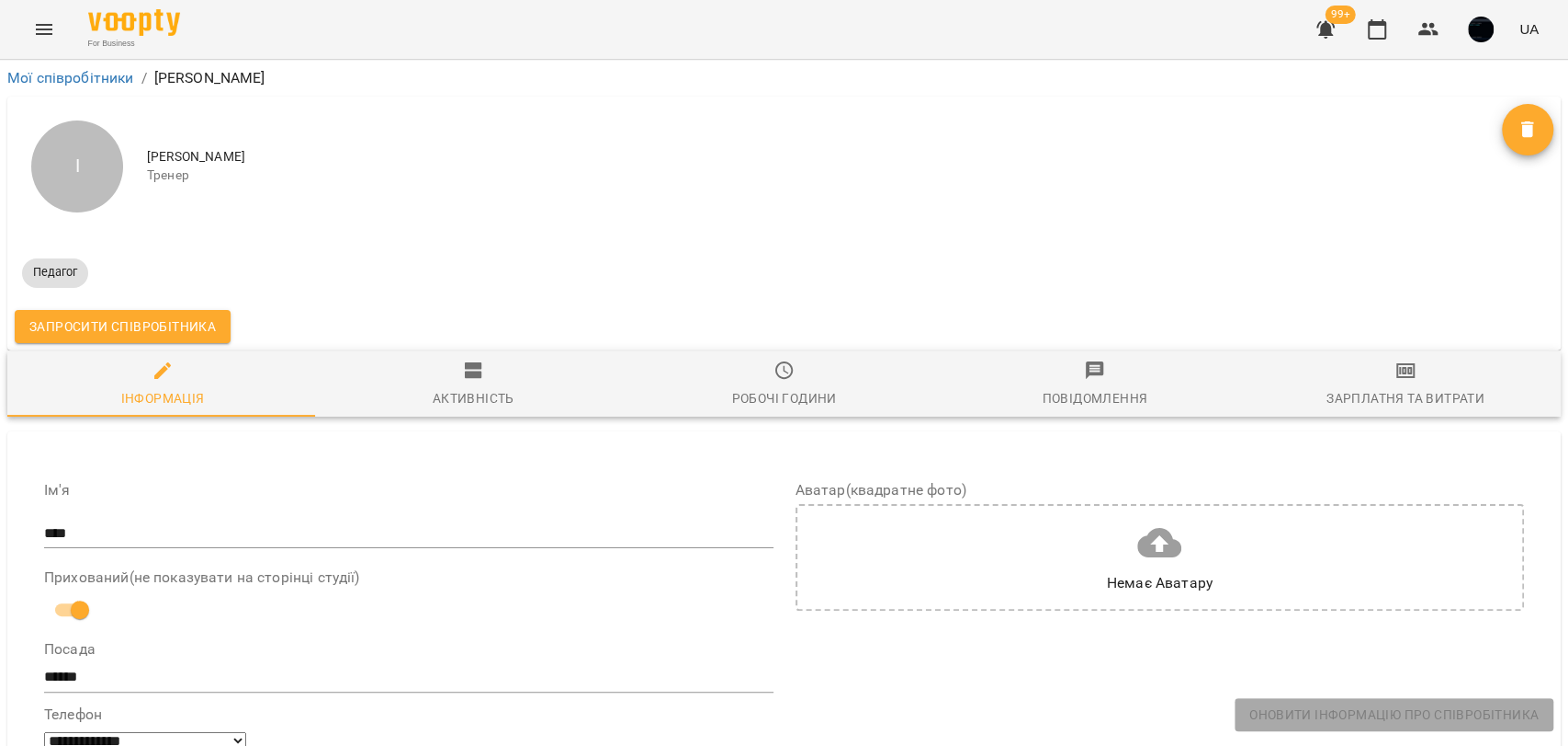
click at [162, 152] on span "[PERSON_NAME]" at bounding box center [824, 157] width 1355 height 19
drag, startPoint x: 147, startPoint y: 158, endPoint x: 173, endPoint y: 161, distance: 26.2
click at [173, 161] on span "[PERSON_NAME]" at bounding box center [824, 157] width 1355 height 19
click at [171, 160] on span "[PERSON_NAME]" at bounding box center [824, 157] width 1355 height 19
click at [158, 163] on span "[PERSON_NAME]" at bounding box center [824, 157] width 1355 height 19
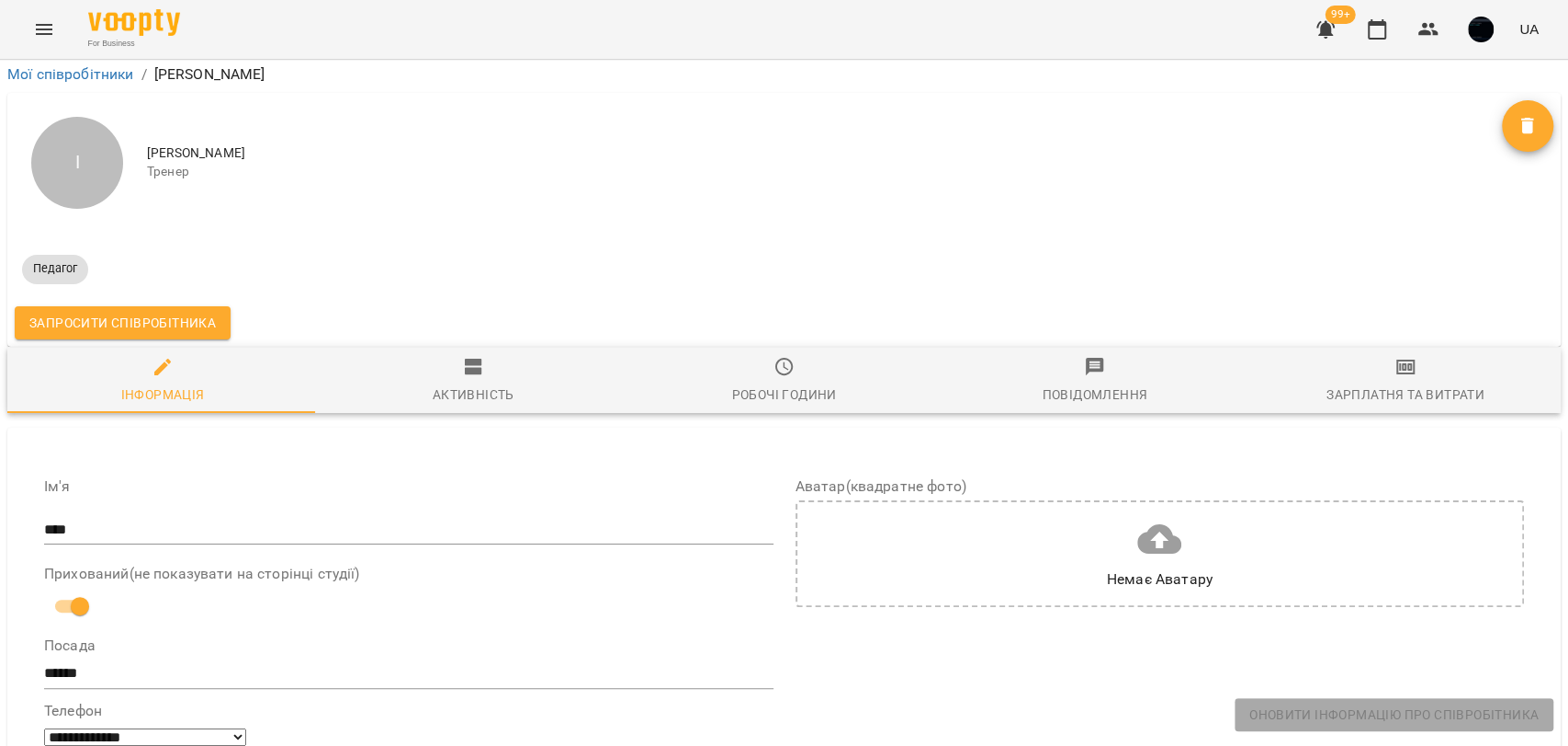
scroll to position [102, 0]
drag, startPoint x: 50, startPoint y: 475, endPoint x: 359, endPoint y: 474, distance: 309.0
click at [359, 567] on label "Прихований(не показувати на сторінці студії)" at bounding box center [409, 574] width 730 height 15
click at [98, 567] on label "Прихований(не показувати на сторінці студії)" at bounding box center [409, 574] width 730 height 15
click at [48, 26] on icon "Menu" at bounding box center [44, 30] width 22 height 22
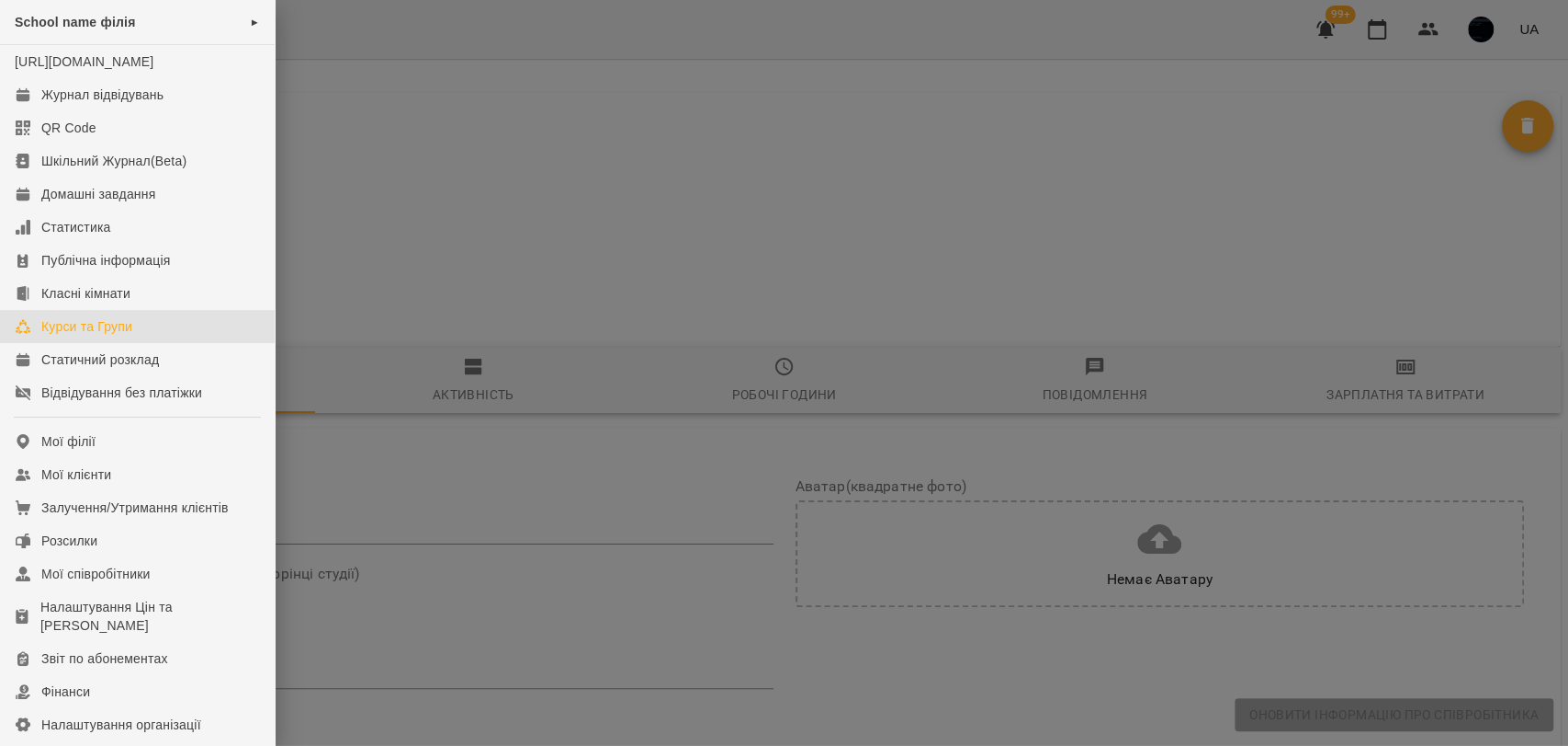
click at [102, 335] on div "Курси та Групи" at bounding box center [87, 326] width 91 height 19
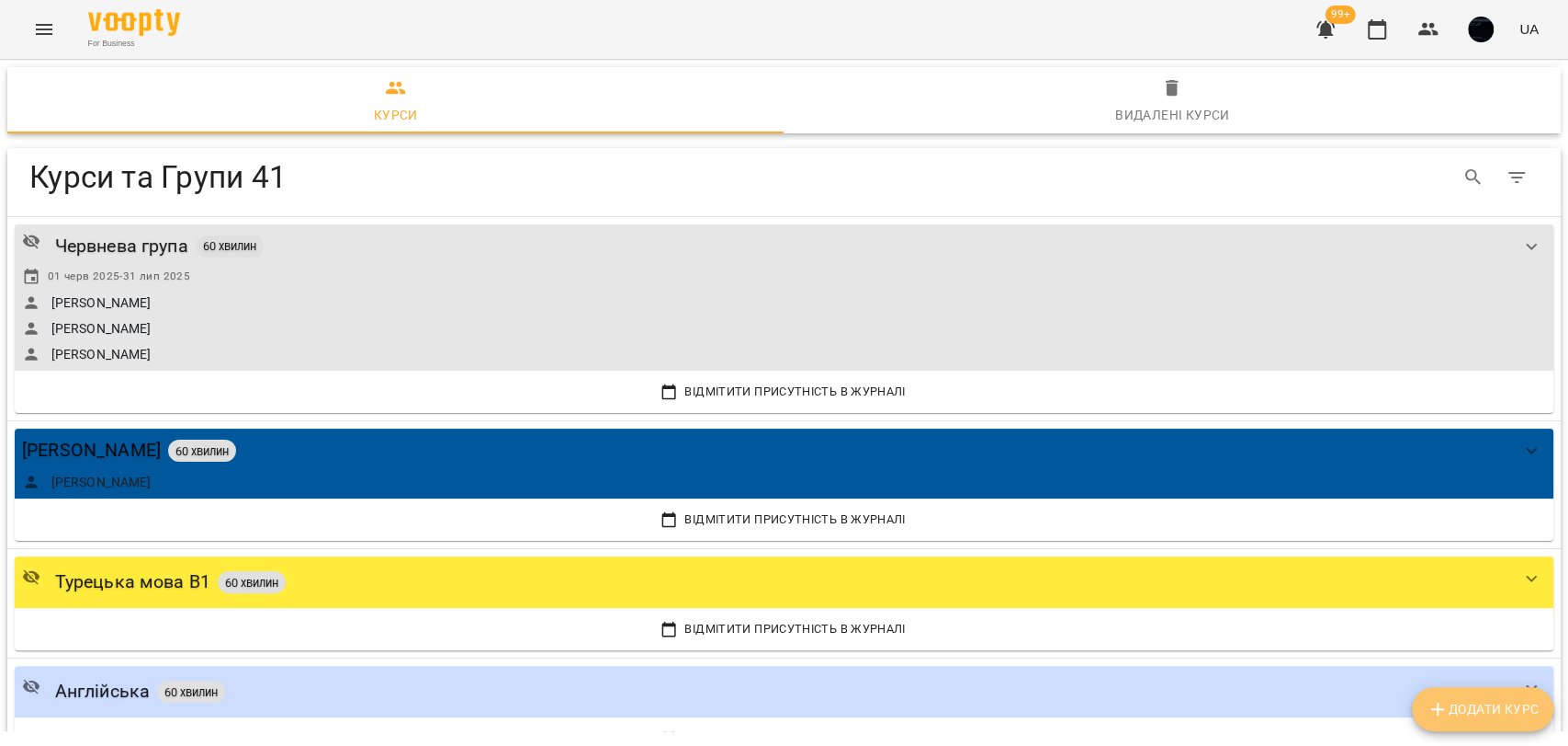
click at [1441, 716] on icon "button" at bounding box center [1438, 709] width 22 height 22
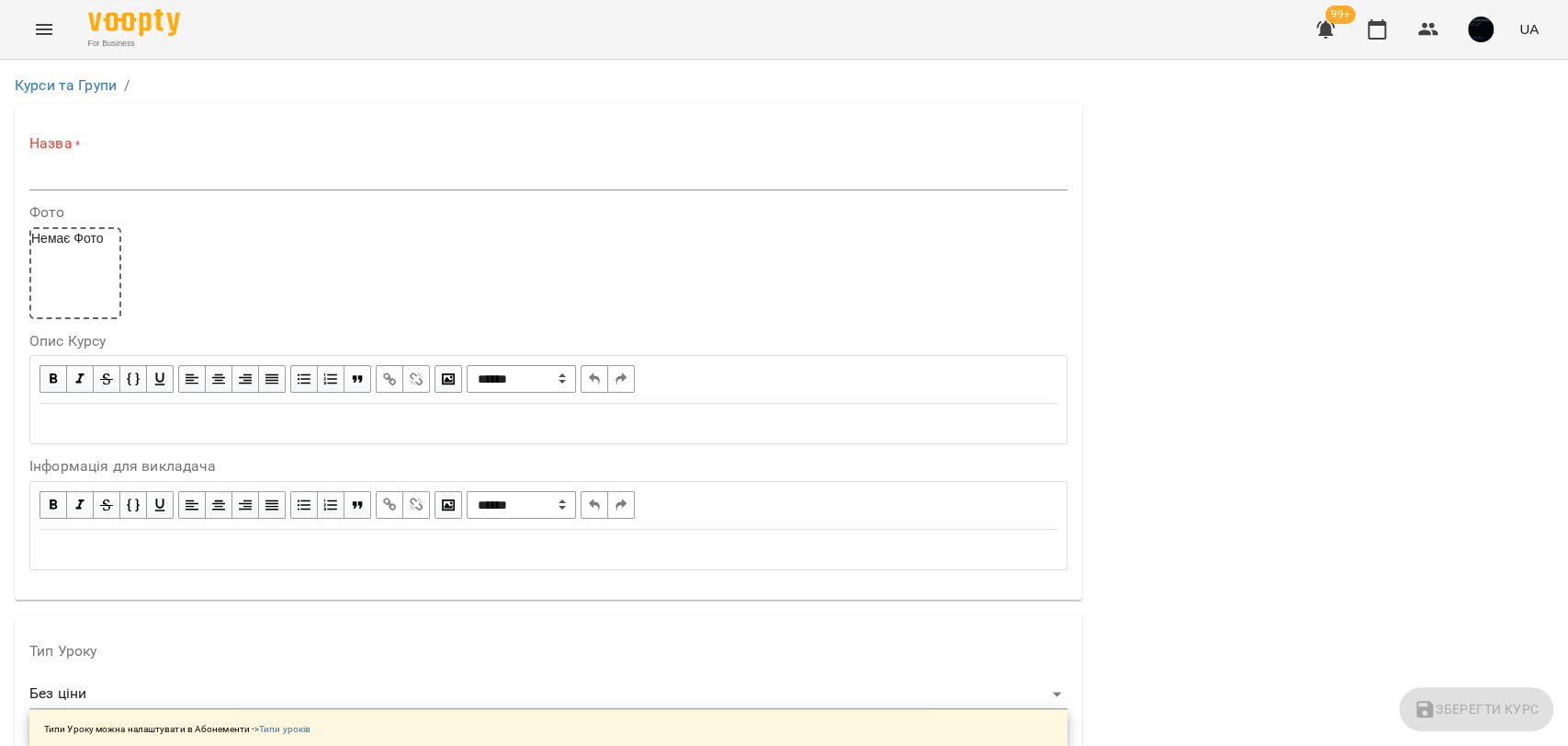
click at [164, 172] on input "text" at bounding box center [549, 175] width 1038 height 30
drag, startPoint x: 104, startPoint y: 241, endPoint x: 198, endPoint y: 246, distance: 94.1
drag, startPoint x: 364, startPoint y: 247, endPoint x: 512, endPoint y: 245, distance: 148.0
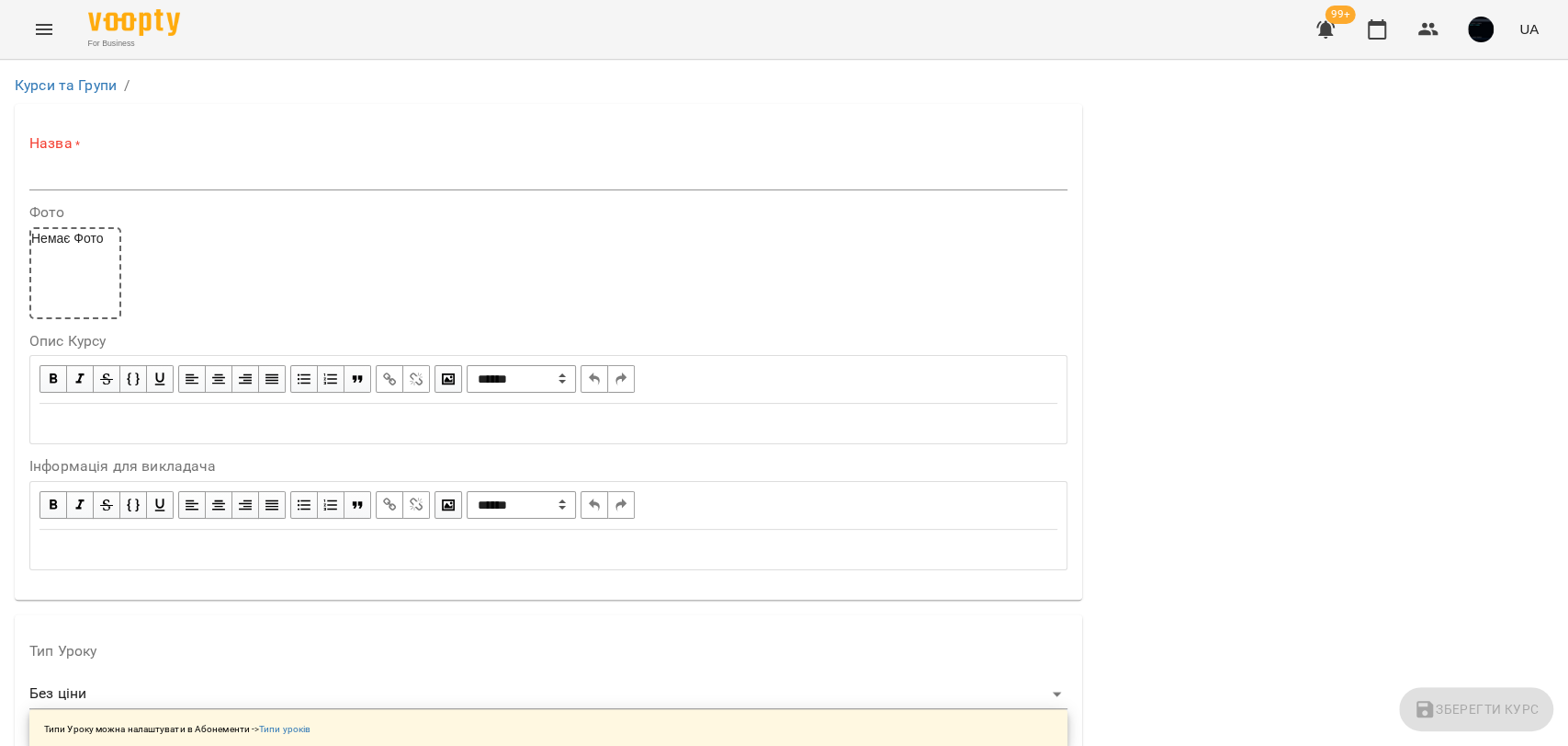
click at [106, 75] on li "Курси та Групи" at bounding box center [66, 86] width 102 height 22
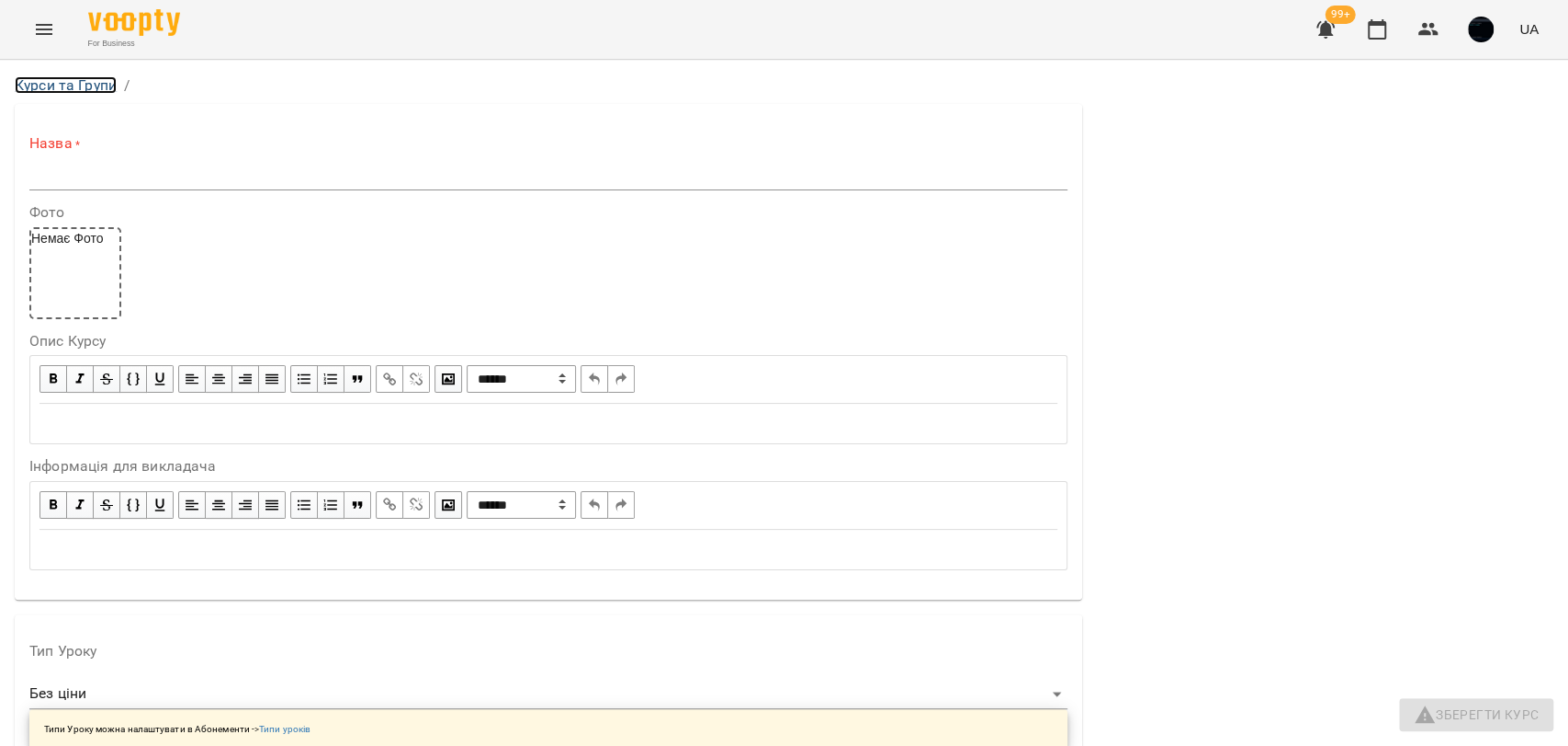
click at [101, 90] on link "Курси та Групи" at bounding box center [66, 85] width 102 height 18
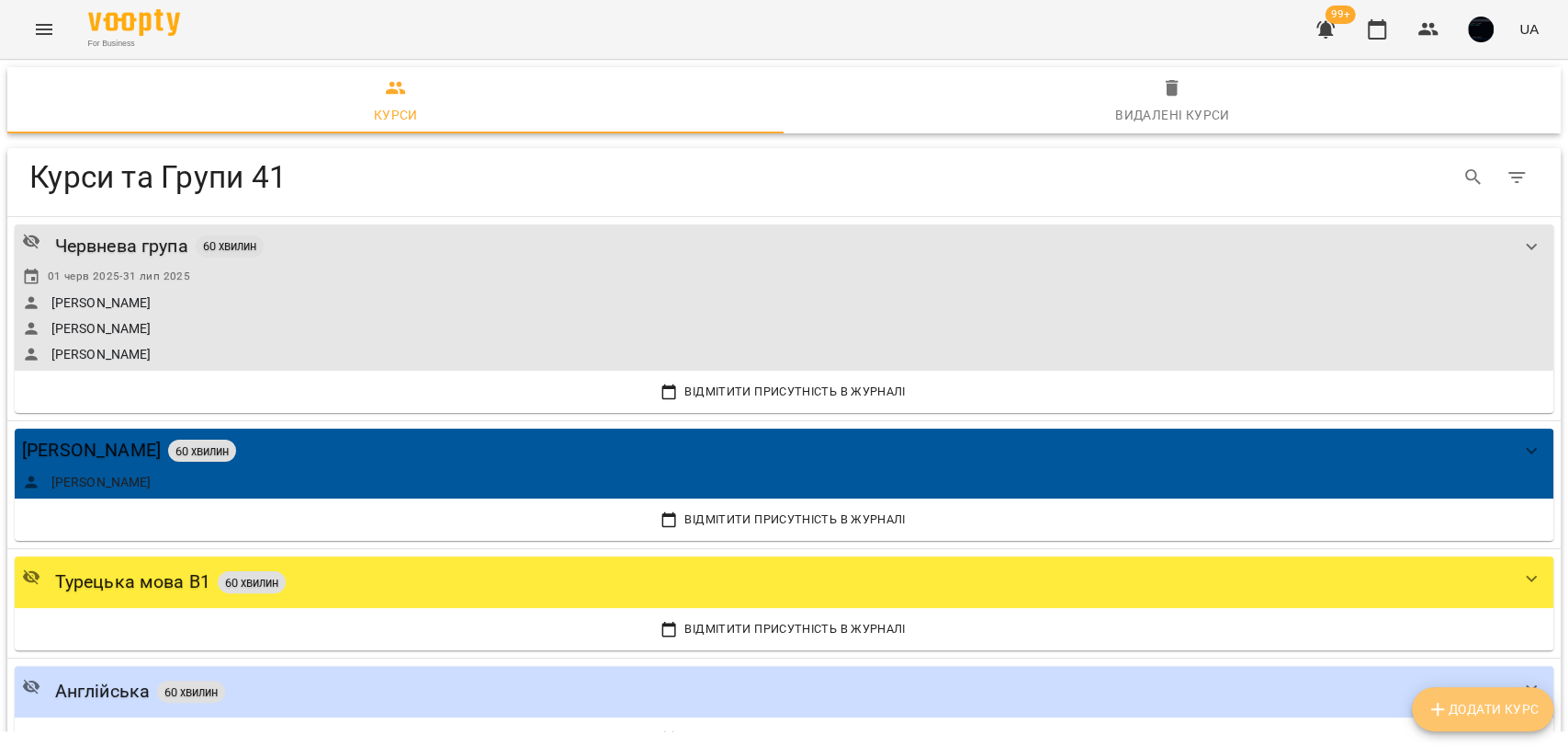
drag, startPoint x: 1433, startPoint y: 705, endPoint x: 1118, endPoint y: 573, distance: 341.5
click at [1433, 705] on icon "button" at bounding box center [1438, 709] width 22 height 22
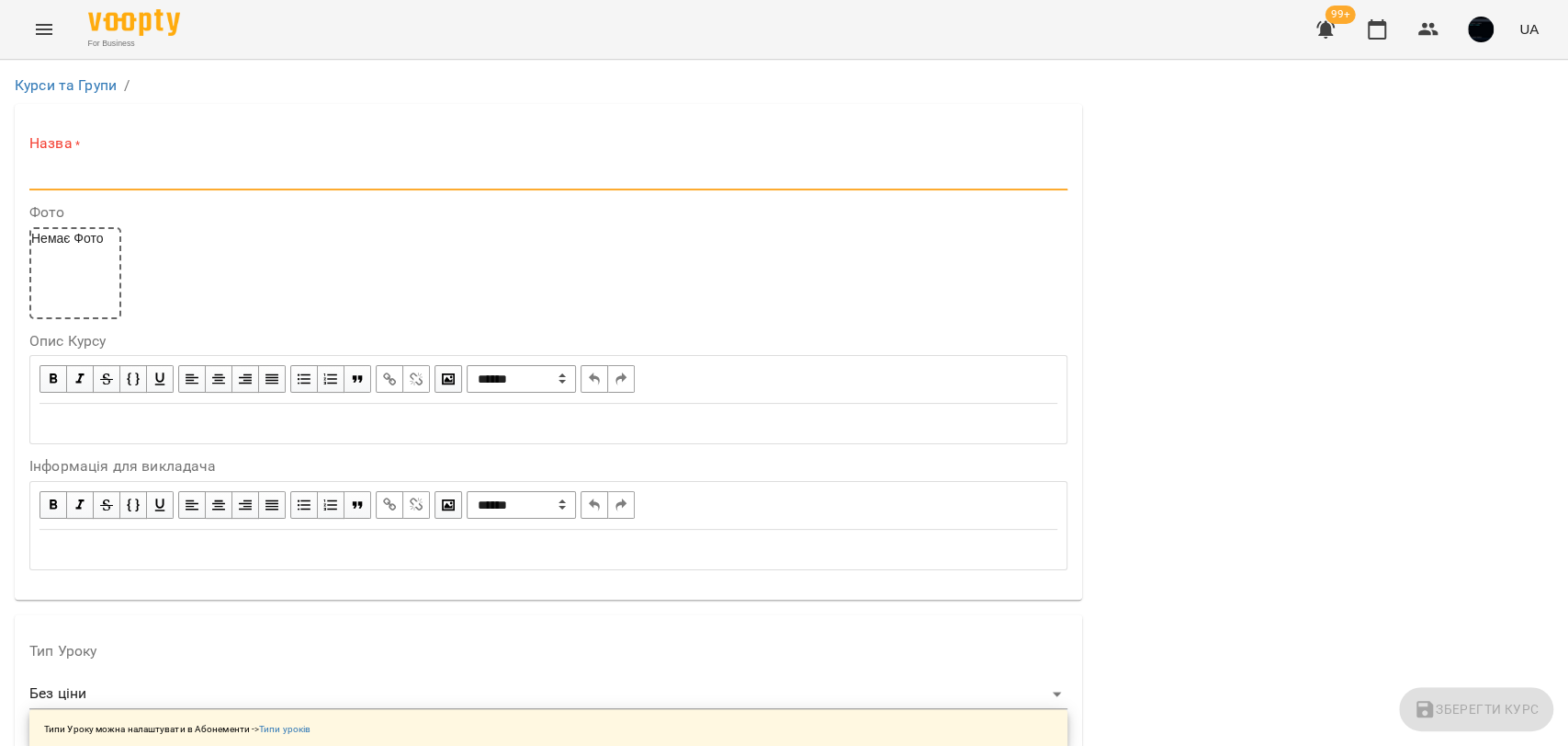
click at [205, 178] on input "text" at bounding box center [549, 175] width 1038 height 30
click at [66, 40] on div "For Business 99+ UA" at bounding box center [784, 30] width 1568 height 59
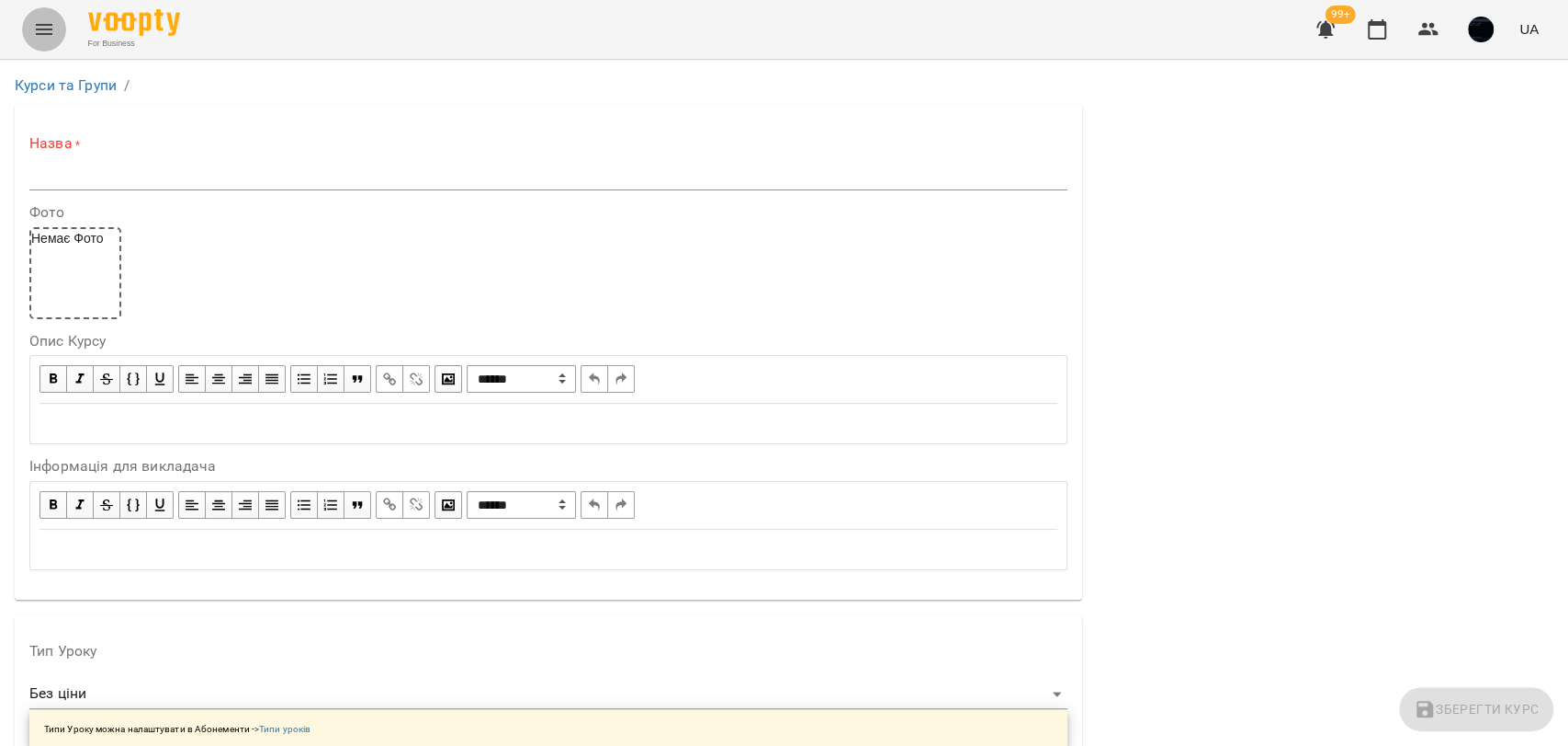
click at [51, 32] on icon "Menu" at bounding box center [44, 30] width 22 height 22
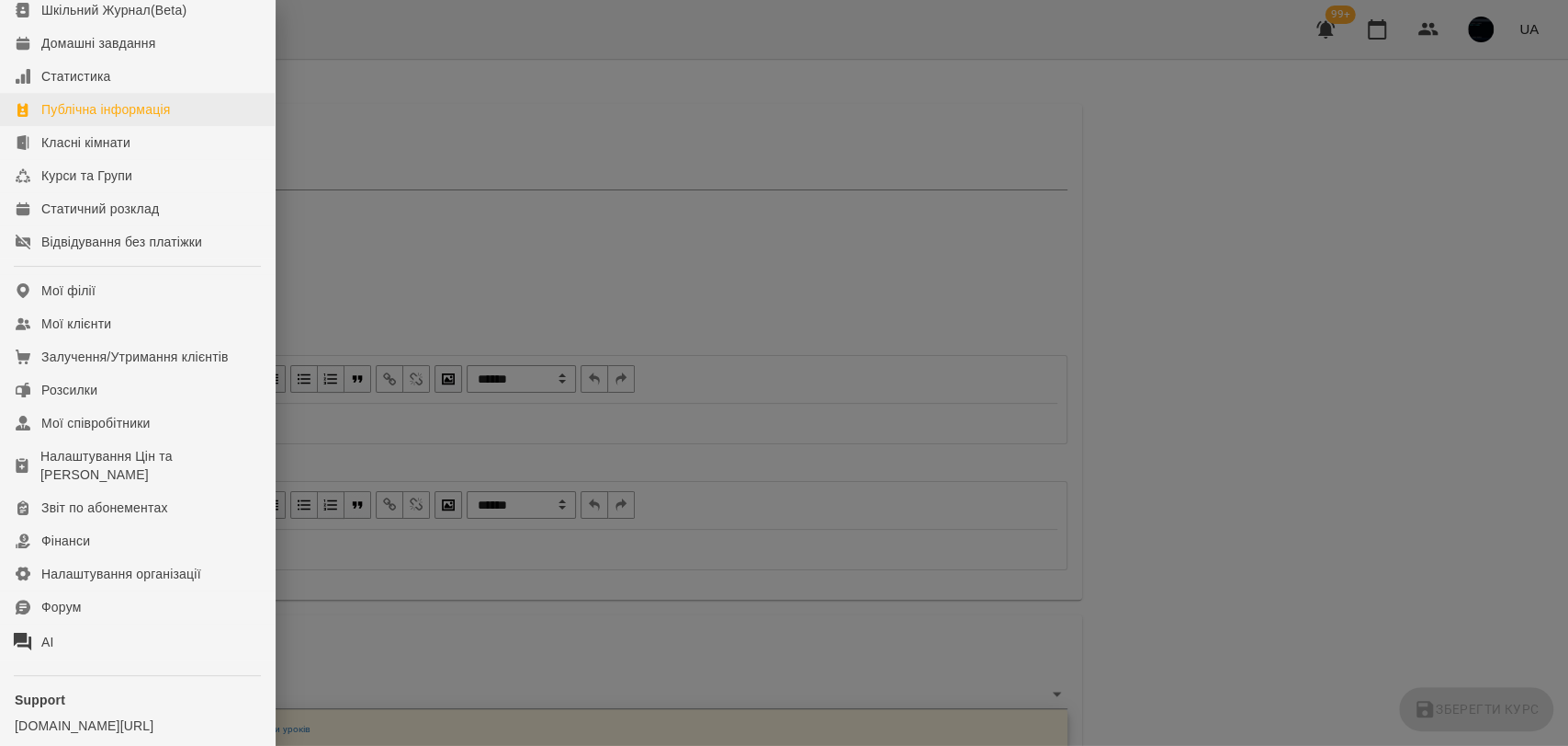
scroll to position [272, 0]
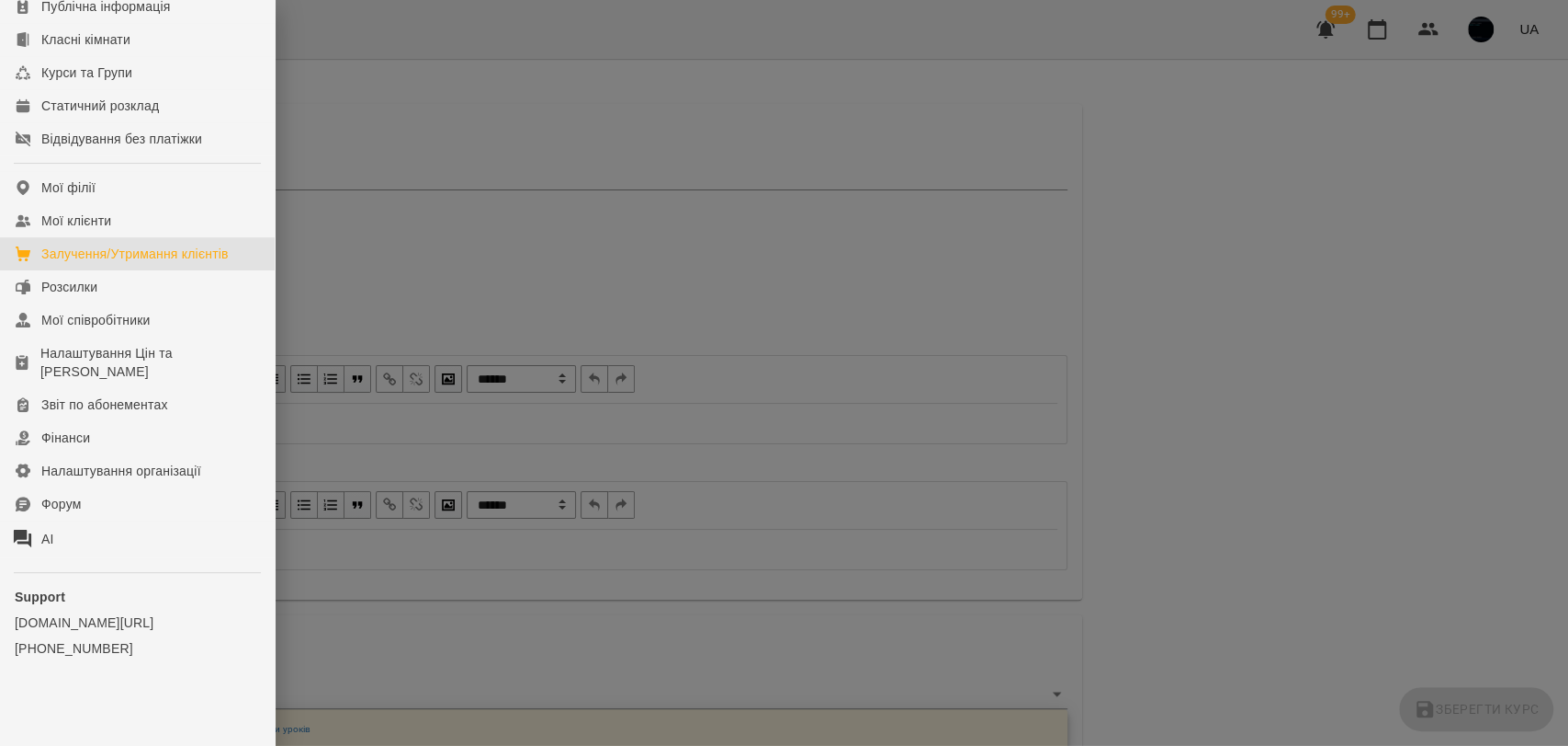
drag, startPoint x: 131, startPoint y: 251, endPoint x: 176, endPoint y: 257, distance: 45.4
click at [131, 251] on div "Залучення/Утримання клієнтів" at bounding box center [135, 253] width 187 height 19
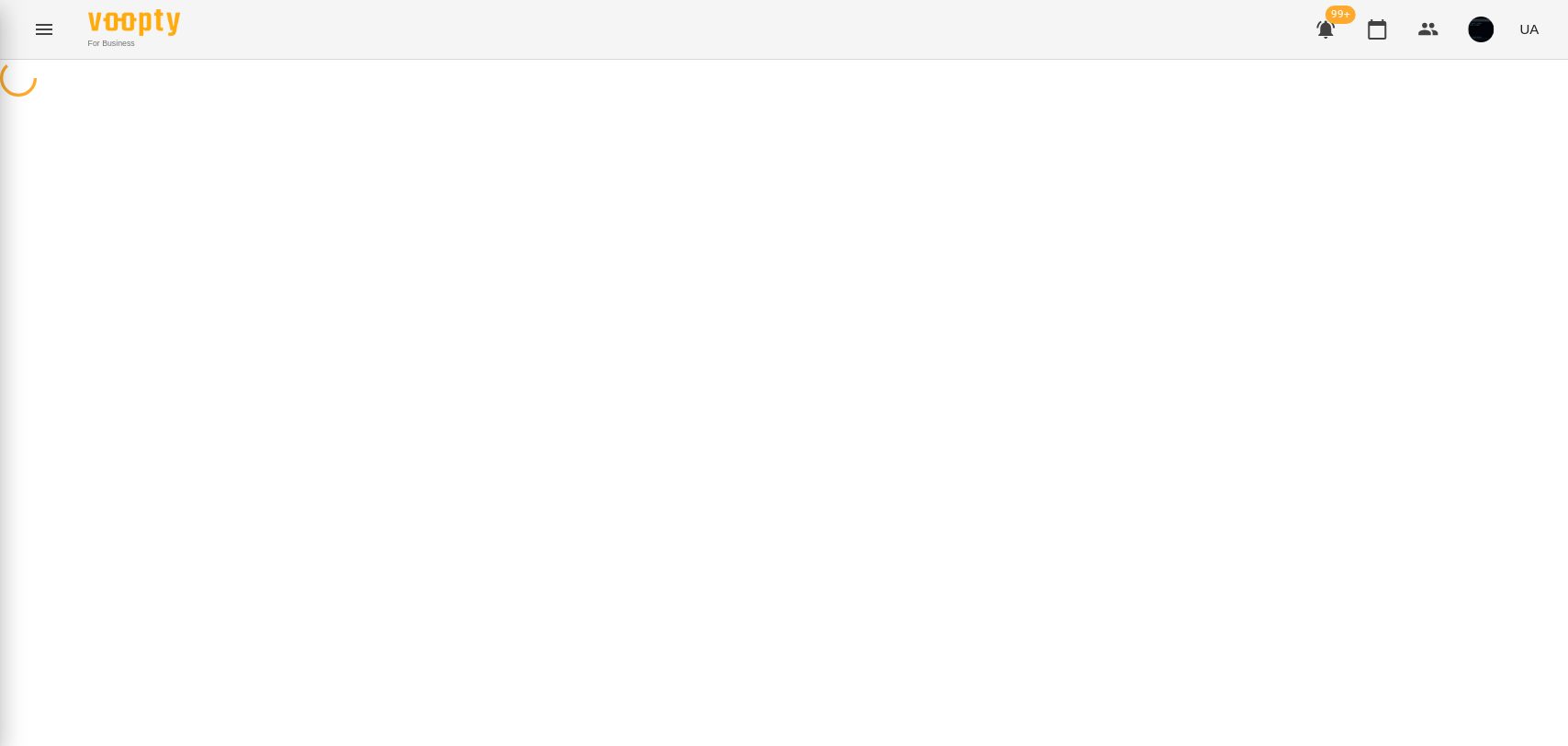
select select "**********"
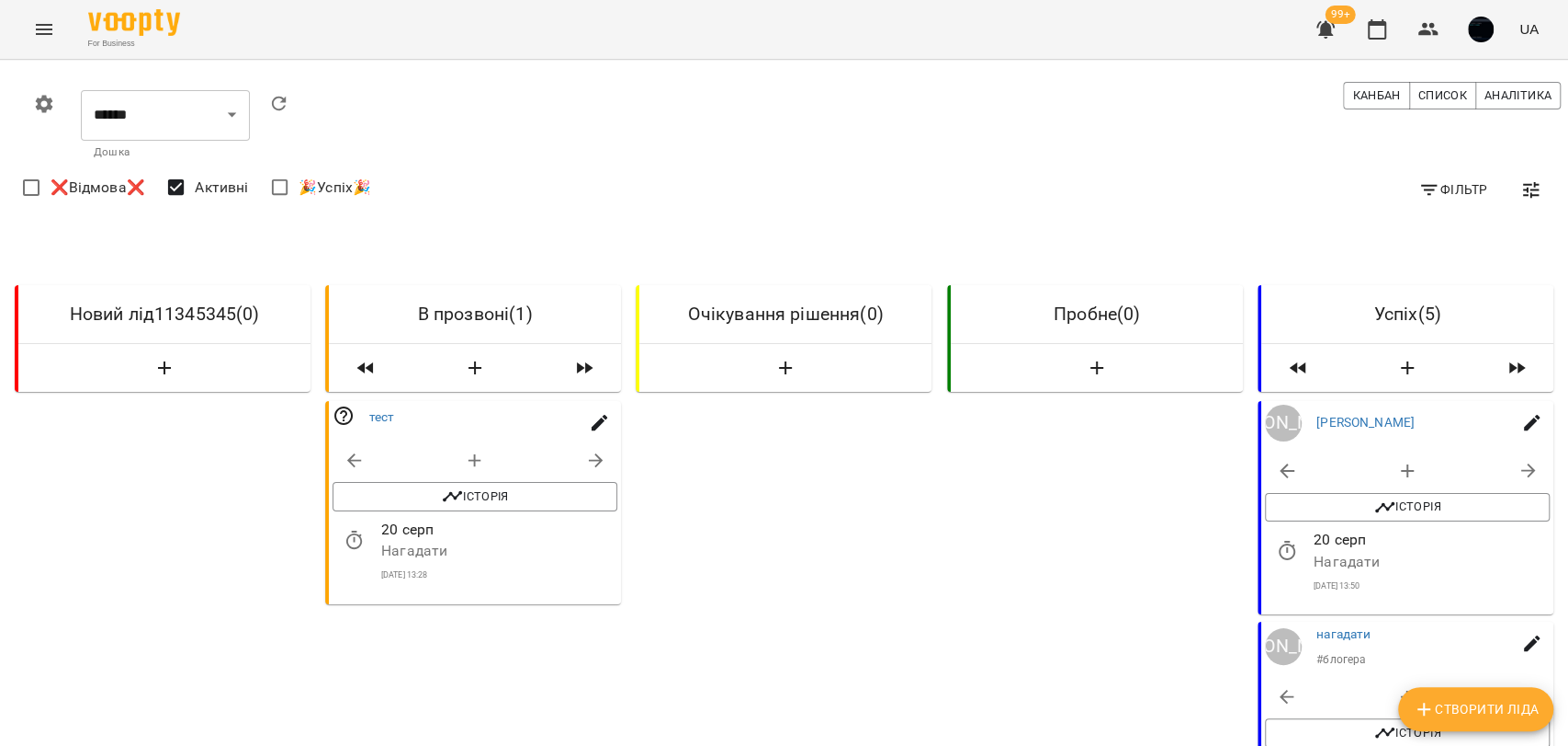
click at [39, 38] on icon "Menu" at bounding box center [44, 30] width 22 height 22
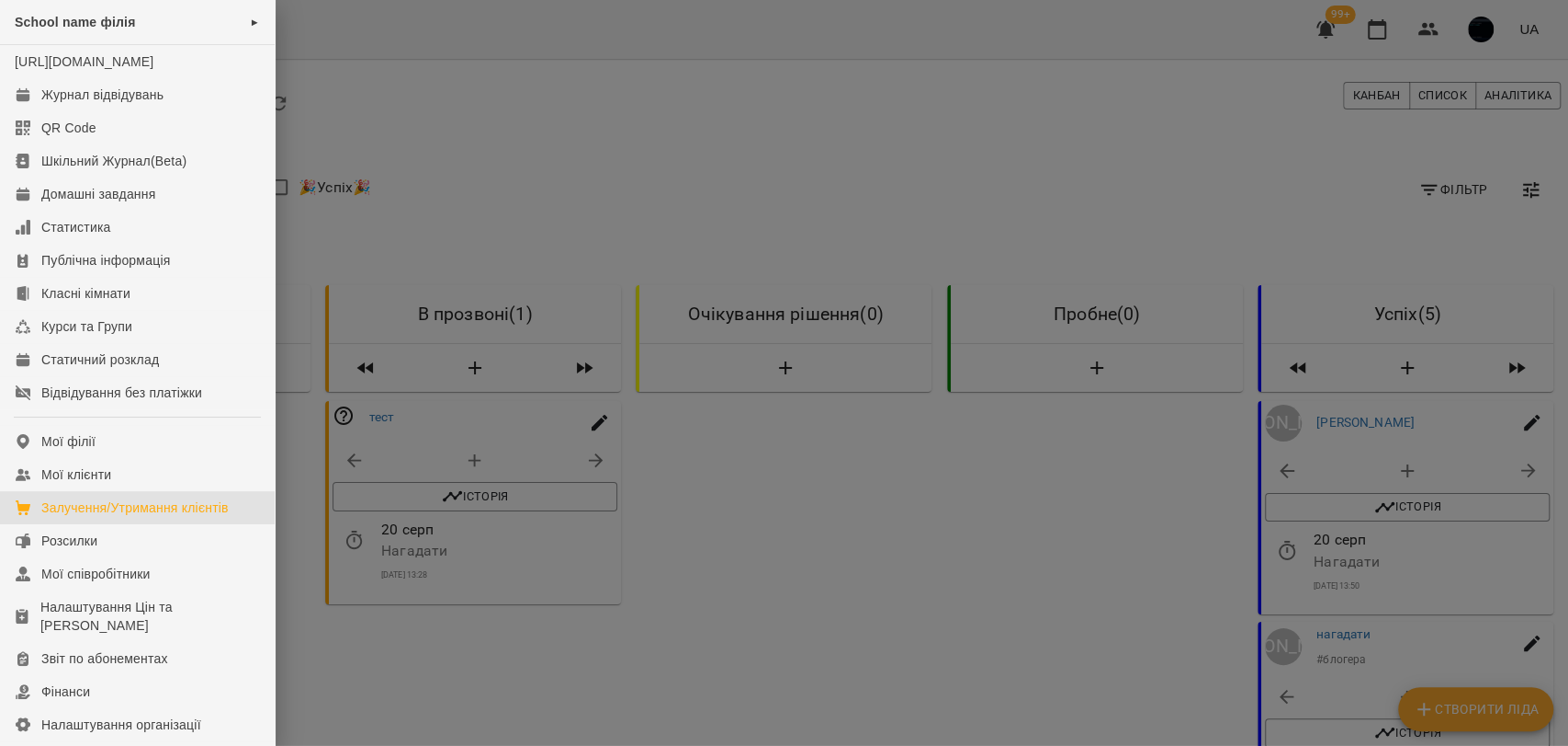
click at [574, 558] on div at bounding box center [784, 373] width 1568 height 746
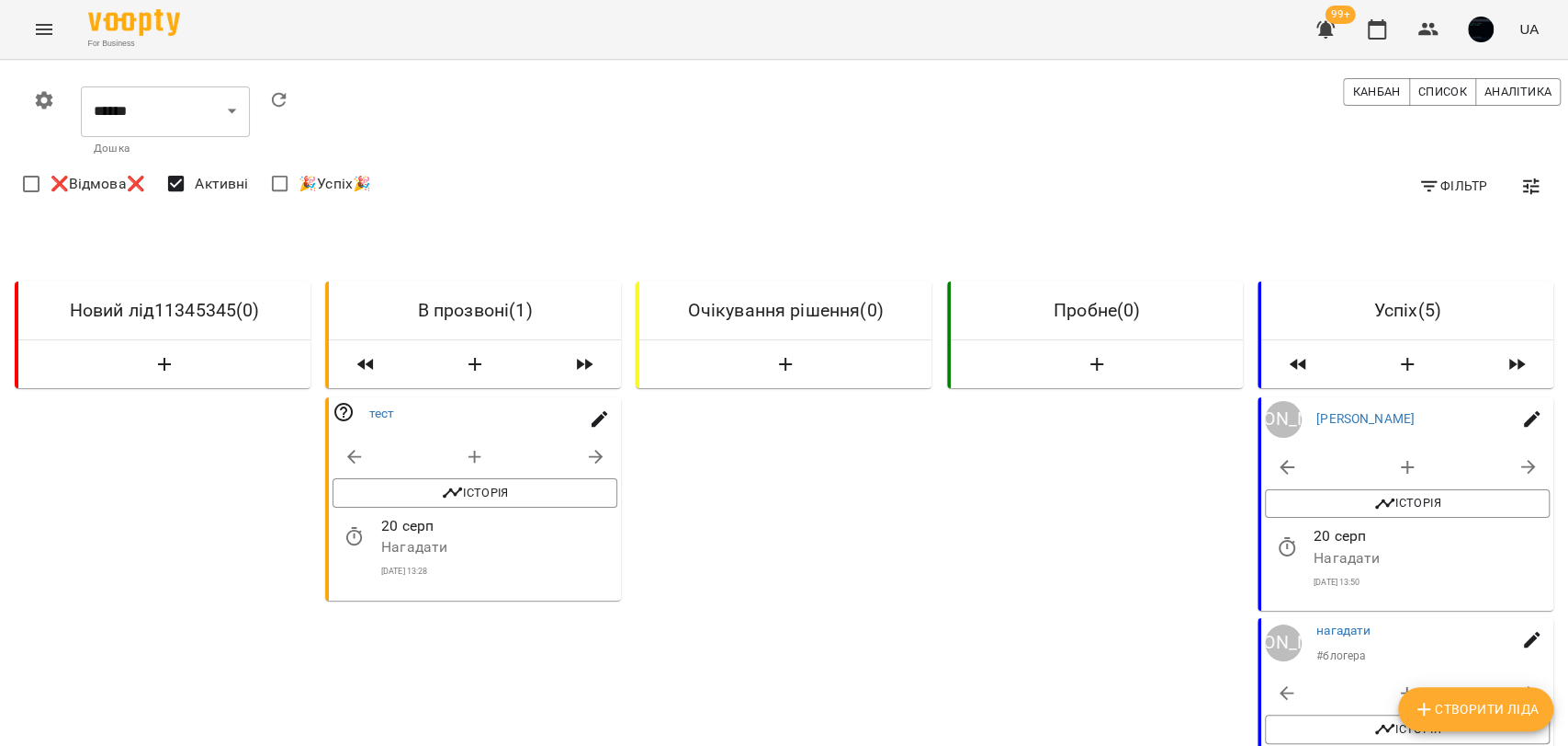
scroll to position [204, 0]
click at [596, 411] on icon "button" at bounding box center [600, 419] width 17 height 17
select select "**"
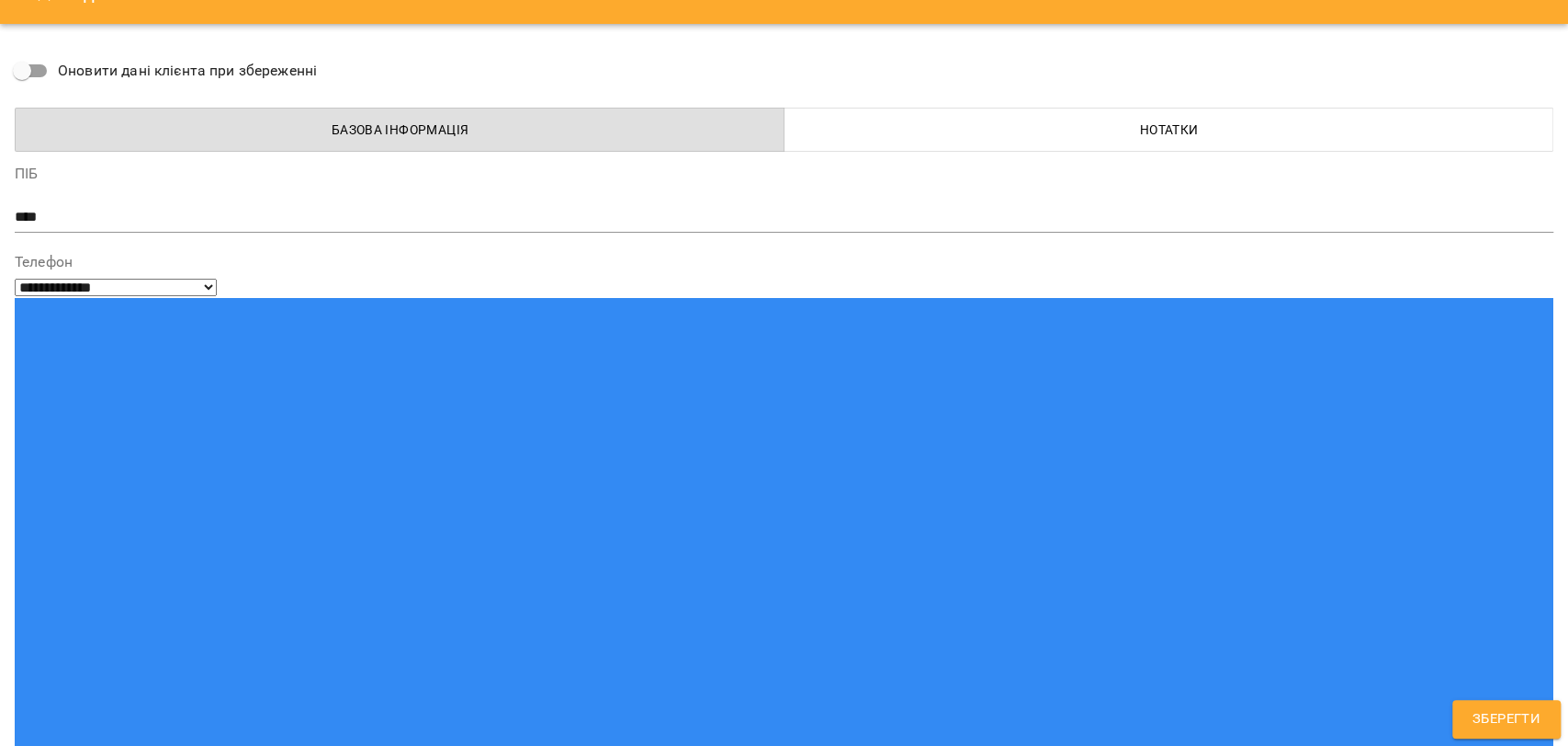
scroll to position [0, 0]
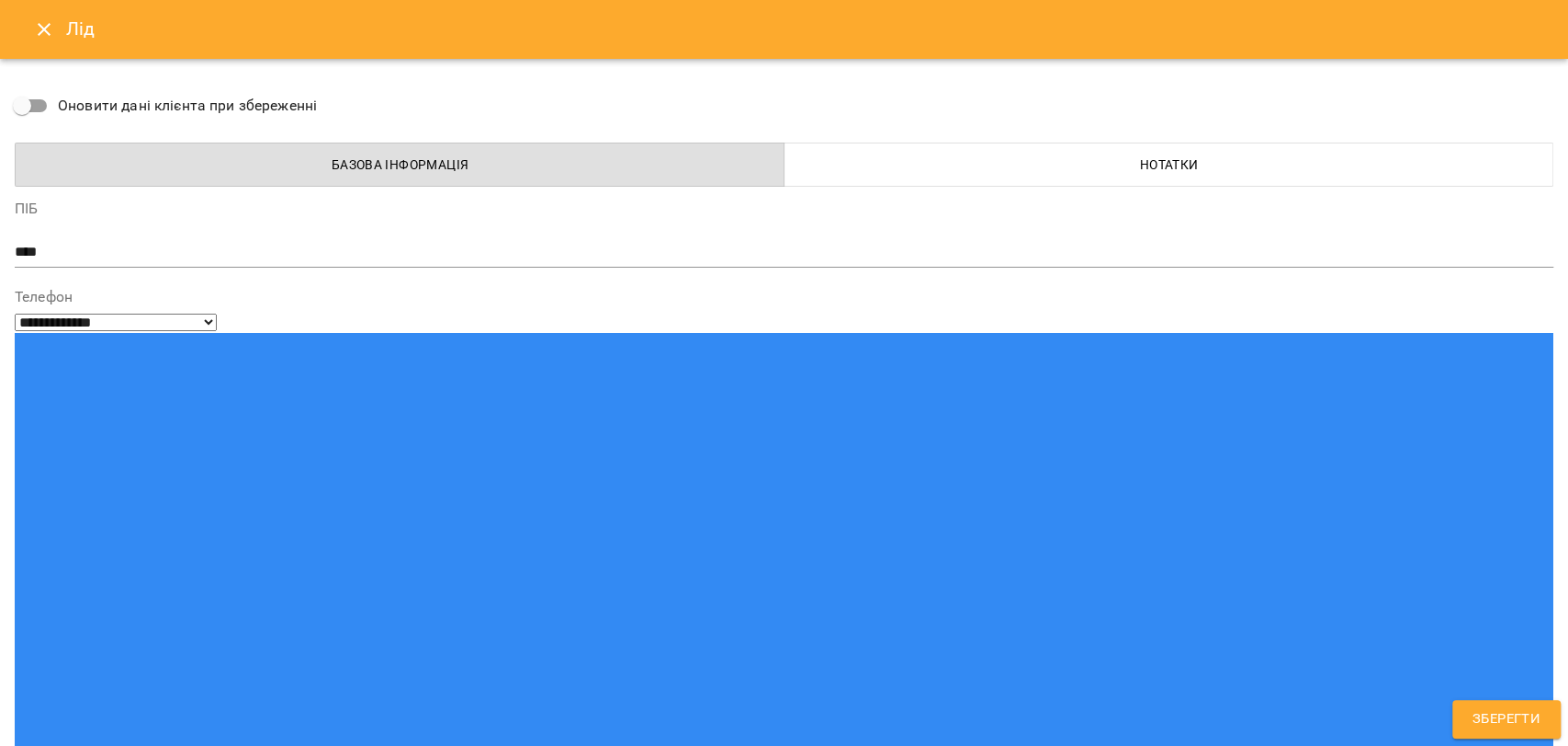
click at [30, 42] on button "Close" at bounding box center [43, 29] width 44 height 44
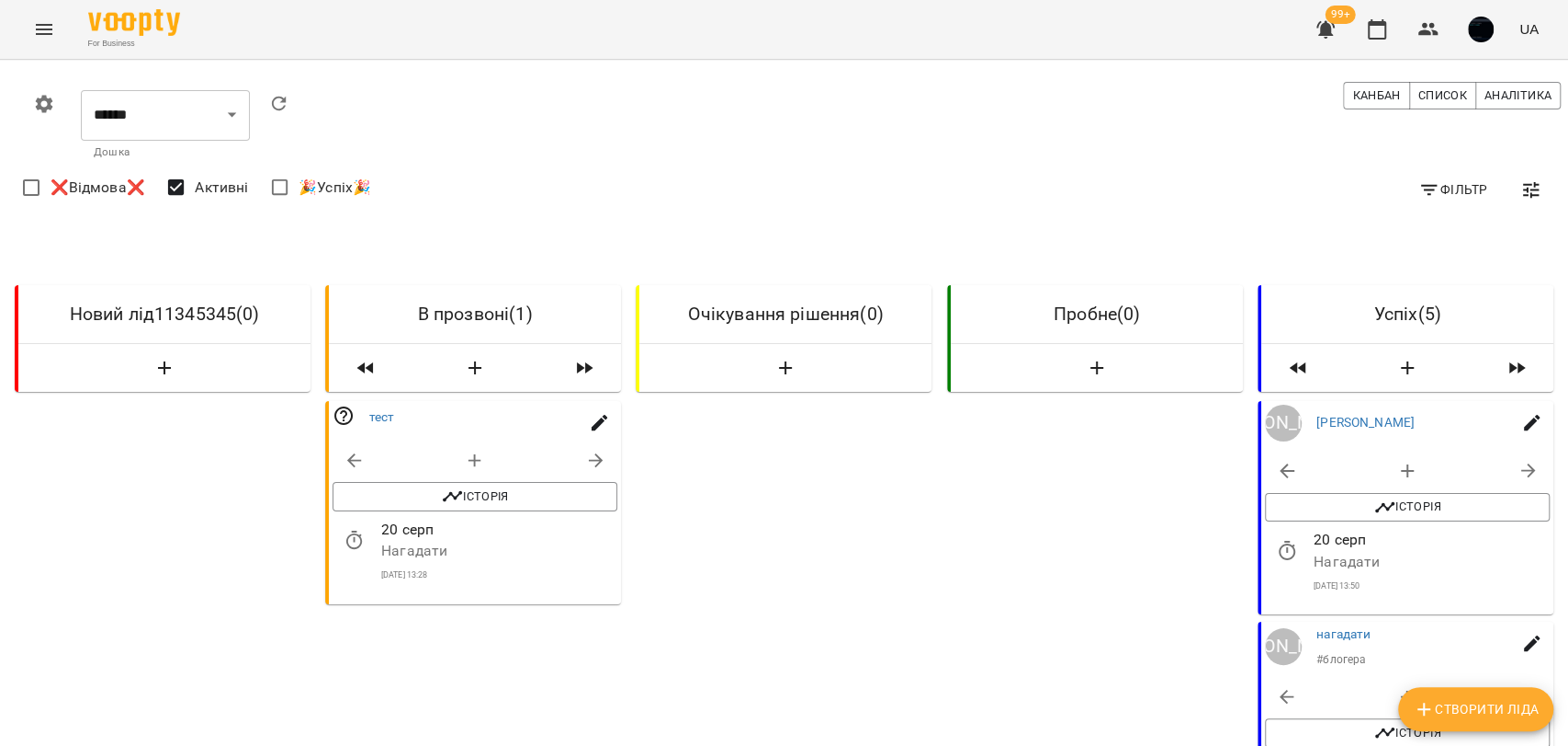
scroll to position [102, 0]
click at [585, 444] on icon "button" at bounding box center [596, 455] width 22 height 22
select select "**********"
select select "*"
click at [14, 11] on div "For Business 99+ UA" at bounding box center [784, 30] width 1568 height 59
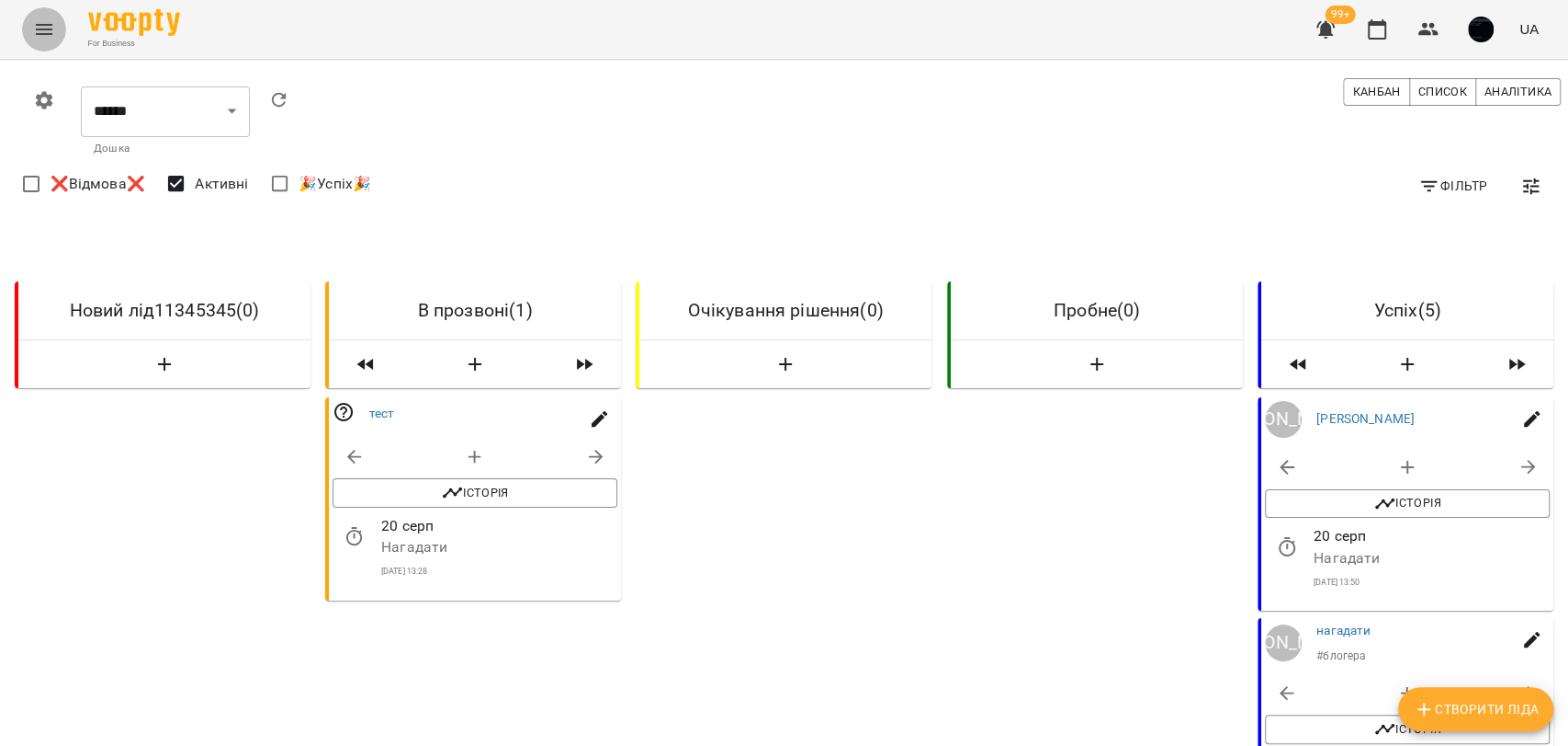
click at [38, 32] on icon "Menu" at bounding box center [44, 30] width 22 height 22
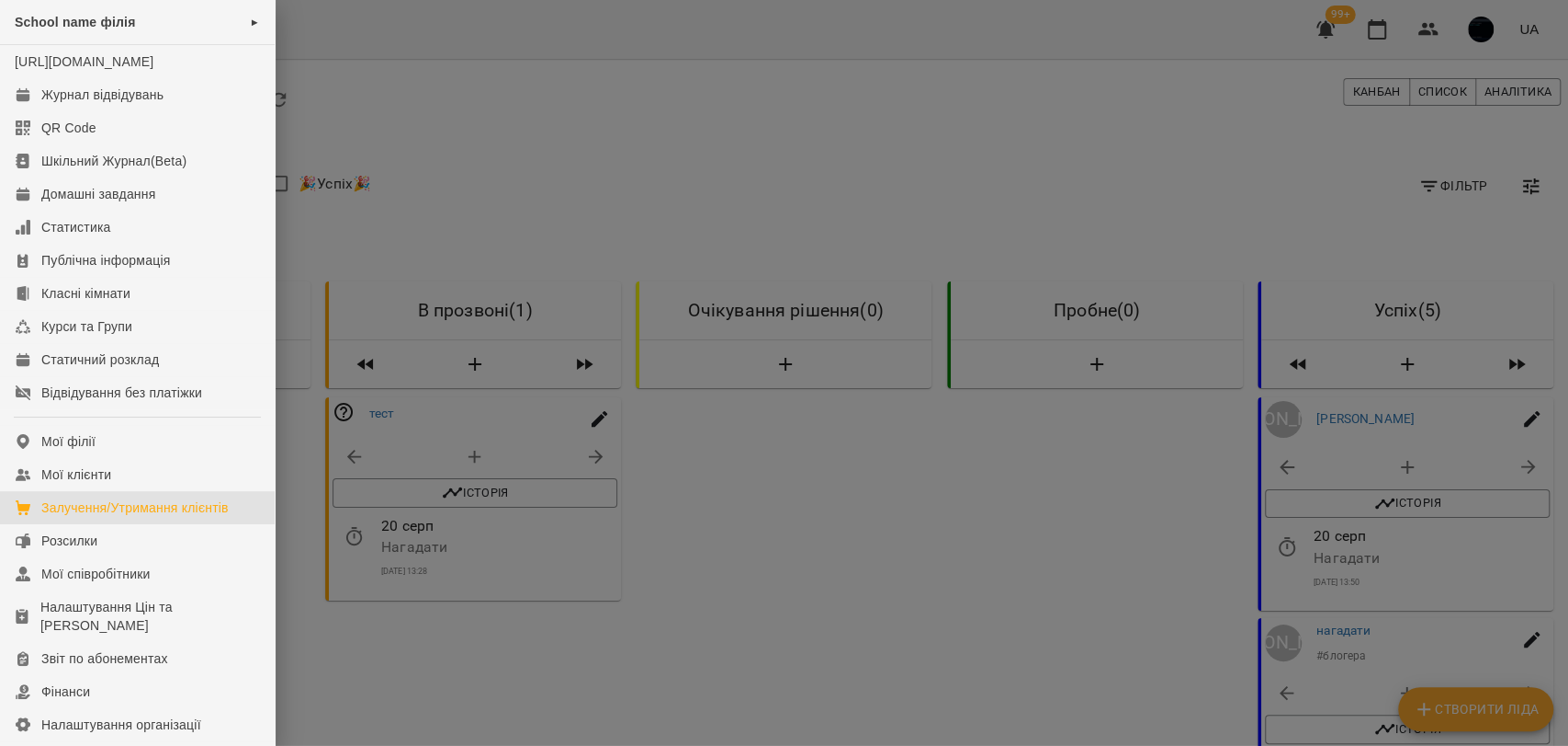
click at [543, 444] on div at bounding box center [784, 373] width 1568 height 746
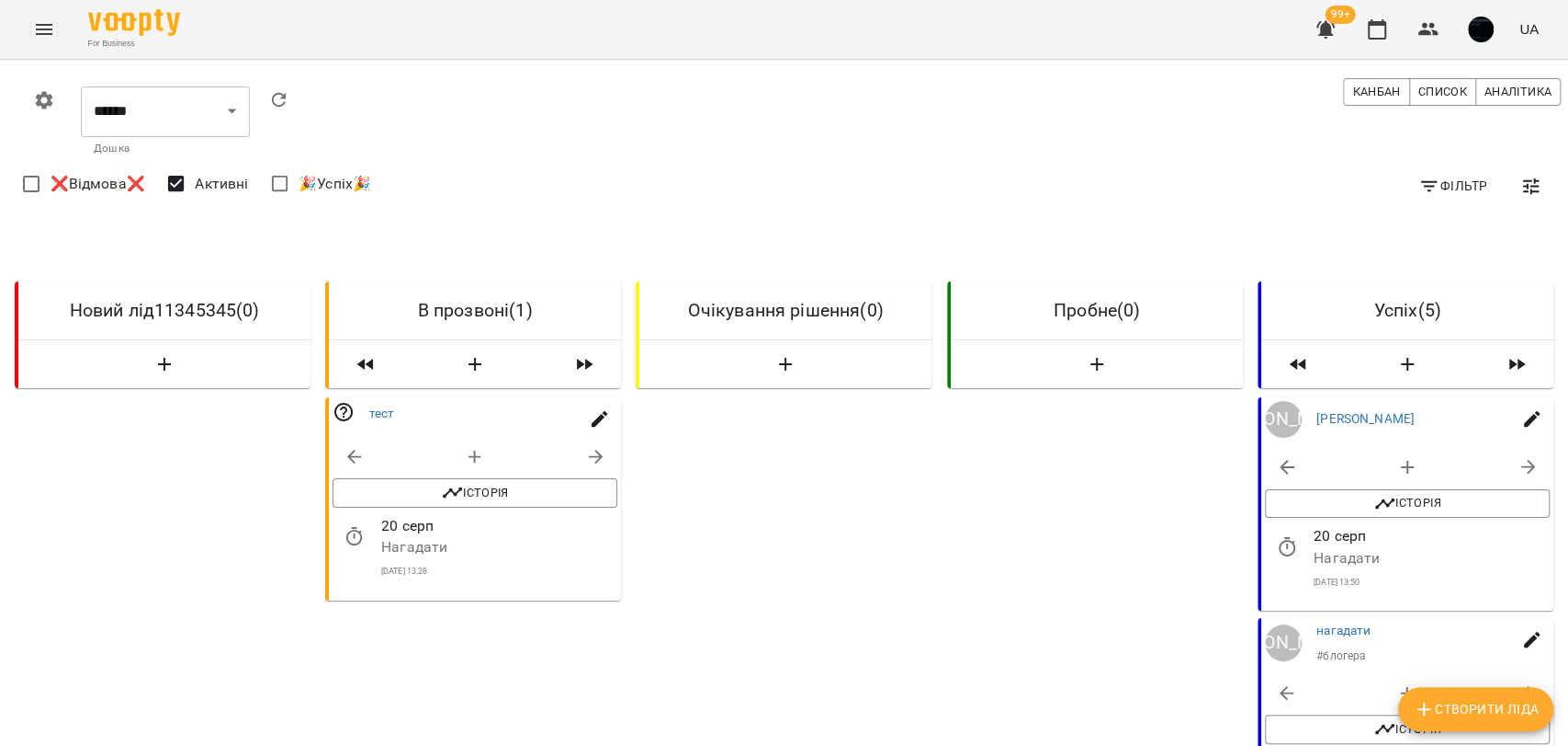
click at [585, 444] on icon "button" at bounding box center [596, 455] width 22 height 22
select select "**********"
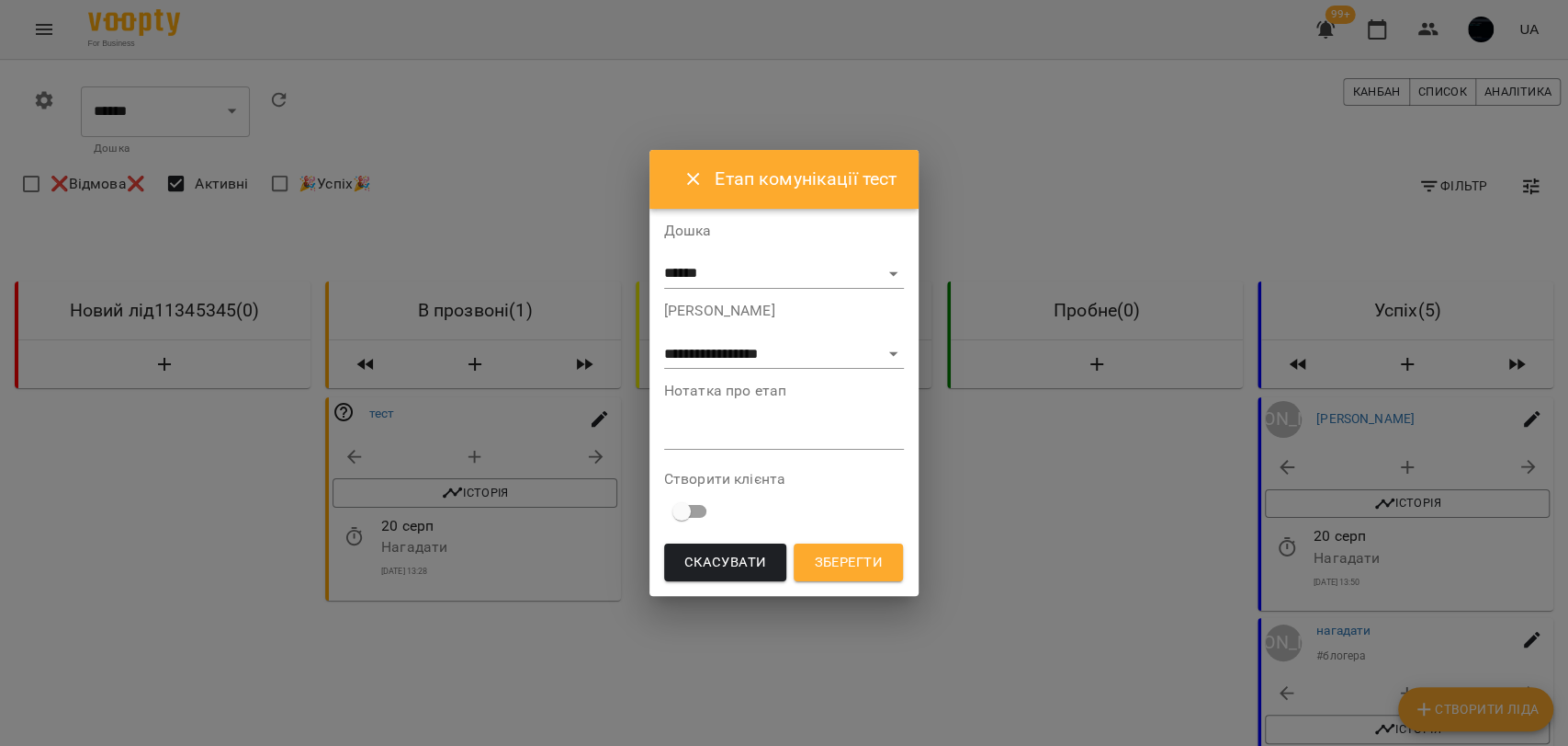
click at [658, 366] on div "**********" at bounding box center [785, 373] width 270 height 446
click at [671, 359] on select "**********" at bounding box center [784, 355] width 240 height 30
select select "**********"
click at [664, 370] on select "**********" at bounding box center [784, 355] width 240 height 30
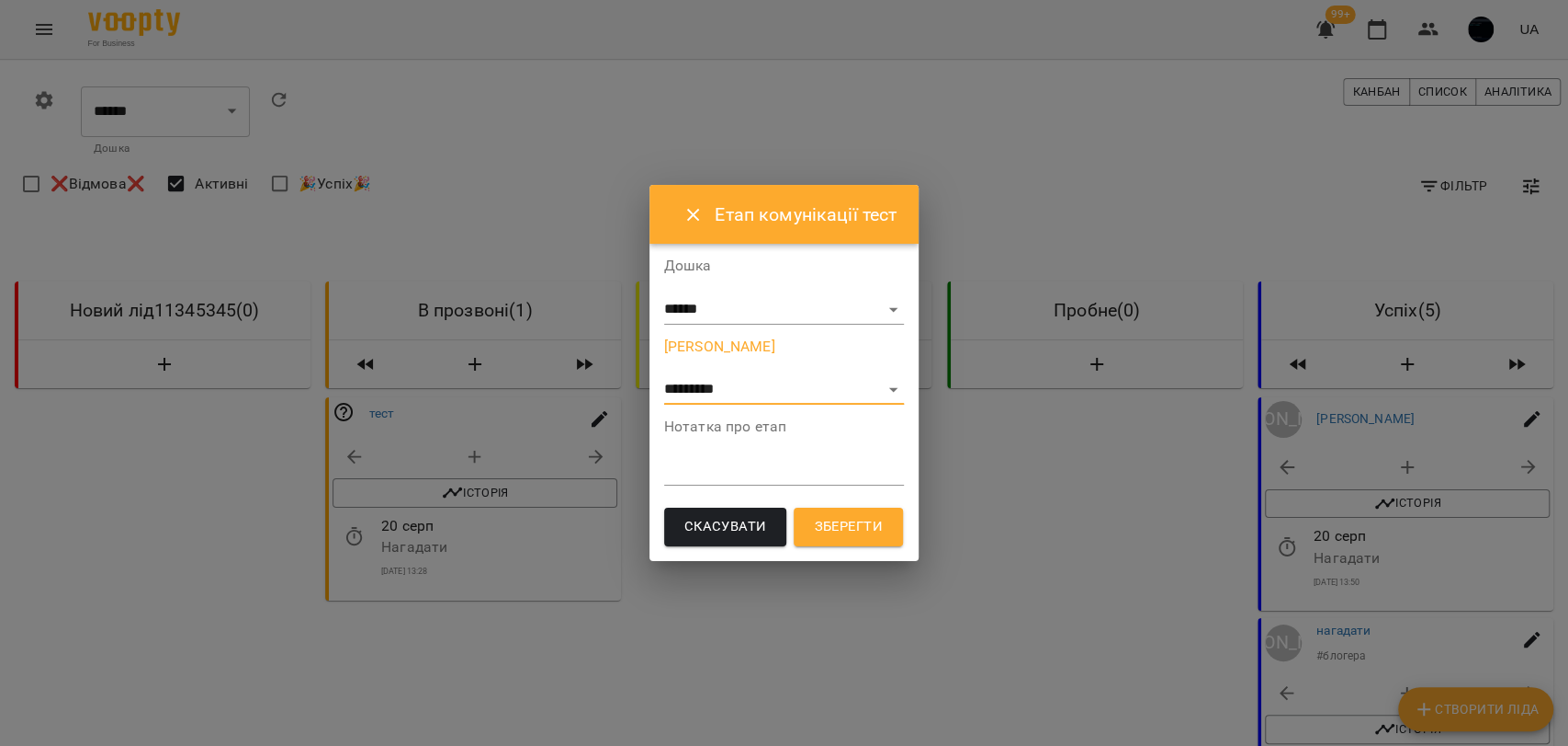
click at [821, 514] on span "Зберегти" at bounding box center [847, 526] width 68 height 24
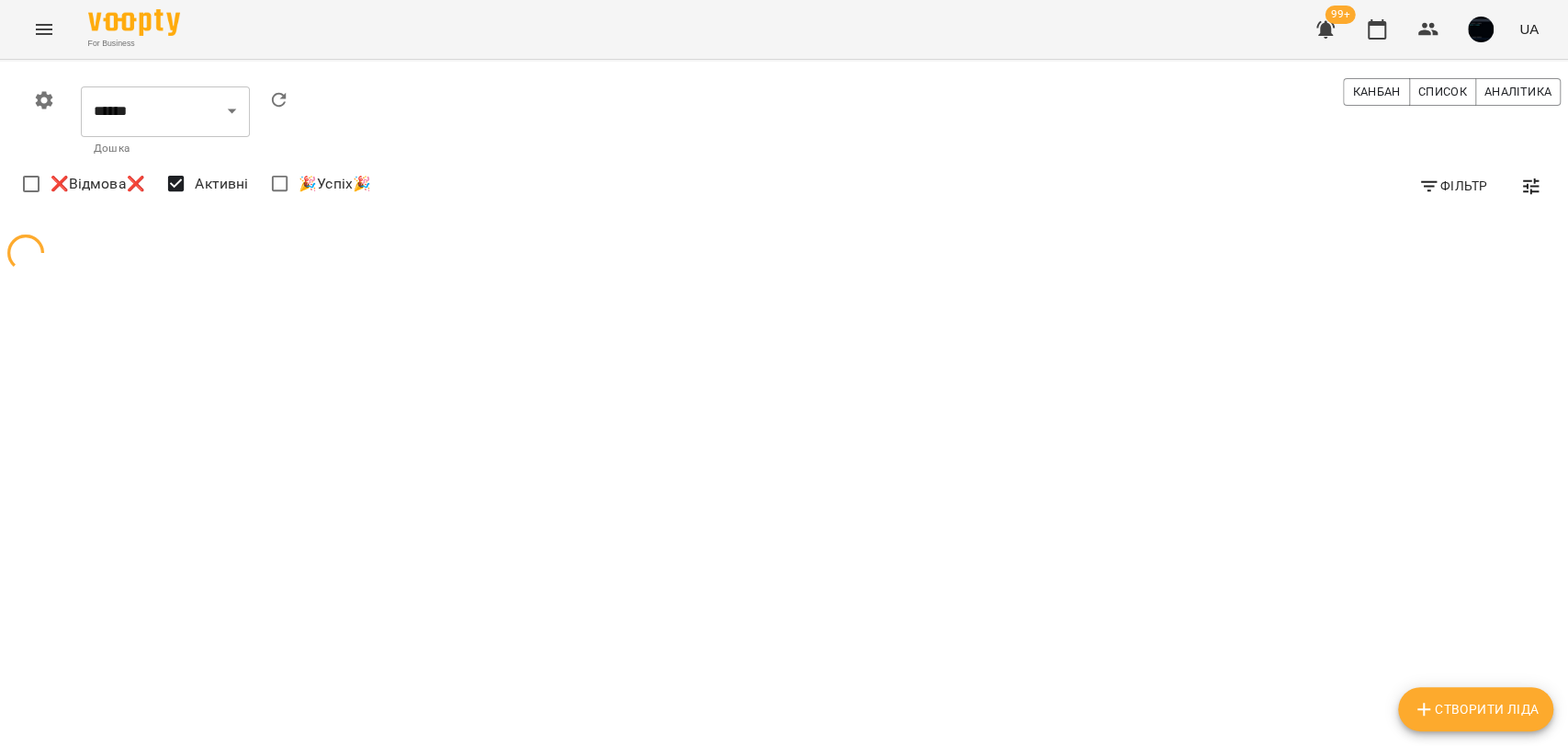
scroll to position [0, 0]
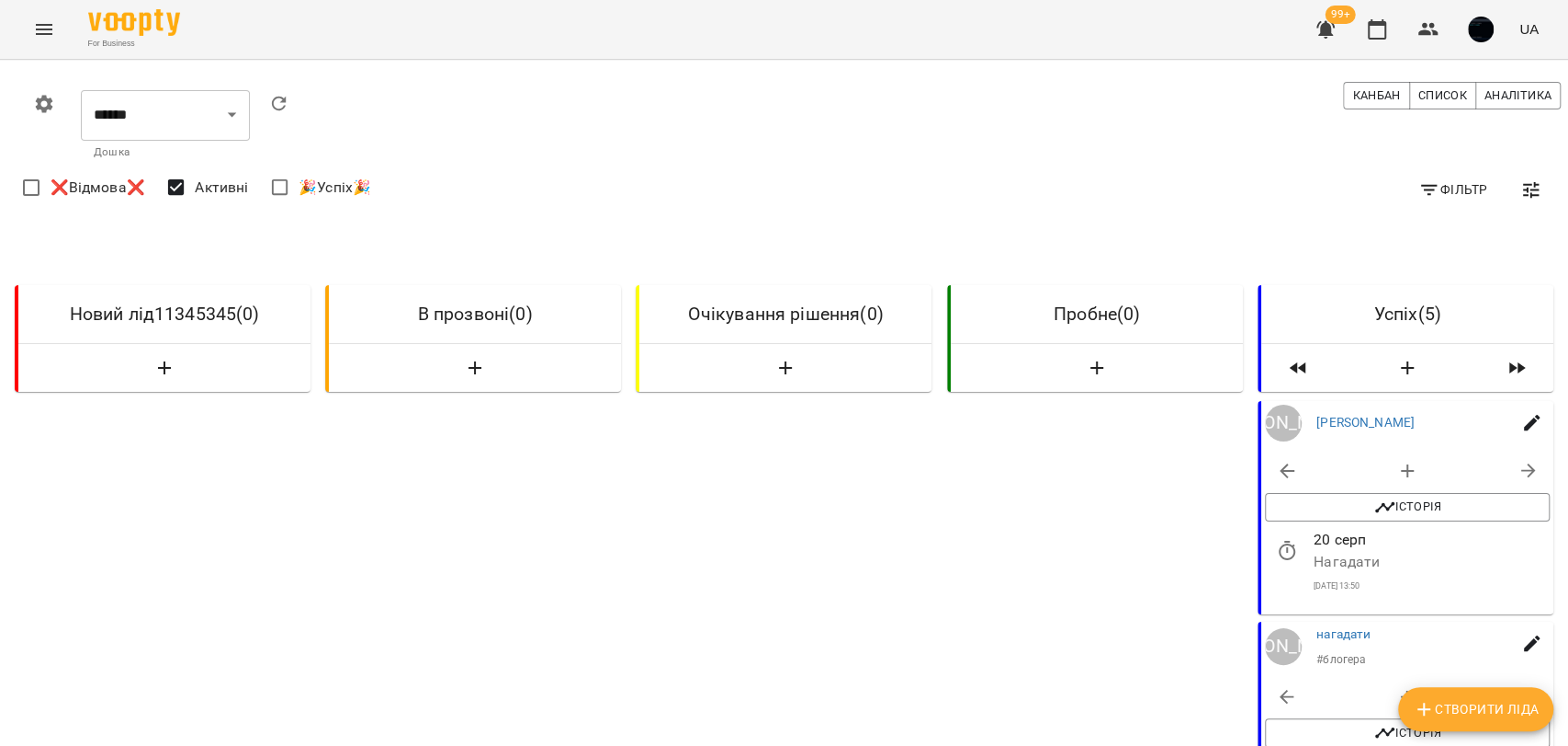
click at [47, 29] on icon "Menu" at bounding box center [43, 29] width 17 height 11
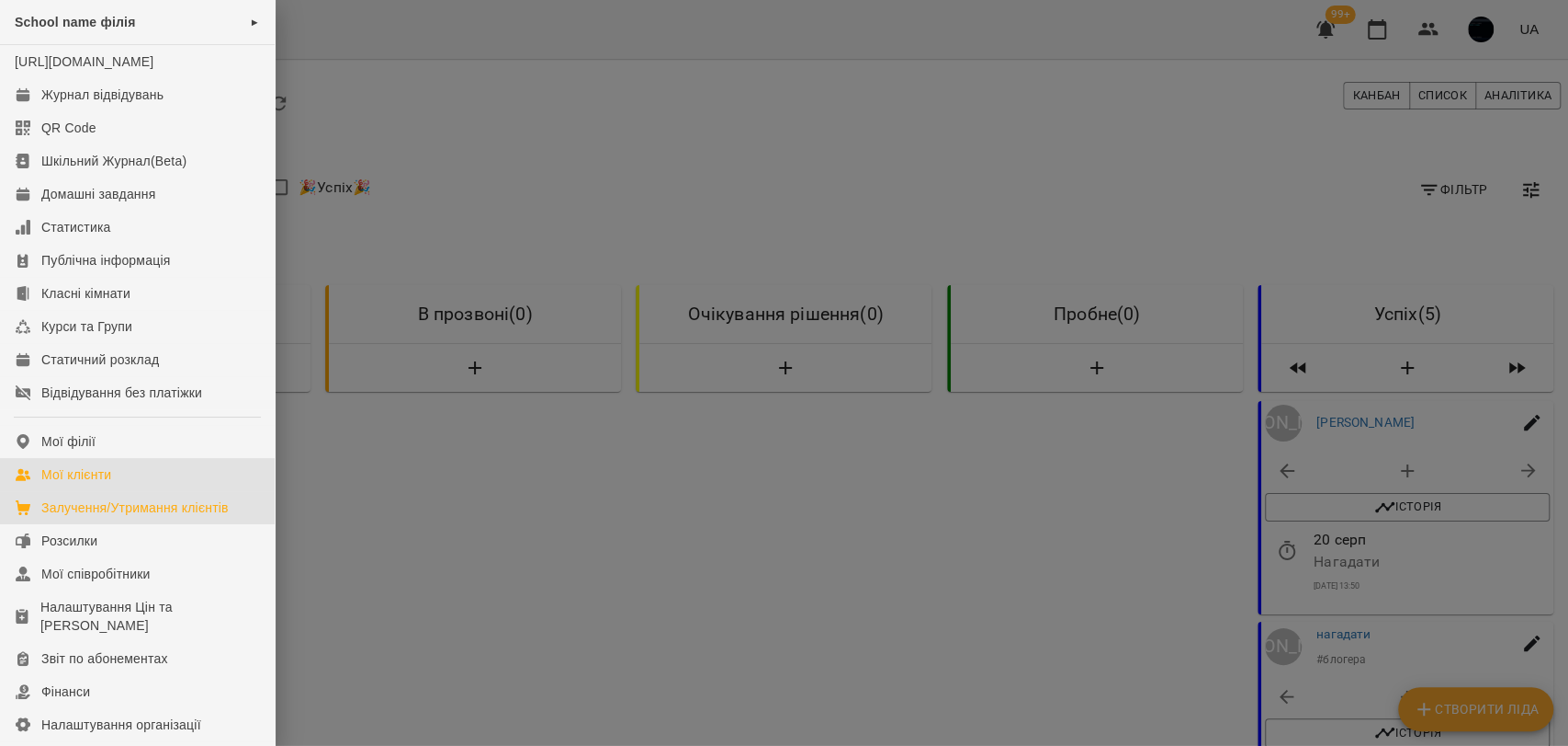
click at [105, 484] on div "Мої клієнти" at bounding box center [76, 474] width 70 height 19
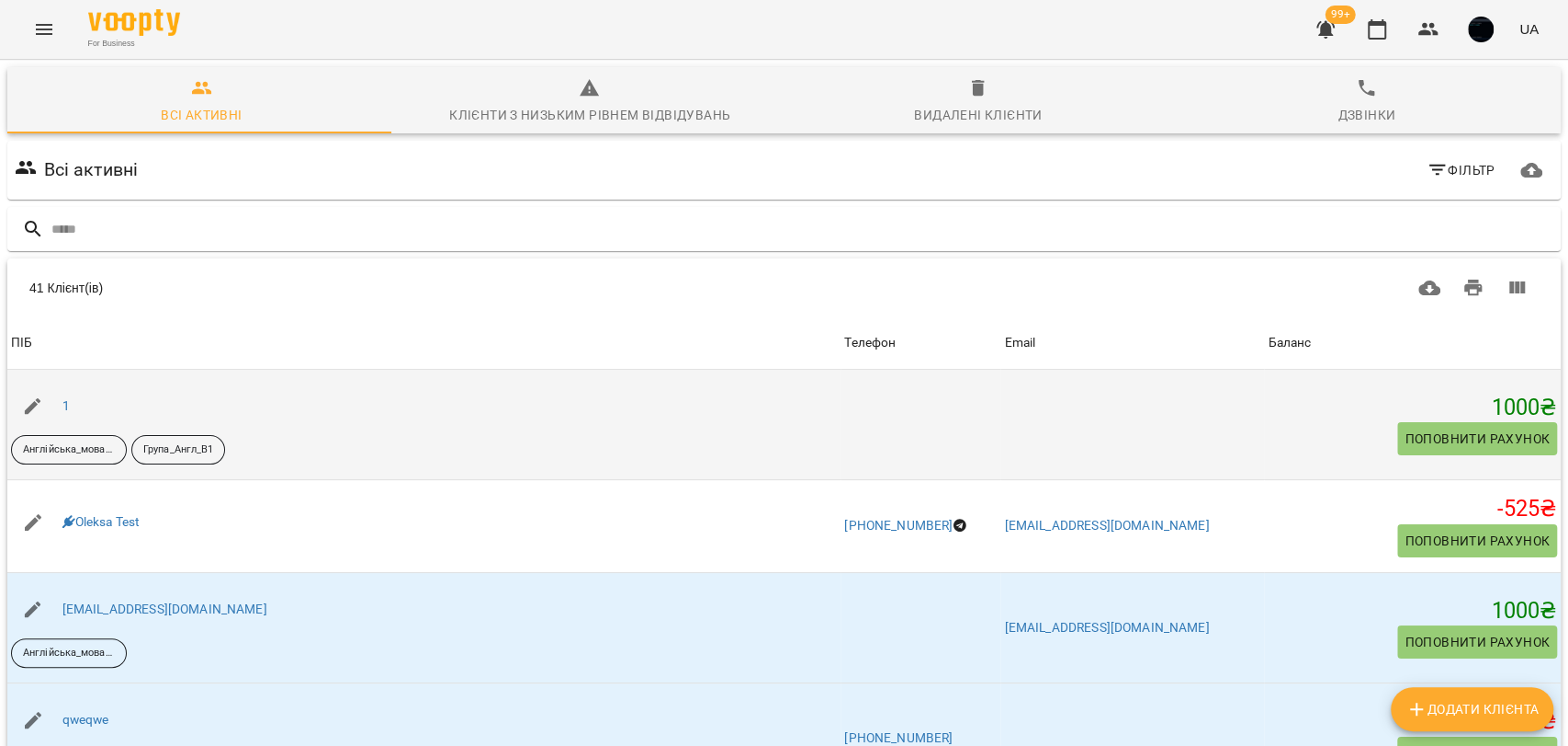
click at [71, 408] on div "1" at bounding box center [66, 406] width 15 height 26
click at [65, 406] on link "1" at bounding box center [65, 405] width 7 height 15
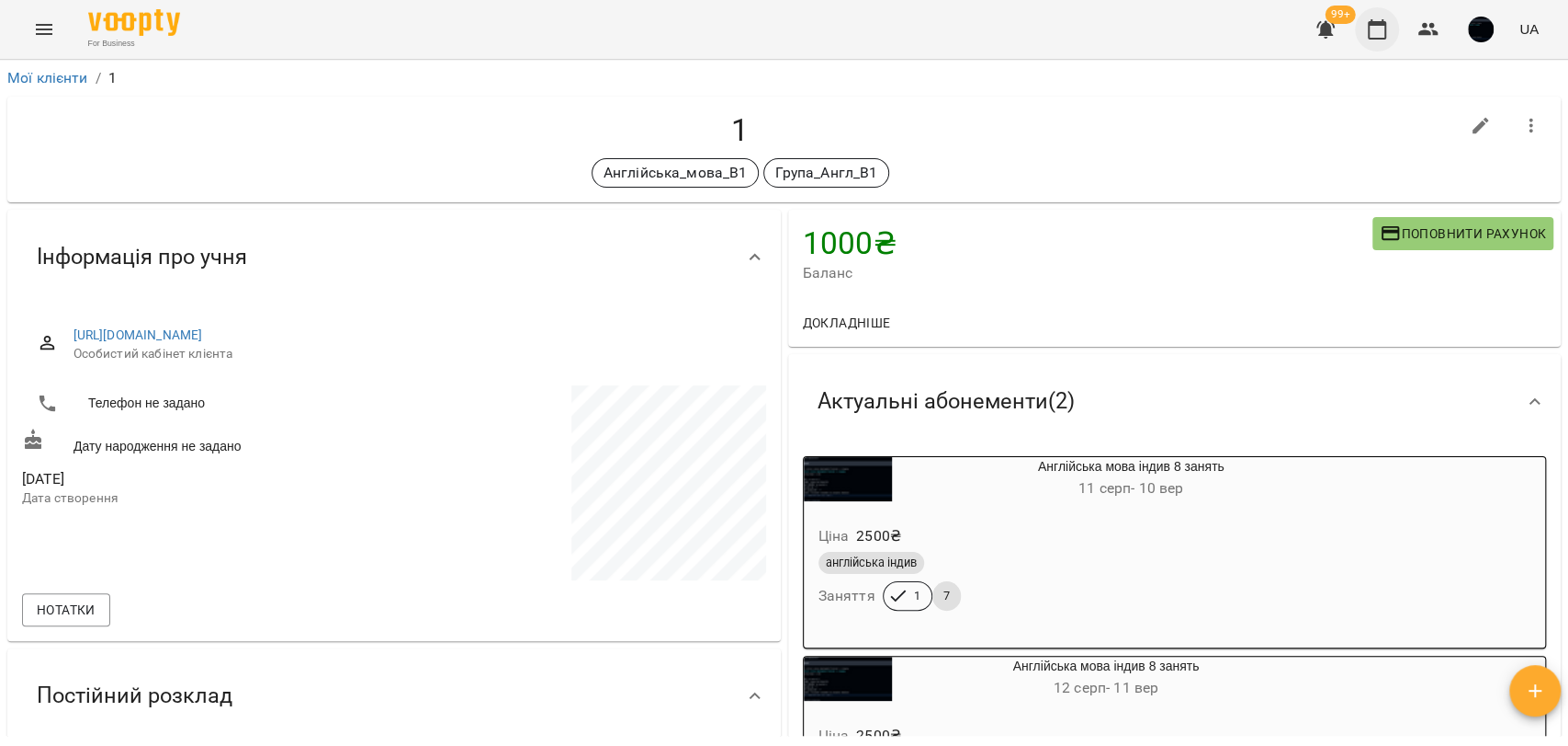
click at [1380, 30] on icon "button" at bounding box center [1377, 30] width 22 height 22
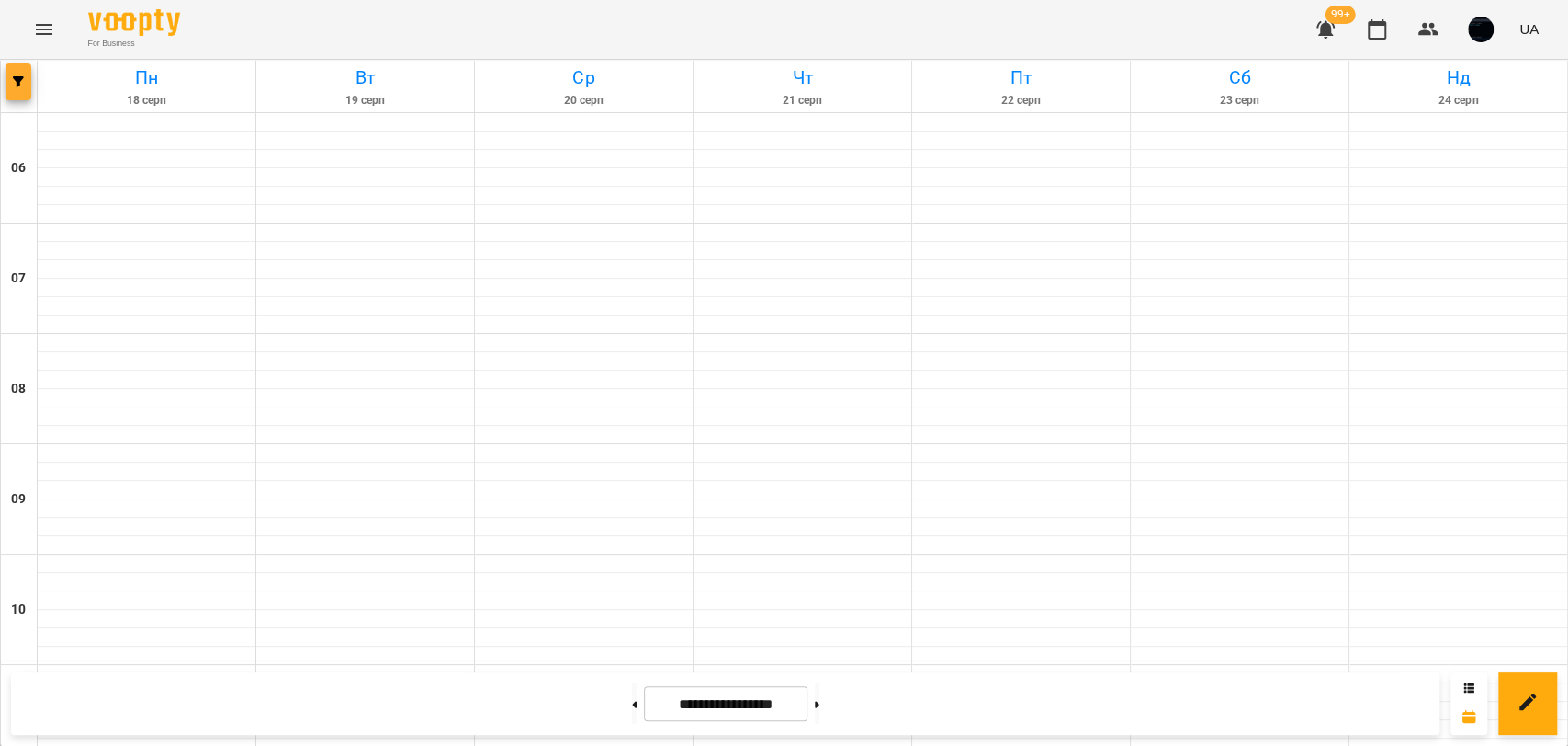
click at [7, 90] on button "button" at bounding box center [19, 81] width 26 height 36
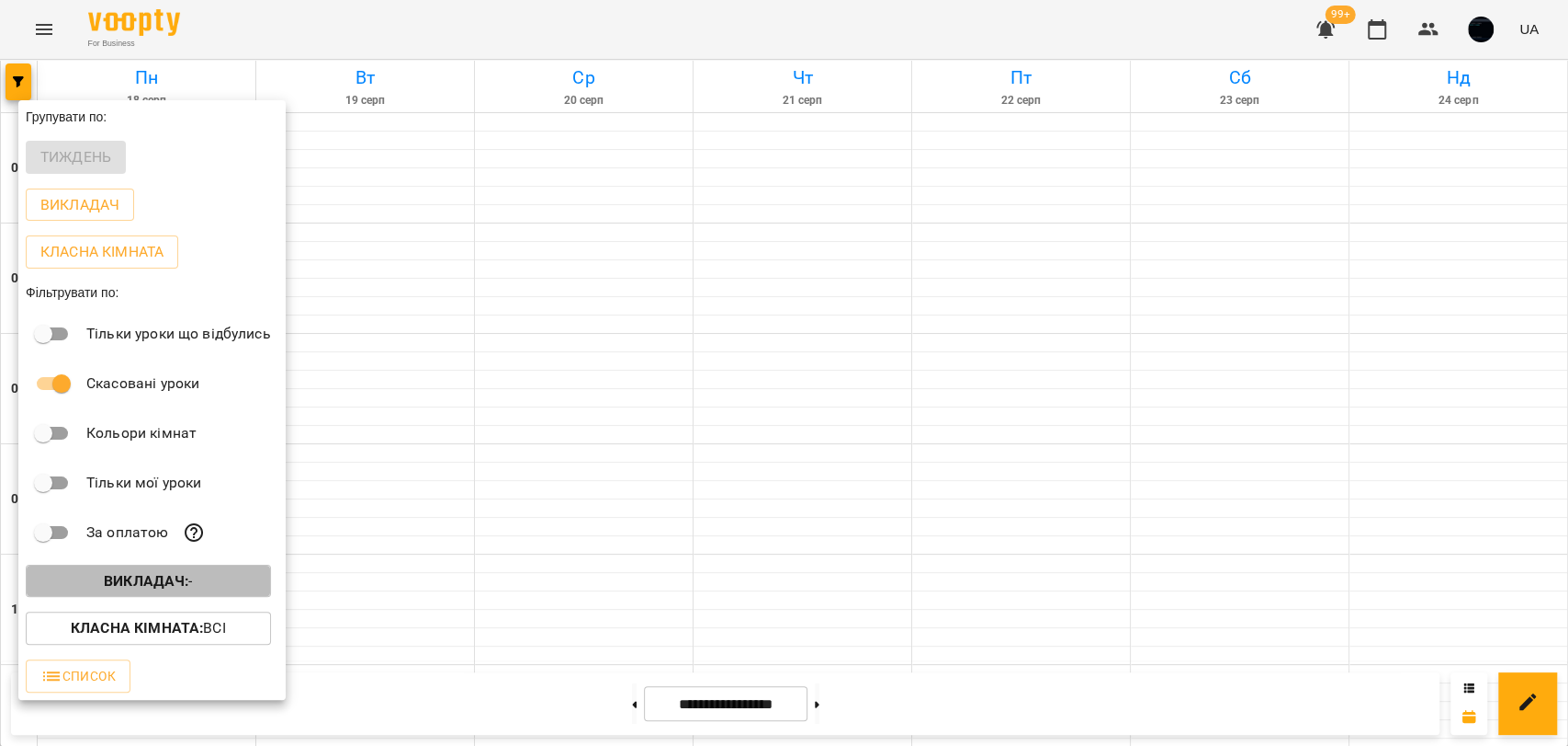
click at [175, 585] on b "Викладач :" at bounding box center [146, 580] width 85 height 18
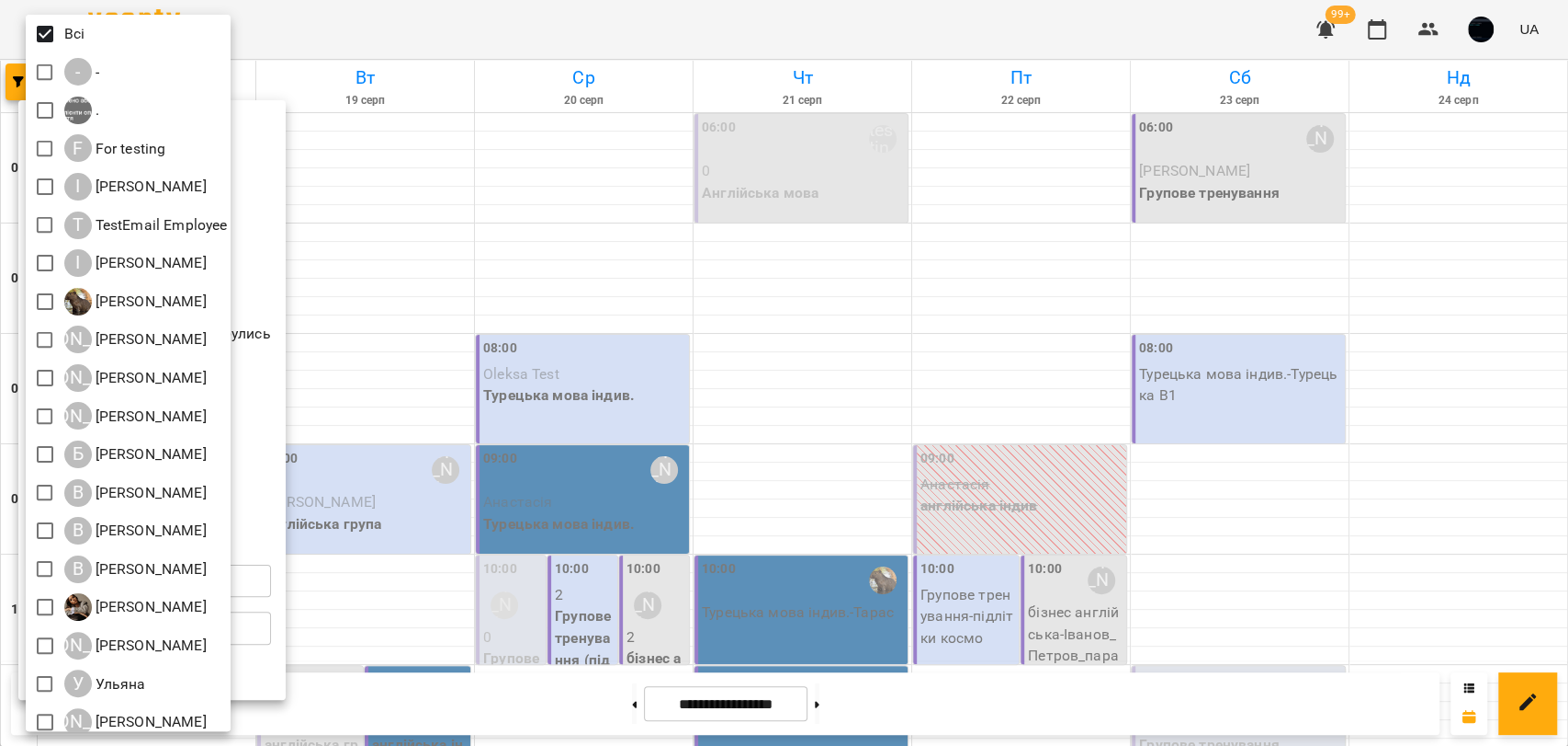
click at [264, 301] on div at bounding box center [784, 373] width 1568 height 746
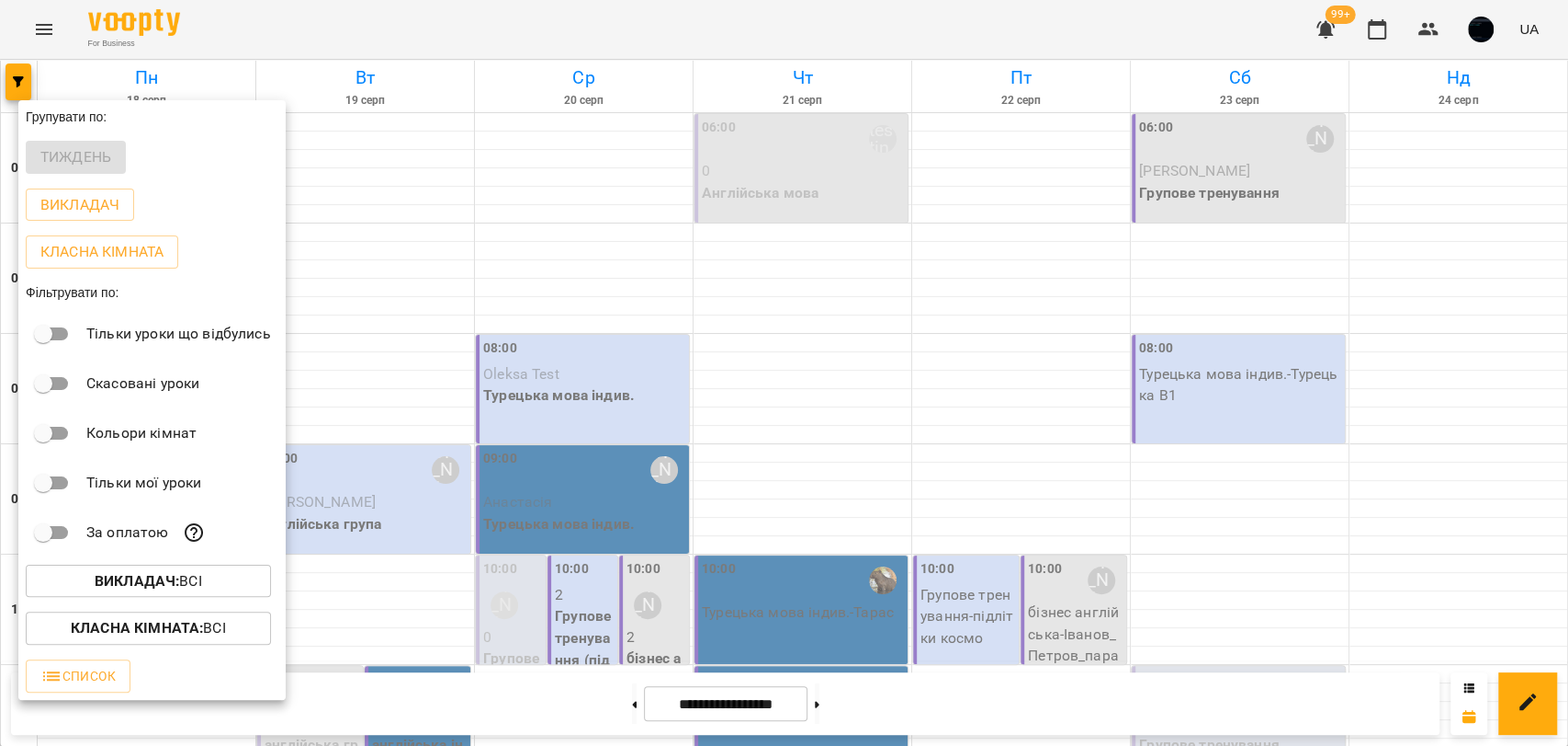
click at [335, 363] on div at bounding box center [784, 373] width 1568 height 746
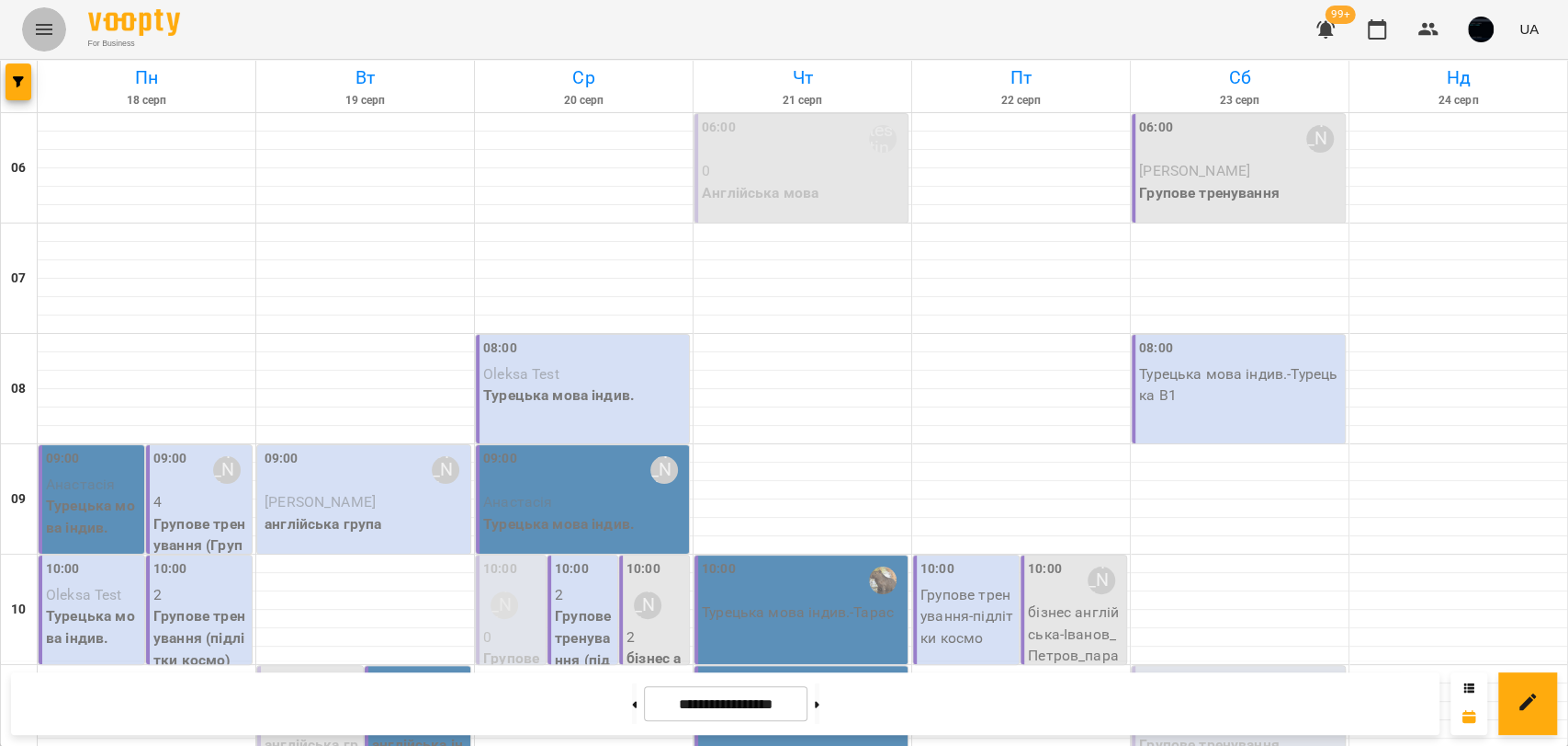
click at [44, 19] on icon "Menu" at bounding box center [44, 30] width 22 height 22
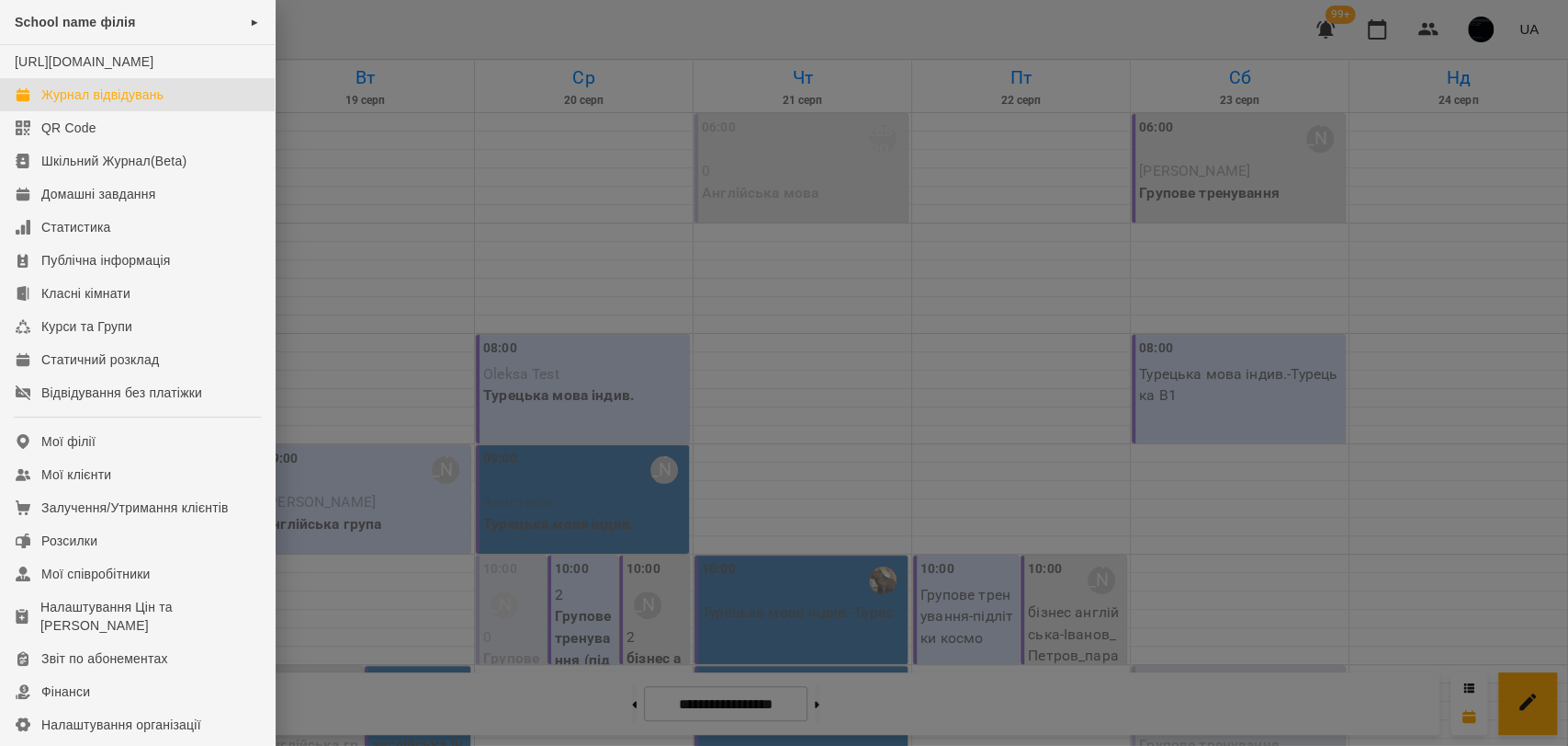
click at [402, 327] on div at bounding box center [784, 373] width 1568 height 746
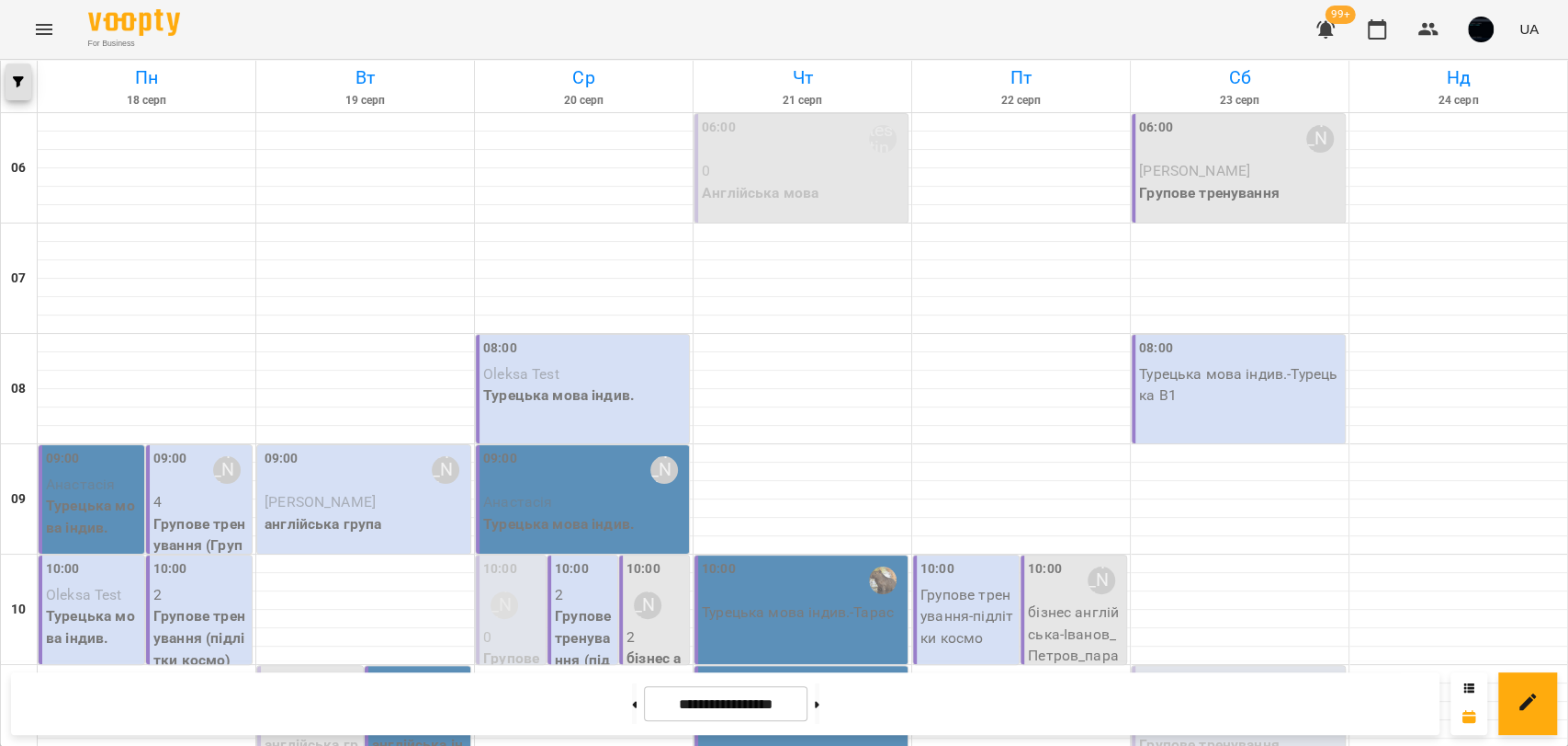
click at [29, 95] on button "button" at bounding box center [19, 81] width 26 height 36
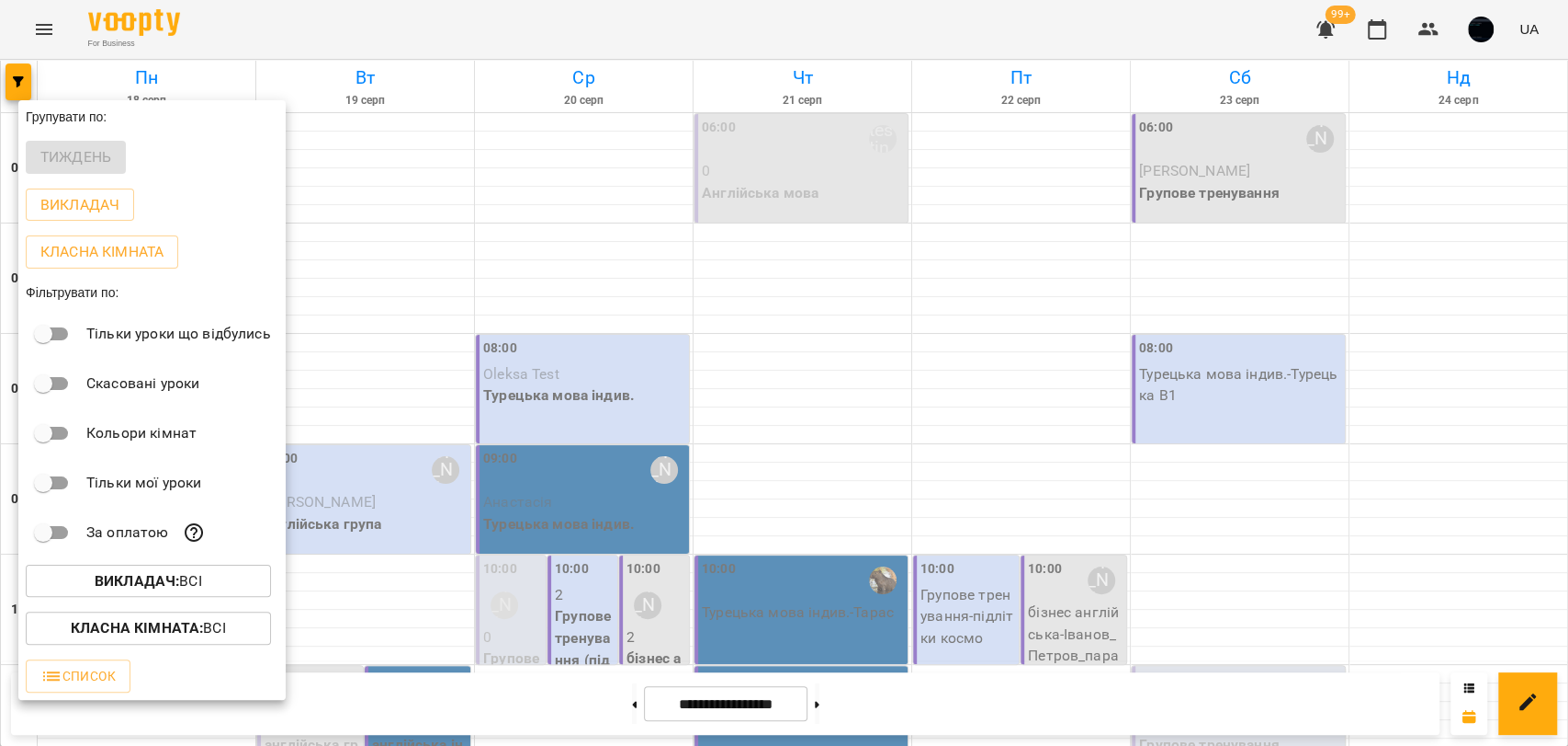
click at [382, 216] on div at bounding box center [784, 373] width 1568 height 746
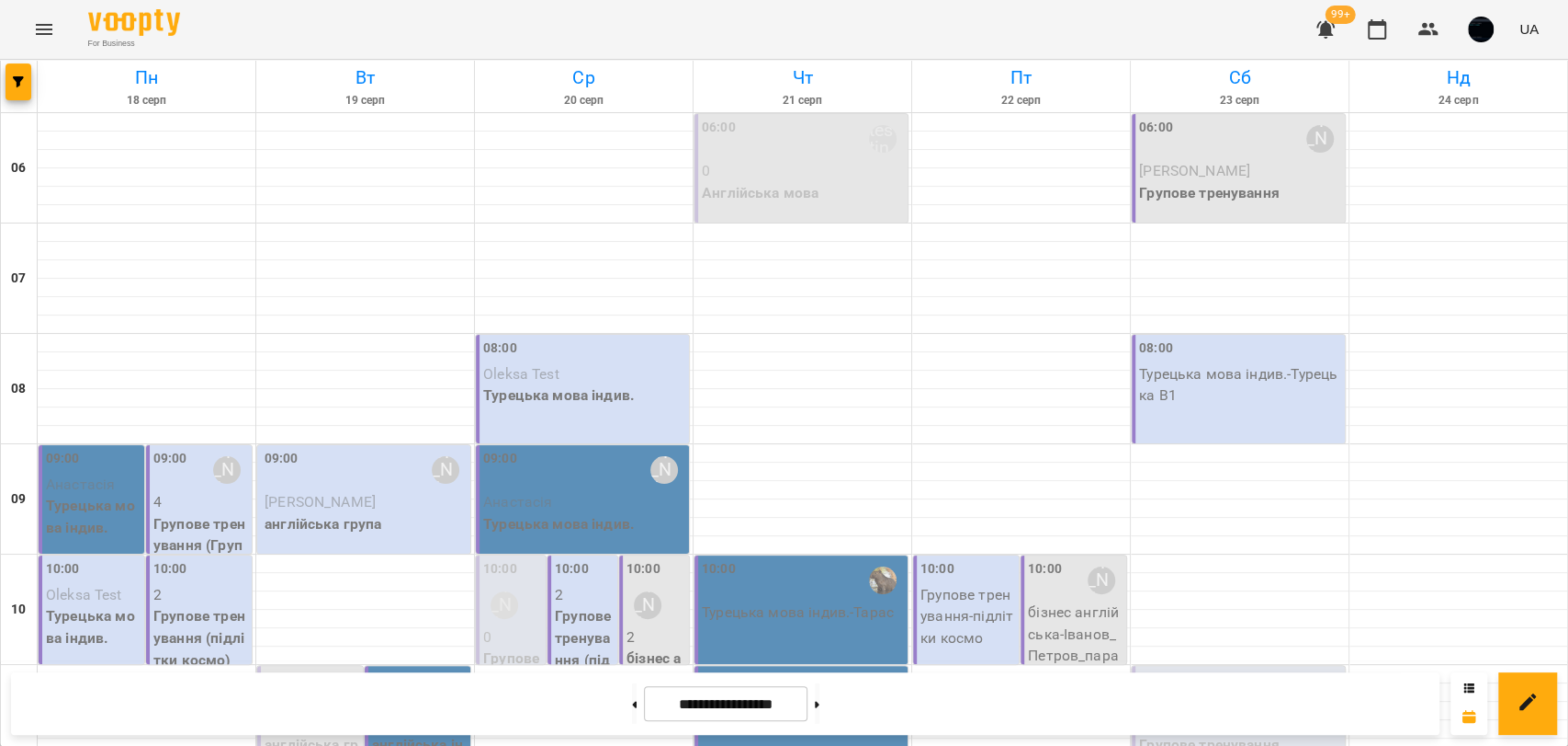
click at [46, 34] on icon "Menu" at bounding box center [43, 29] width 17 height 11
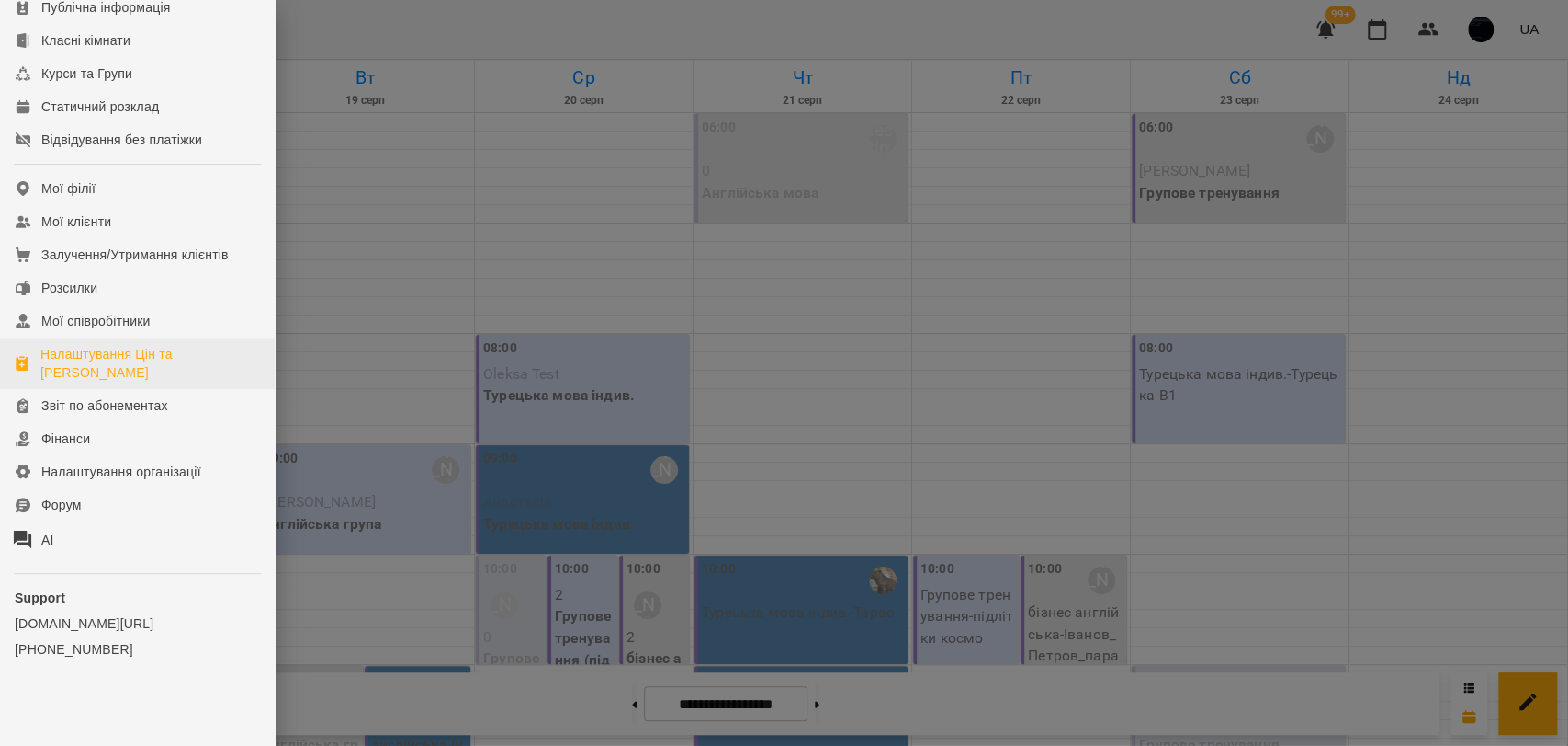
scroll to position [272, 0]
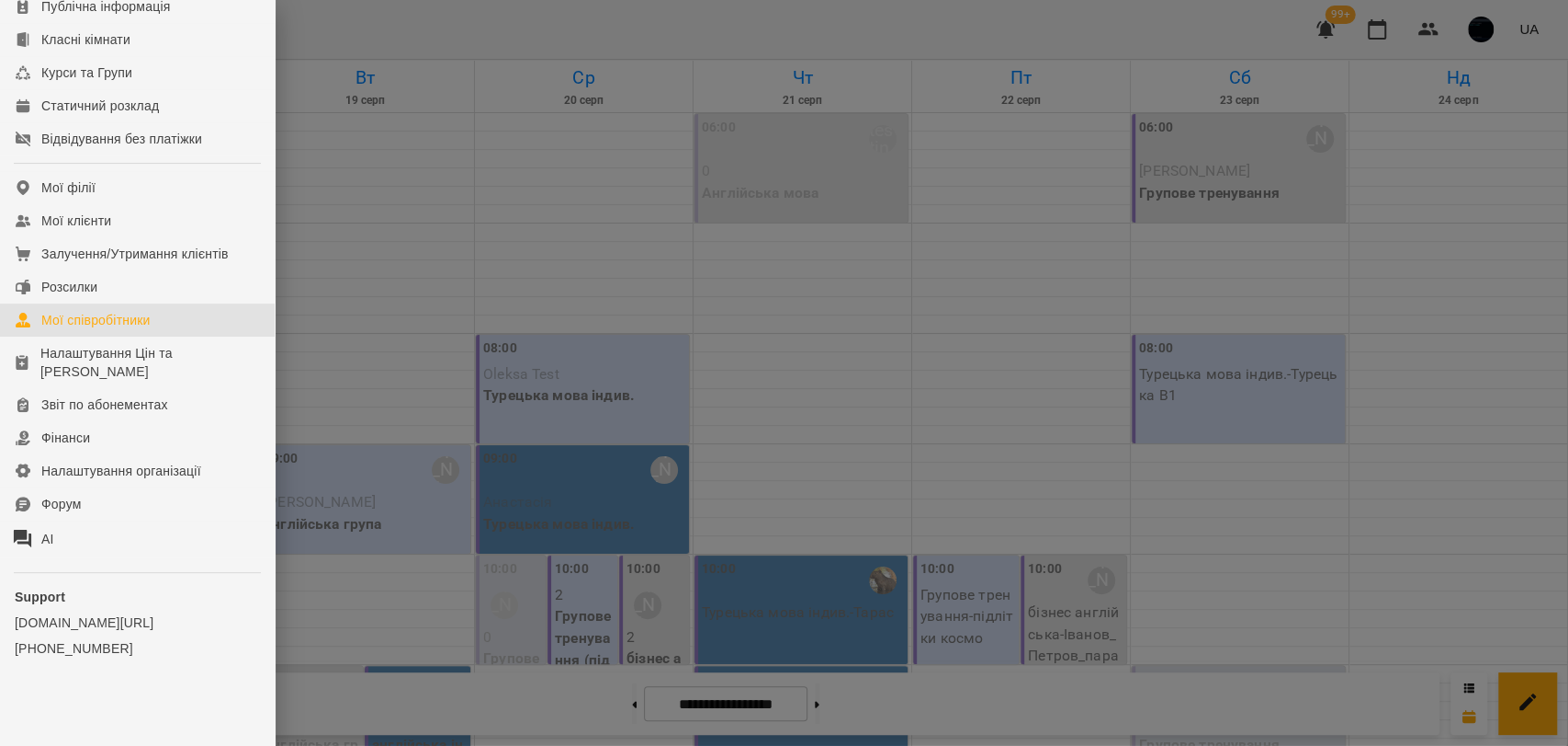
click at [73, 316] on div "Мої співробітники" at bounding box center [96, 319] width 109 height 19
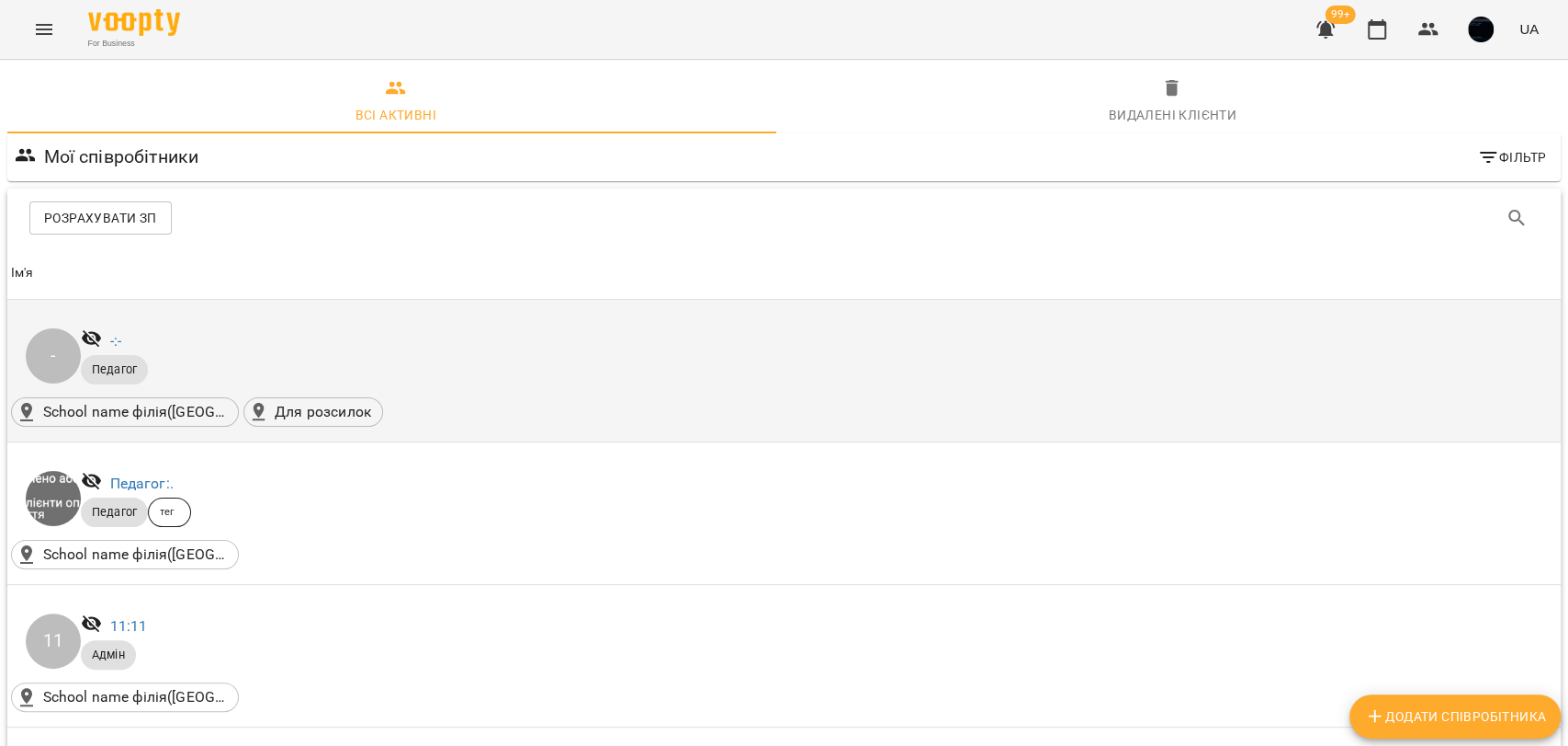
click at [125, 342] on div "-: -" at bounding box center [115, 341] width 19 height 30
click at [119, 340] on link "-: -" at bounding box center [115, 341] width 11 height 18
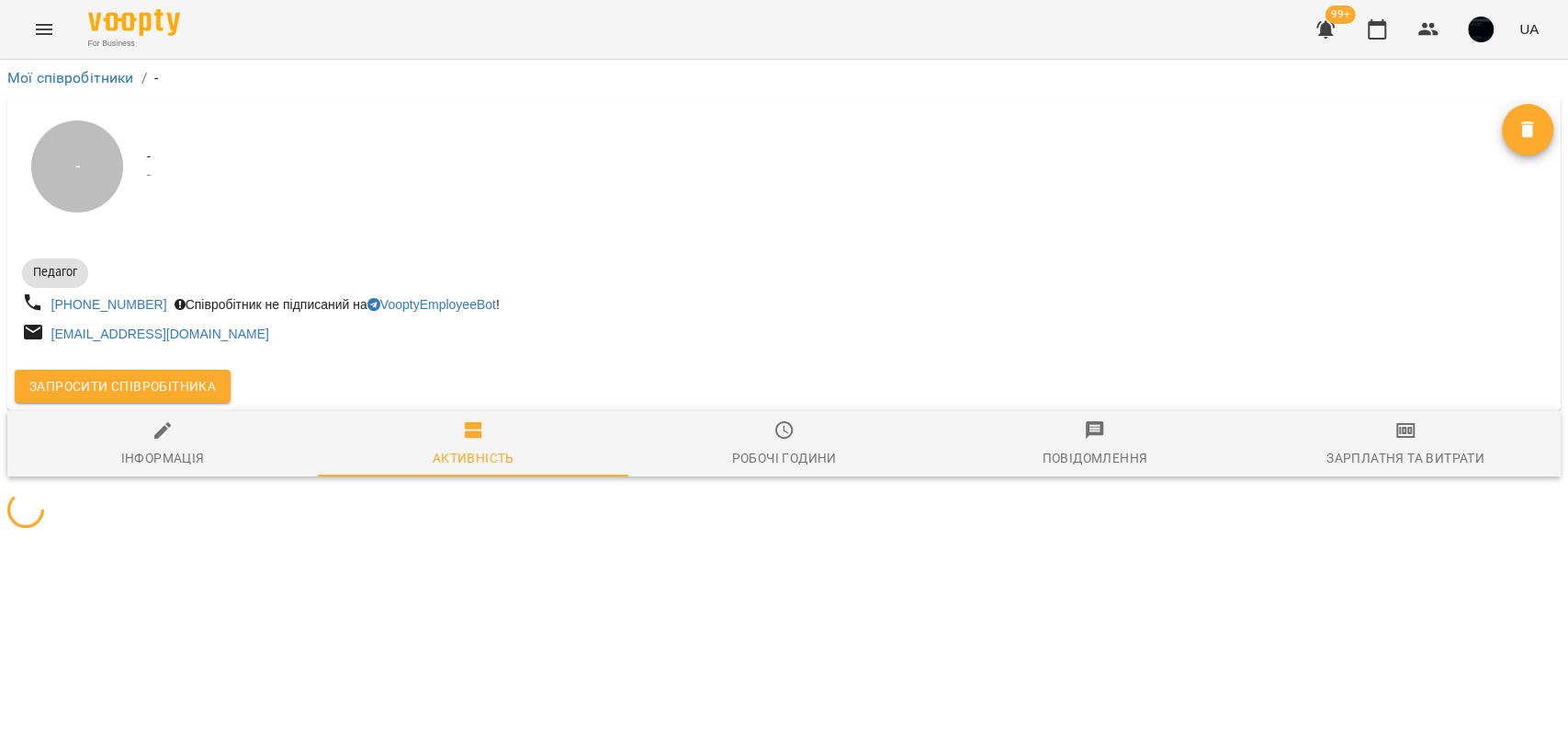
click at [769, 439] on span "Робочі години" at bounding box center [783, 443] width 289 height 49
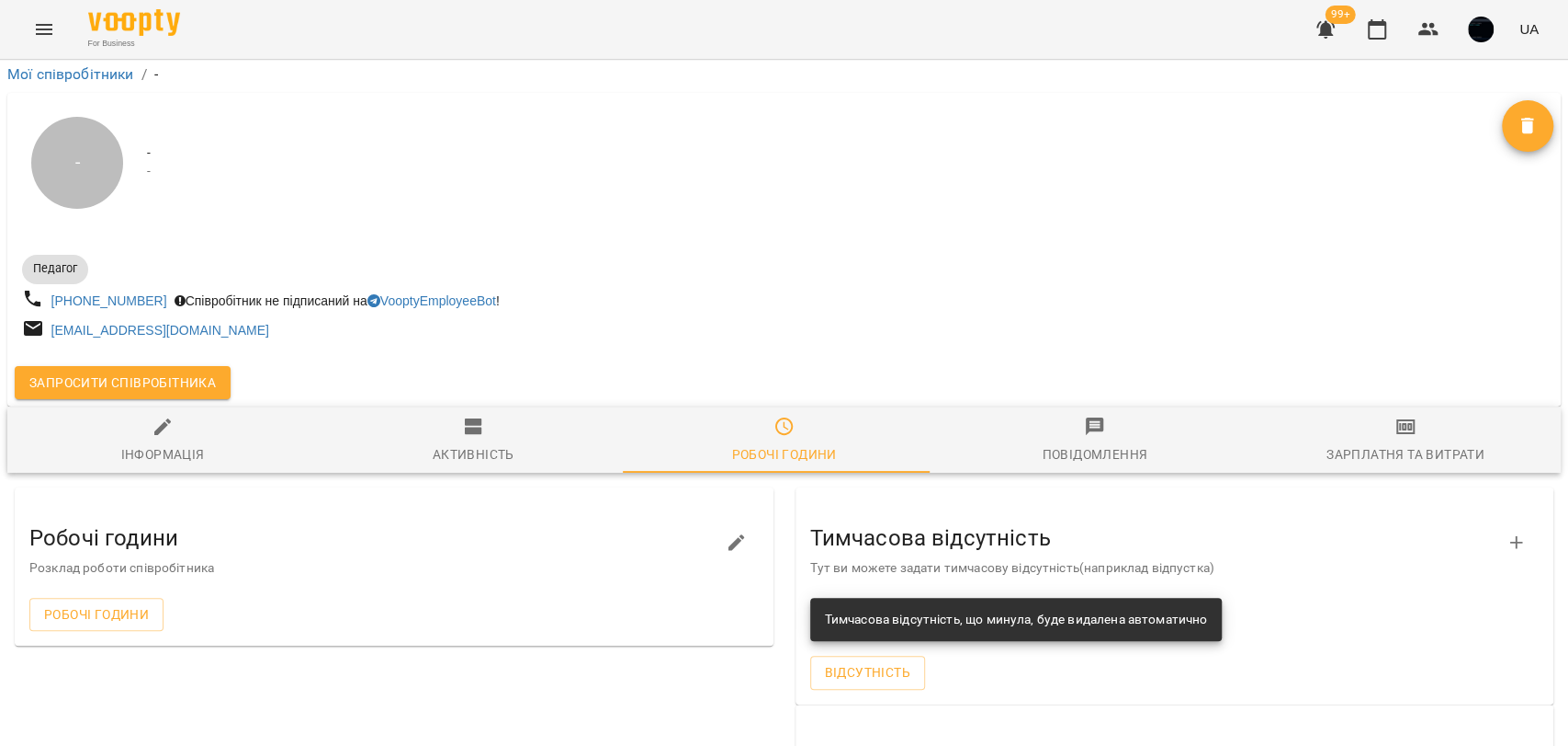
scroll to position [203, 0]
click at [87, 603] on span "Робочі години" at bounding box center [97, 614] width 104 height 22
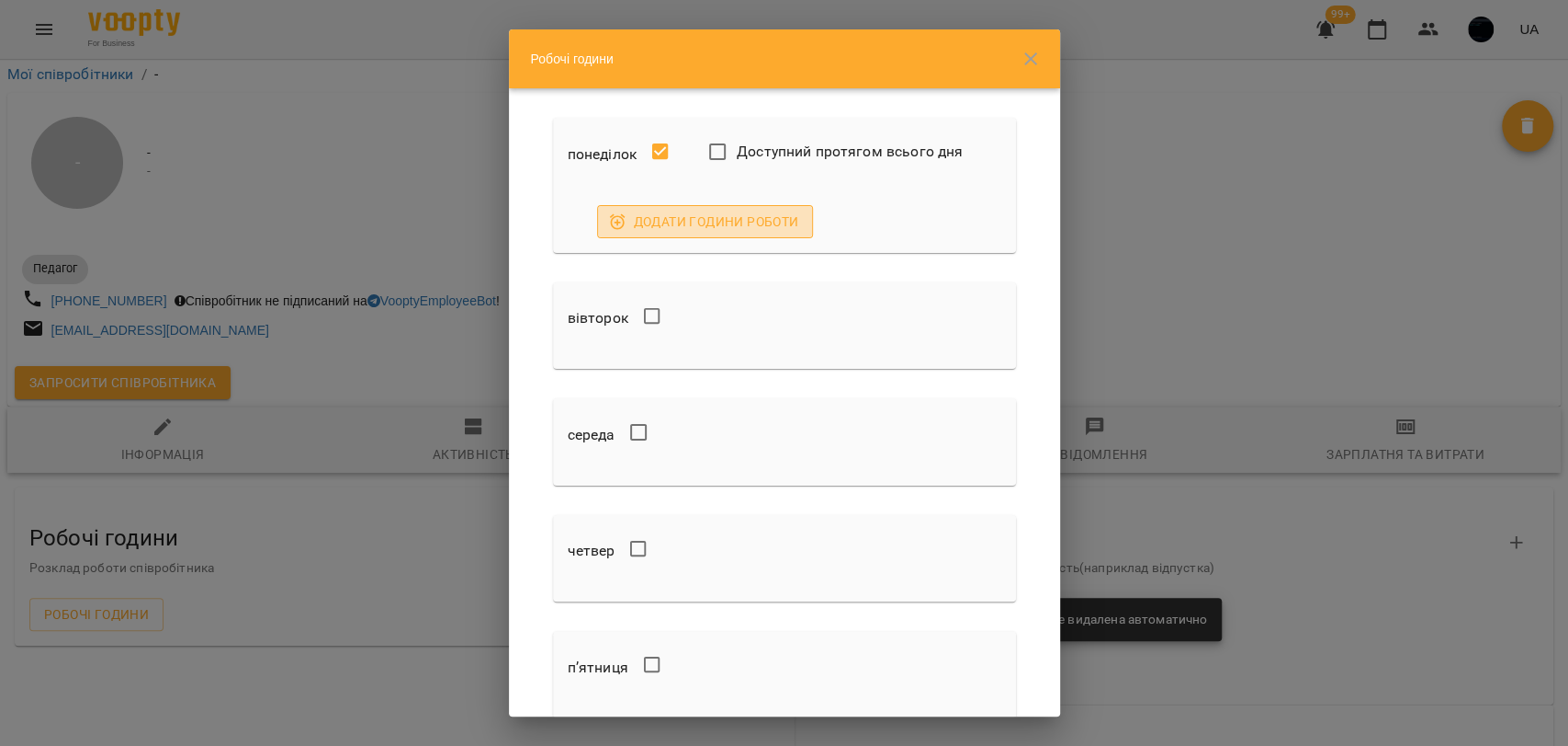
click at [727, 223] on span "Додати години роботи" at bounding box center [705, 222] width 187 height 22
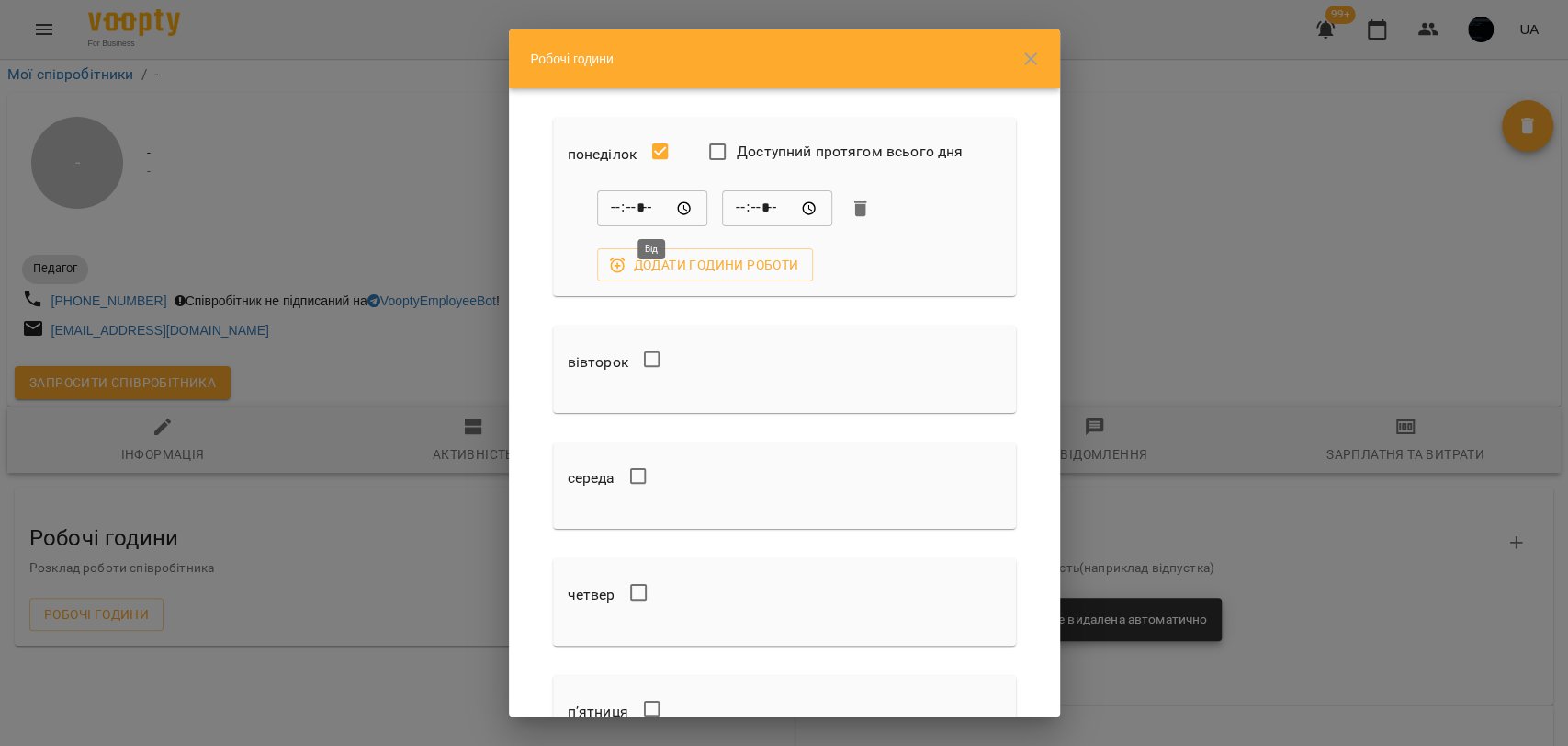
click at [616, 212] on input "*****" at bounding box center [652, 208] width 110 height 36
click at [1255, 179] on div "Робочі години понеділок Доступний протягом всього дня ***** ​ ***** ​ Додати го…" at bounding box center [784, 373] width 1568 height 746
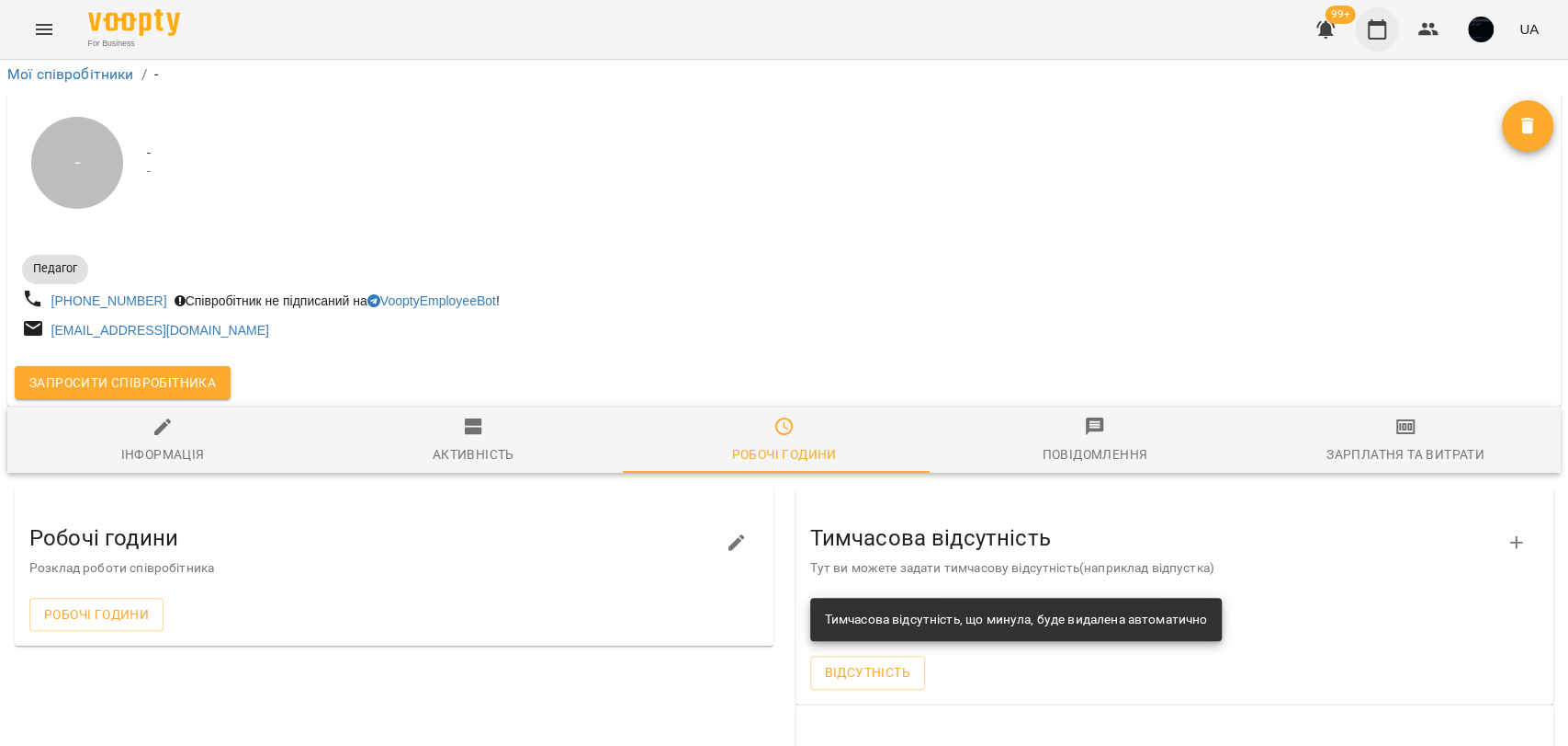
click at [1382, 28] on icon "button" at bounding box center [1377, 30] width 22 height 22
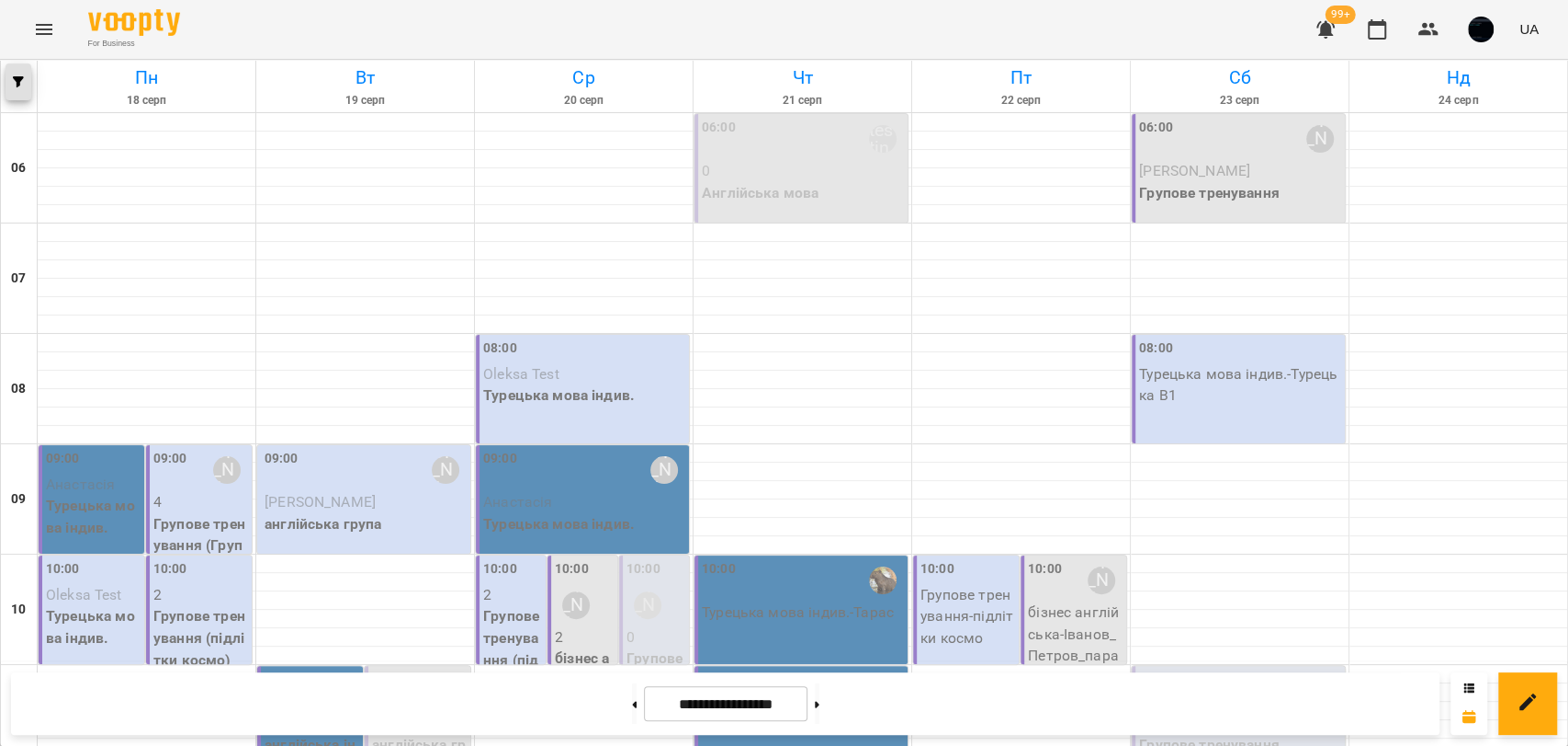
click at [21, 83] on icon "button" at bounding box center [18, 81] width 11 height 11
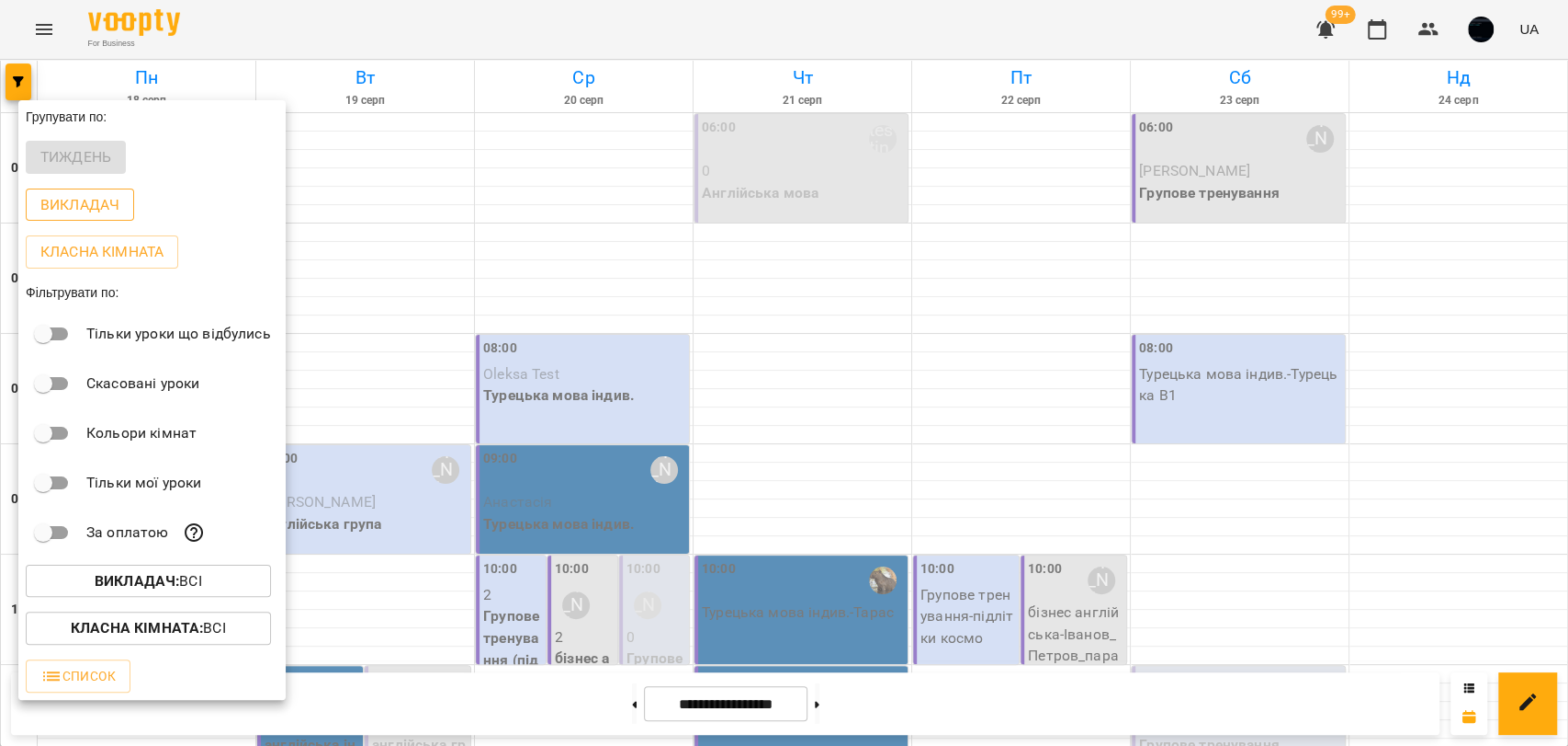
click at [78, 206] on p "Викладач" at bounding box center [80, 205] width 79 height 22
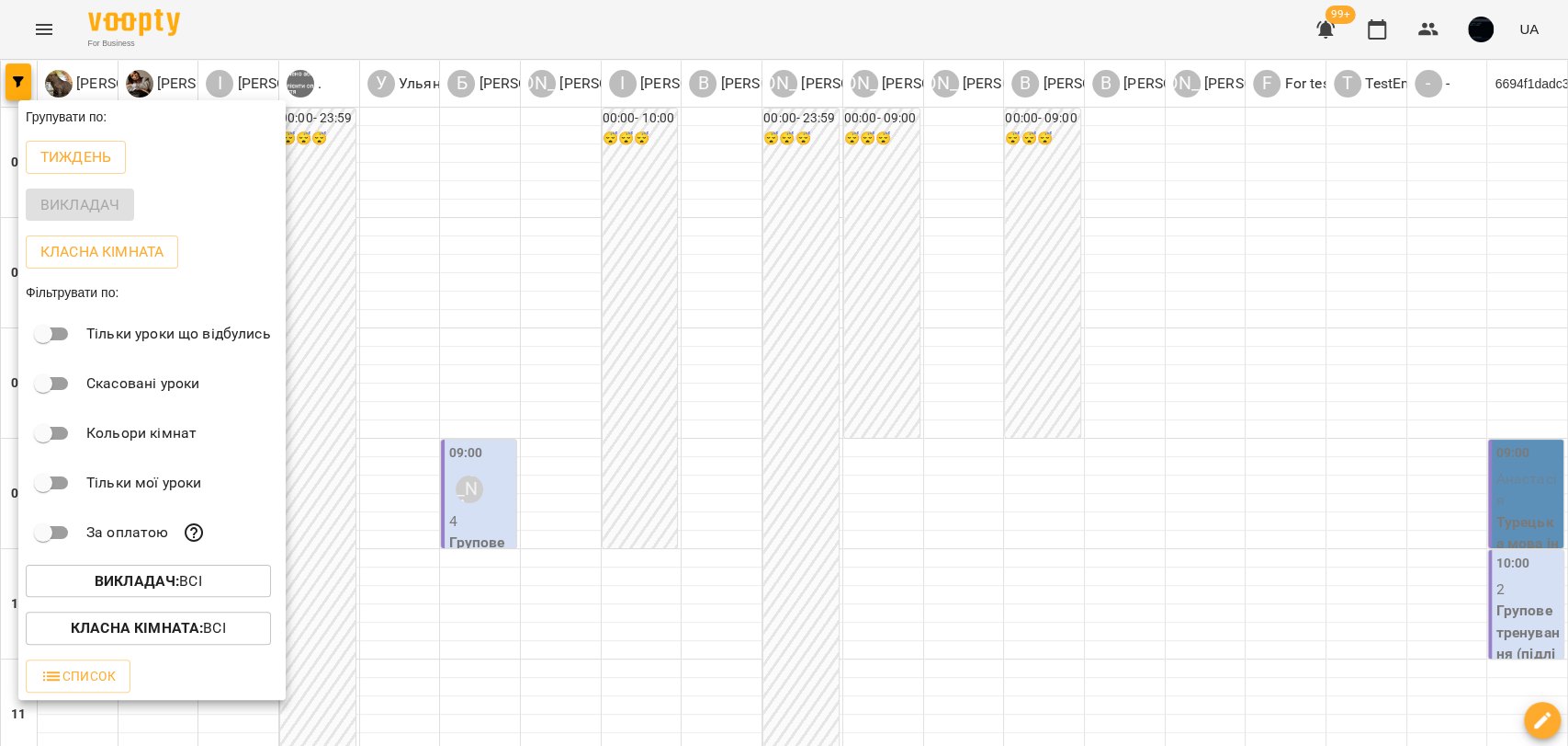
click at [399, 226] on div at bounding box center [784, 373] width 1568 height 746
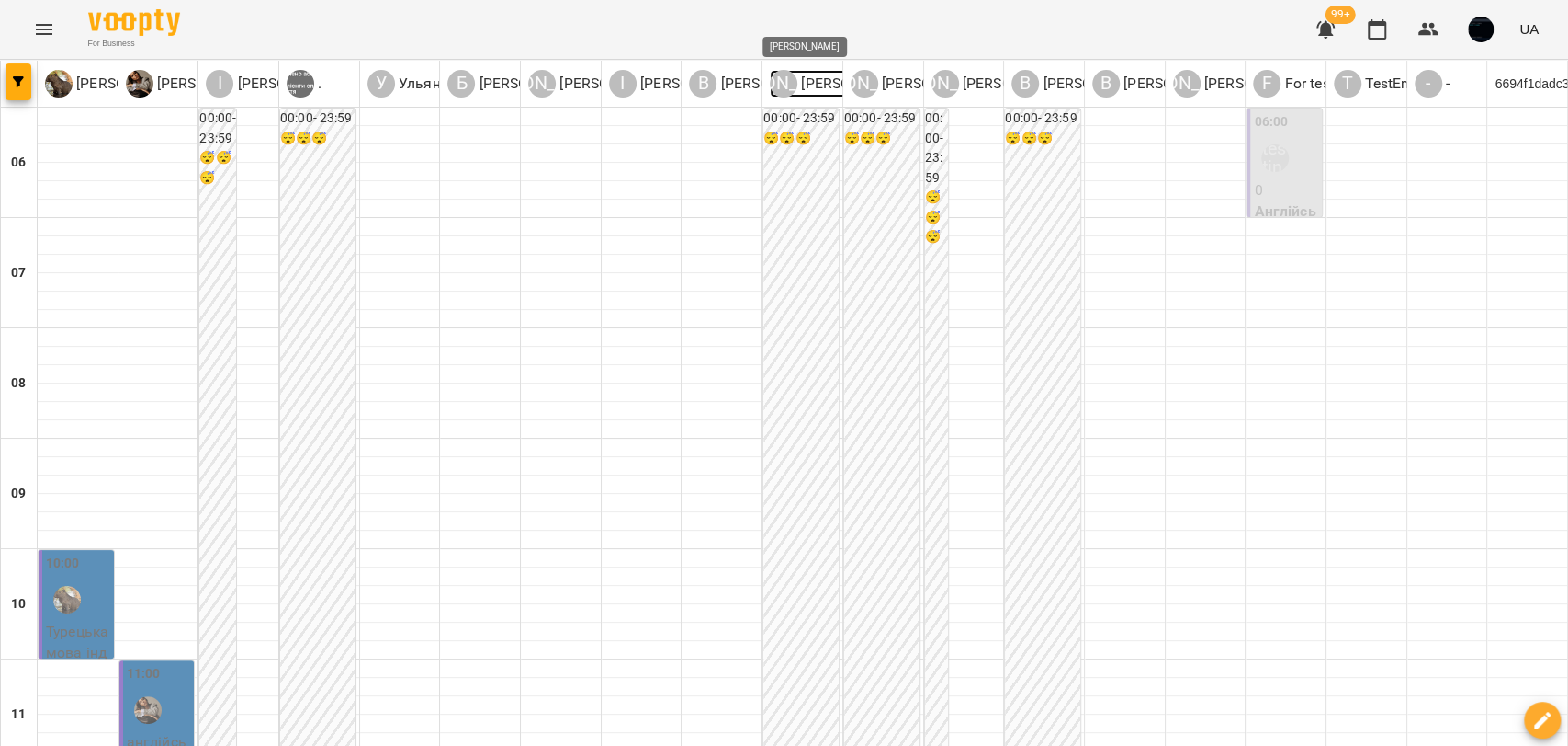
click at [799, 82] on p "[PERSON_NAME]" at bounding box center [855, 84] width 115 height 22
click at [22, 77] on icon "button" at bounding box center [18, 81] width 11 height 11
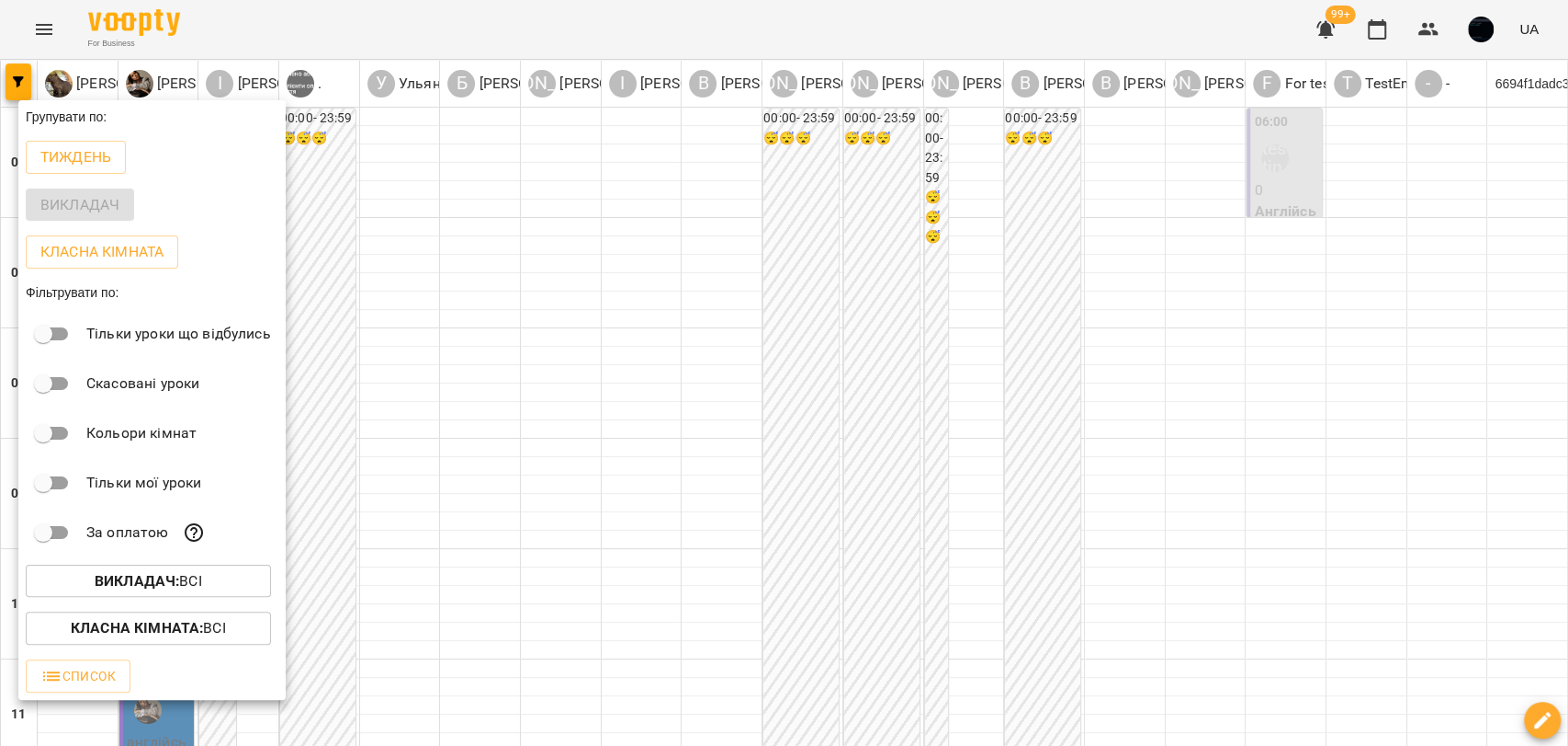
click at [588, 239] on div at bounding box center [784, 373] width 1568 height 746
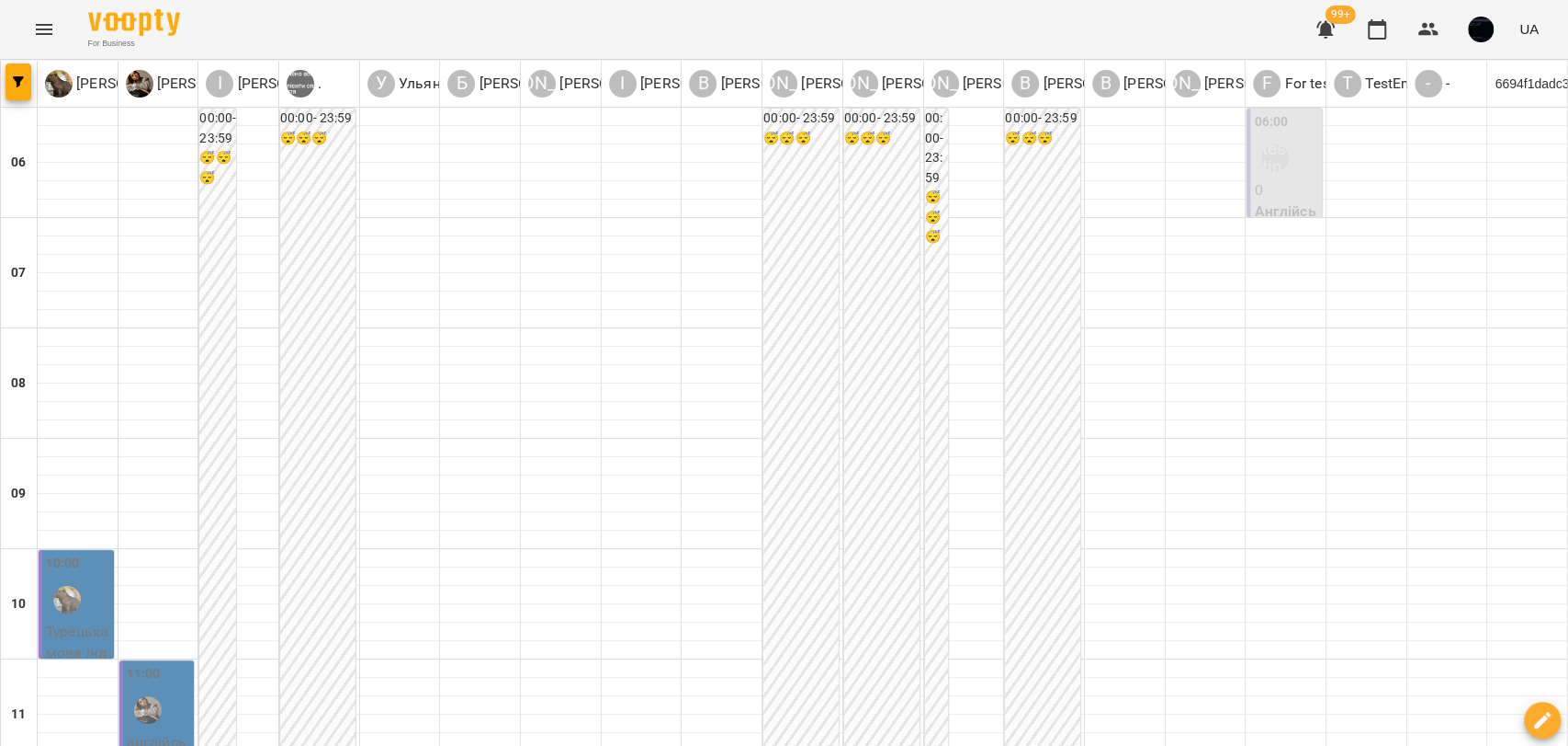
scroll to position [628, 0]
click at [48, 25] on icon "Menu" at bounding box center [43, 29] width 17 height 11
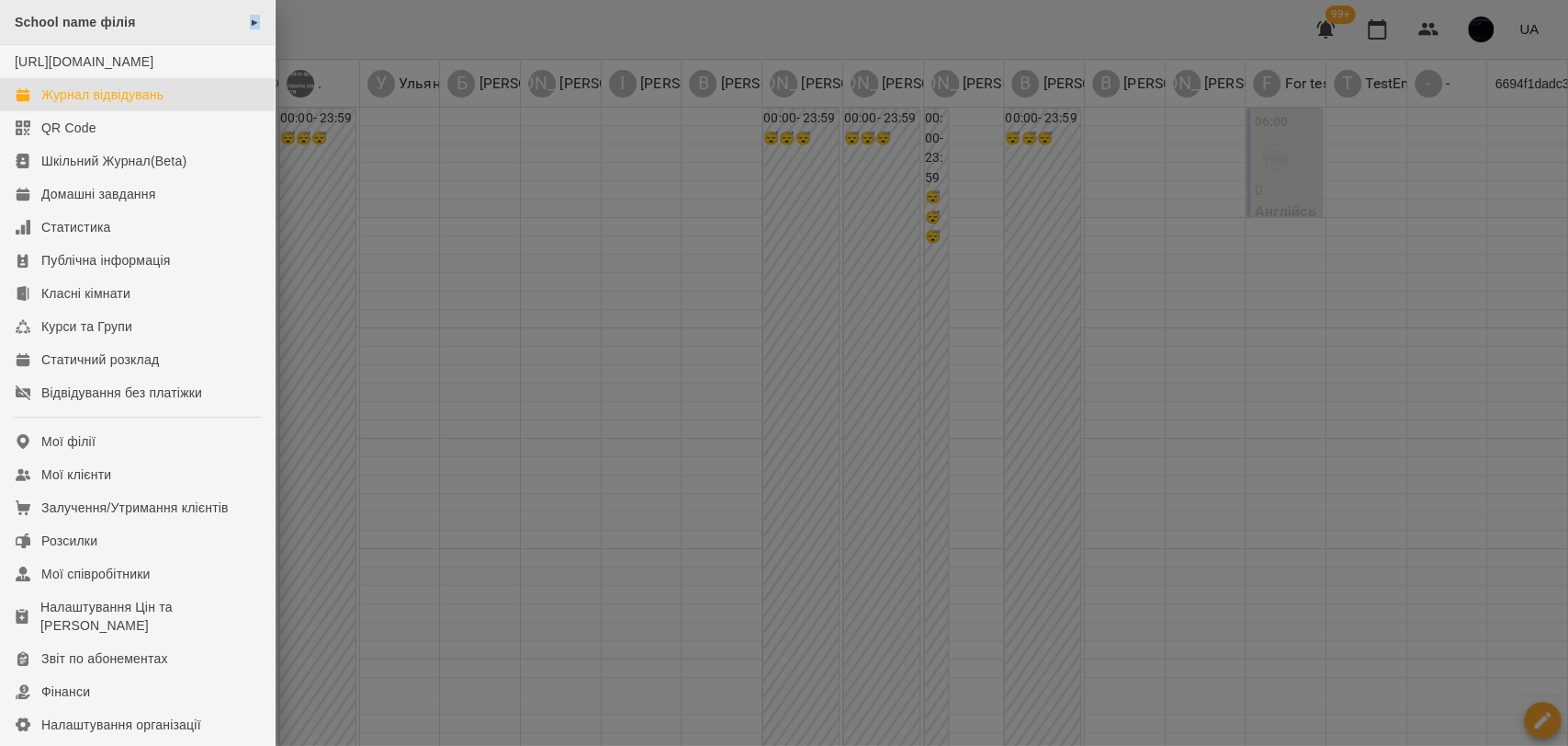
click at [250, 21] on span "►" at bounding box center [255, 22] width 10 height 15
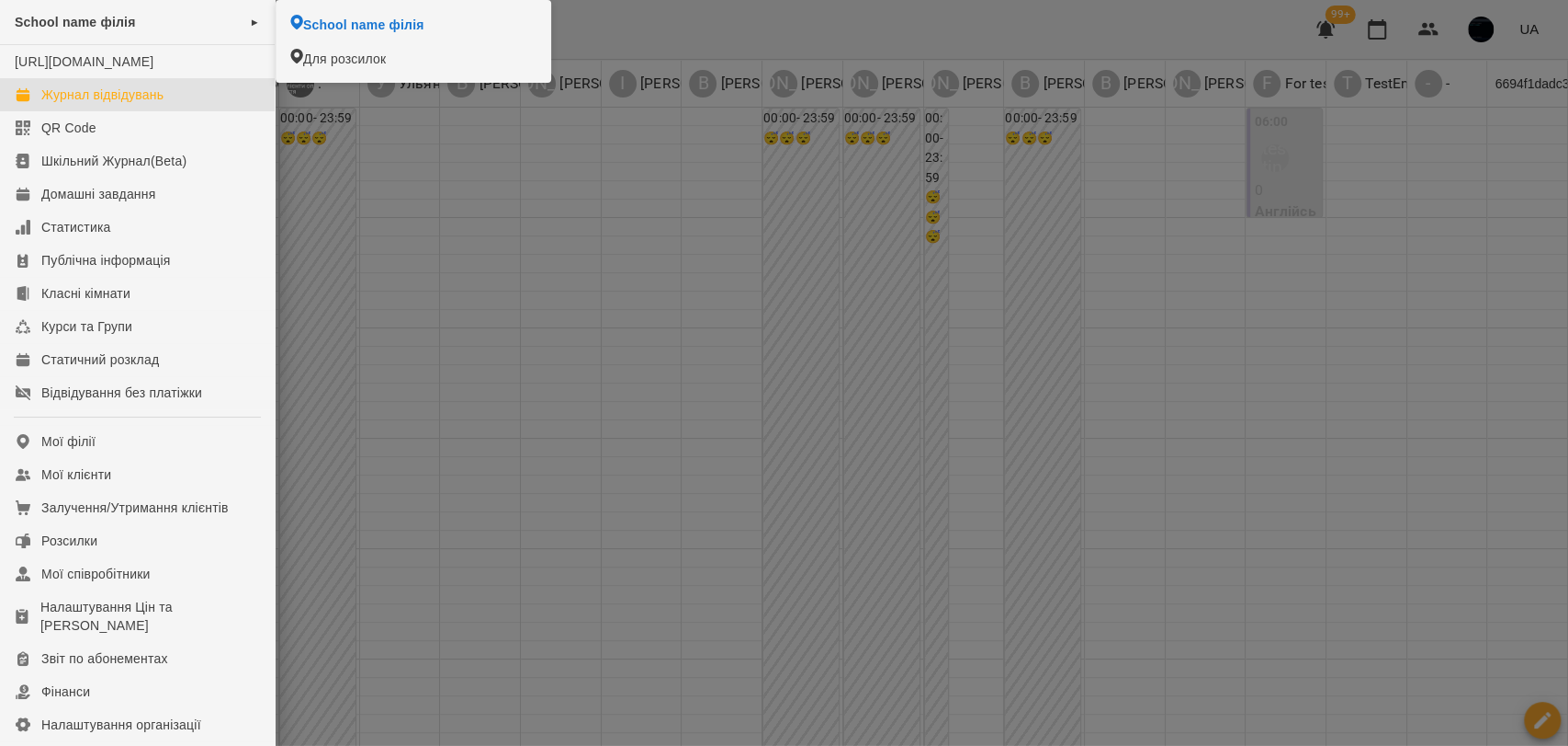
click at [1129, 276] on div at bounding box center [784, 373] width 1568 height 746
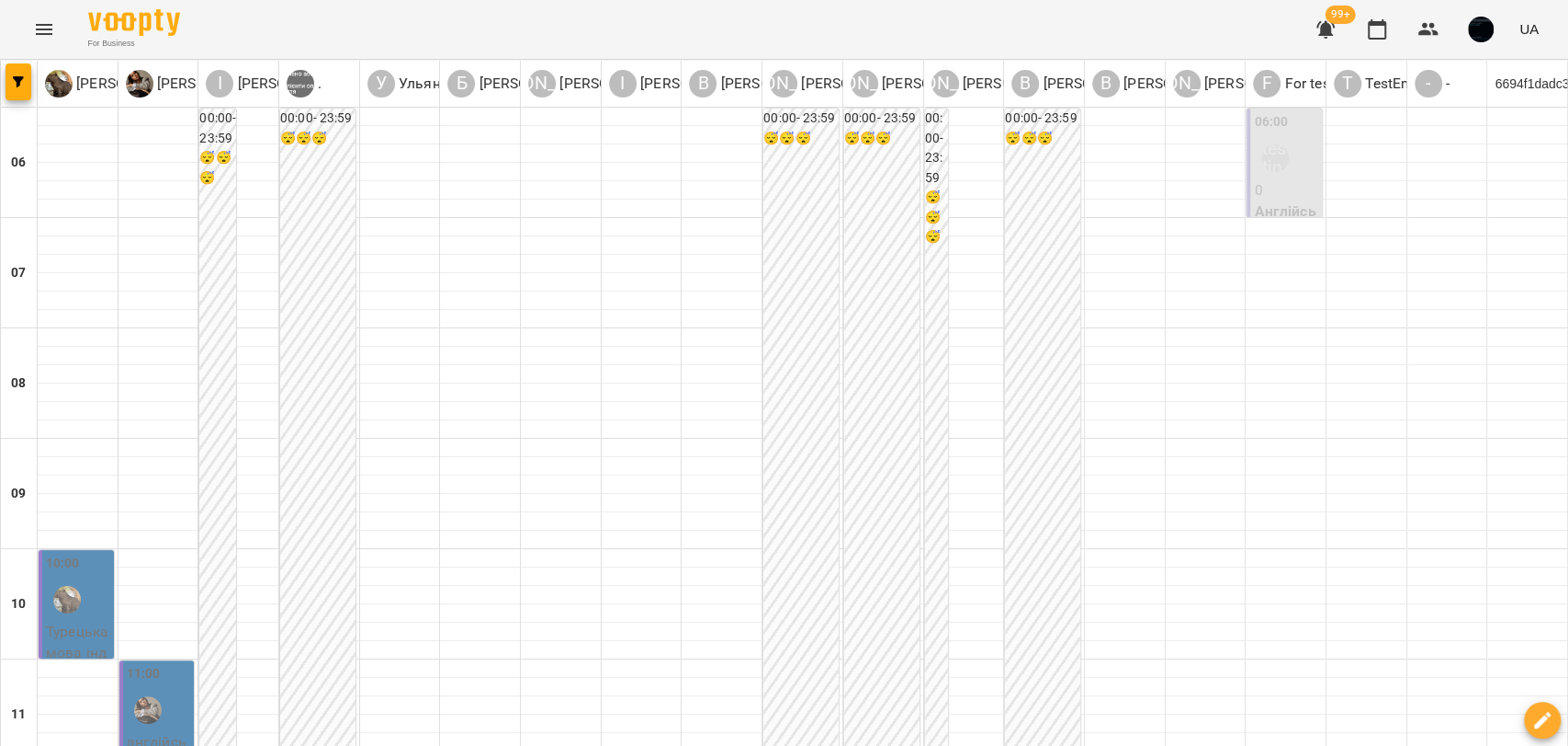
click at [34, 80] on div at bounding box center [19, 84] width 36 height 46
click at [21, 83] on icon "button" at bounding box center [18, 81] width 11 height 11
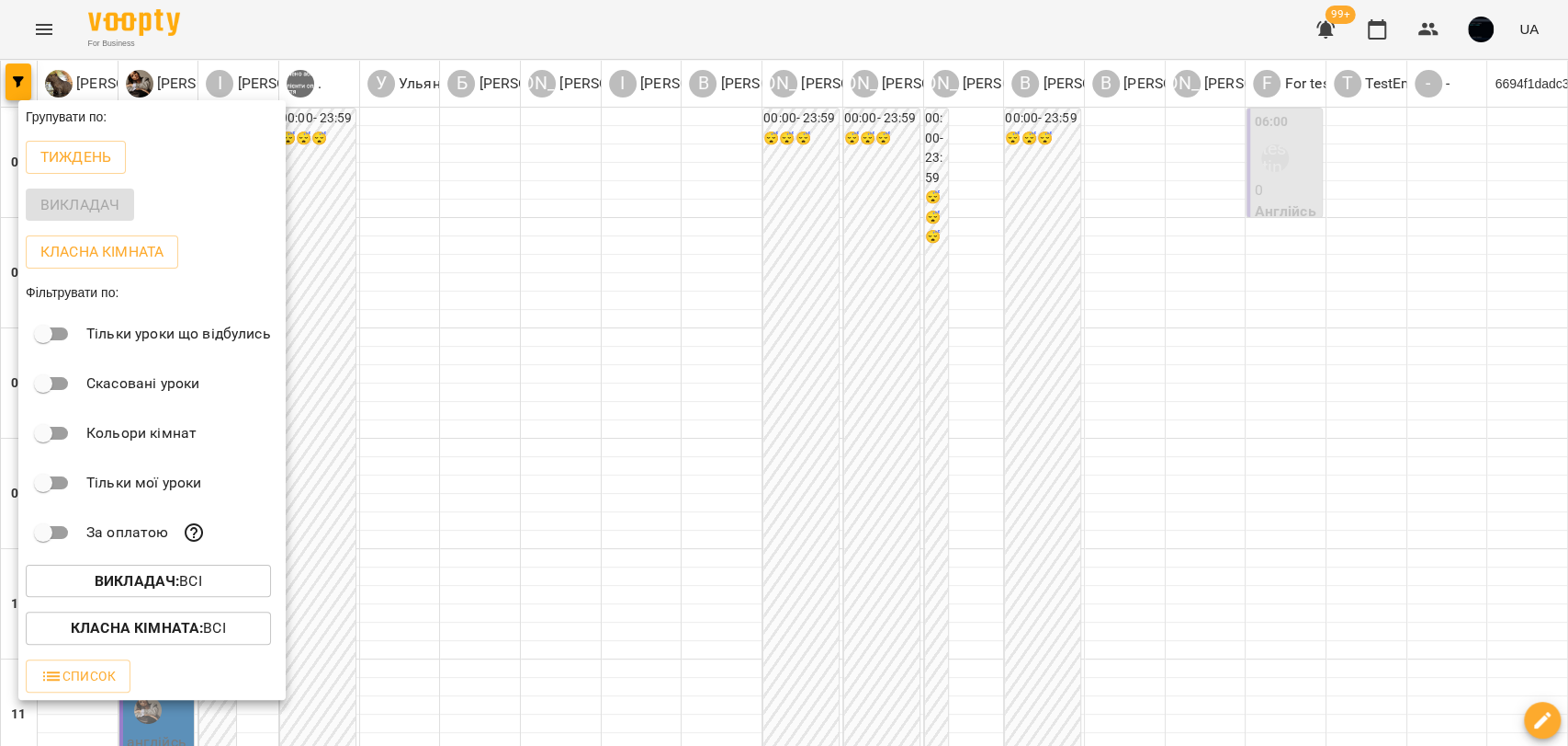
drag, startPoint x: 67, startPoint y: 31, endPoint x: 36, endPoint y: 31, distance: 31.0
click at [66, 31] on div at bounding box center [784, 373] width 1568 height 746
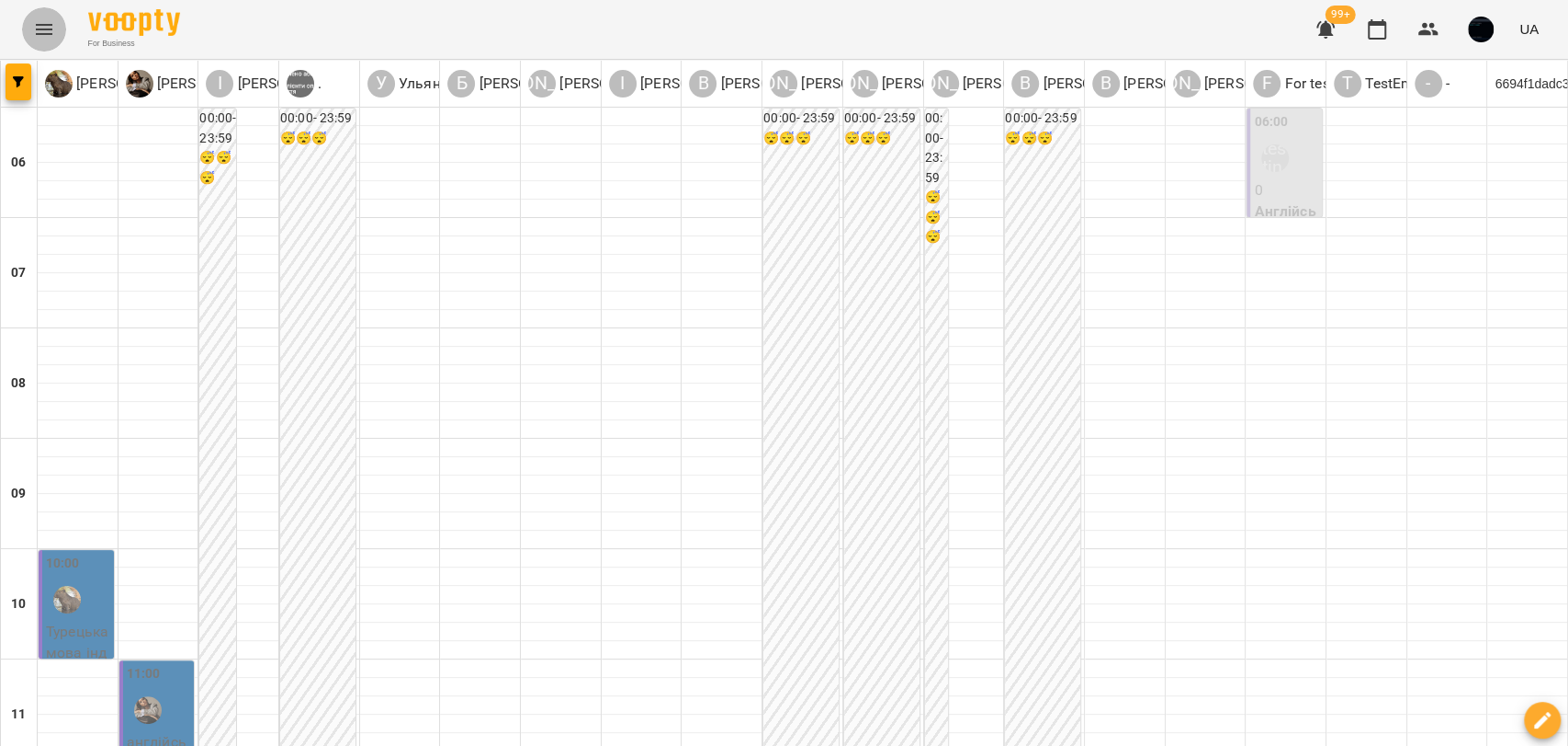
click at [42, 24] on icon "Menu" at bounding box center [43, 29] width 17 height 11
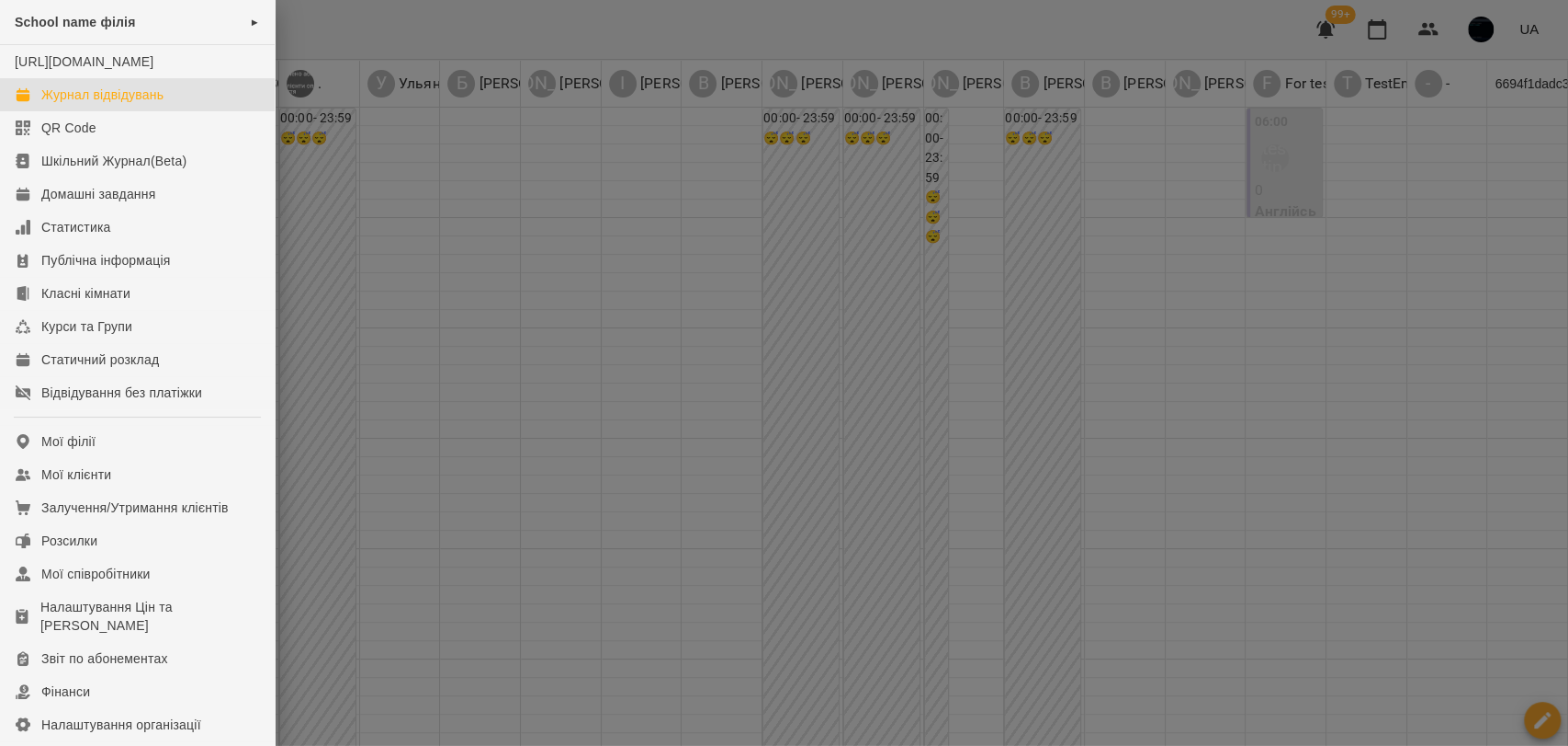
click at [418, 168] on div at bounding box center [784, 373] width 1568 height 746
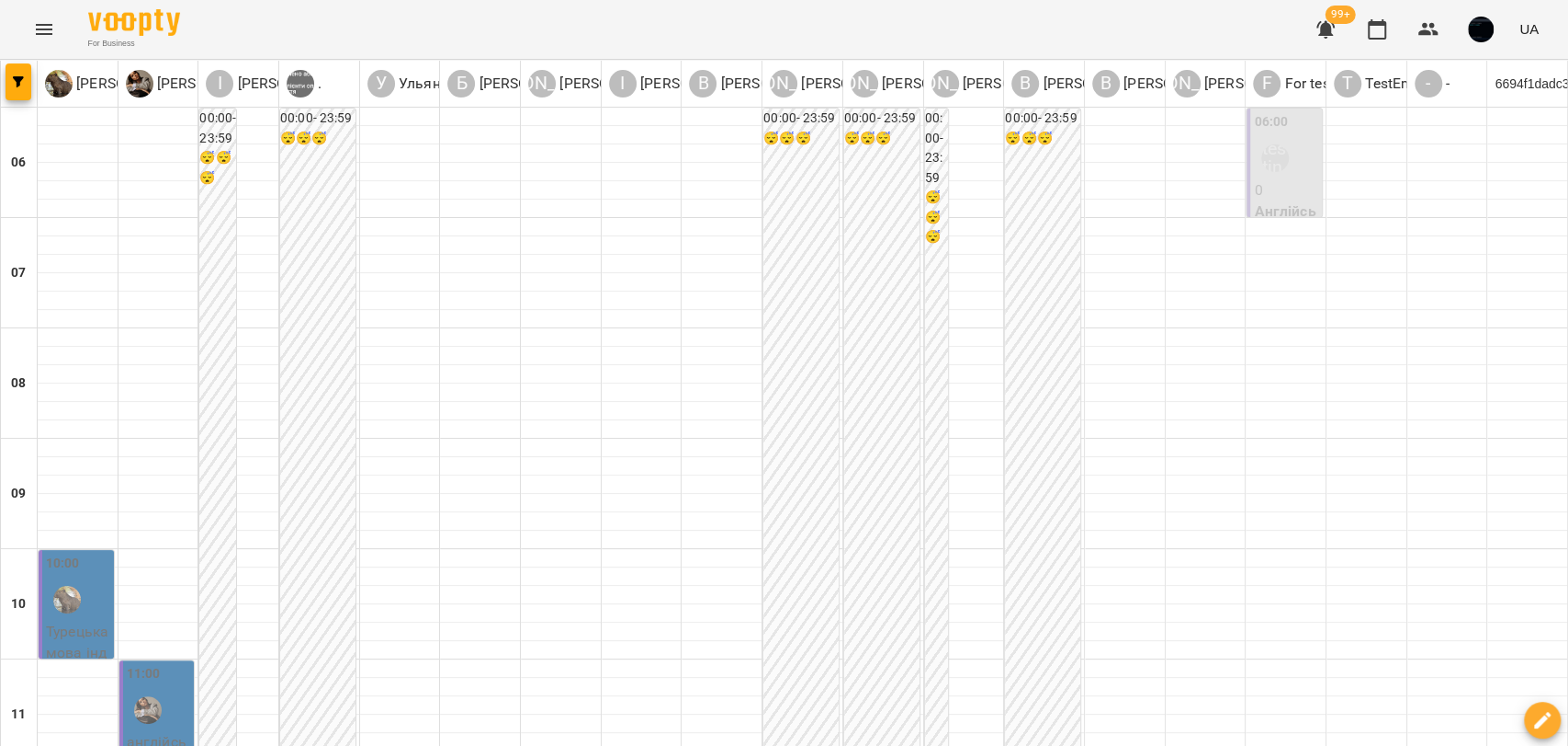
click at [4, 83] on div at bounding box center [19, 84] width 36 height 46
click at [16, 84] on icon "button" at bounding box center [18, 81] width 11 height 11
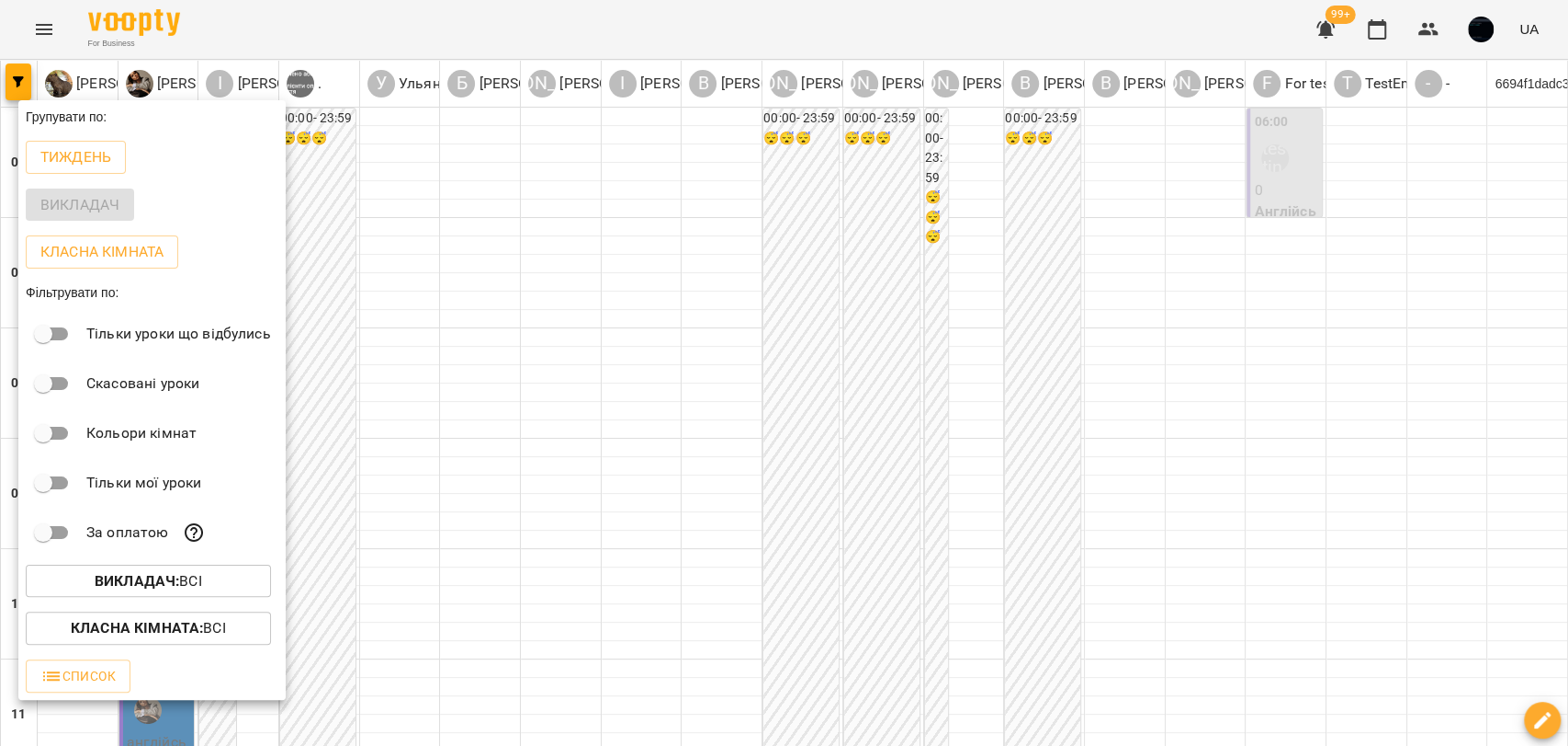
click at [394, 261] on div at bounding box center [784, 373] width 1568 height 746
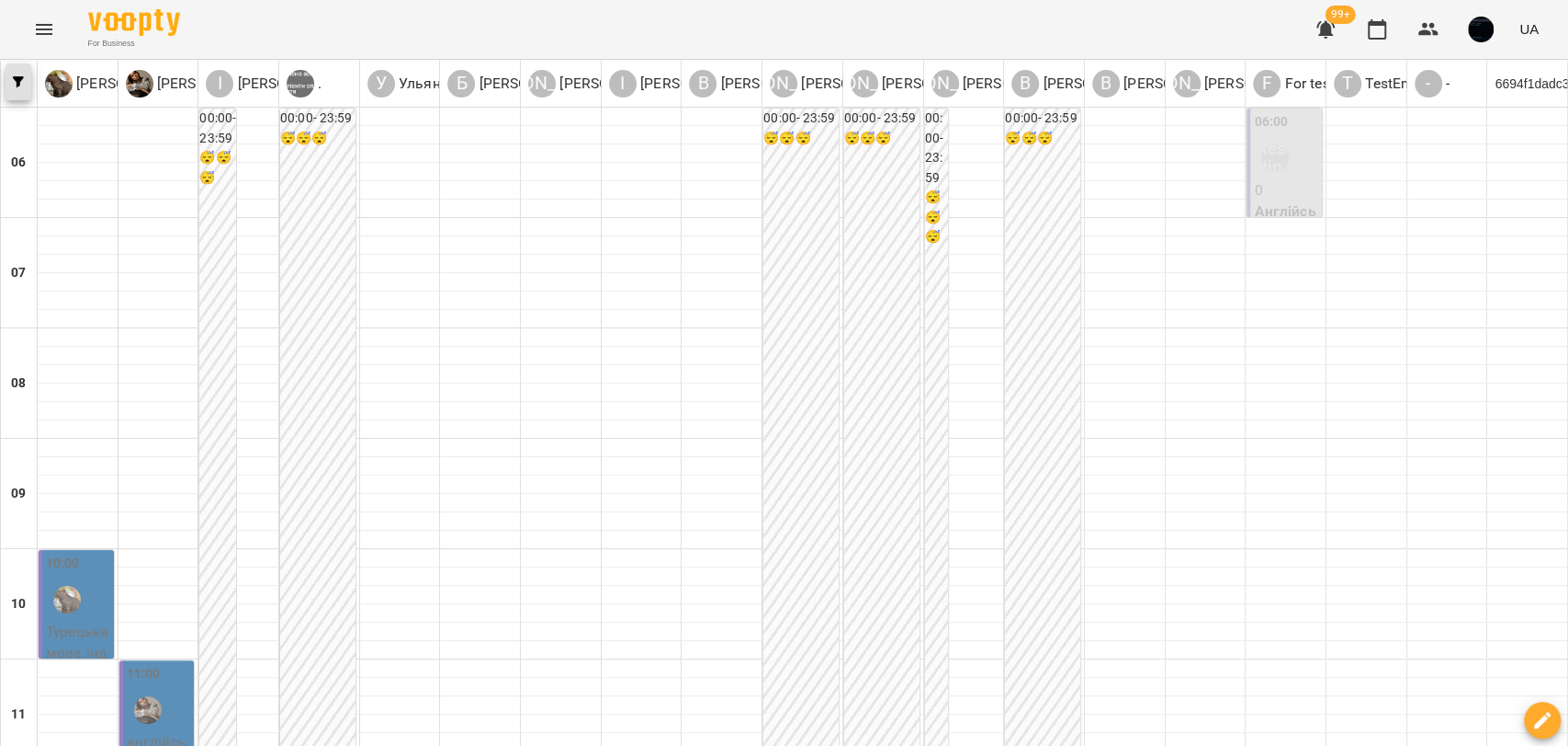
click at [14, 68] on button "button" at bounding box center [19, 81] width 26 height 36
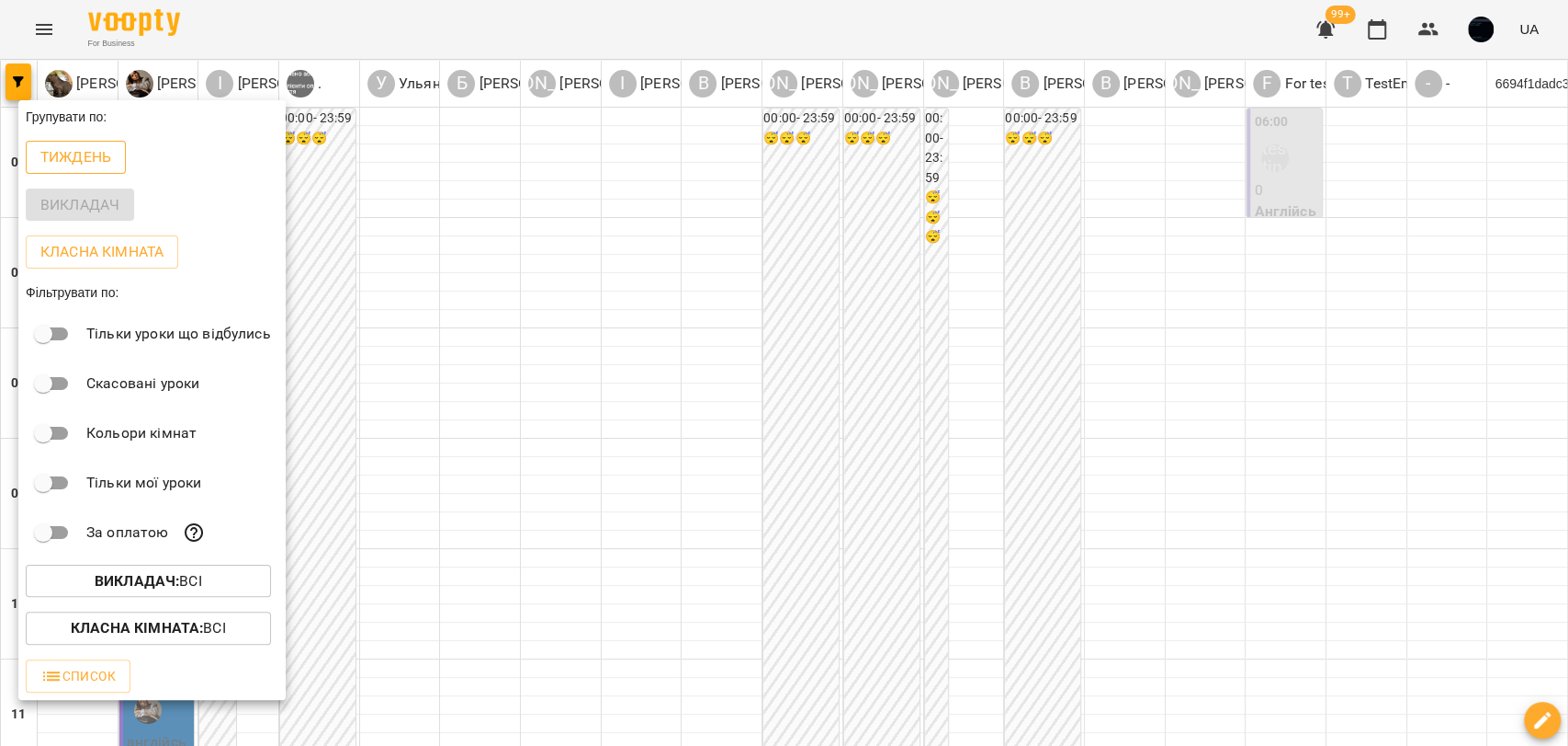
click at [68, 155] on p "Тиждень" at bounding box center [76, 157] width 71 height 22
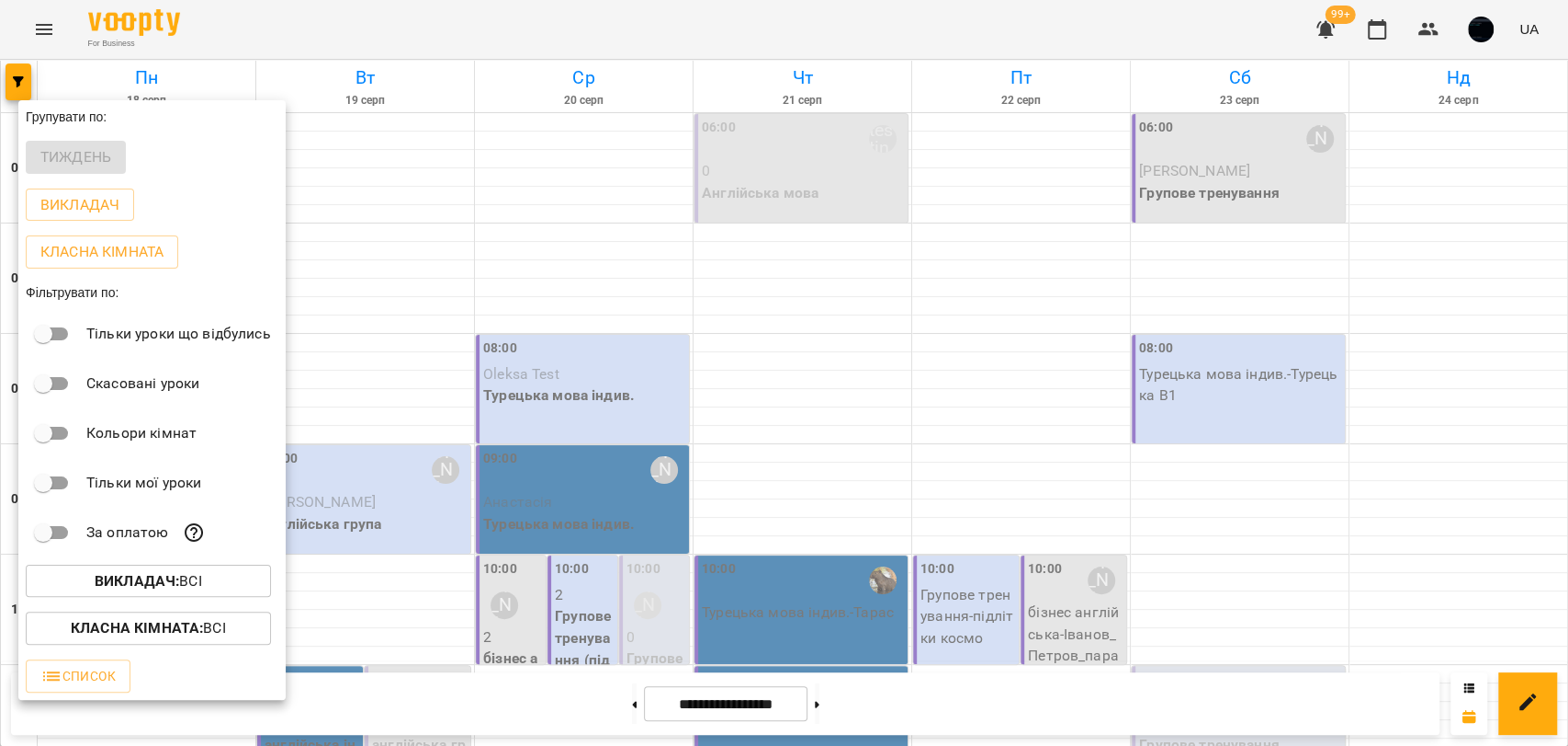
click at [328, 228] on div at bounding box center [784, 373] width 1568 height 746
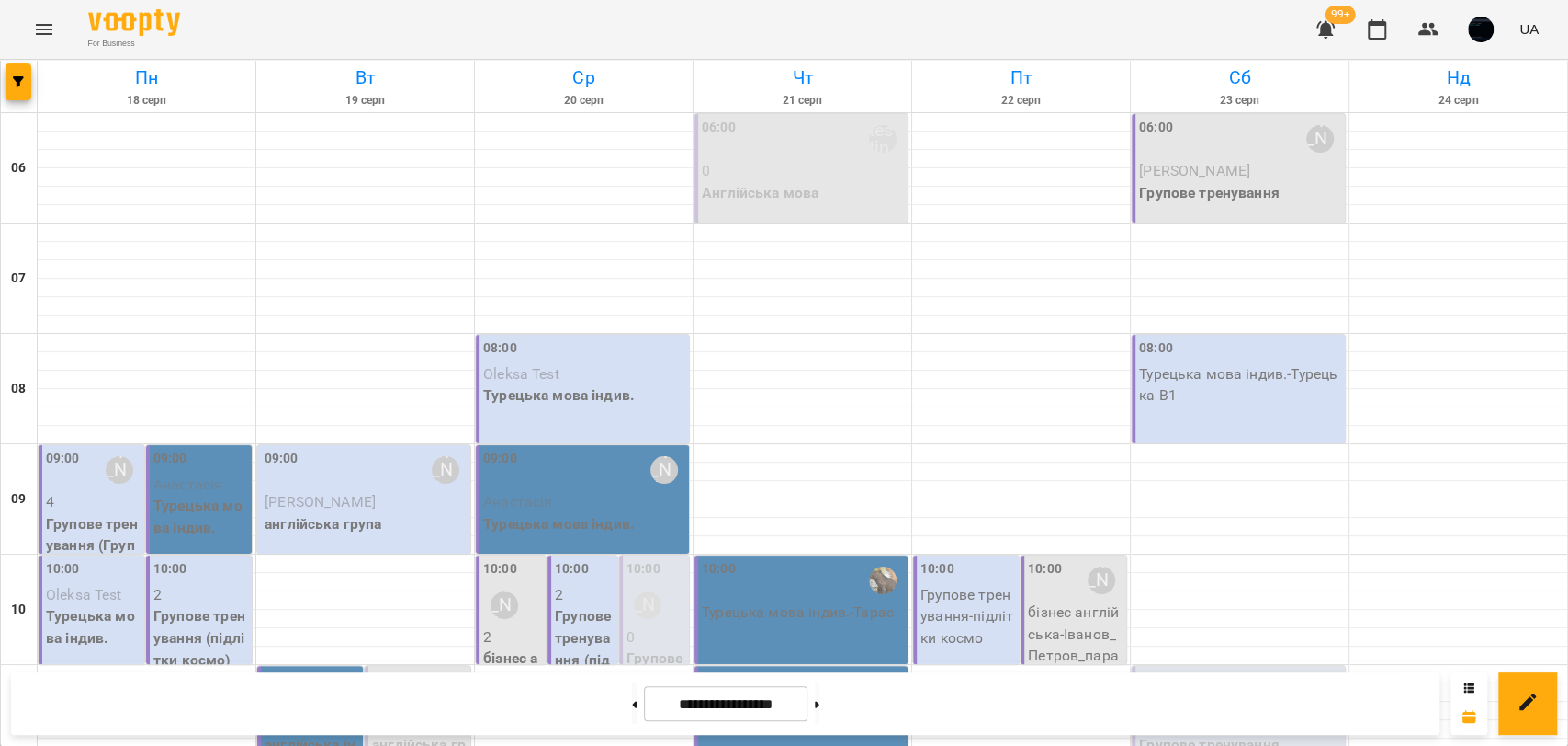
click at [51, 34] on icon "Menu" at bounding box center [44, 30] width 22 height 22
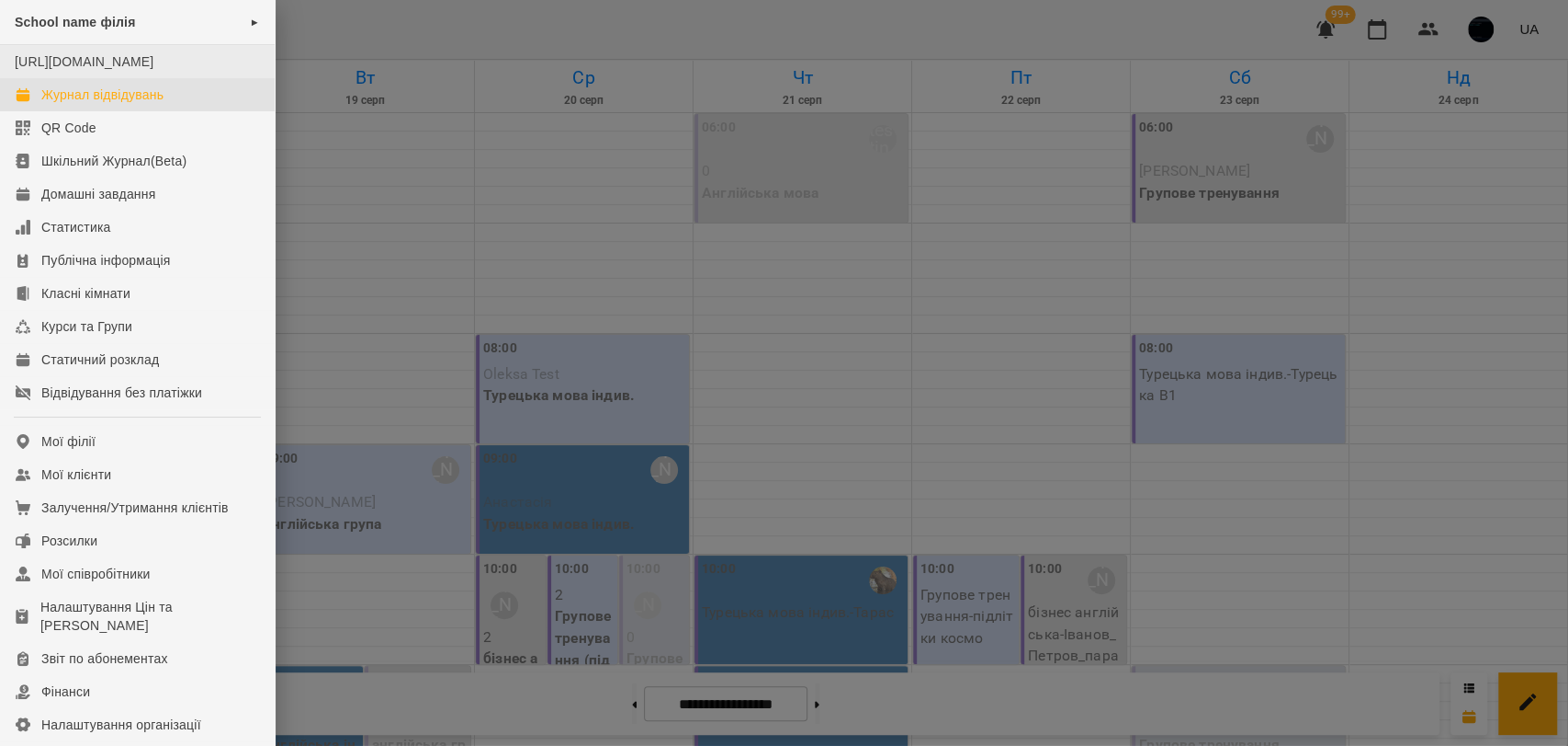
scroll to position [204, 0]
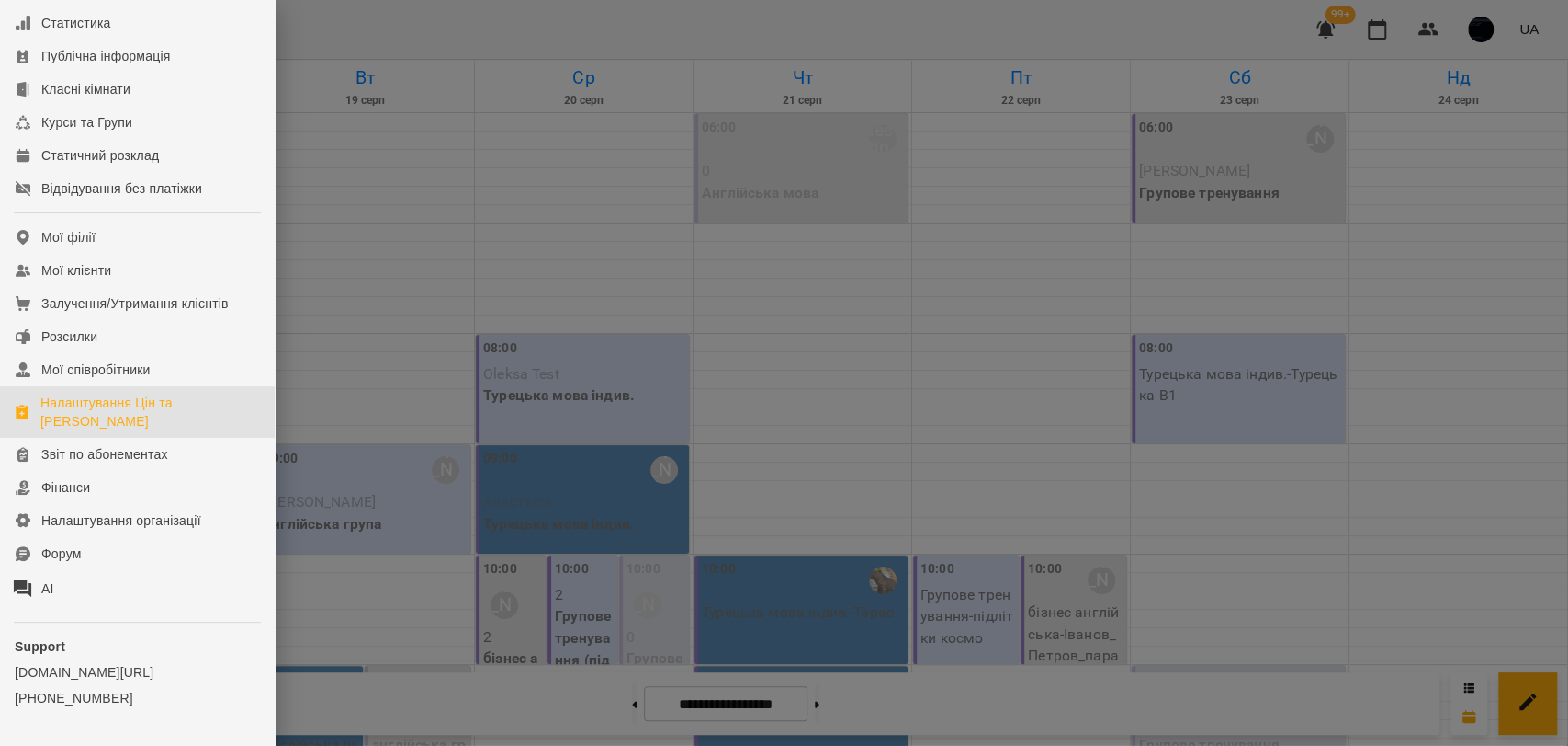
click at [111, 431] on div "Налаштування Цін та [PERSON_NAME]" at bounding box center [150, 411] width 220 height 36
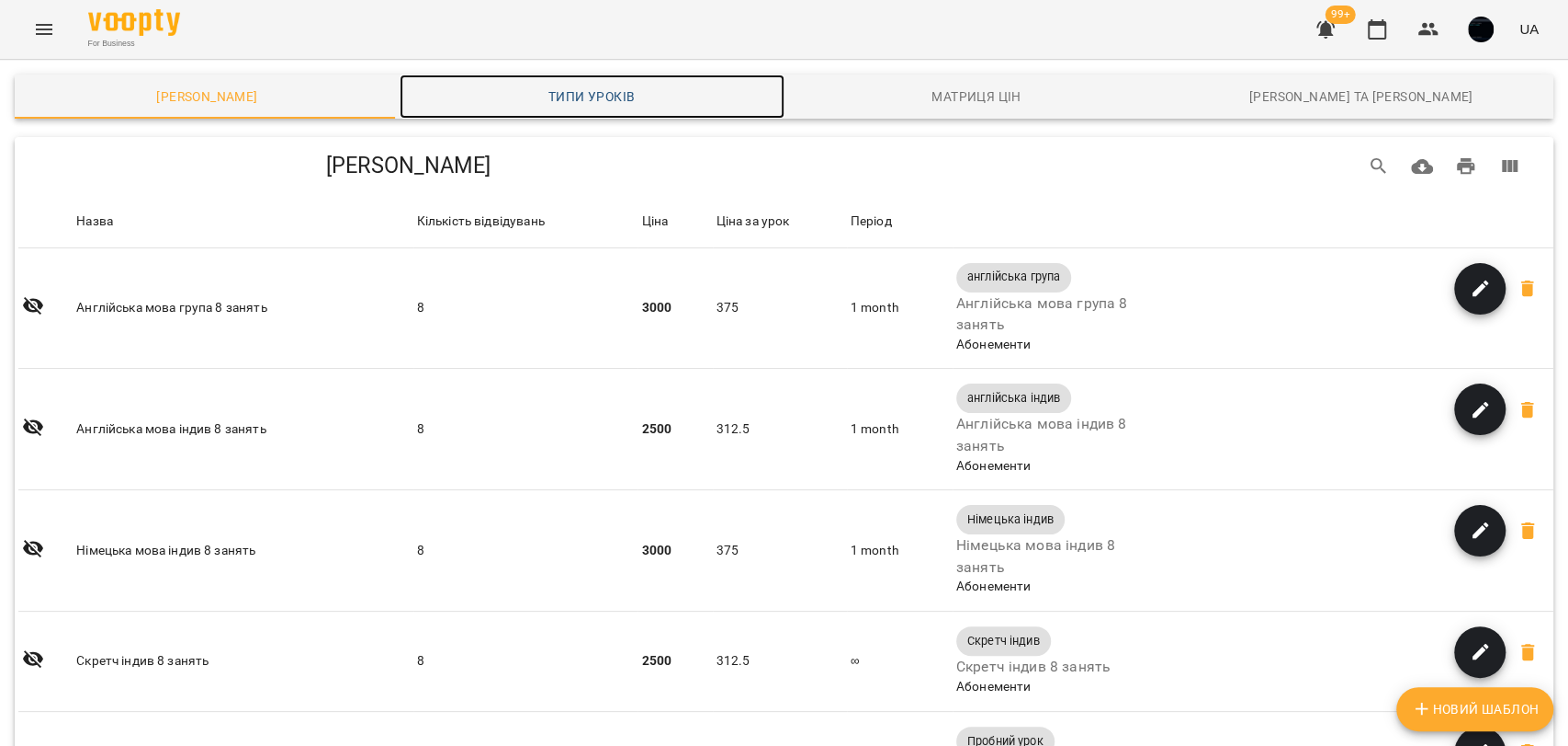
click at [603, 90] on span "Типи уроків" at bounding box center [592, 97] width 362 height 22
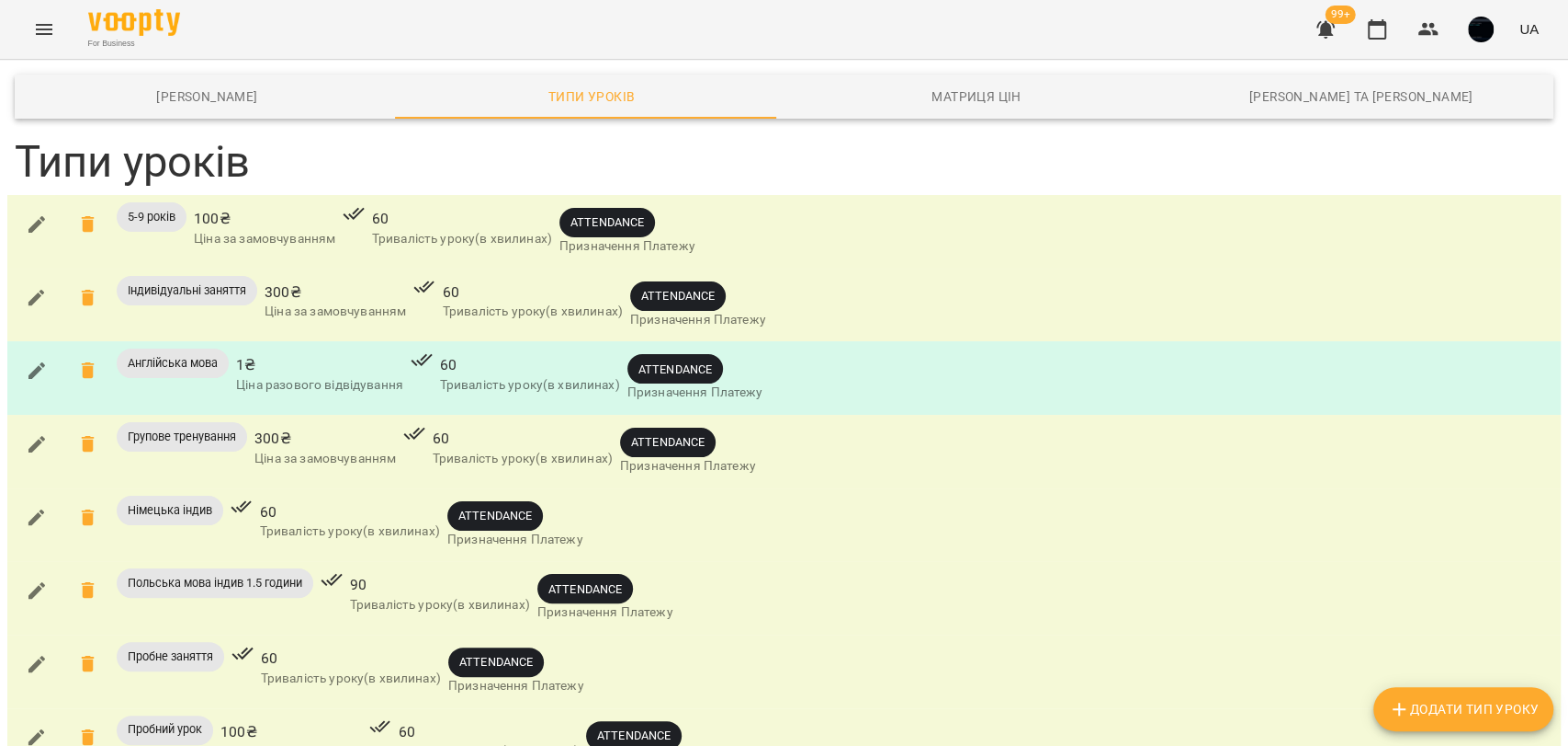
click at [34, 24] on icon "Menu" at bounding box center [44, 30] width 22 height 22
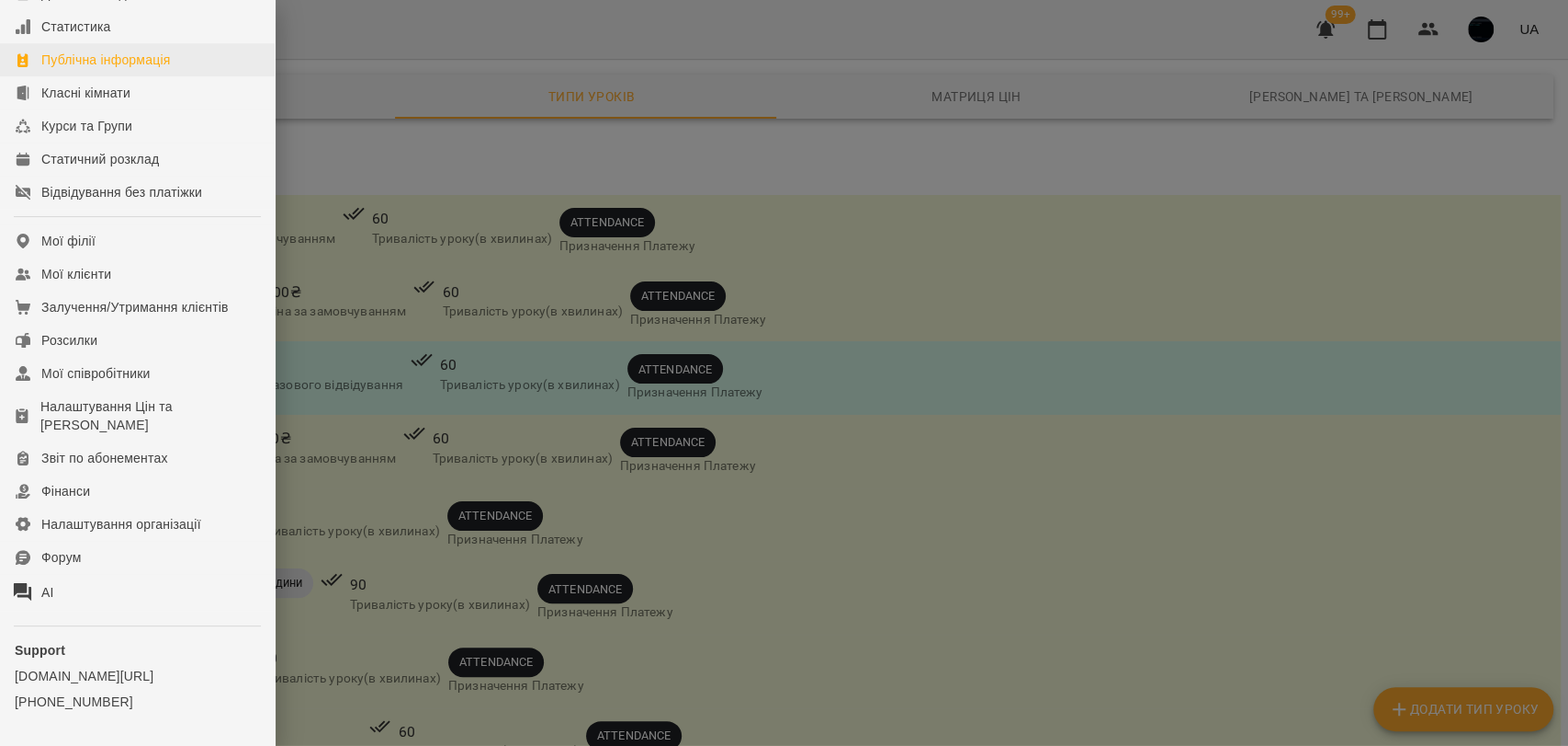
scroll to position [204, 0]
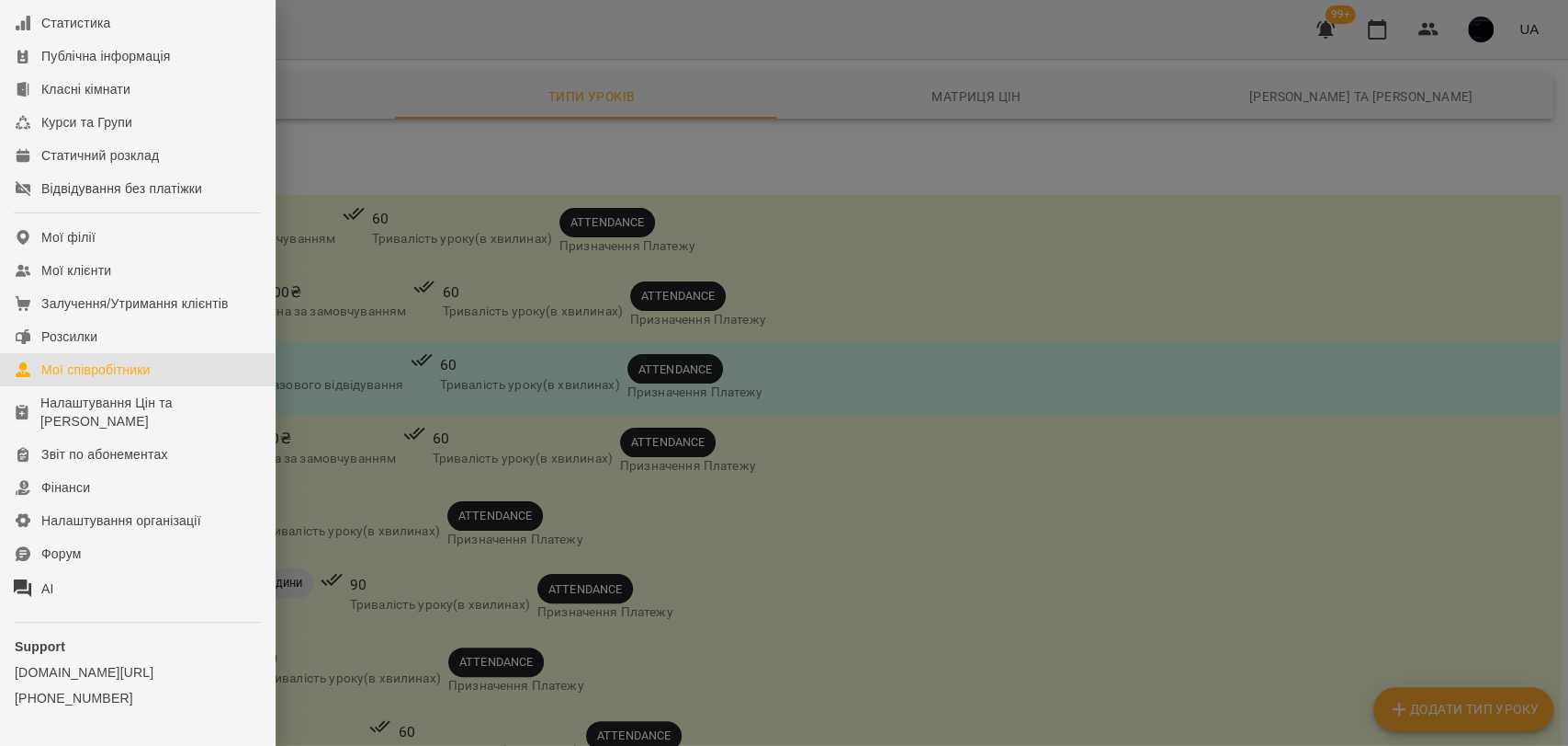
click at [120, 378] on div "Мої співробітники" at bounding box center [96, 370] width 109 height 19
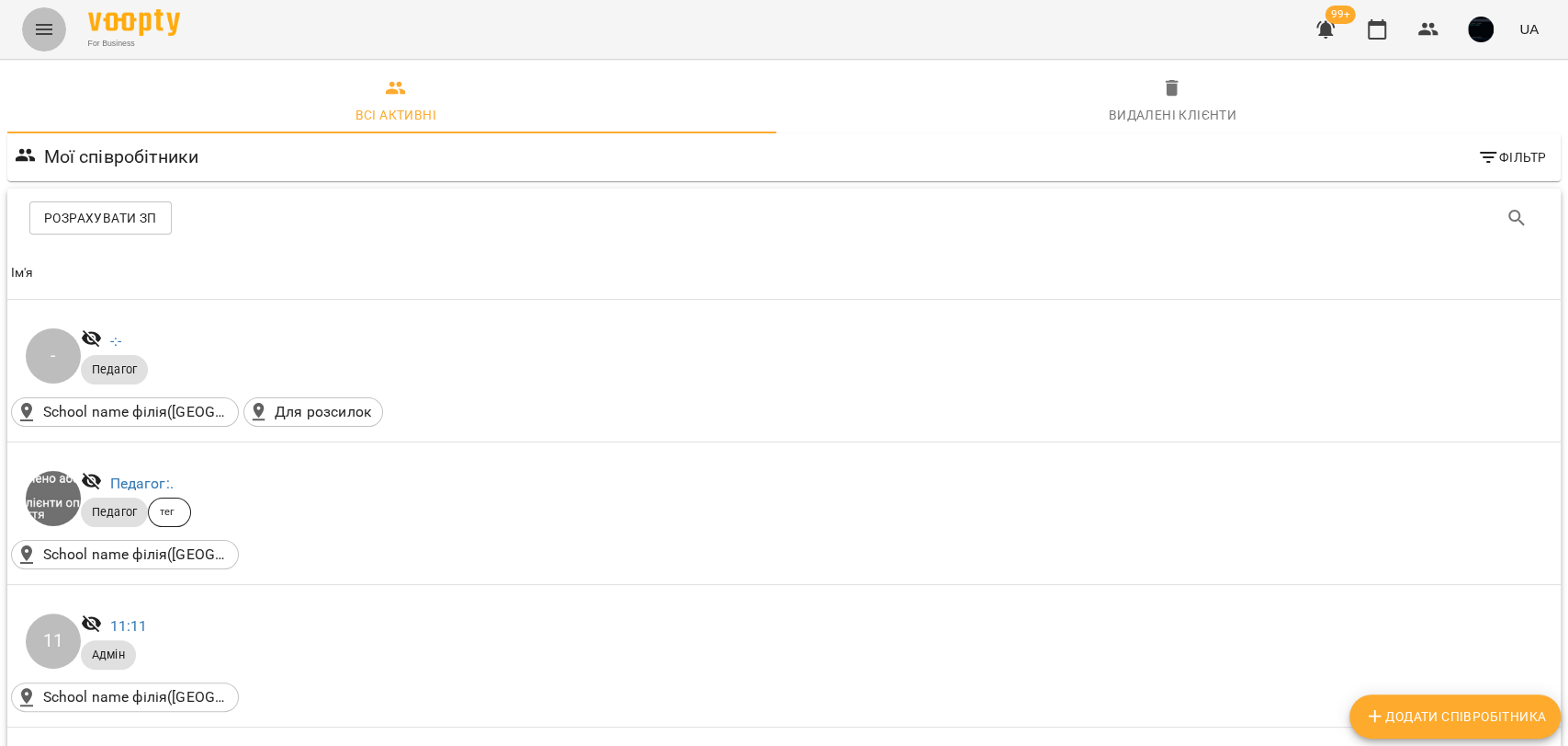
click at [63, 38] on button "Menu" at bounding box center [43, 29] width 44 height 44
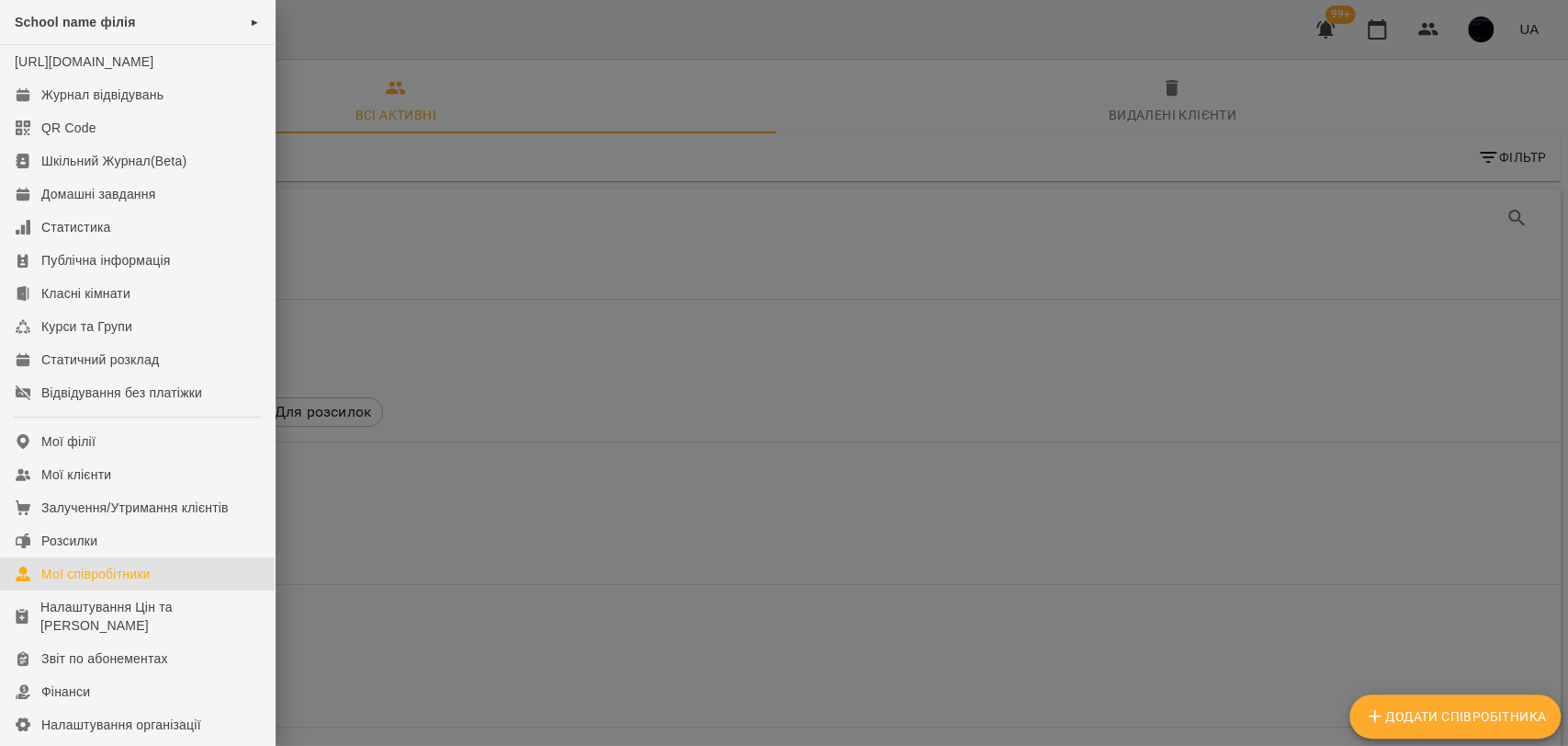
click at [461, 410] on div at bounding box center [784, 373] width 1568 height 746
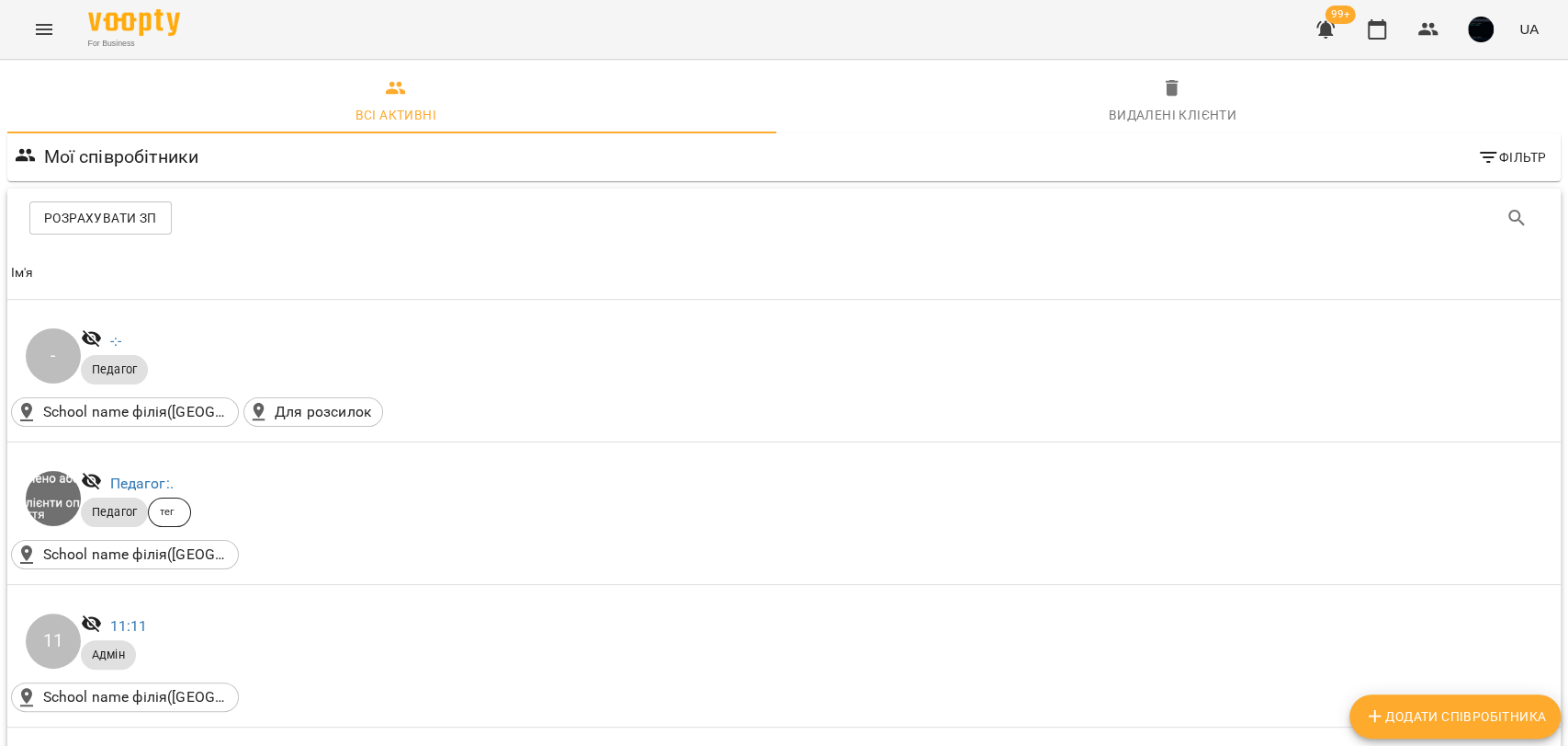
click at [43, 42] on button "Menu" at bounding box center [43, 29] width 44 height 44
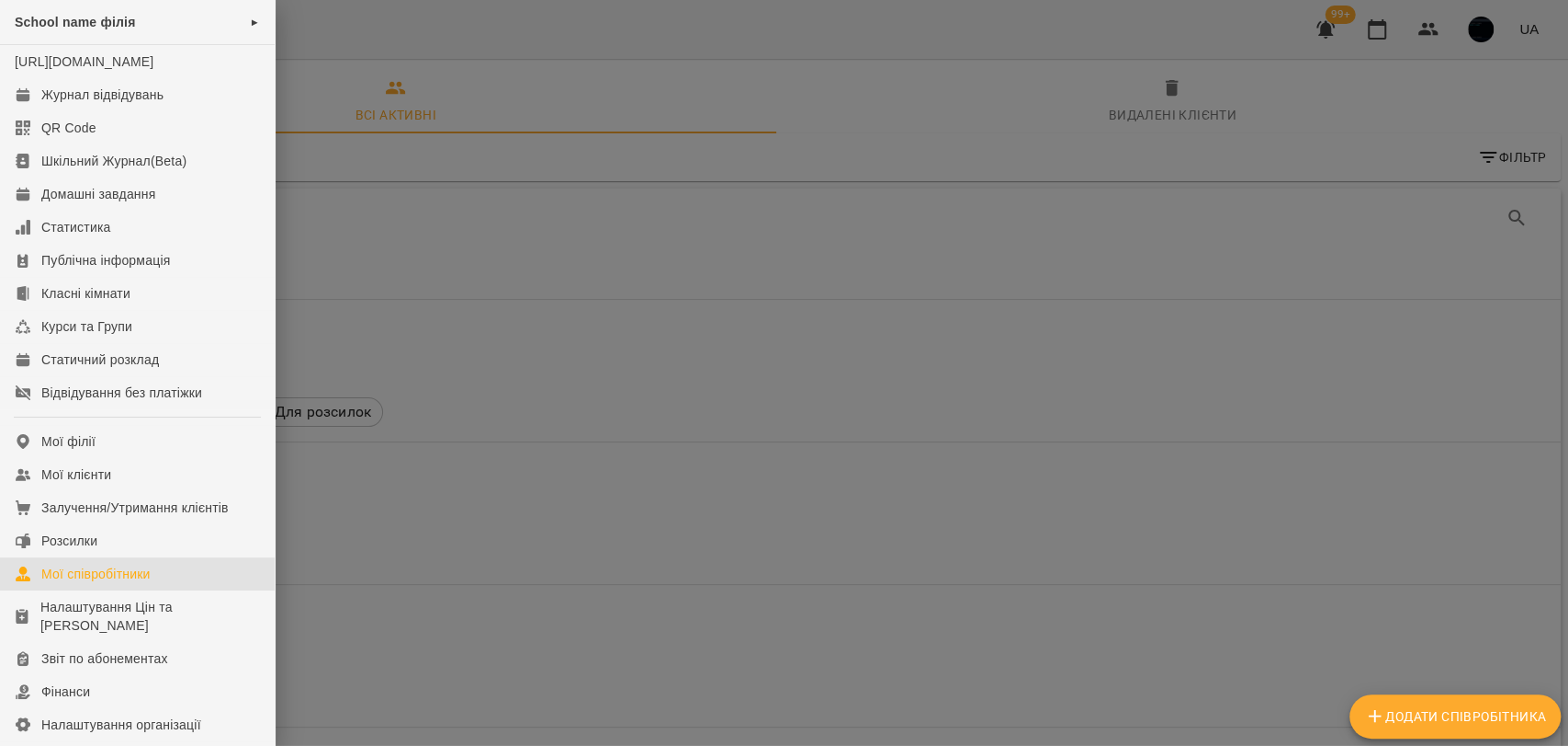
click at [311, 411] on div at bounding box center [784, 373] width 1568 height 746
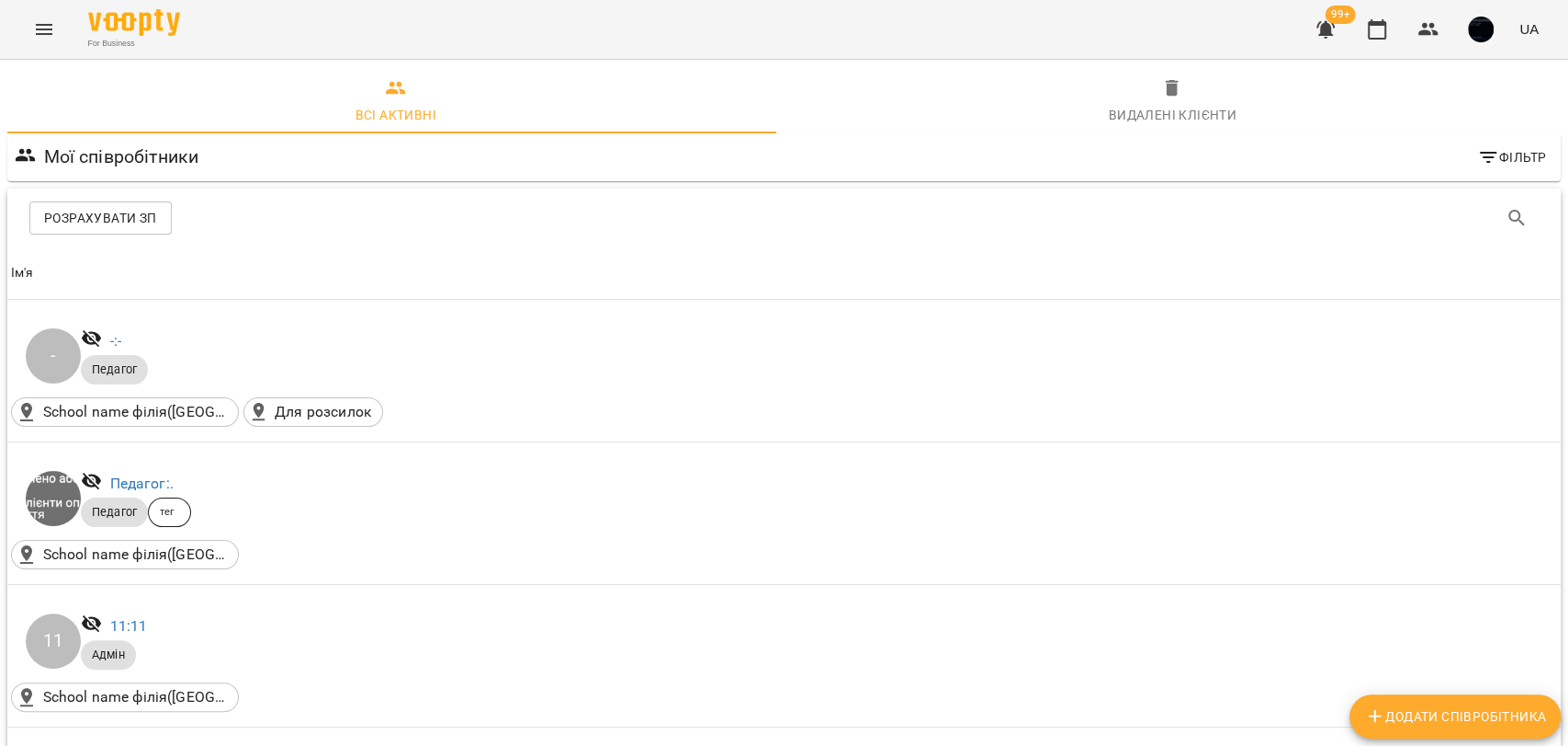
click at [29, 34] on button "Menu" at bounding box center [43, 29] width 44 height 44
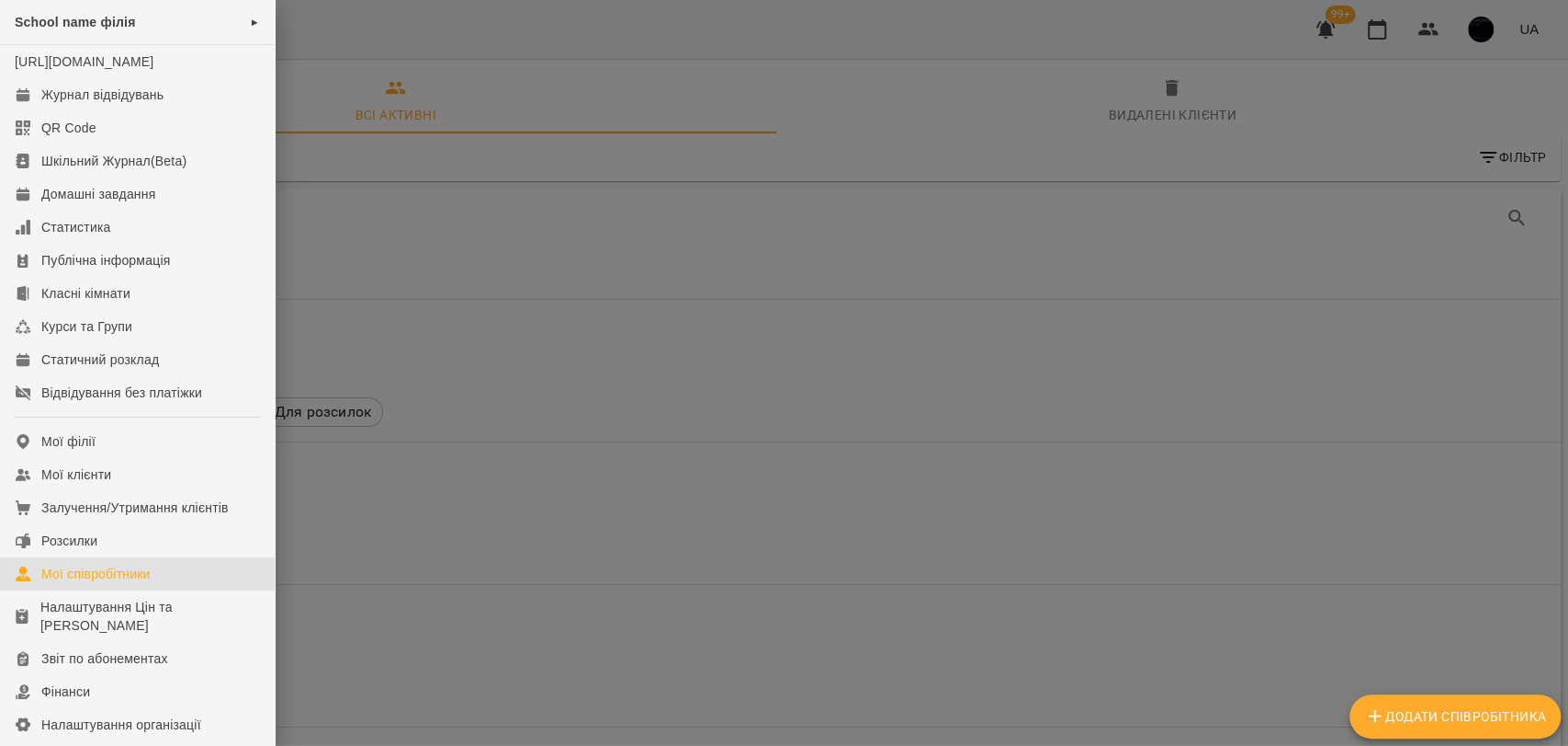
click at [458, 565] on div at bounding box center [784, 373] width 1568 height 746
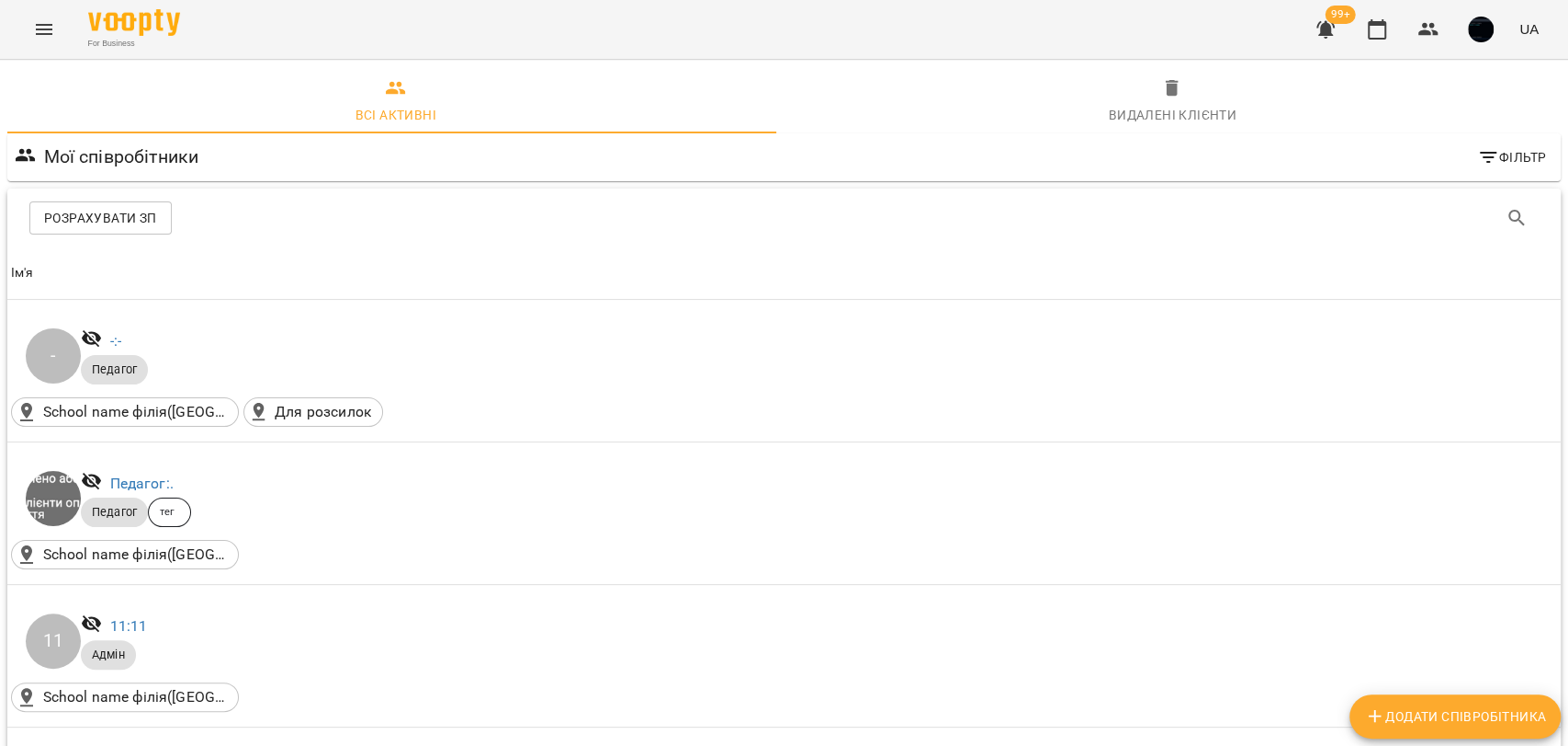
click at [42, 37] on icon "Menu" at bounding box center [44, 30] width 22 height 22
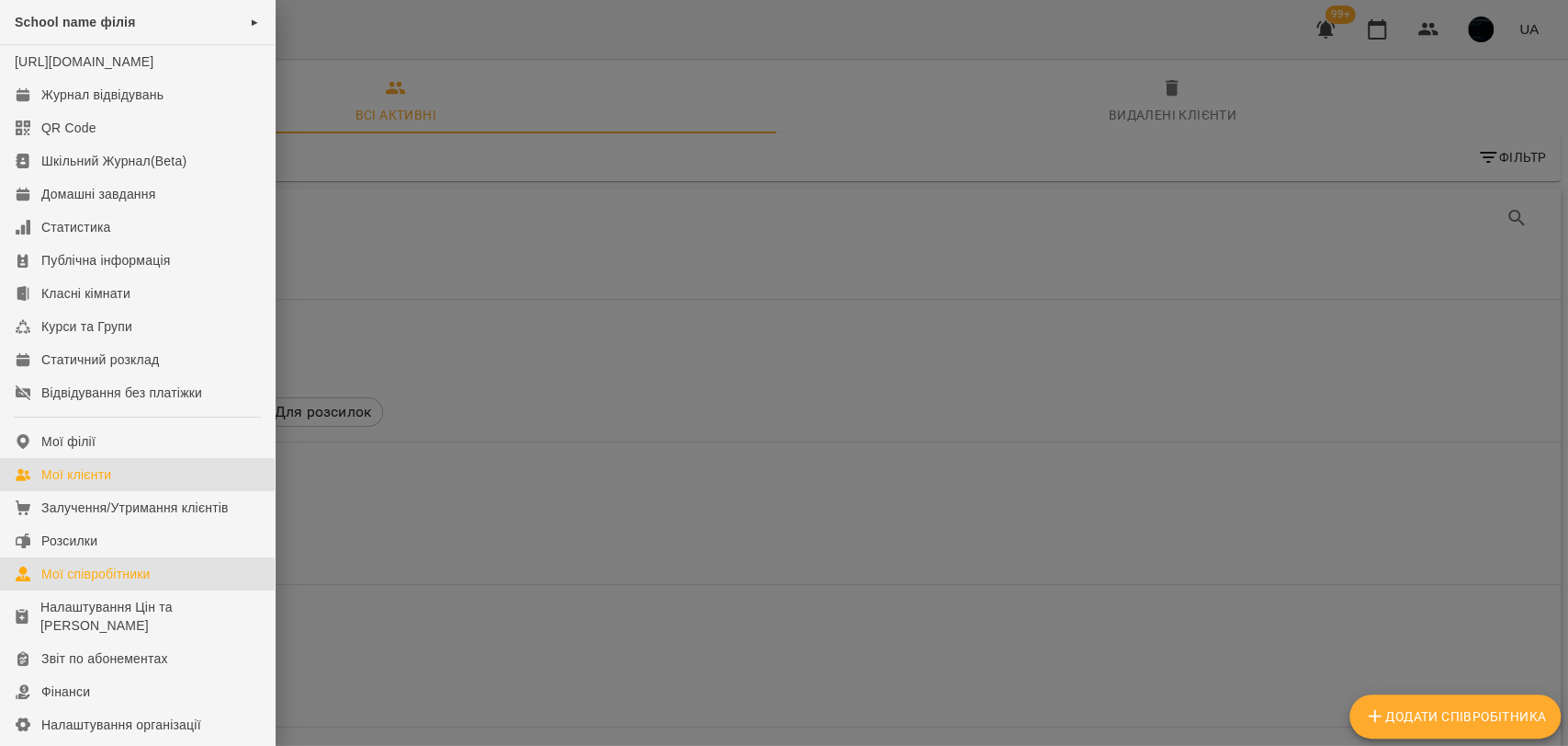
click at [124, 490] on link "Мої клієнти" at bounding box center [137, 475] width 275 height 34
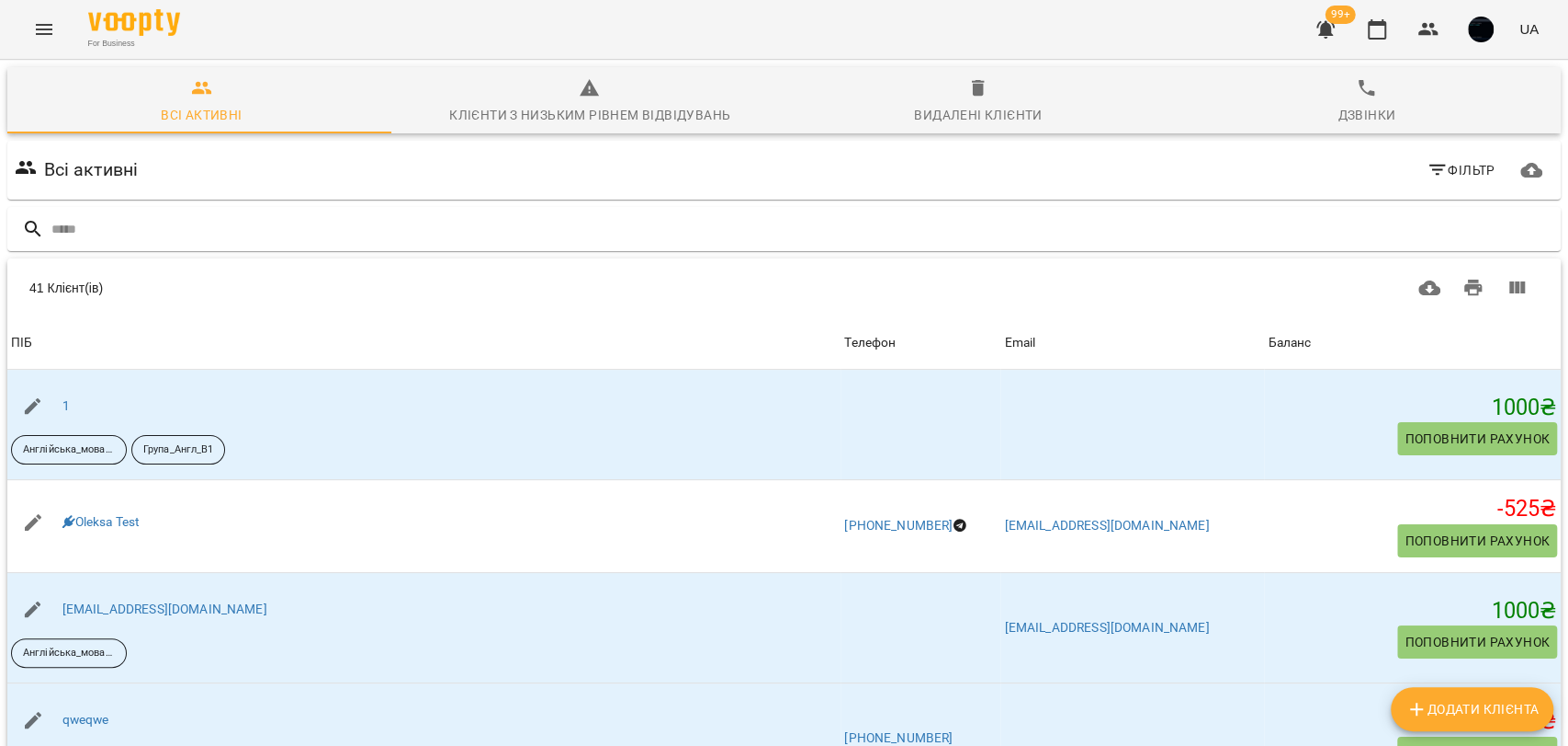
click at [1454, 715] on span "Додати клієнта" at bounding box center [1471, 709] width 133 height 22
select select "**"
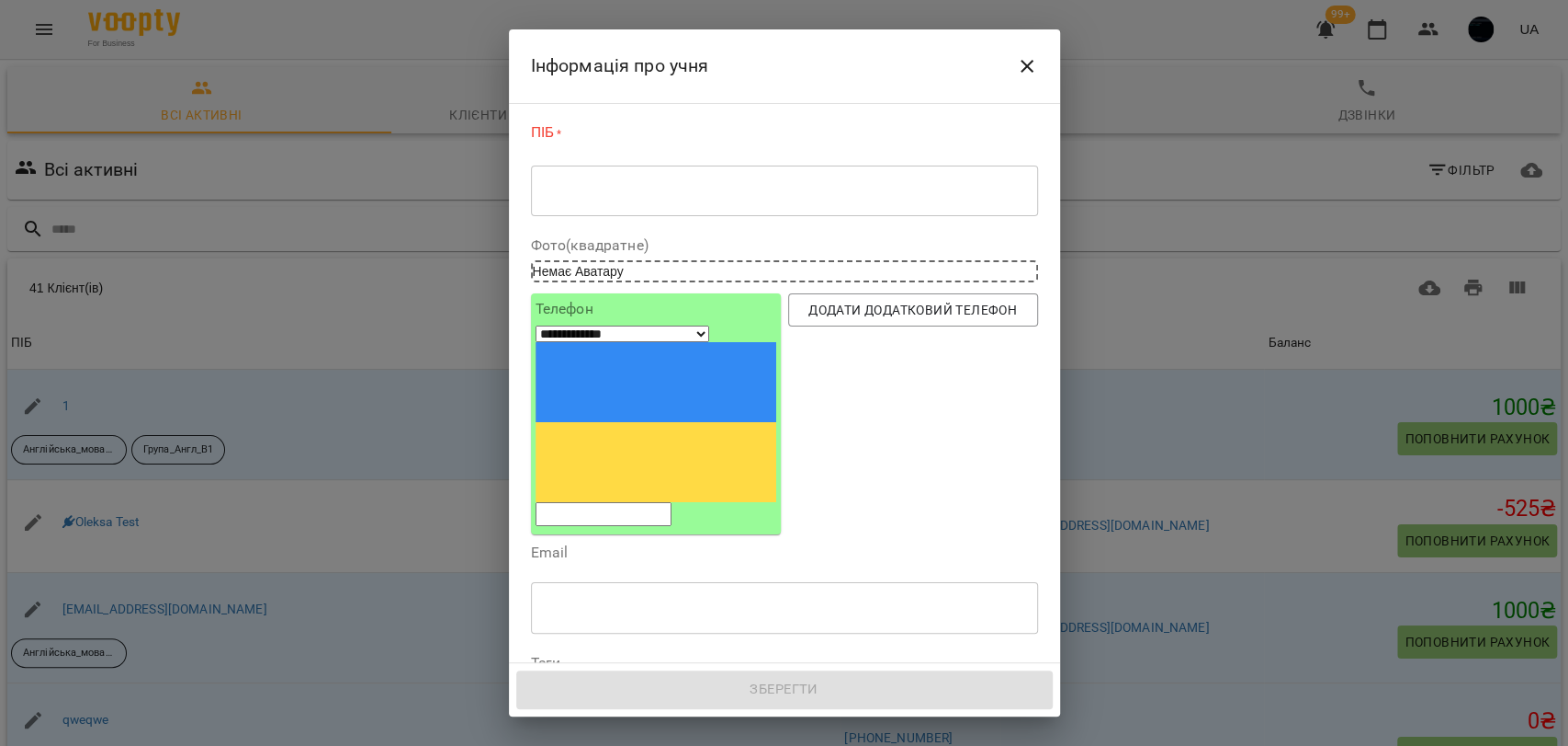
click at [589, 208] on div "* ​" at bounding box center [784, 190] width 507 height 51
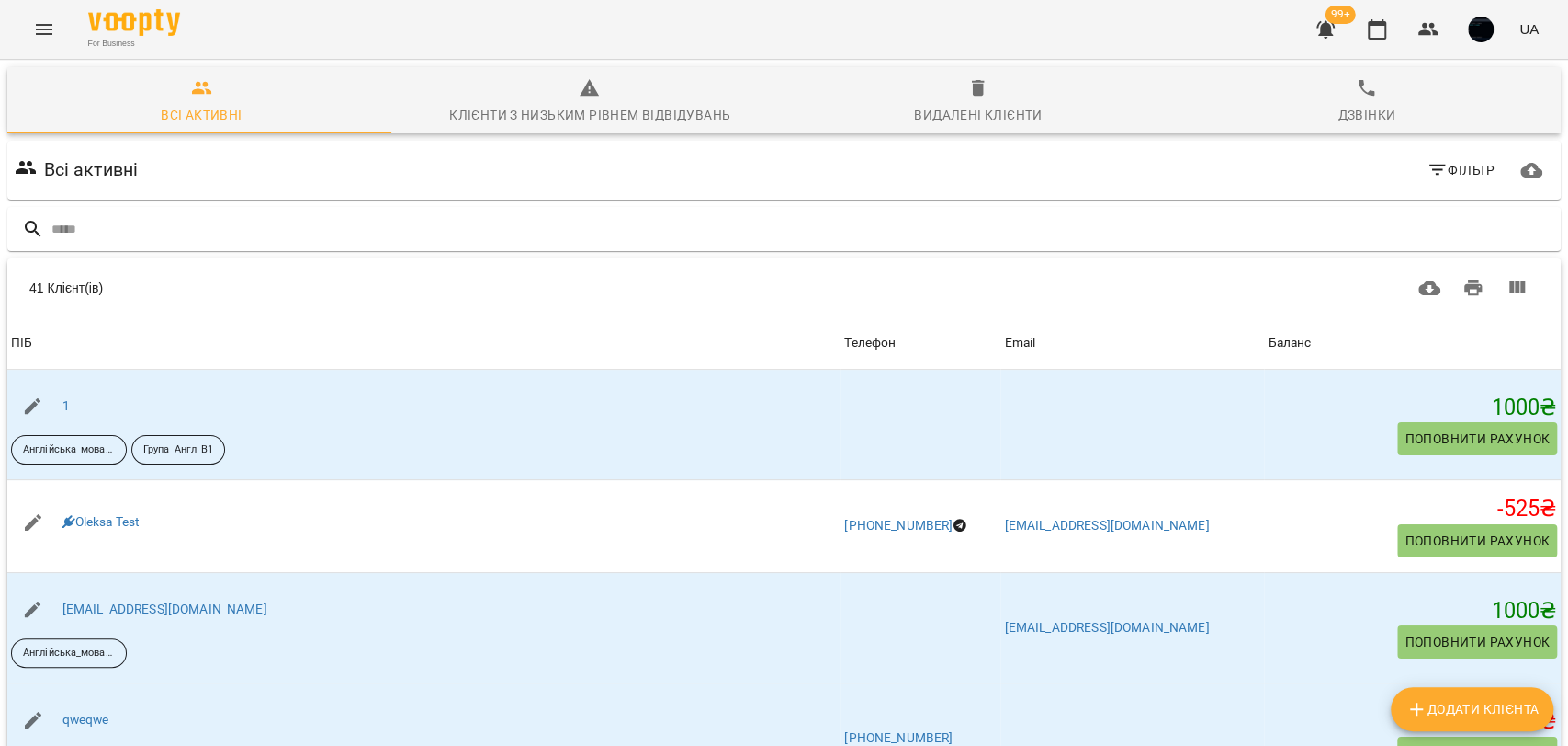
click at [1521, 170] on icon "button" at bounding box center [1532, 170] width 22 height 15
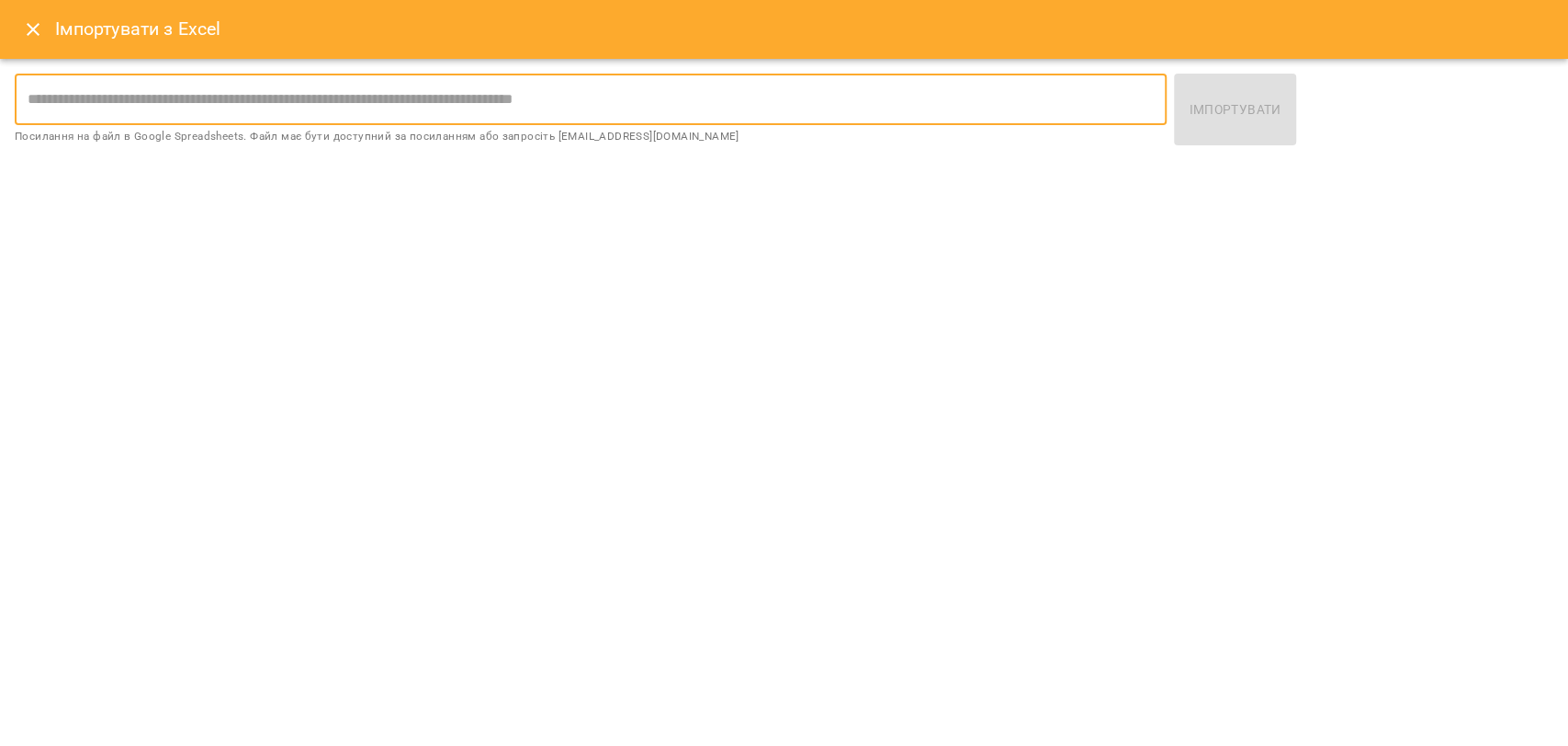
click at [523, 105] on input "text" at bounding box center [591, 100] width 1152 height 51
click at [12, 17] on div "Імпортувати з Excel" at bounding box center [784, 30] width 1568 height 59
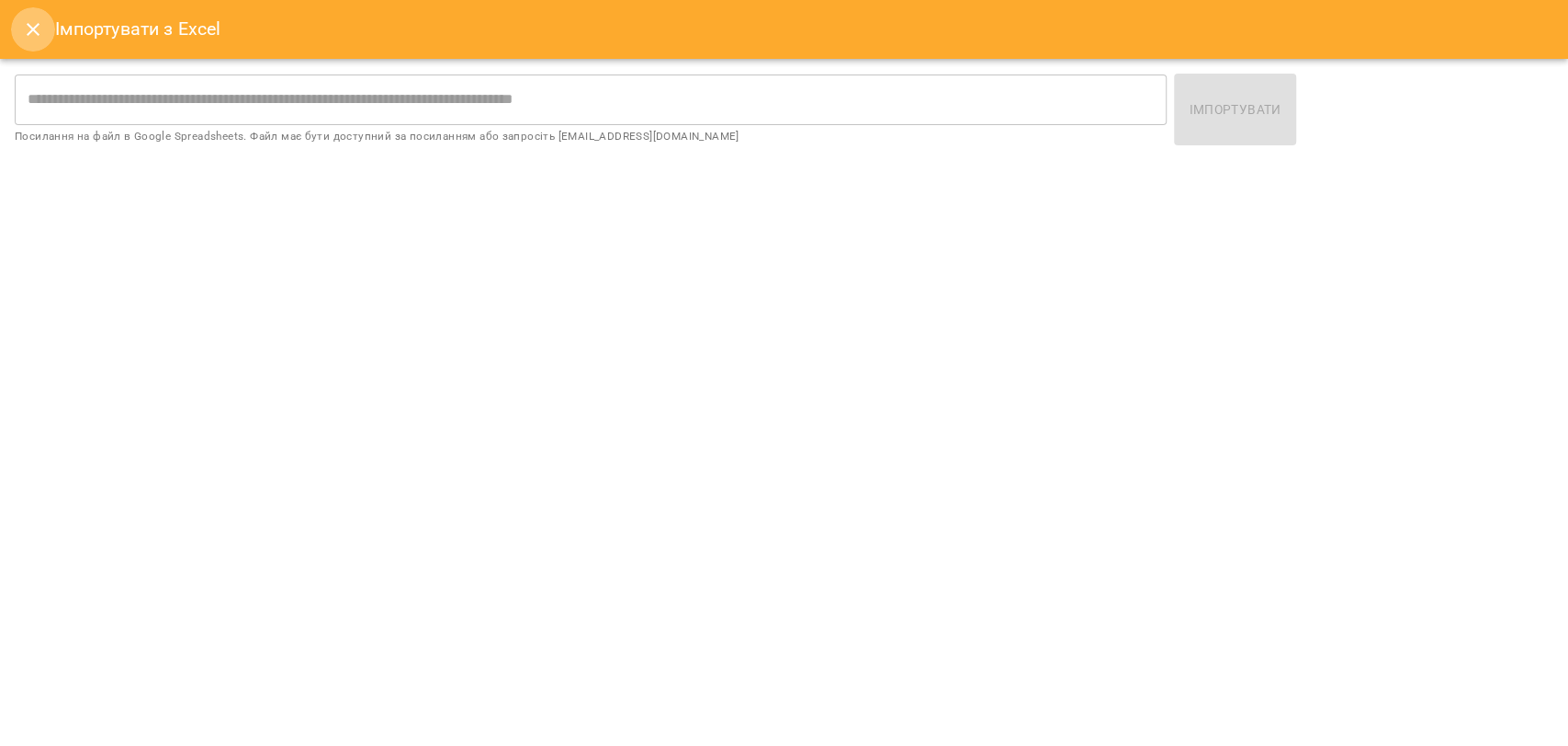
click at [30, 19] on icon "Close" at bounding box center [33, 30] width 22 height 22
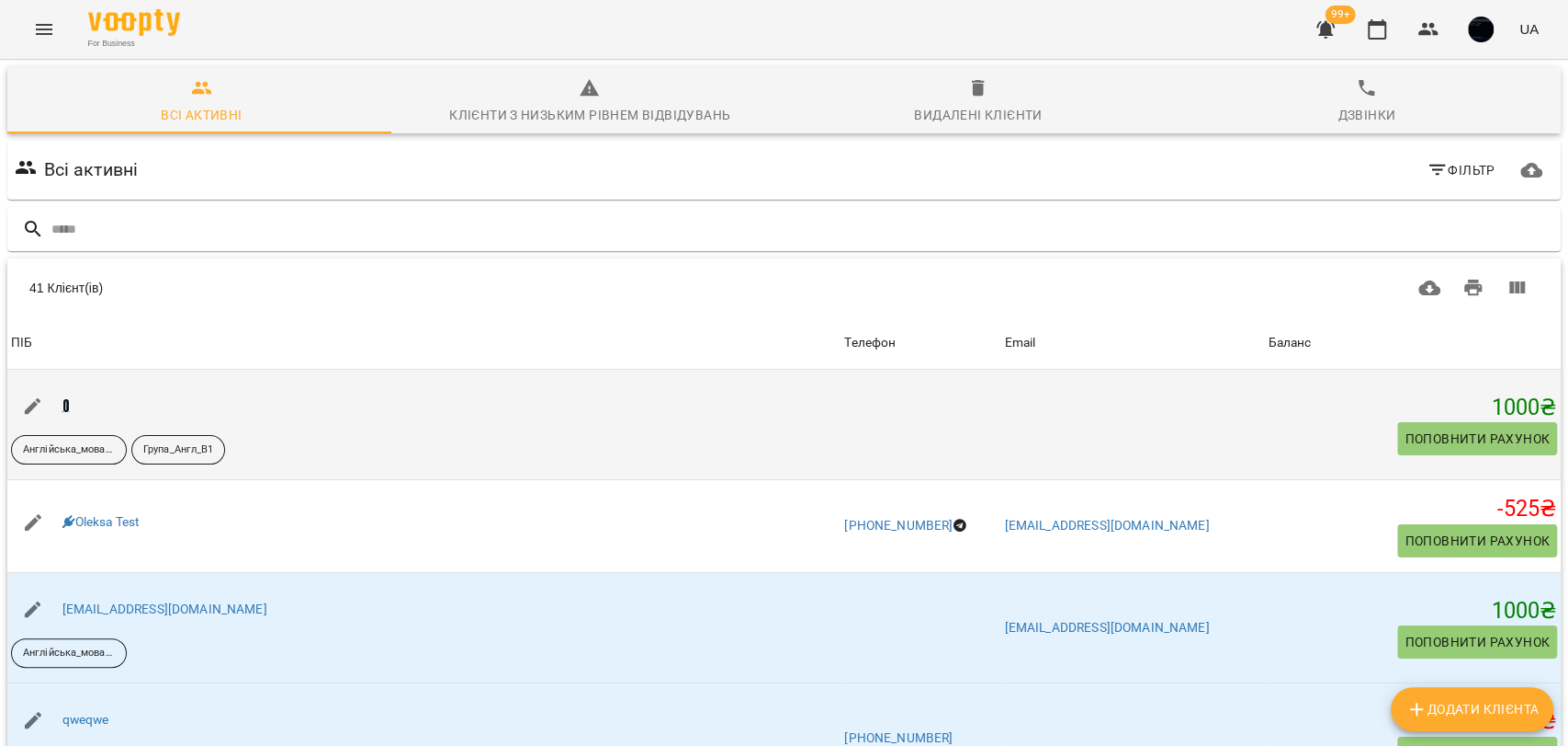
click at [62, 405] on link "1" at bounding box center [65, 405] width 7 height 15
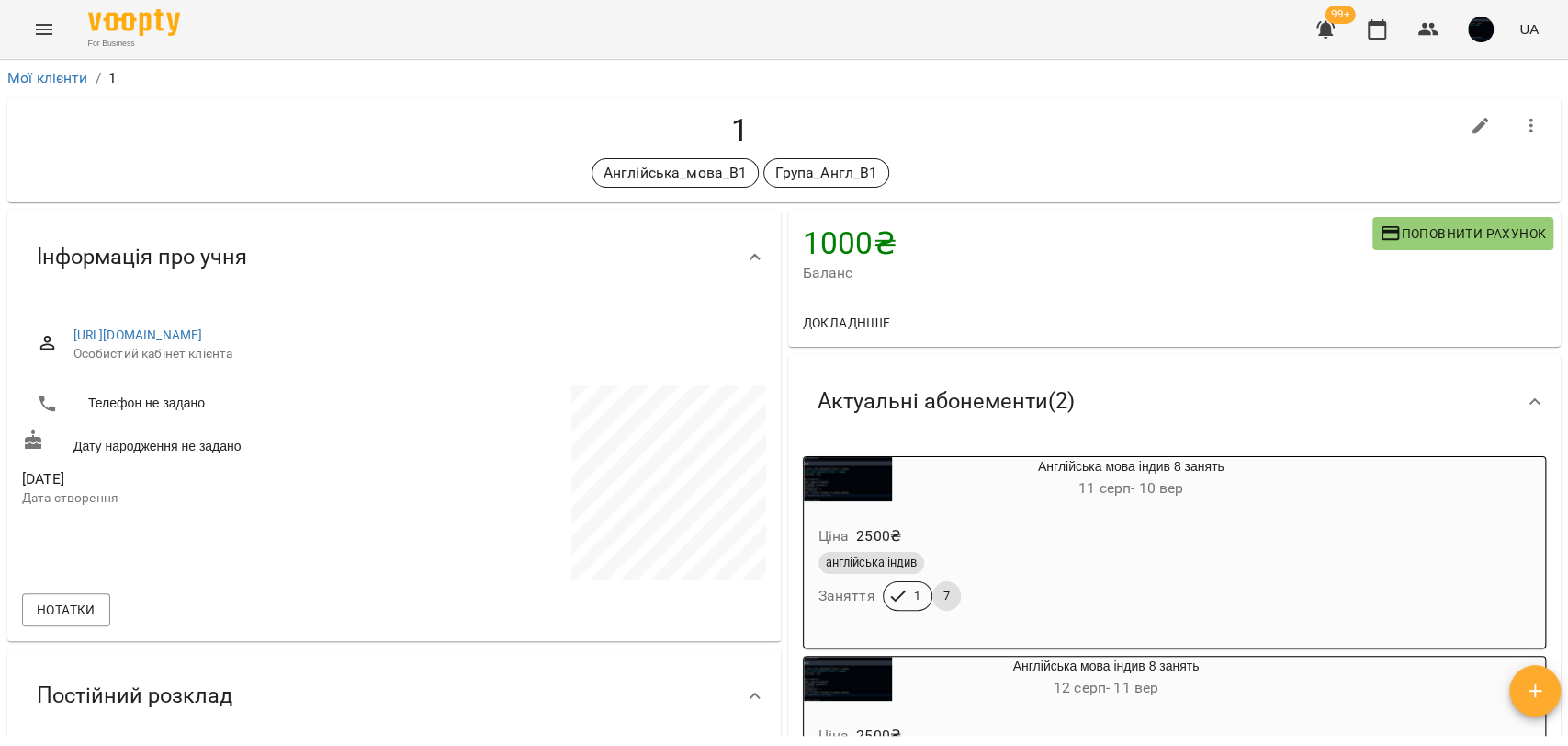
click at [1463, 112] on button "button" at bounding box center [1480, 125] width 44 height 44
select select "**"
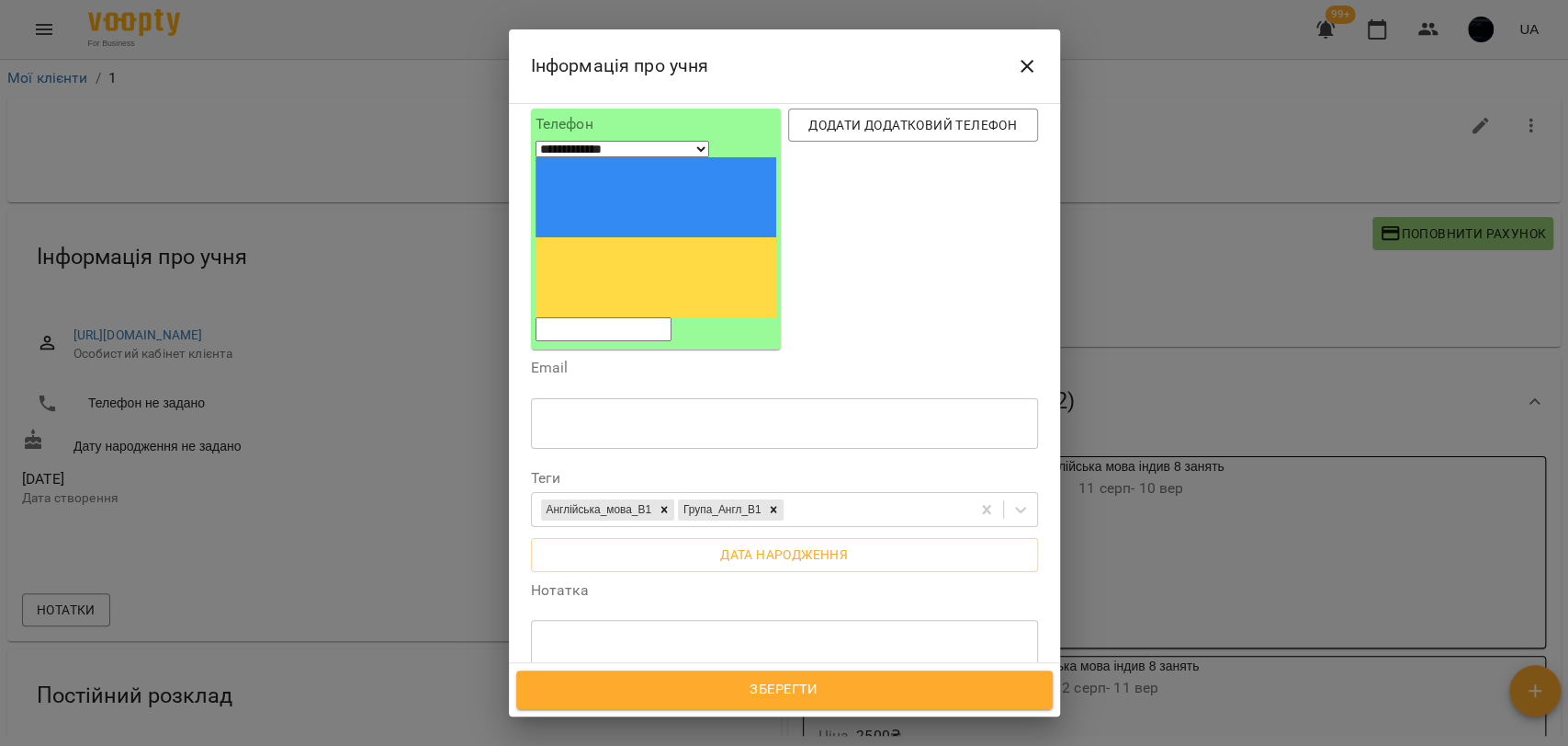
scroll to position [369, 0]
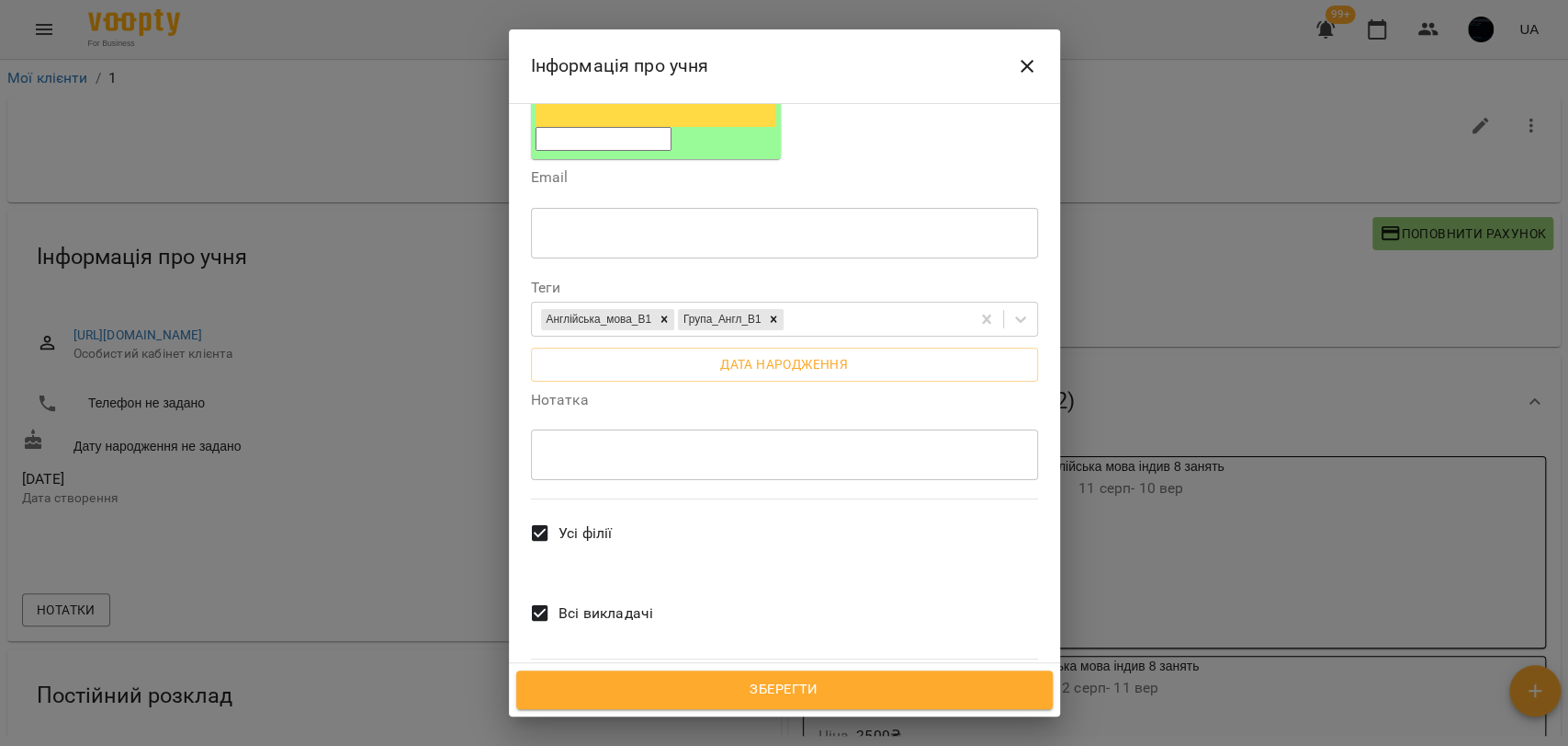
click at [595, 602] on span "Всі викладачі" at bounding box center [606, 613] width 95 height 22
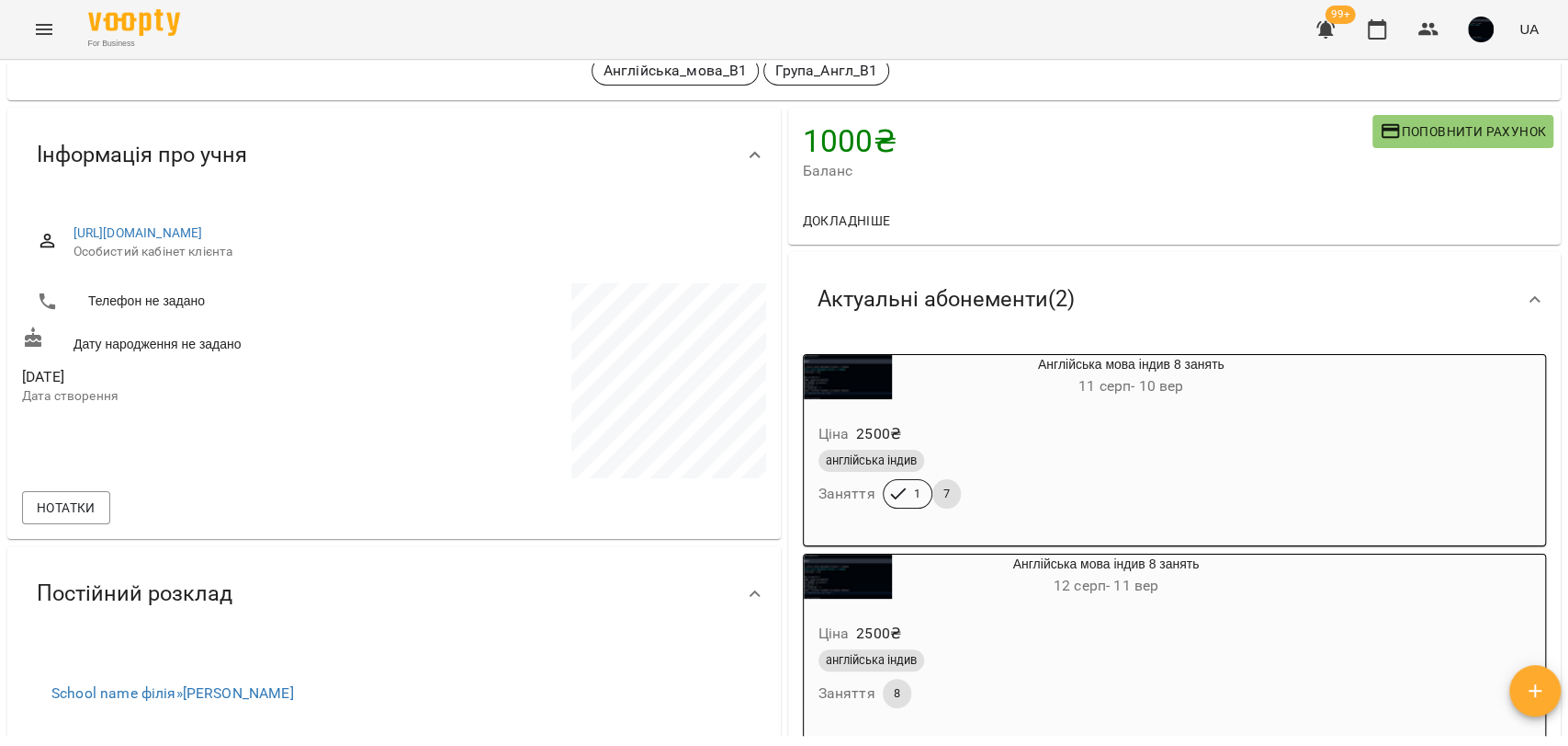
scroll to position [0, 0]
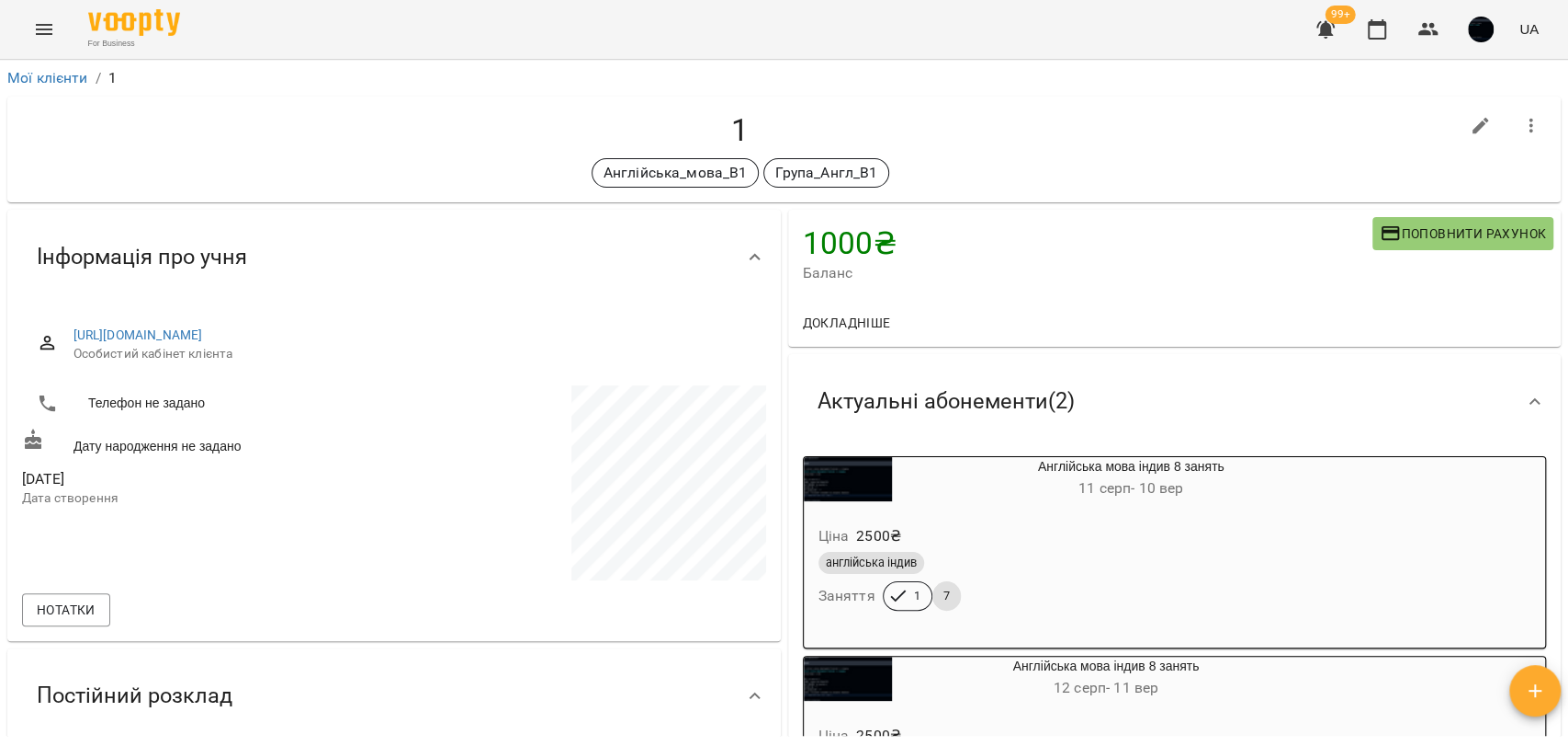
click at [48, 34] on icon "Menu" at bounding box center [43, 29] width 17 height 11
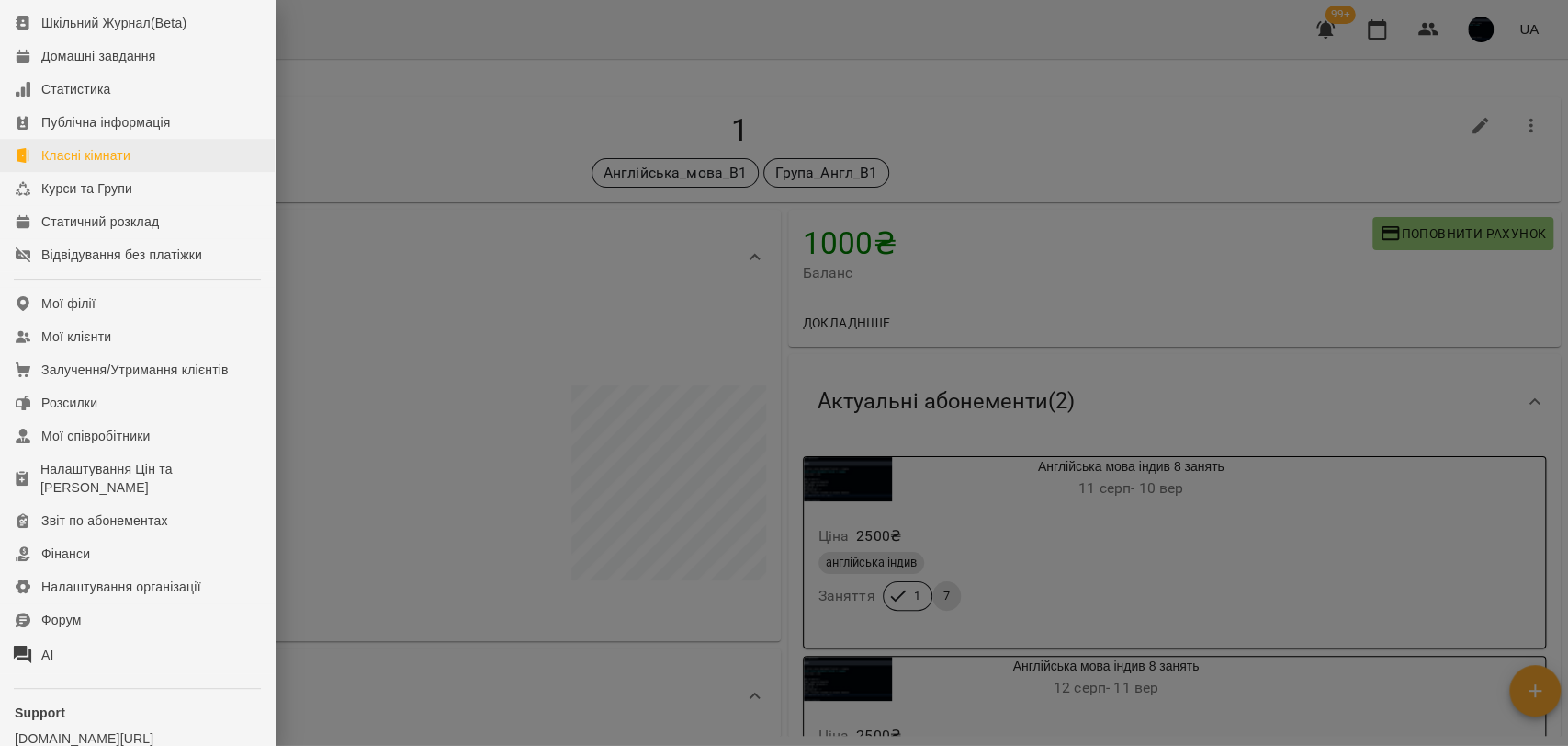
scroll to position [67, 0]
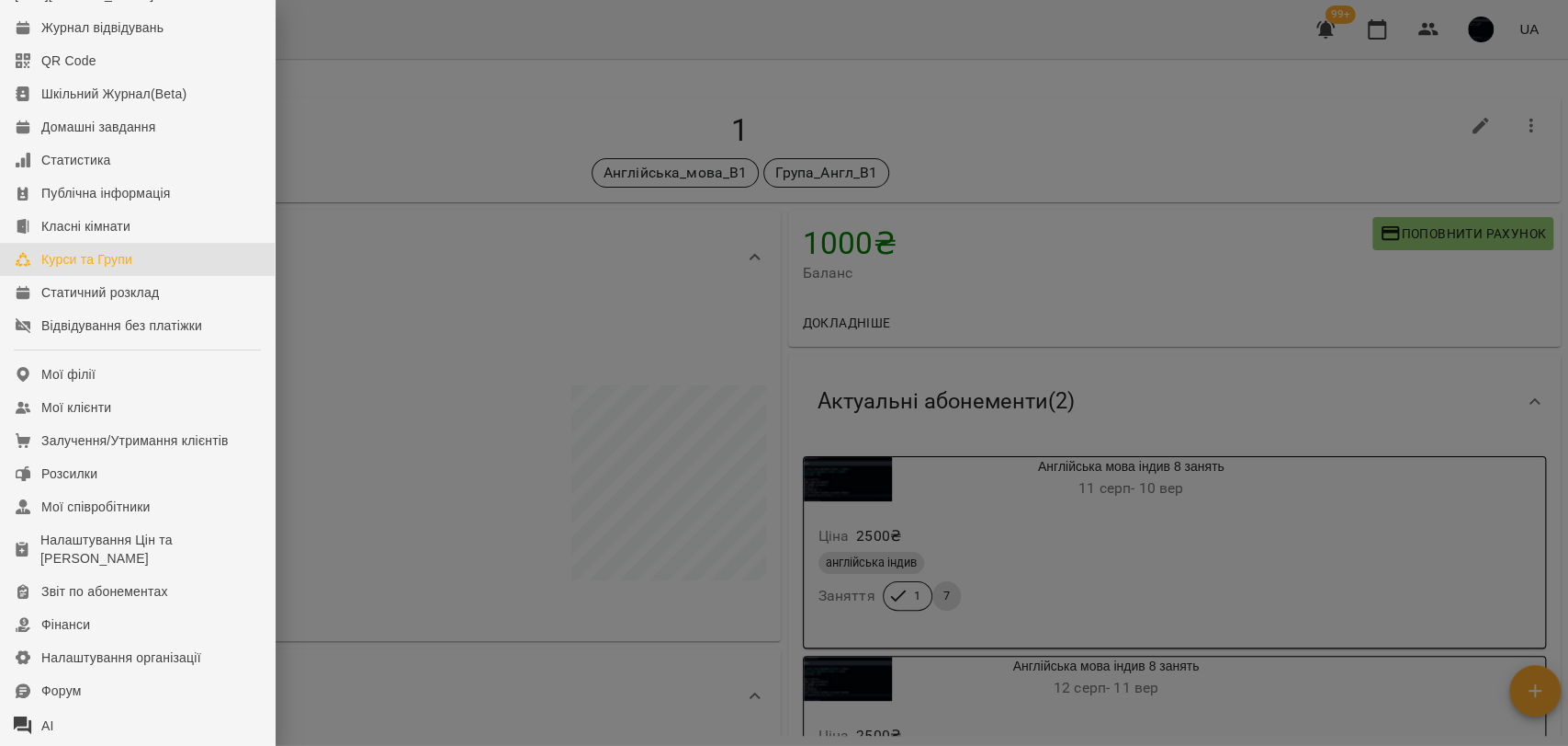
click at [125, 268] on div "Курси та Групи" at bounding box center [87, 259] width 91 height 19
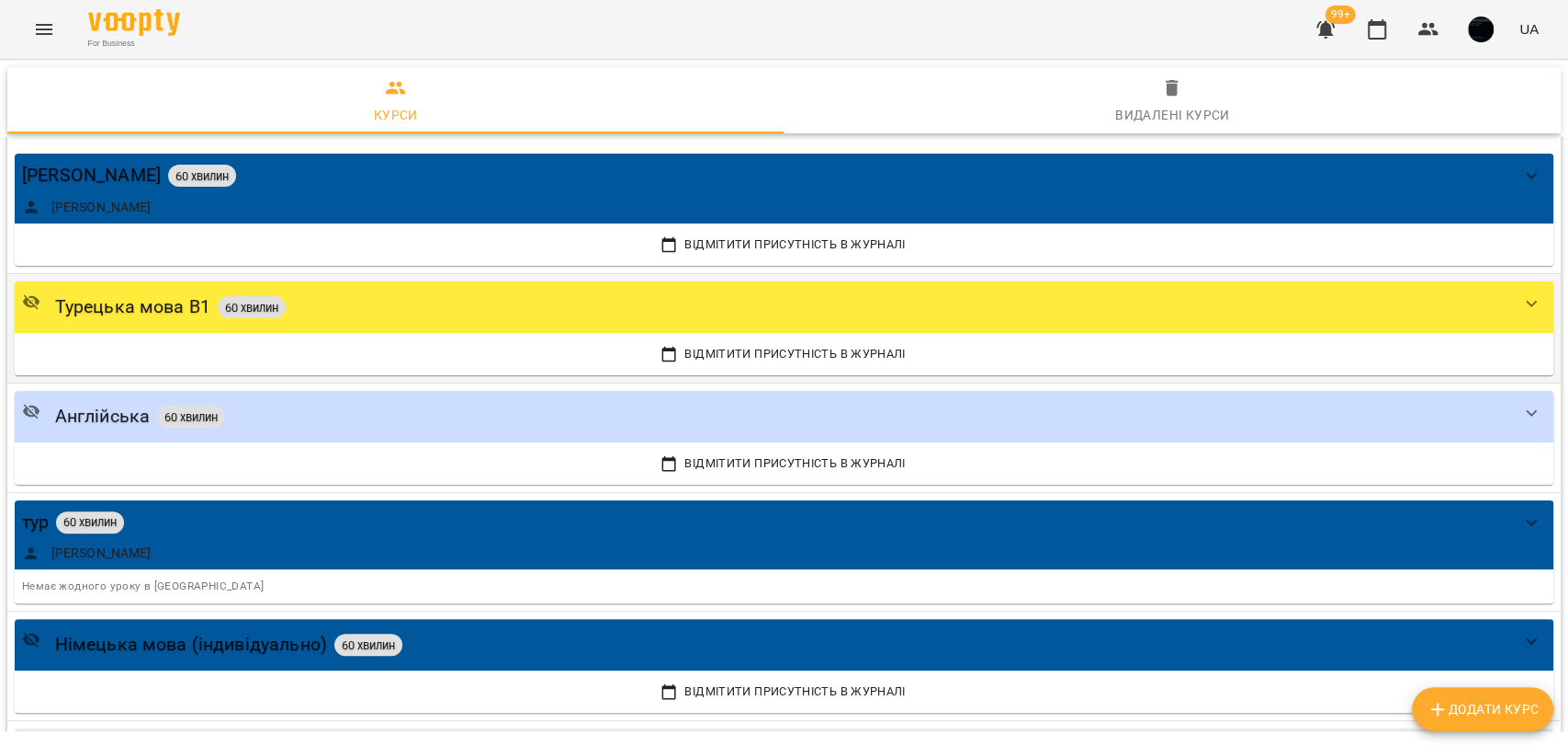
scroll to position [306, 0]
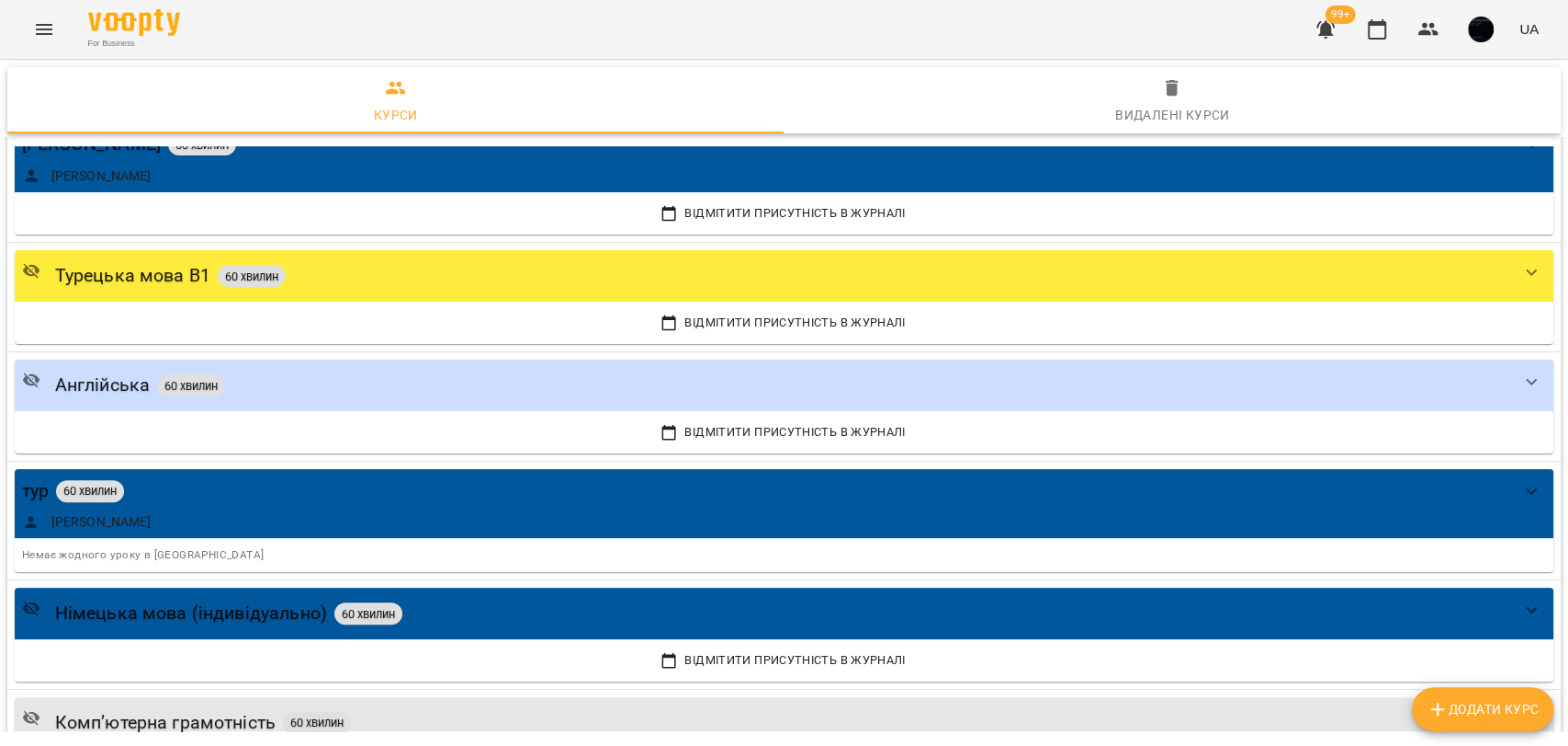
click at [38, 34] on icon "Menu" at bounding box center [43, 29] width 17 height 11
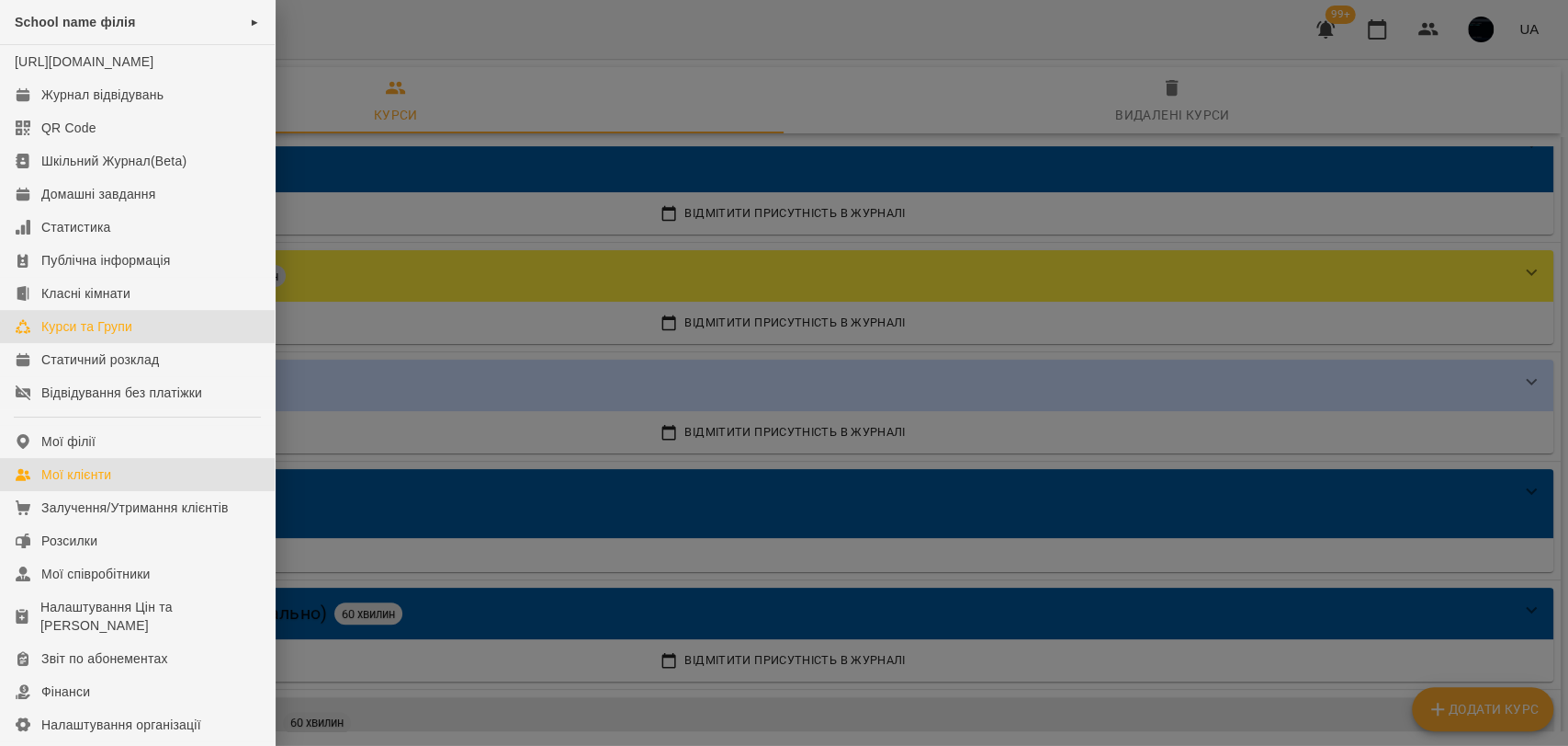
click at [96, 484] on div "Мої клієнти" at bounding box center [76, 474] width 70 height 19
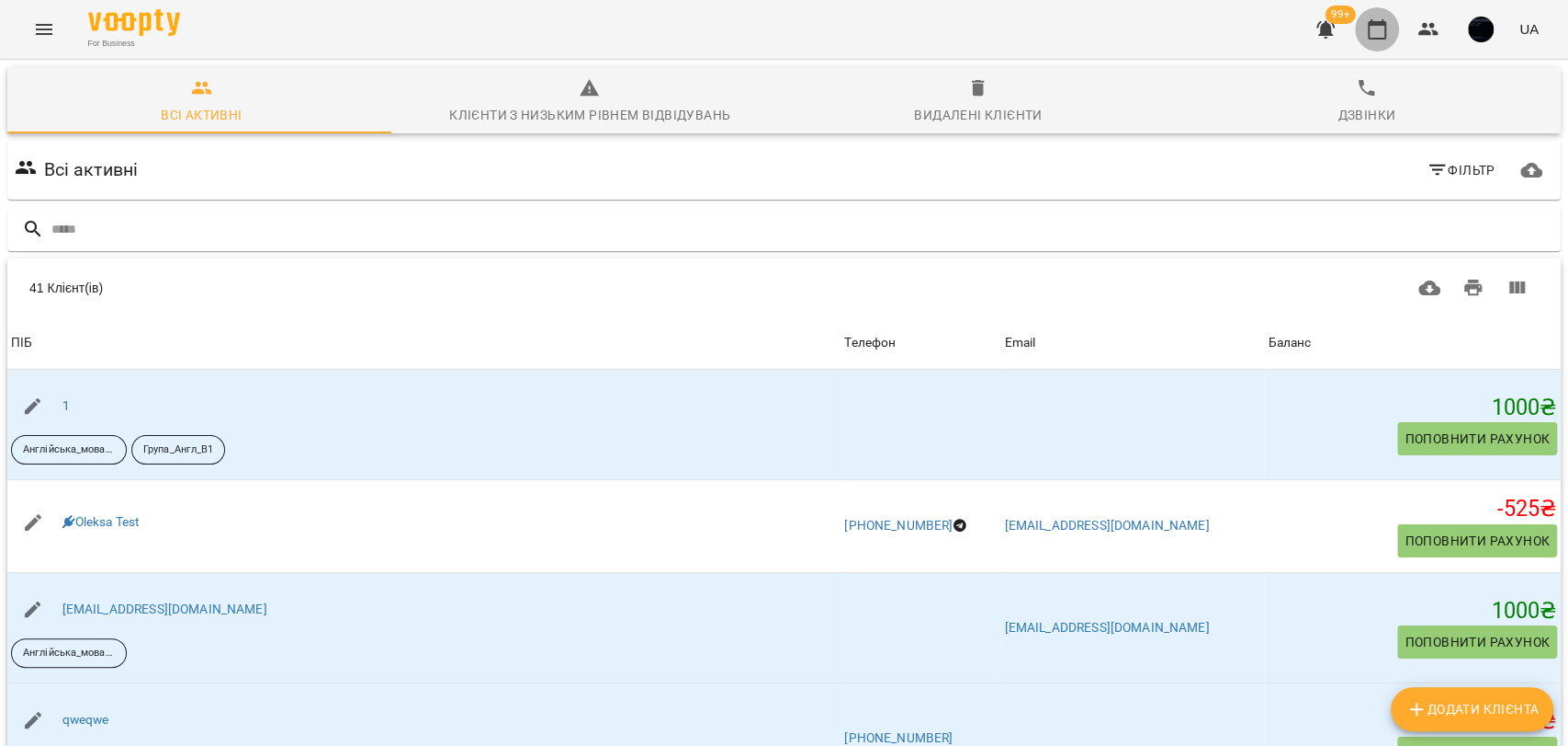
click at [1396, 36] on button "button" at bounding box center [1377, 29] width 44 height 44
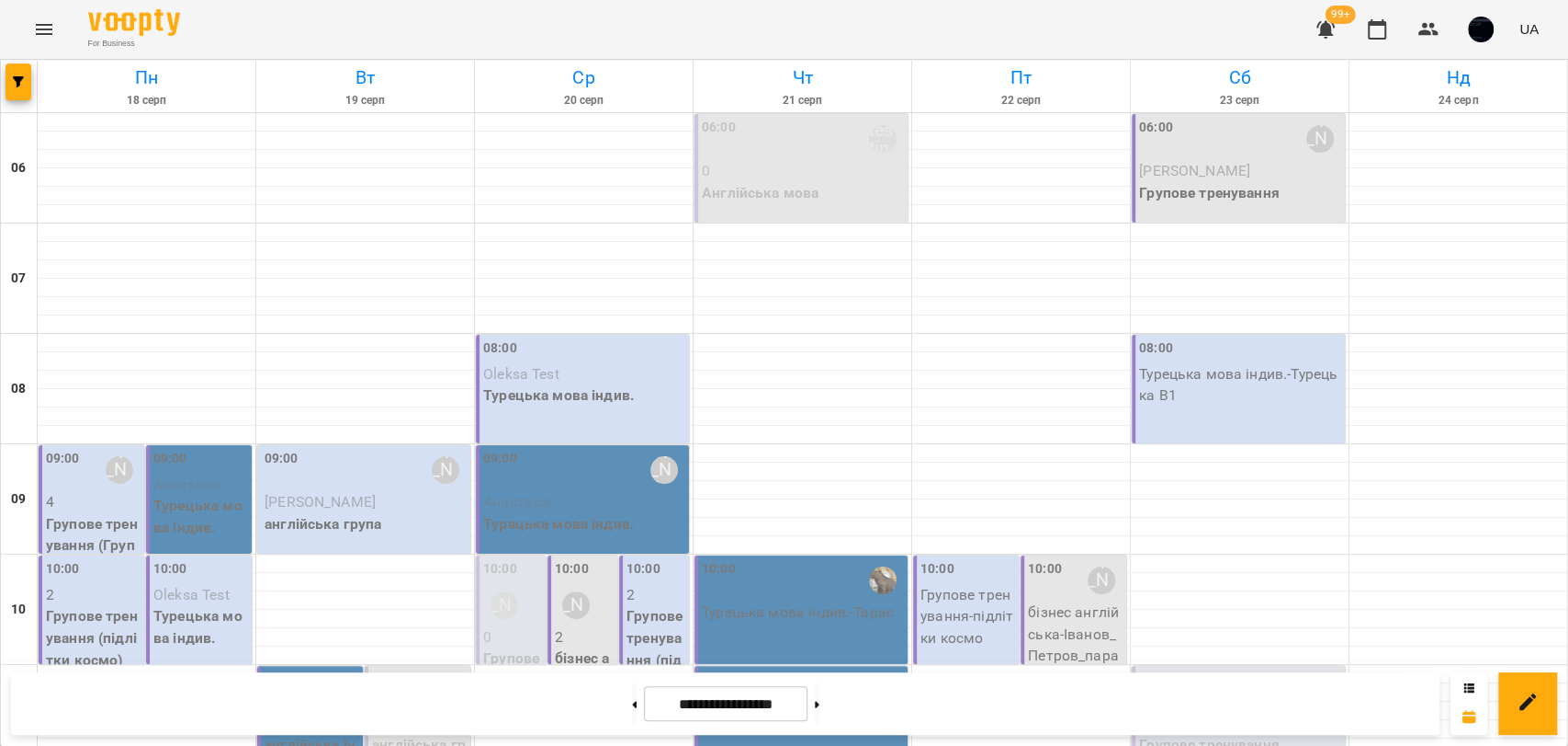
click at [610, 382] on p "Oleksa Test" at bounding box center [584, 373] width 202 height 22
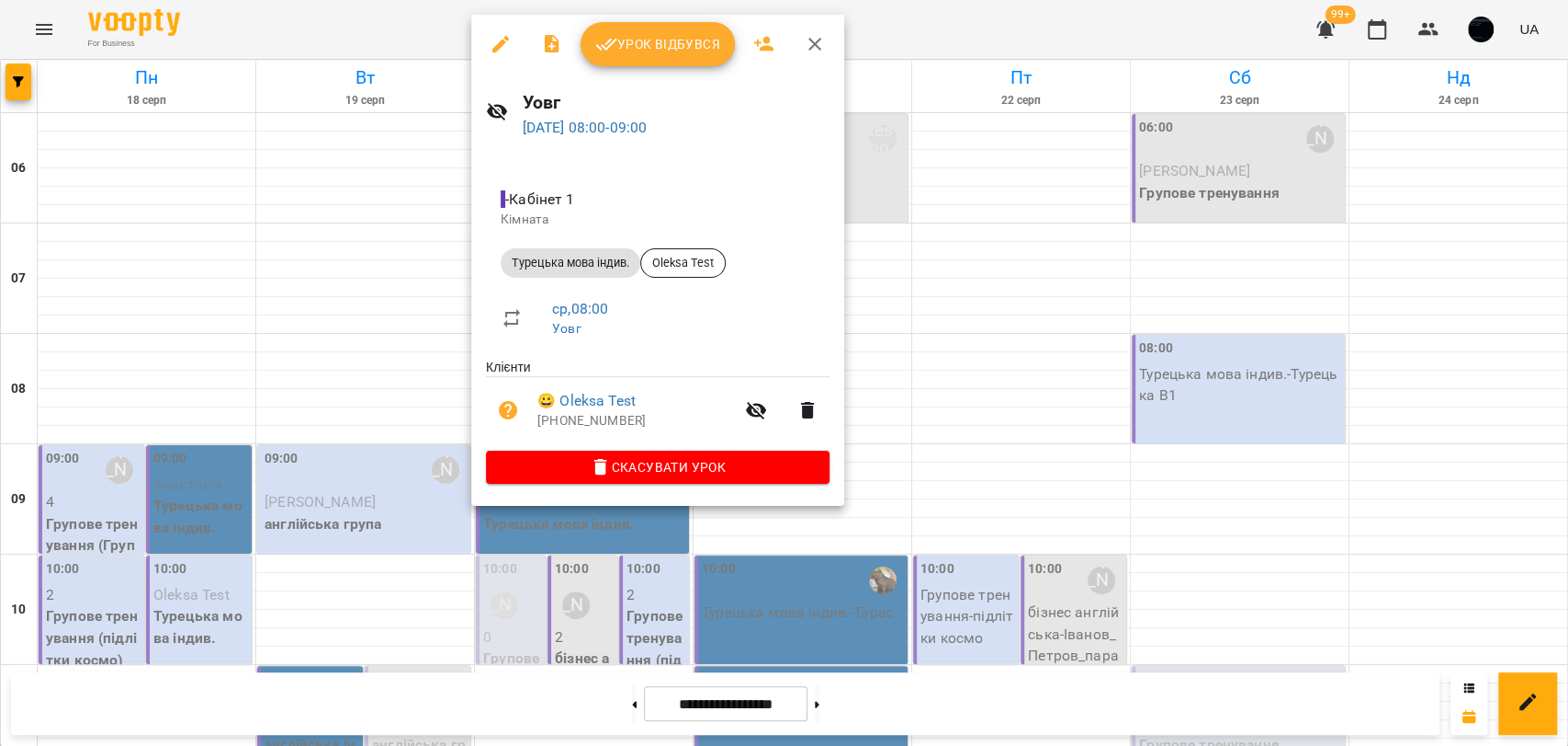
click at [151, 50] on div at bounding box center [784, 373] width 1568 height 746
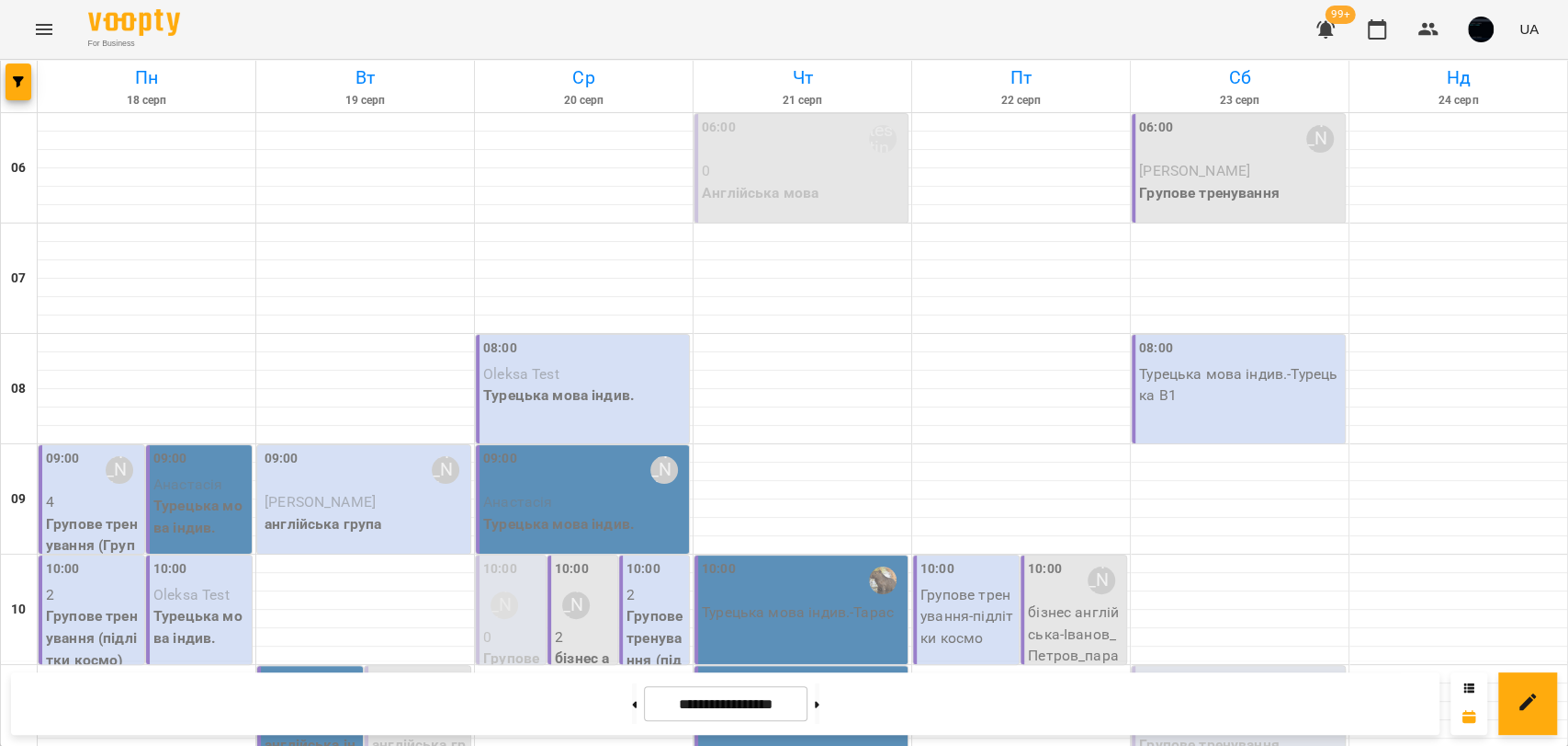
click at [28, 38] on button "Menu" at bounding box center [43, 29] width 44 height 44
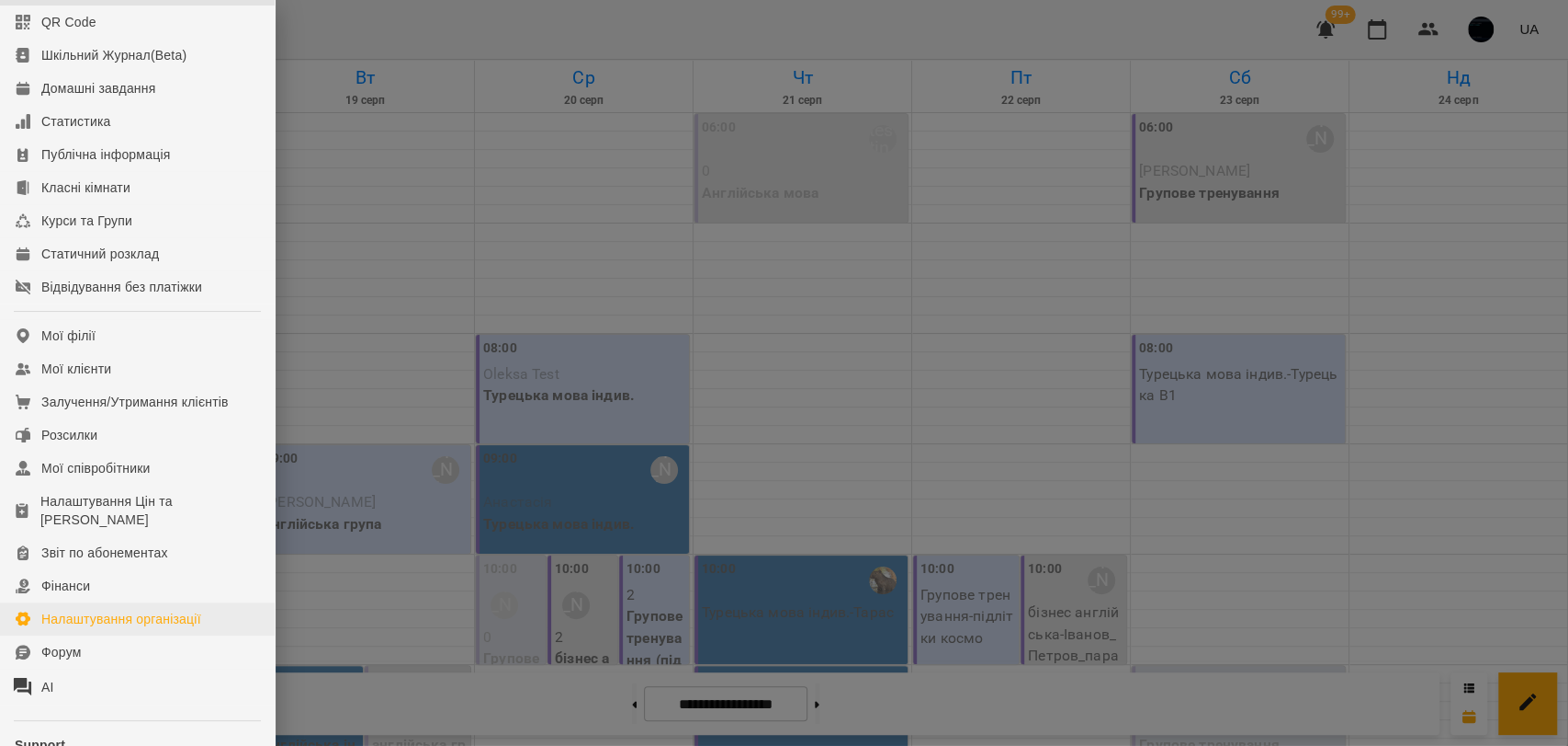
scroll to position [272, 0]
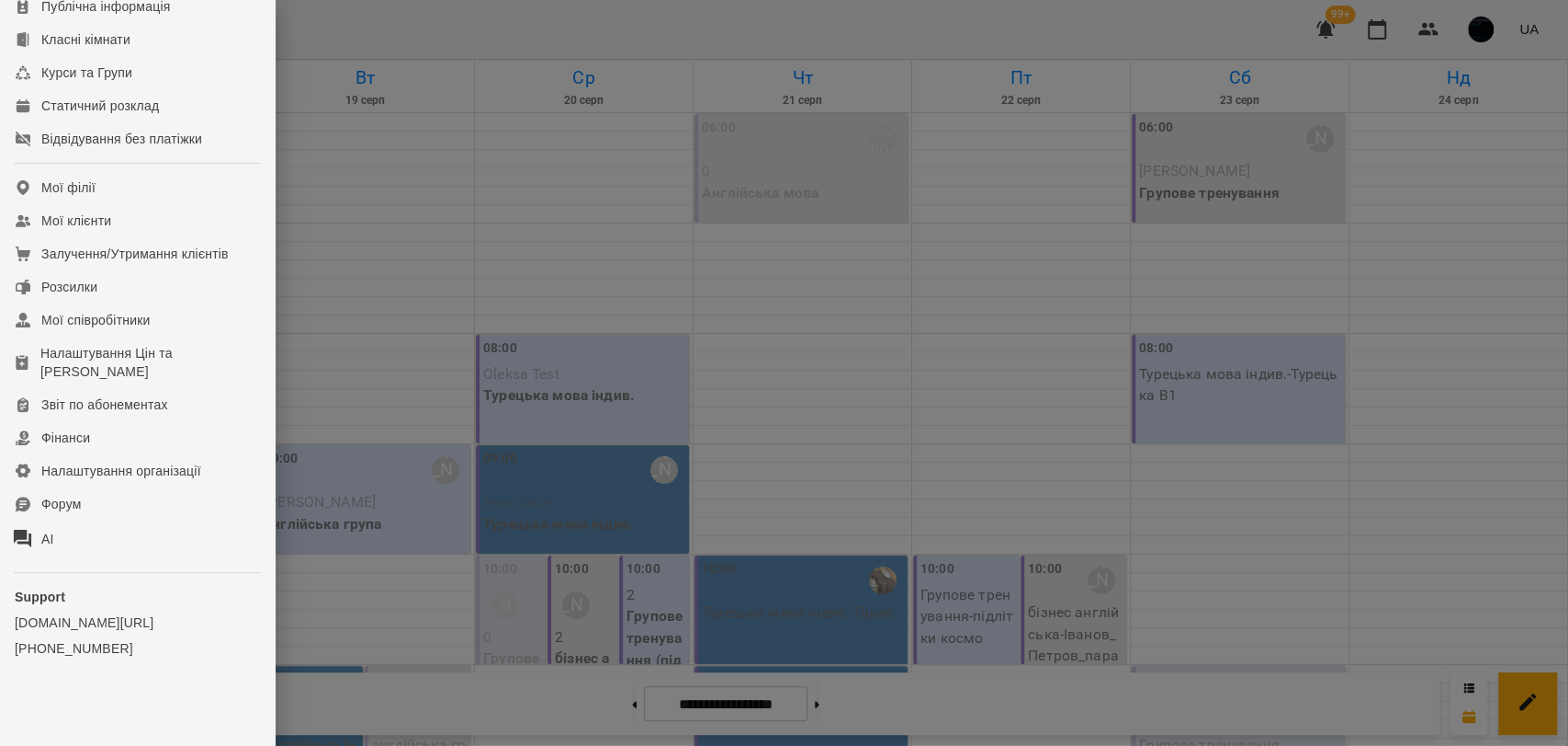
click at [430, 376] on div at bounding box center [784, 373] width 1568 height 746
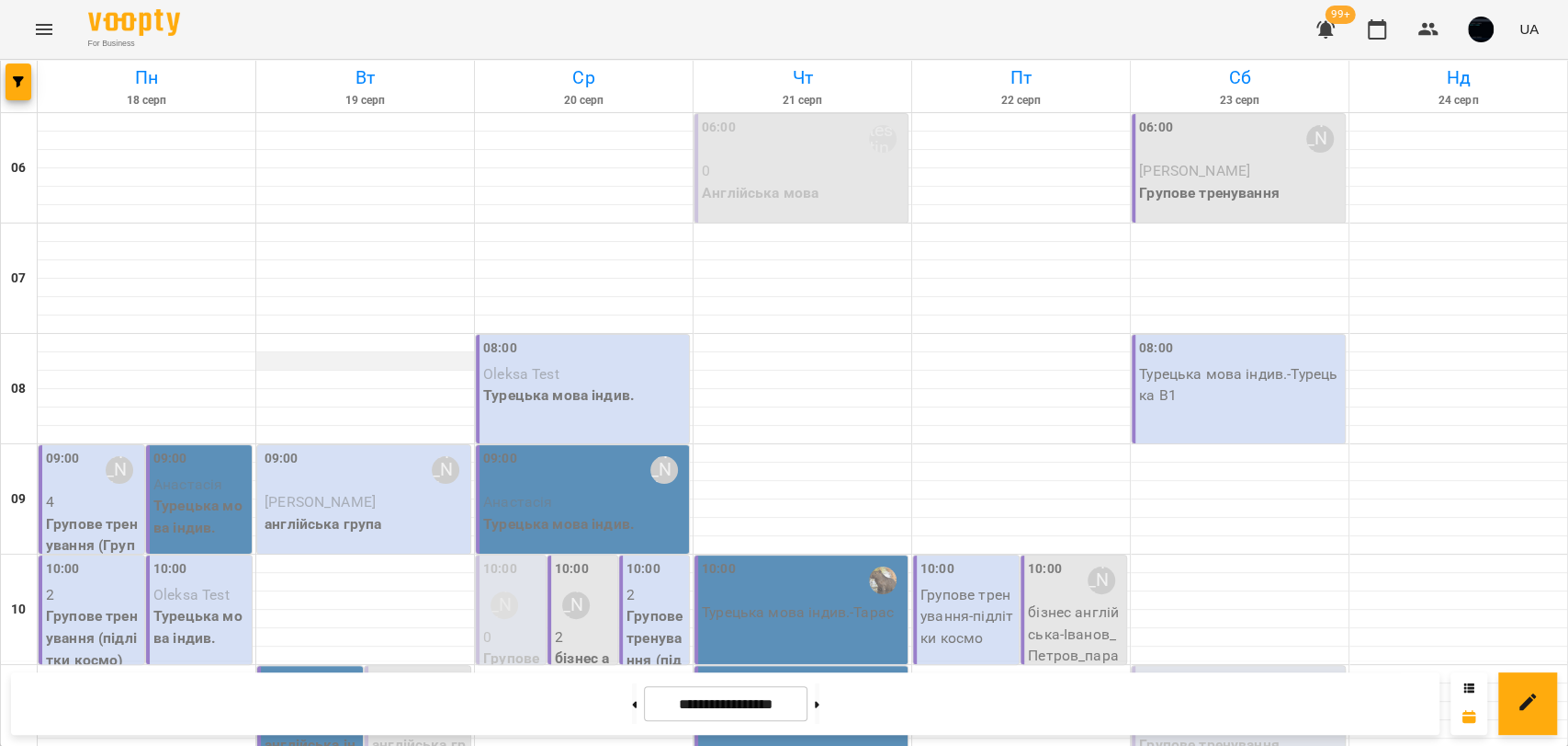
scroll to position [204, 0]
click at [59, 26] on button "Menu" at bounding box center [43, 29] width 44 height 44
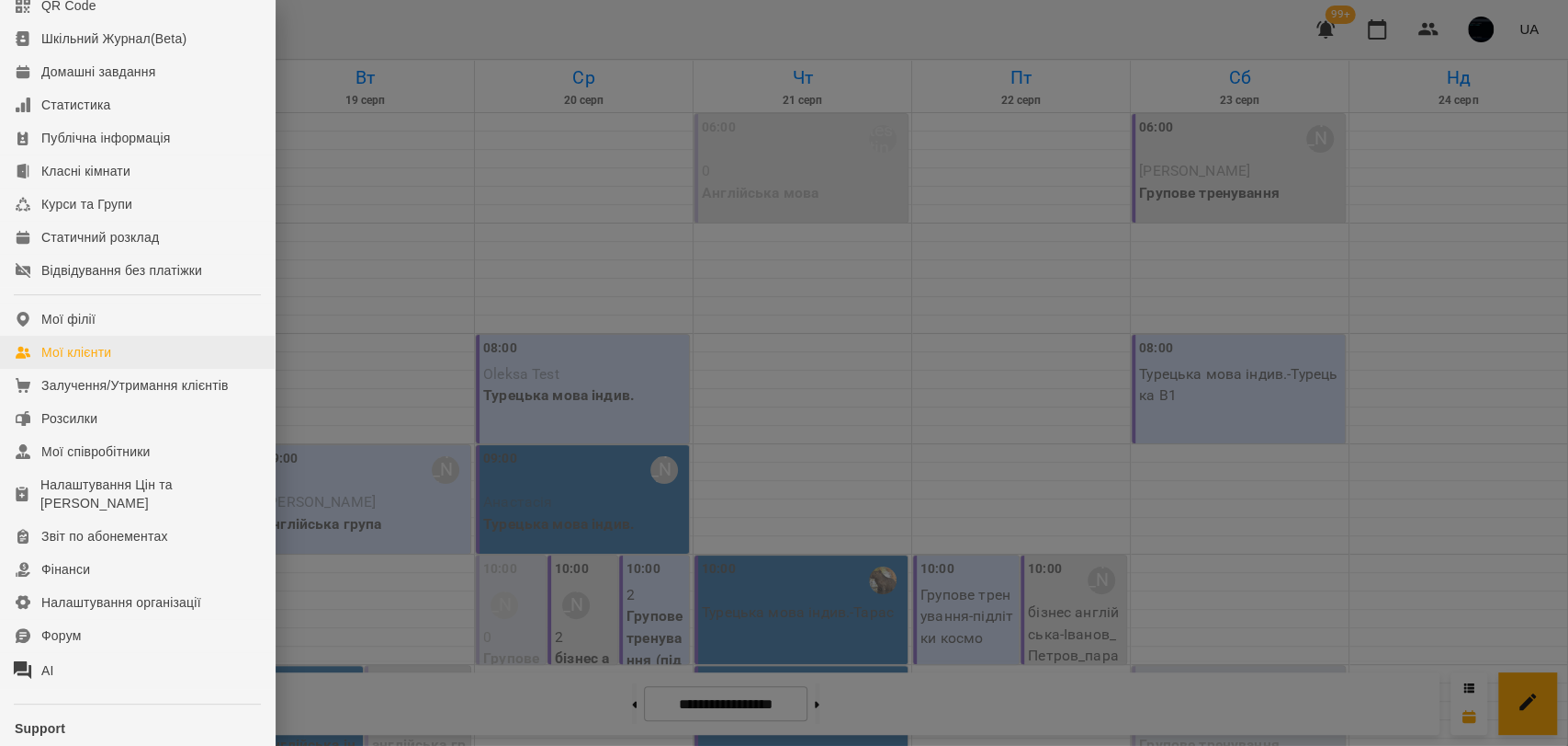
scroll to position [102, 0]
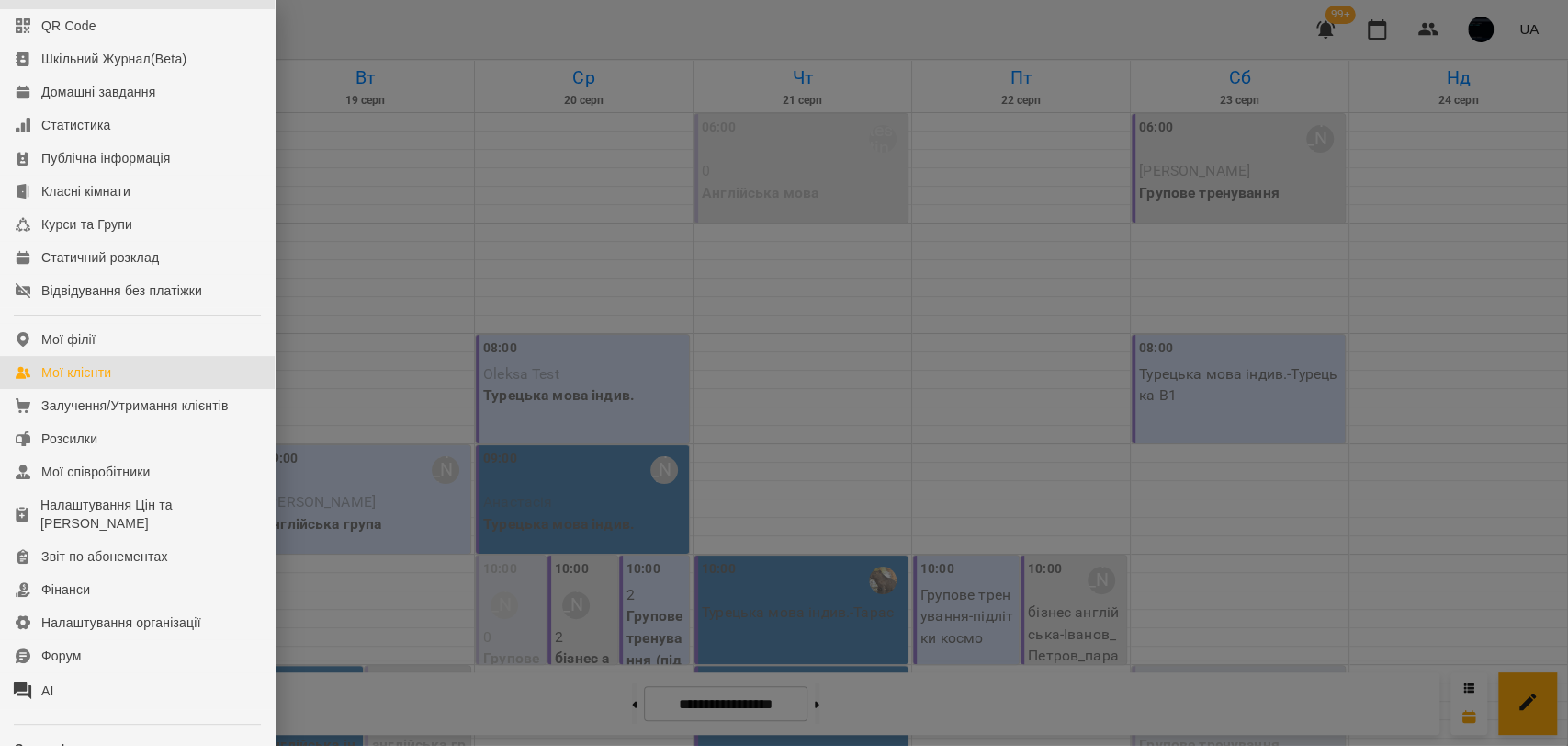
click at [115, 380] on link "Мої клієнти" at bounding box center [137, 373] width 275 height 34
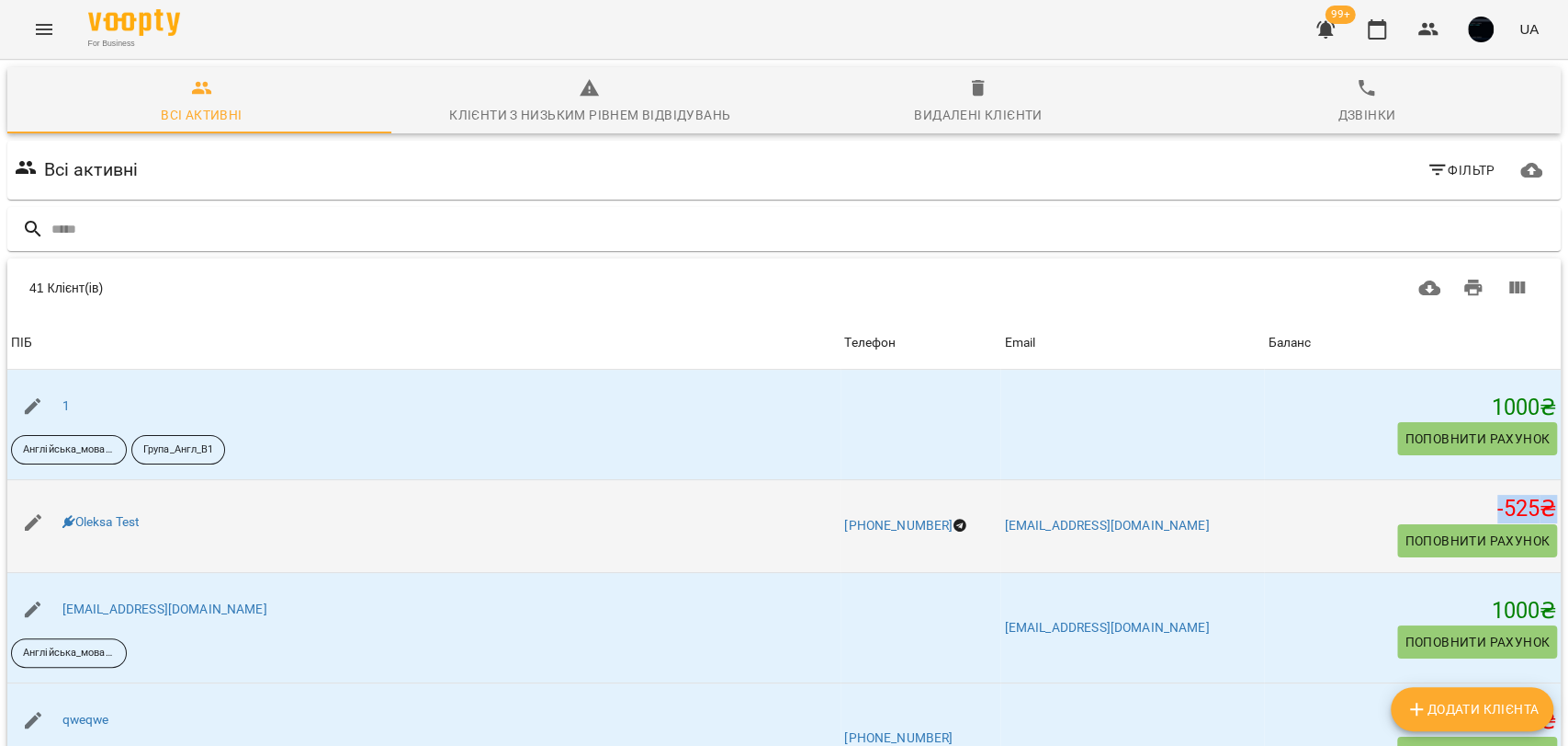
drag, startPoint x: 1465, startPoint y: 504, endPoint x: 1527, endPoint y: 503, distance: 62.0
click at [1527, 503] on td "-525 ₴ Поповнити рахунок" at bounding box center [1412, 526] width 296 height 93
click at [1514, 503] on h5 "-525 ₴" at bounding box center [1412, 509] width 290 height 29
click at [133, 513] on link "Oleksa Test" at bounding box center [100, 520] width 78 height 15
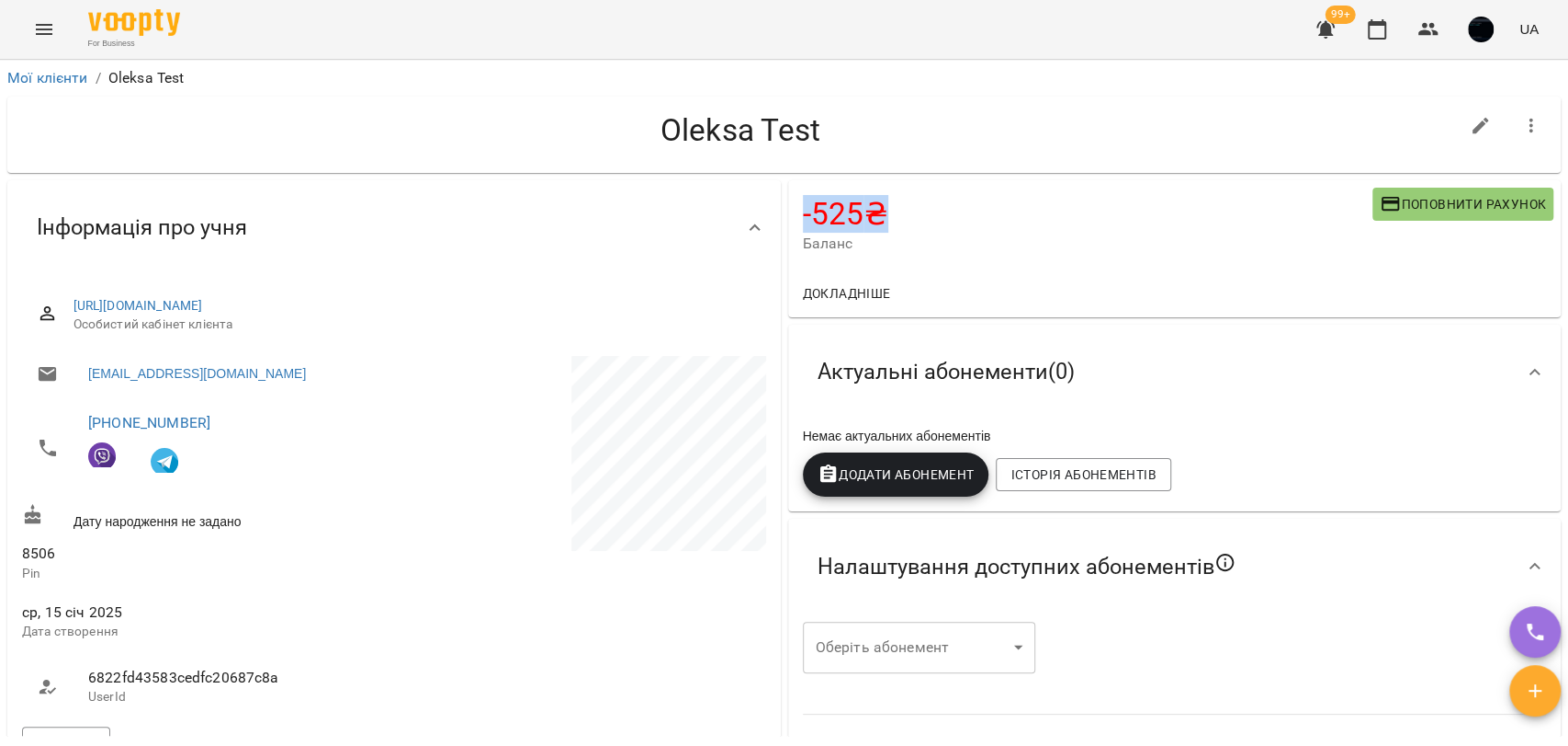
drag, startPoint x: 797, startPoint y: 215, endPoint x: 865, endPoint y: 222, distance: 68.4
click at [865, 222] on h4 "-525 ₴" at bounding box center [1087, 214] width 569 height 37
click at [847, 213] on h4 "-525 ₴" at bounding box center [1087, 214] width 569 height 37
drag, startPoint x: 793, startPoint y: 197, endPoint x: 876, endPoint y: 200, distance: 83.1
click at [876, 200] on div "-525 ₴ Баланс Поповнити рахунок" at bounding box center [1174, 225] width 773 height 89
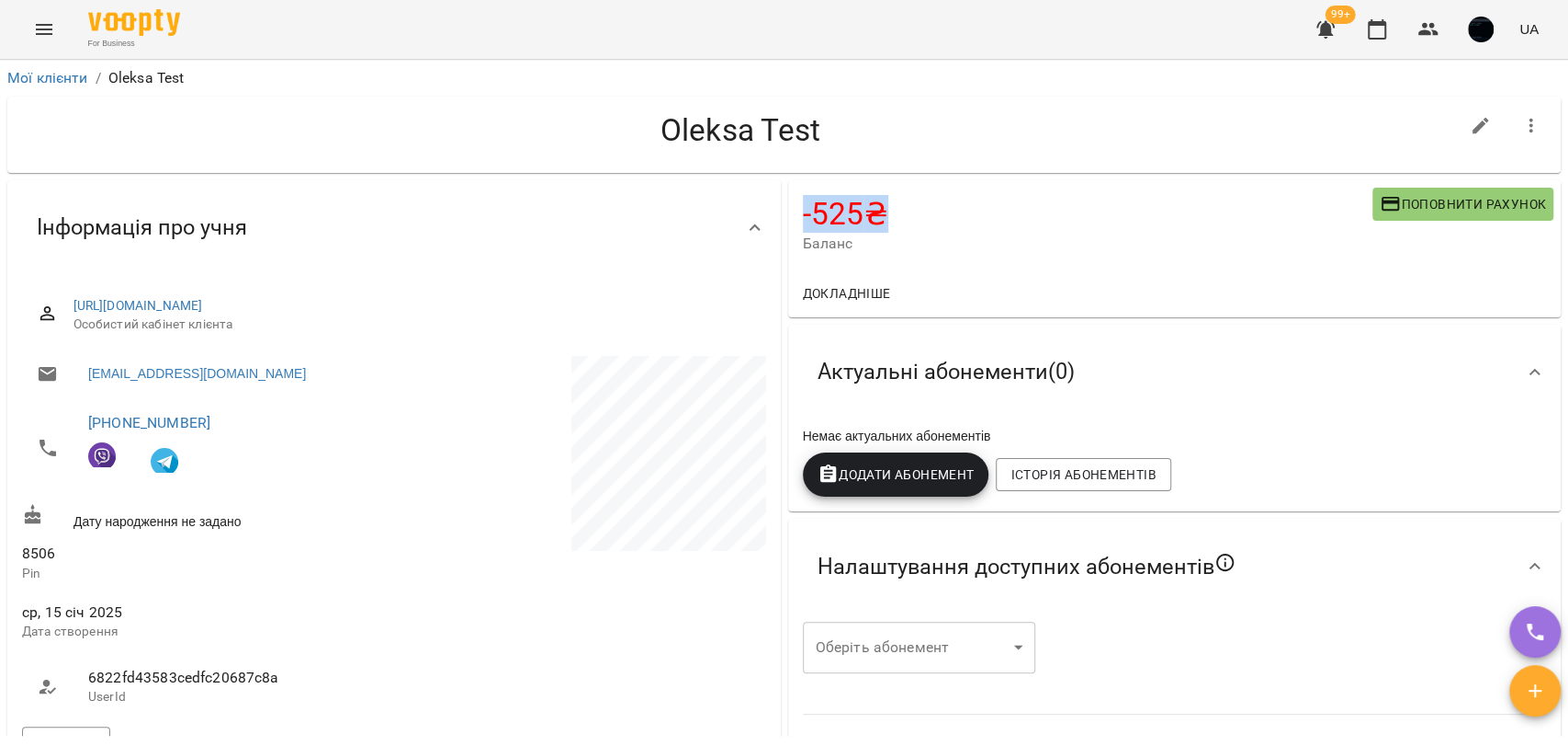
click at [840, 206] on h4 "-525 ₴" at bounding box center [1087, 214] width 569 height 37
click at [48, 75] on link "Мої клієнти" at bounding box center [47, 78] width 81 height 18
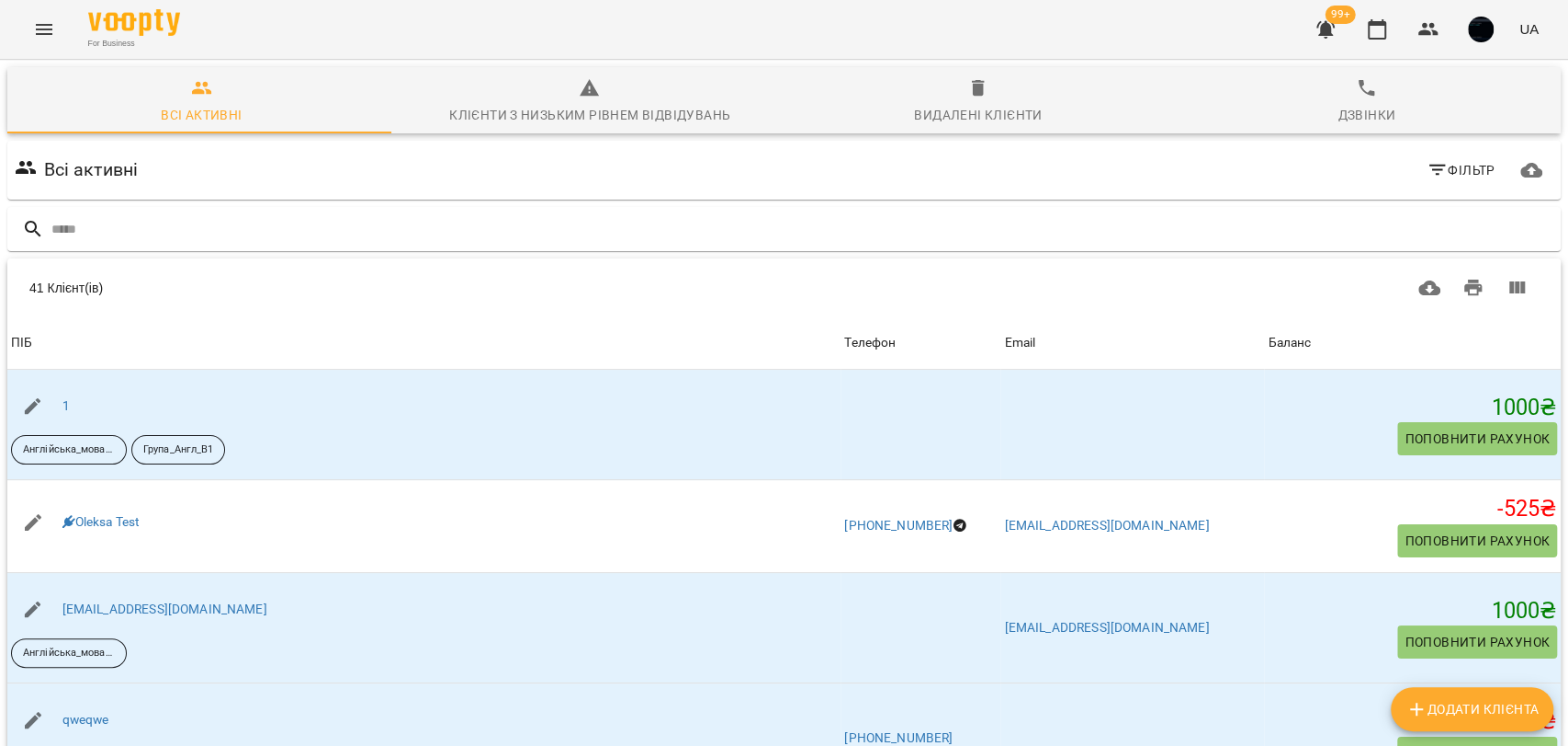
click at [48, 40] on button "Menu" at bounding box center [43, 29] width 44 height 44
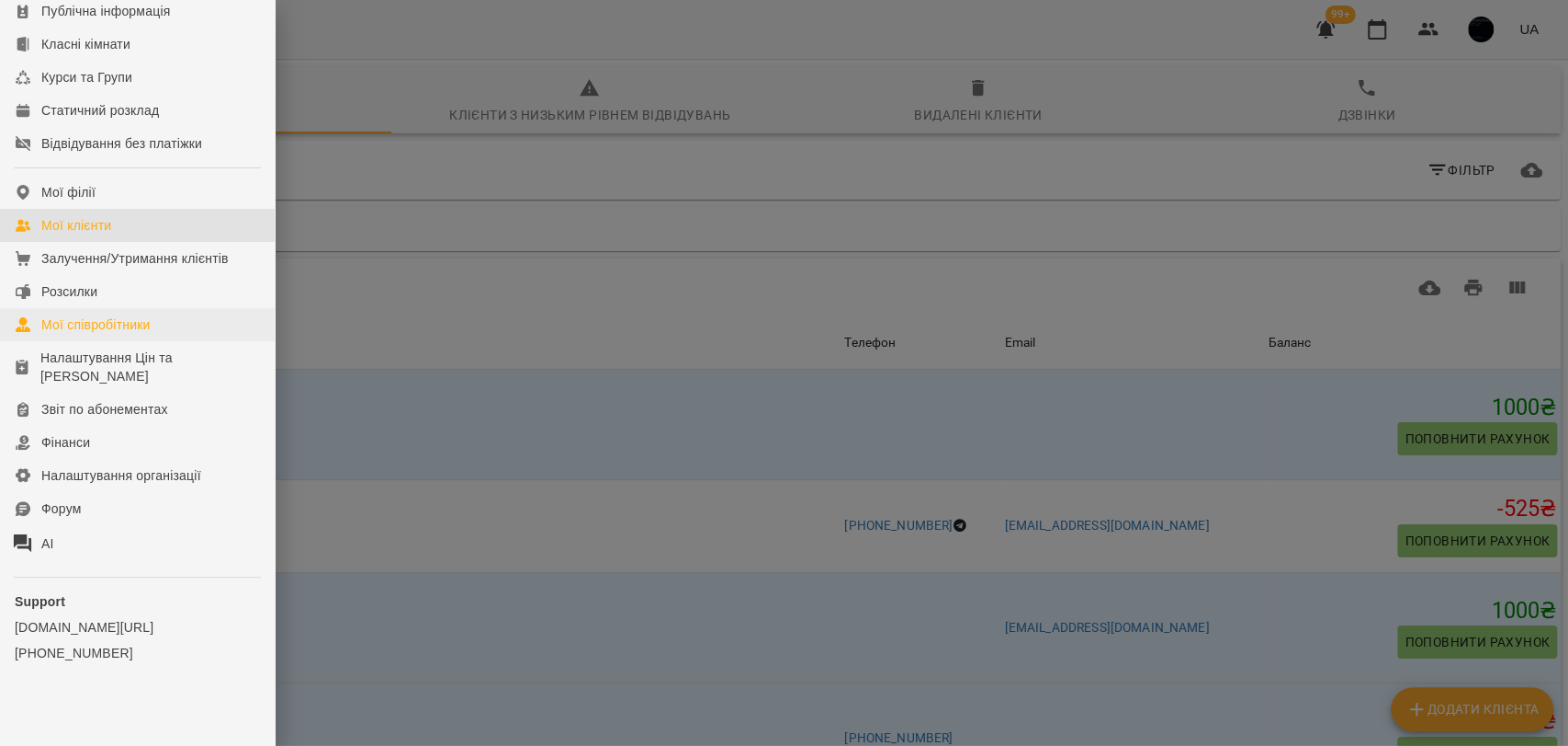
scroll to position [272, 0]
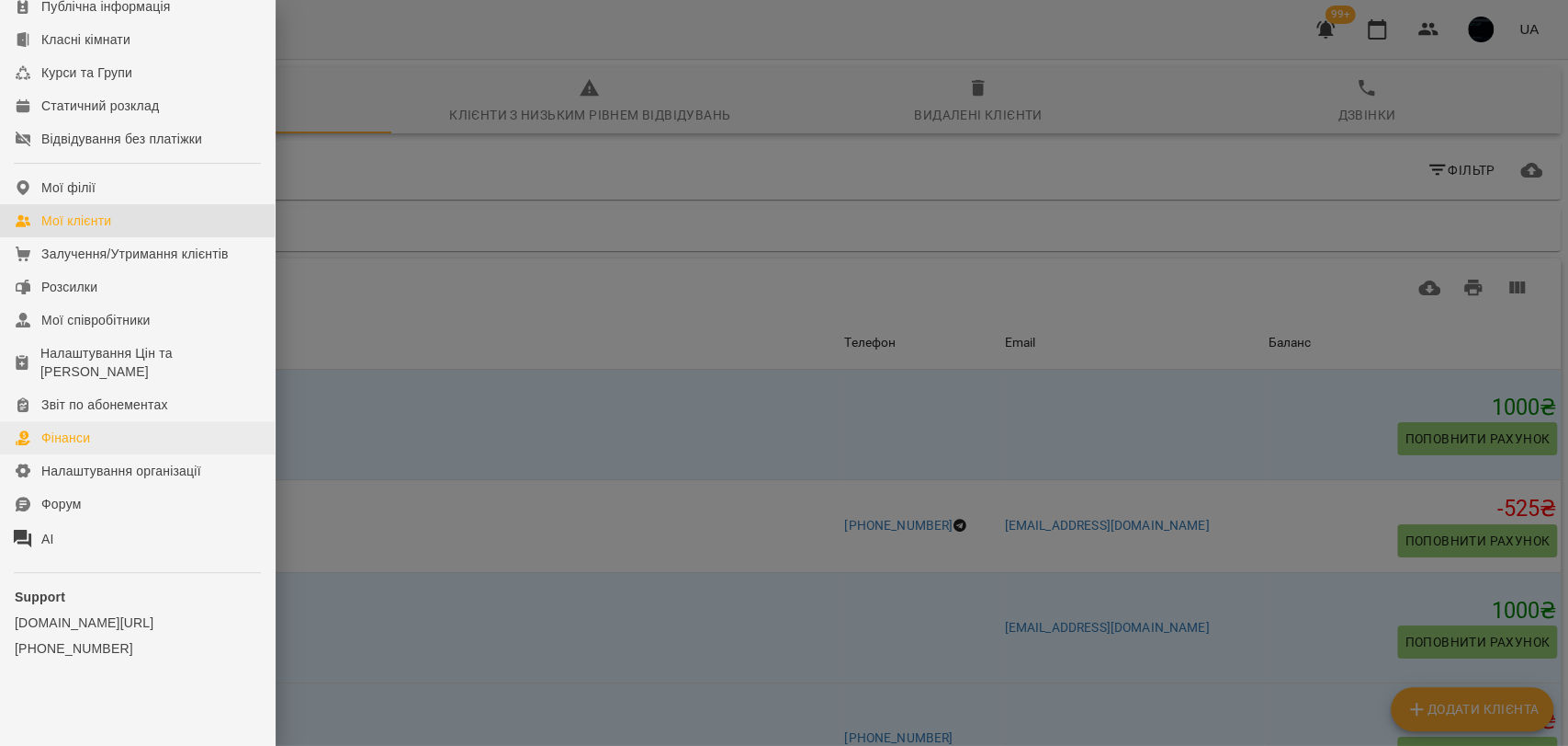
click at [717, 376] on div at bounding box center [784, 373] width 1568 height 746
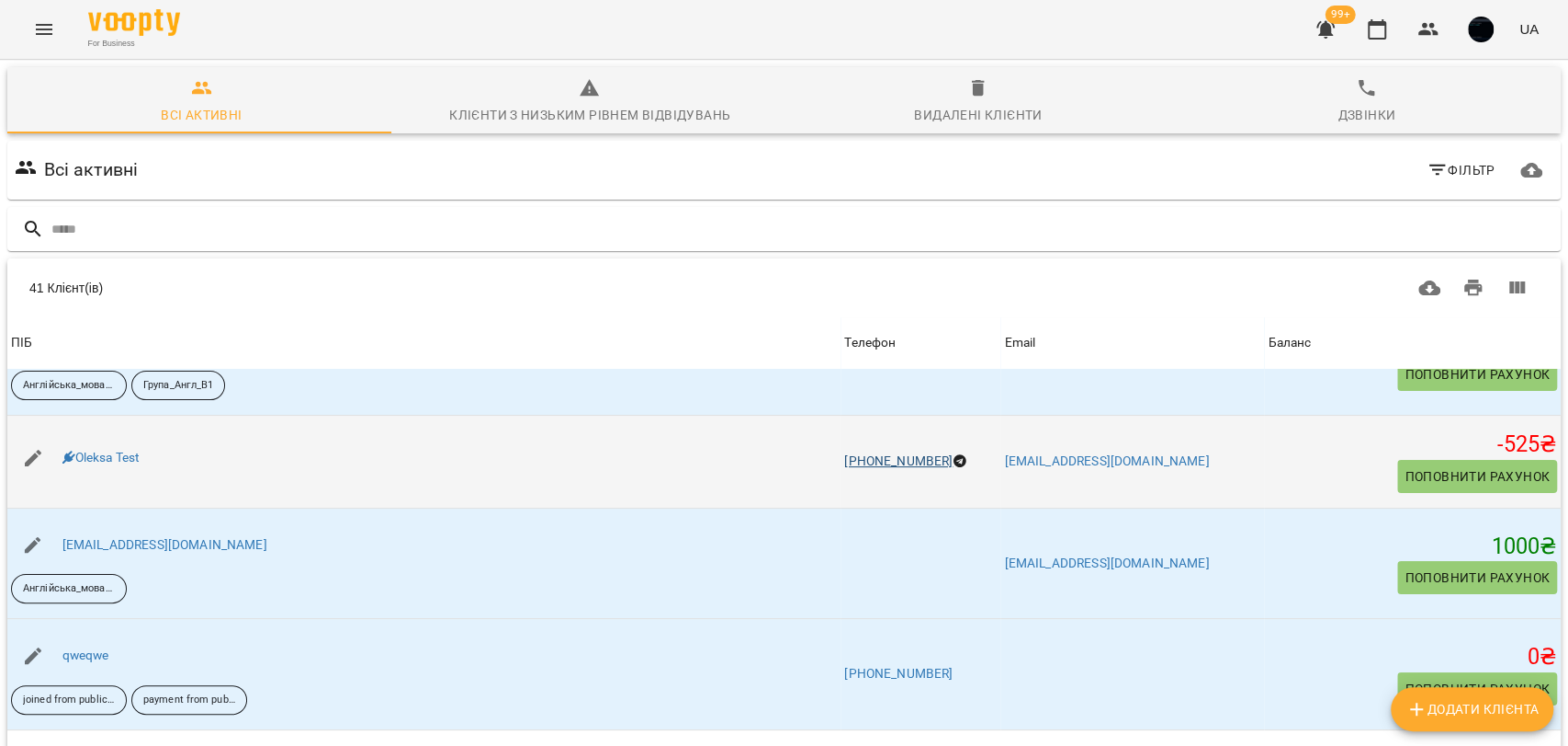
scroll to position [0, 0]
